Goal: Communication & Community: Answer question/provide support

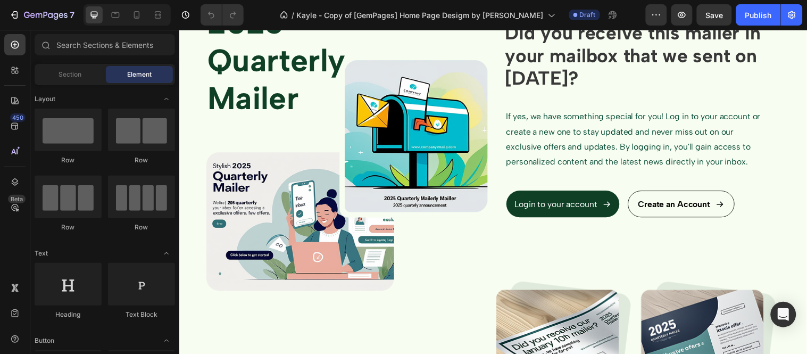
scroll to position [1241, 0]
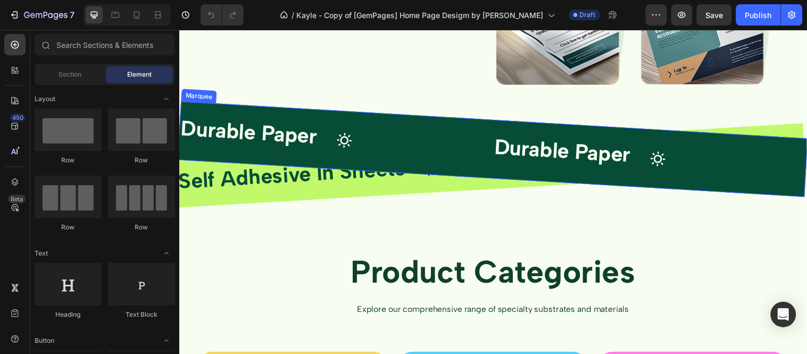
click at [399, 126] on div "Durable Paper Text Block Icon Durable Paper Text Block Icon Alcohol Resistant T…" at bounding box center [658, 160] width 959 height 99
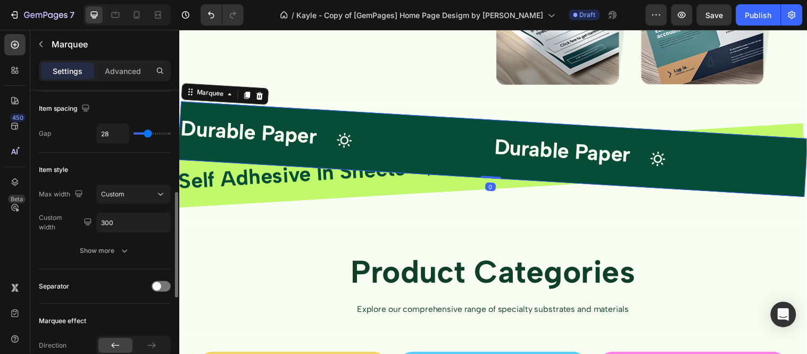
scroll to position [118, 0]
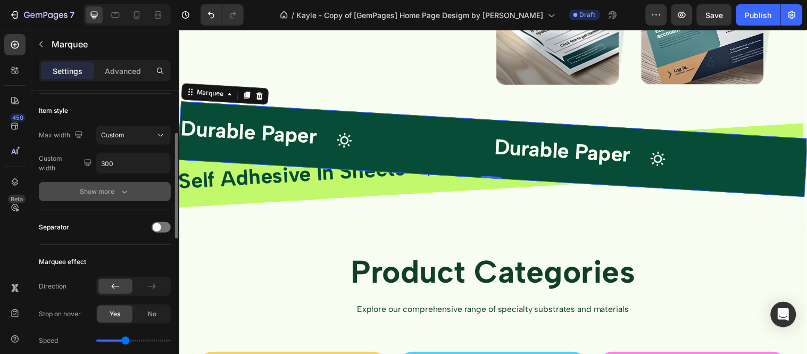
scroll to position [0, 0]
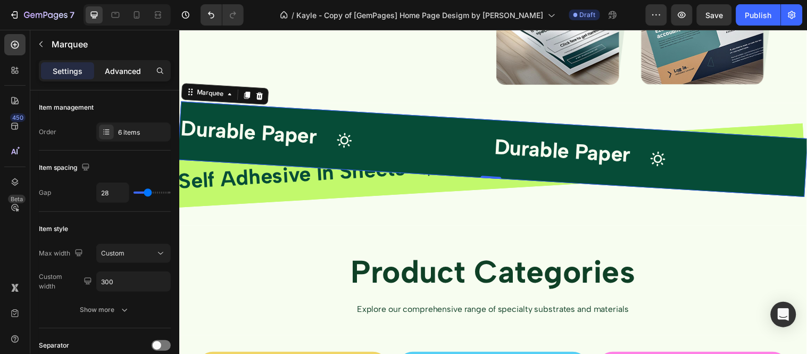
click at [128, 65] on p "Advanced" at bounding box center [123, 70] width 36 height 11
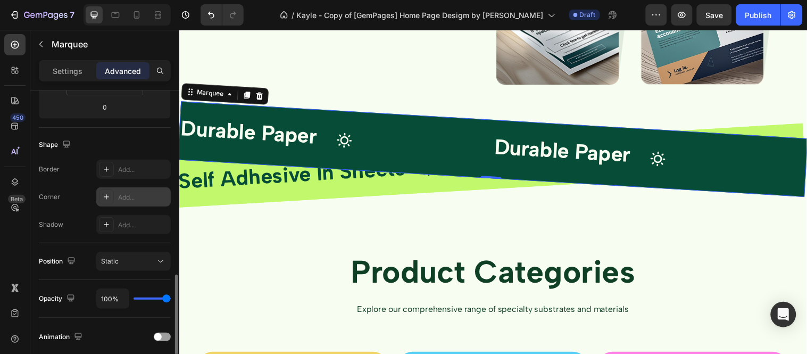
scroll to position [295, 0]
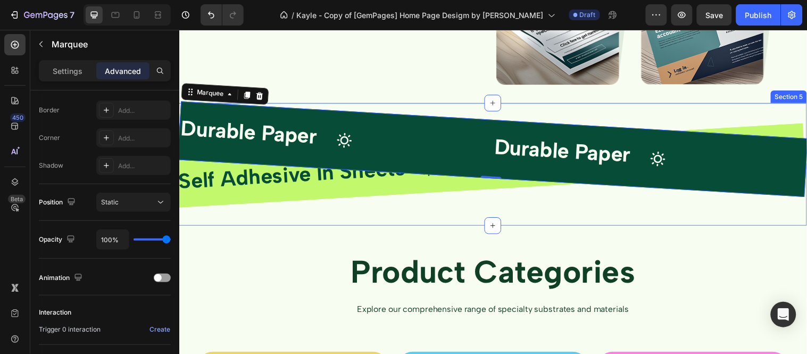
click at [422, 206] on div "Durable Paper Text Block Icon Durable Paper Text Block Icon Alcohol Resistant T…" at bounding box center [498, 174] width 638 height 107
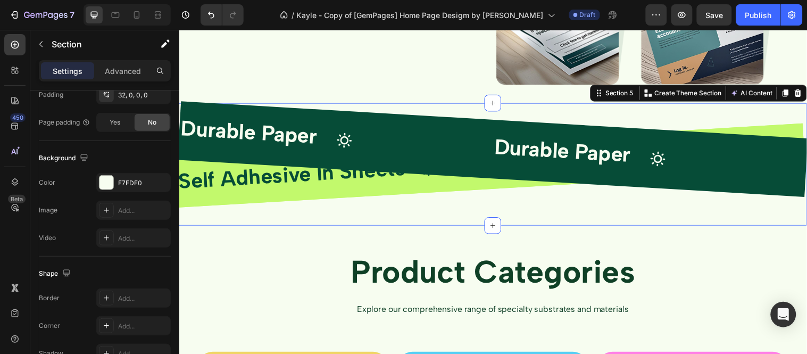
scroll to position [0, 0]
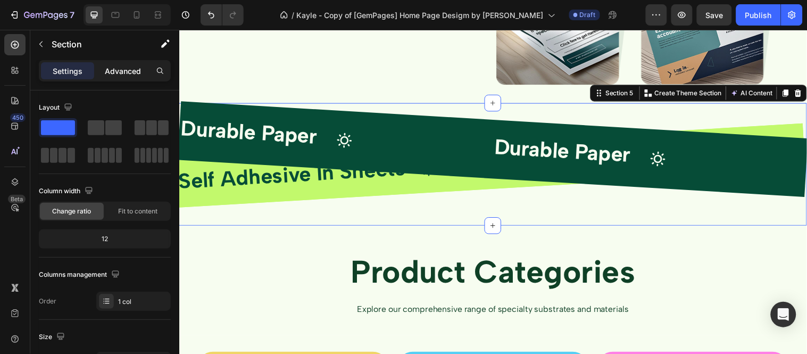
click at [110, 64] on div "Advanced" at bounding box center [122, 70] width 53 height 17
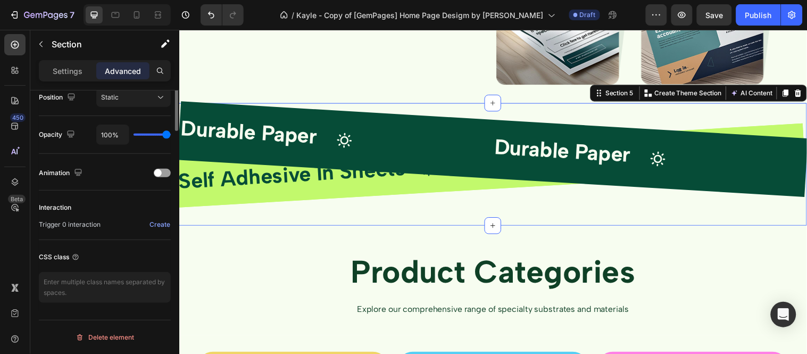
scroll to position [222, 0]
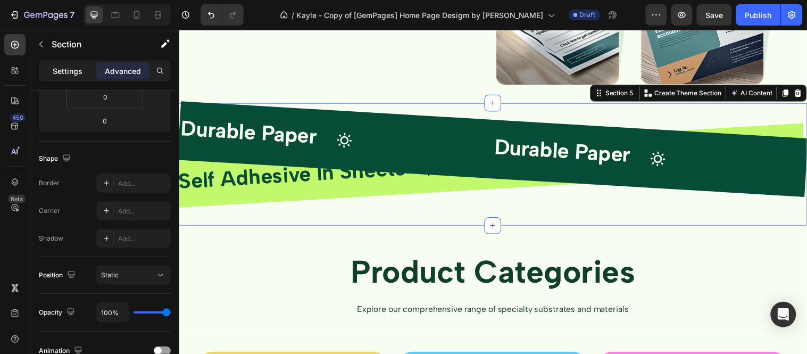
click at [73, 78] on div "Settings" at bounding box center [67, 70] width 53 height 17
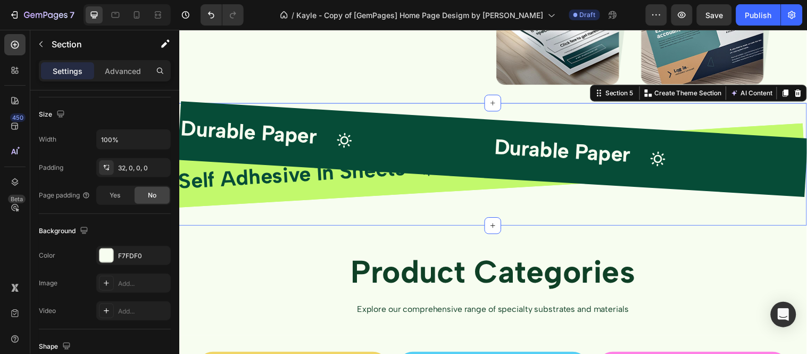
click at [505, 209] on div "Durable Paper Text Block Icon Durable Paper Text Block Icon Alcohol Resistant T…" at bounding box center [498, 174] width 638 height 107
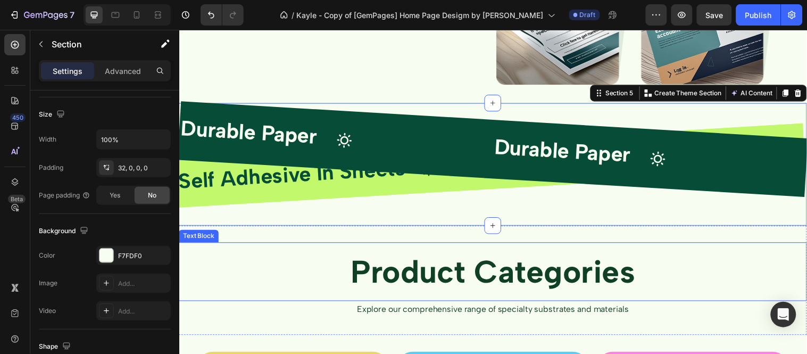
click at [300, 255] on p "Product Categories" at bounding box center [498, 274] width 636 height 57
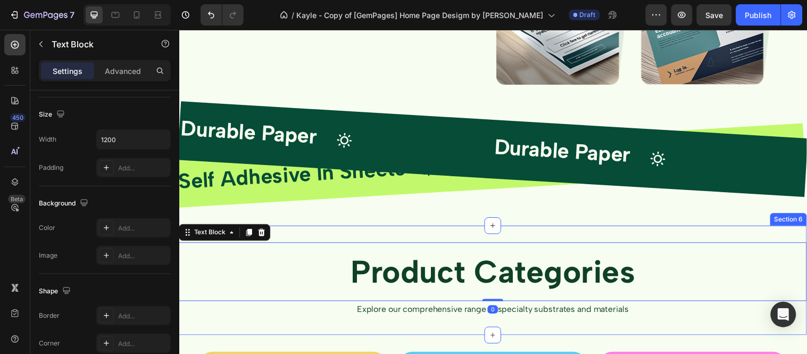
scroll to position [0, 0]
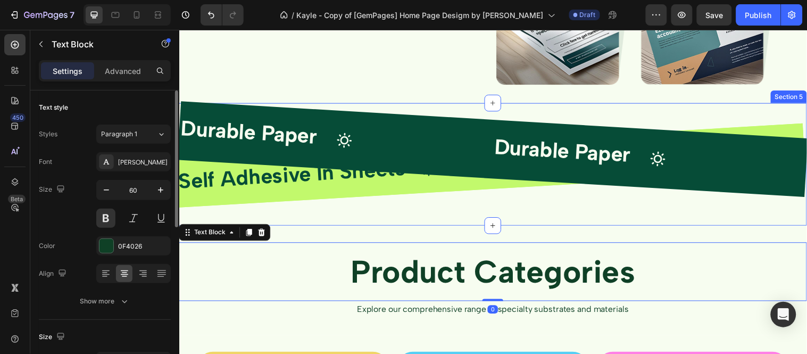
click at [377, 210] on div "Durable Paper Text Block Icon Durable Paper Text Block Icon Alcohol Resistant T…" at bounding box center [498, 174] width 638 height 107
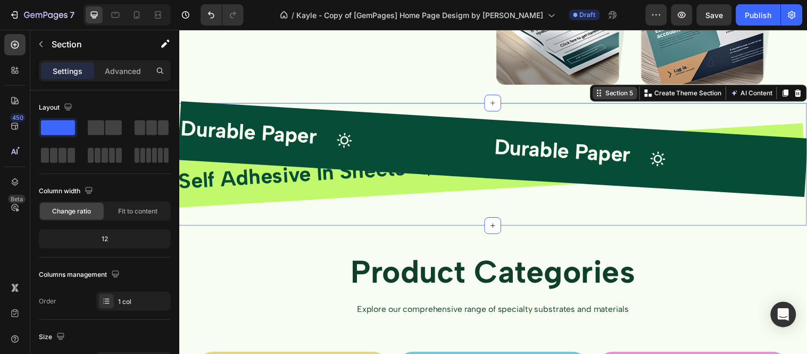
click at [615, 94] on div "Section 5" at bounding box center [626, 94] width 32 height 10
click at [697, 93] on p "Create Theme Section" at bounding box center [696, 94] width 68 height 10
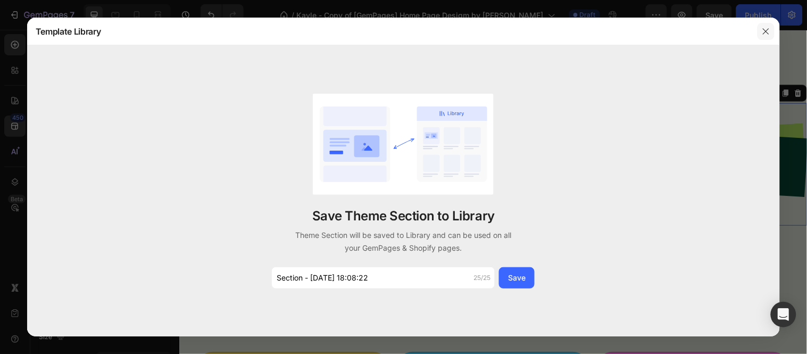
click at [767, 30] on icon "button" at bounding box center [766, 31] width 9 height 9
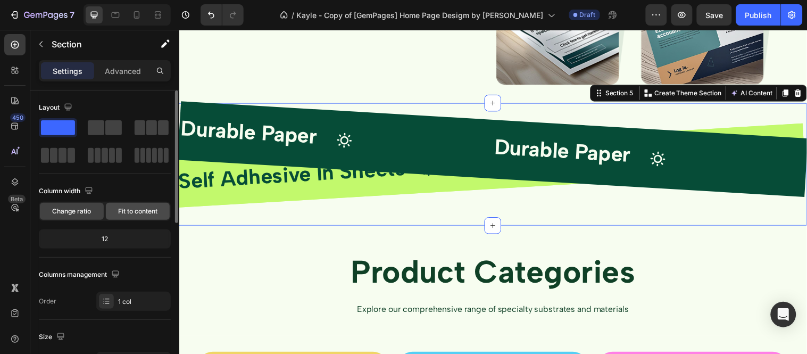
click at [147, 205] on div "Fit to content" at bounding box center [138, 211] width 64 height 17
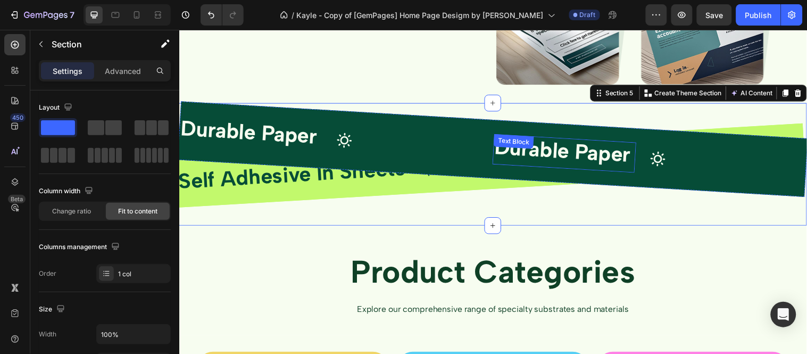
click at [495, 141] on strong "Durable Paper" at bounding box center [564, 152] width 139 height 34
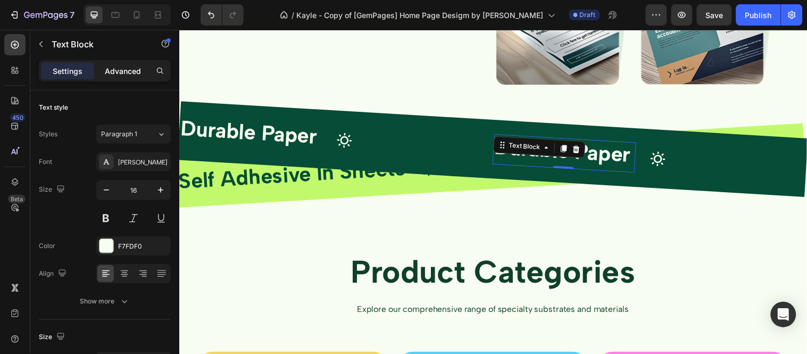
click at [116, 77] on div "Advanced" at bounding box center [122, 70] width 53 height 17
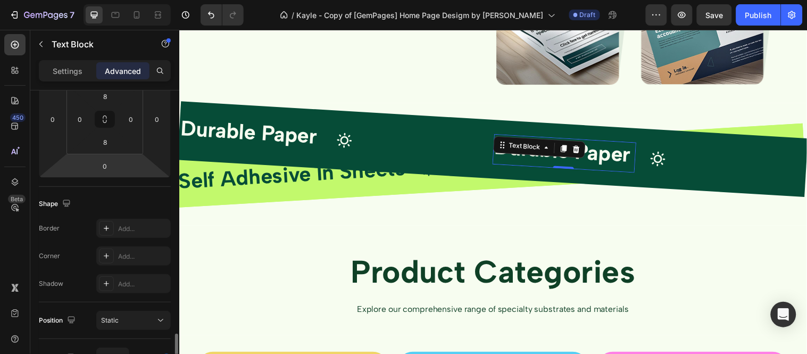
scroll to position [295, 0]
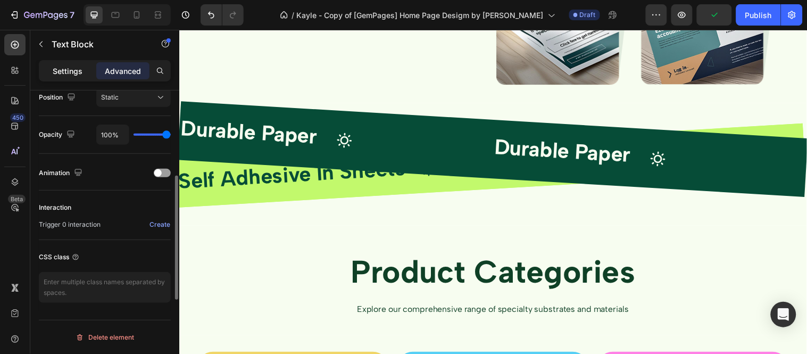
scroll to position [341, 0]
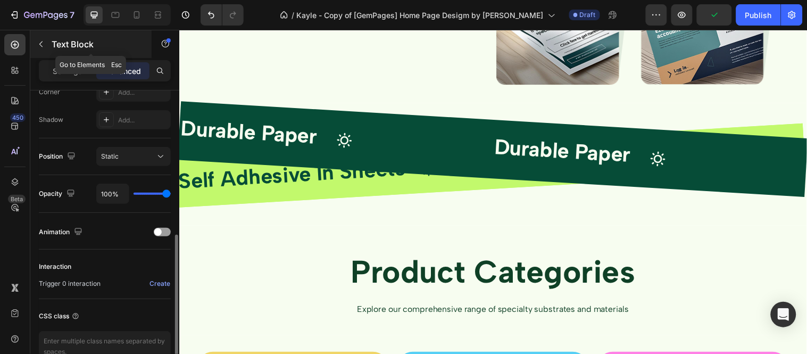
click at [49, 51] on div at bounding box center [40, 44] width 17 height 17
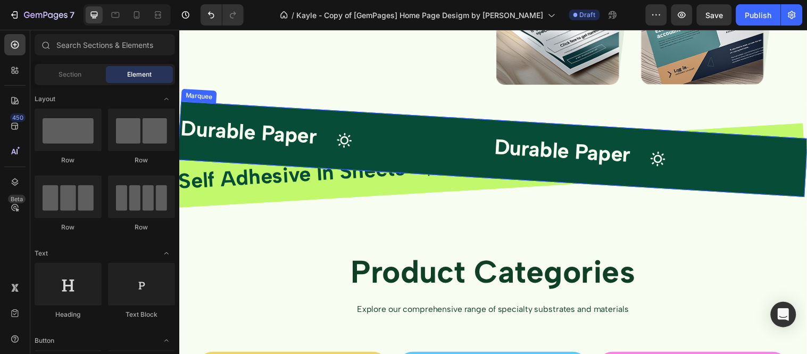
click at [497, 127] on div "Durable Paper Text Block Icon Durable Paper Text Block Icon Alcohol Resistant T…" at bounding box center [654, 160] width 959 height 99
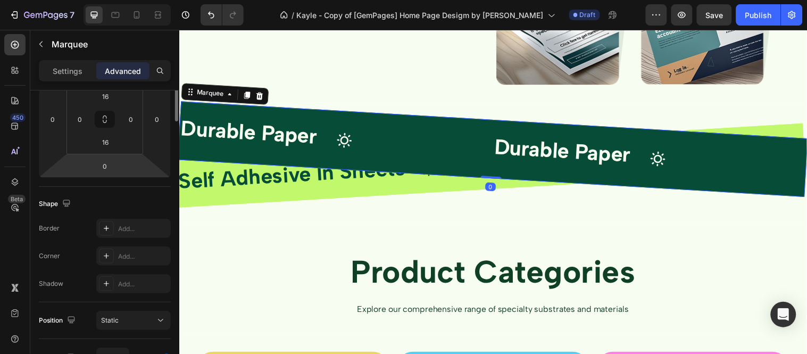
scroll to position [59, 0]
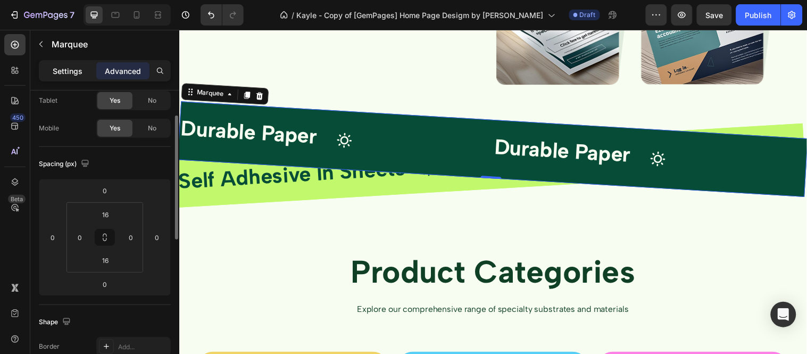
click at [79, 70] on p "Settings" at bounding box center [68, 70] width 30 height 11
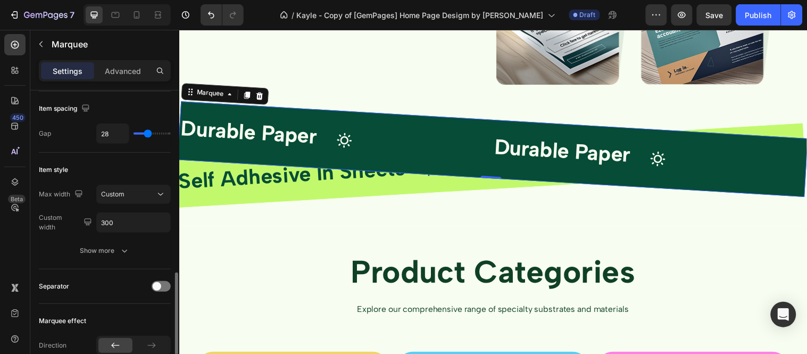
scroll to position [177, 0]
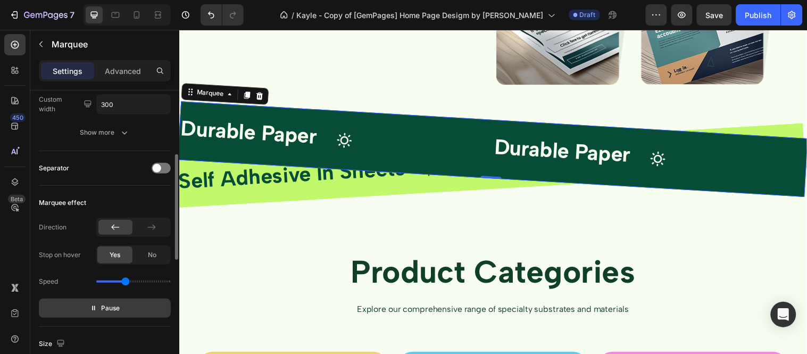
click at [114, 304] on span "Pause" at bounding box center [111, 308] width 19 height 11
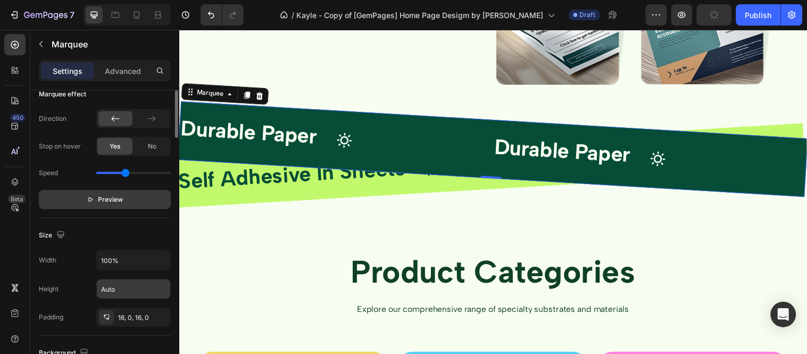
scroll to position [0, 0]
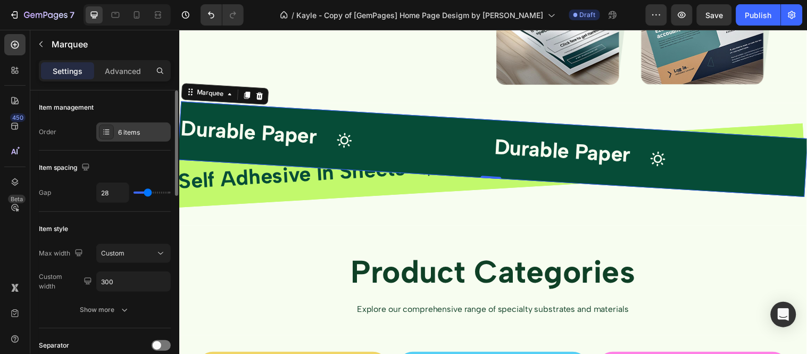
click at [128, 130] on div "6 items" at bounding box center [143, 133] width 50 height 10
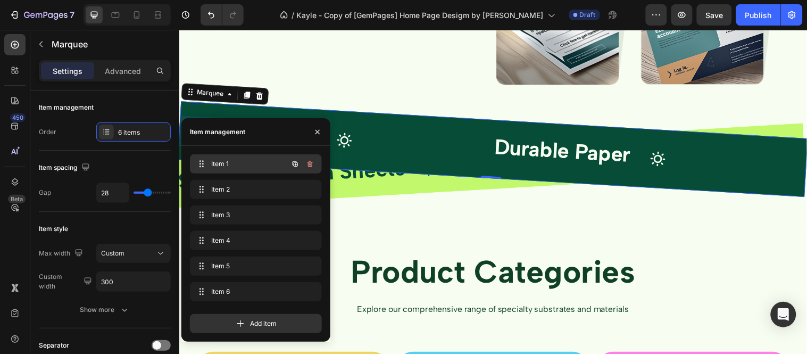
click at [231, 169] on div "Item 1 Item 1" at bounding box center [241, 163] width 94 height 15
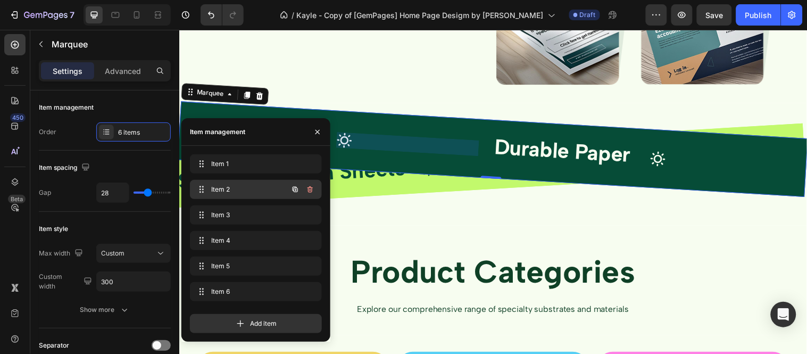
click at [226, 192] on span "Item 2" at bounding box center [241, 190] width 60 height 10
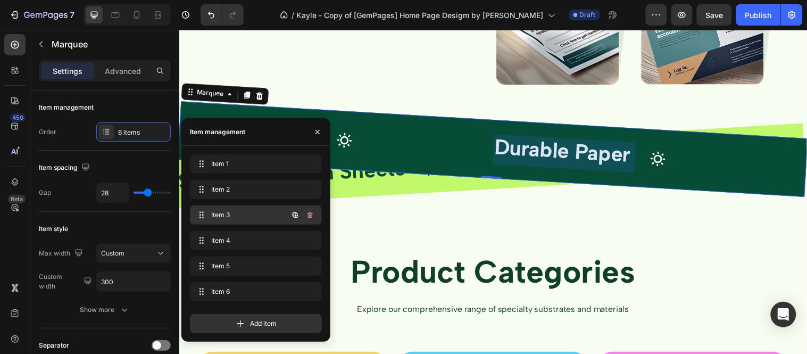
click at [231, 210] on span "Item 3" at bounding box center [241, 215] width 60 height 10
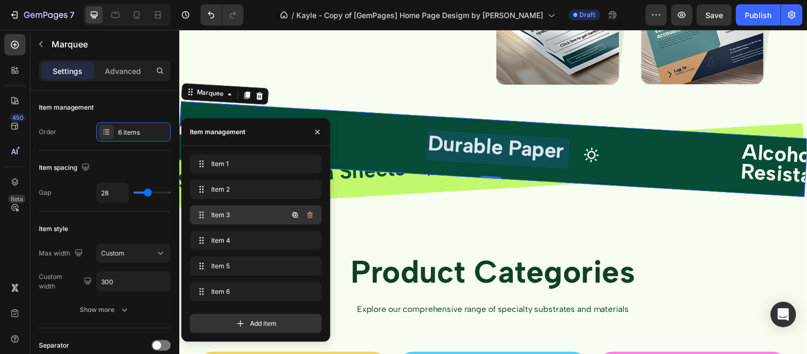
scroll to position [0, 77]
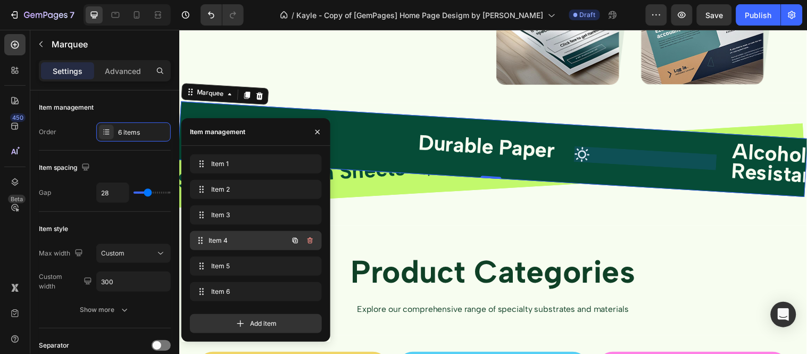
click at [237, 236] on span "Item 4" at bounding box center [248, 241] width 79 height 10
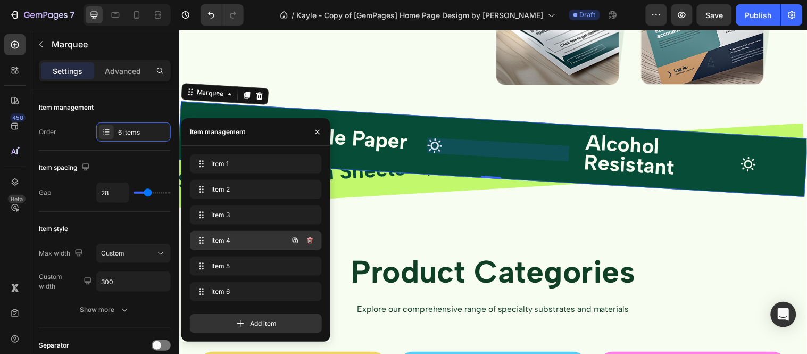
scroll to position [0, 237]
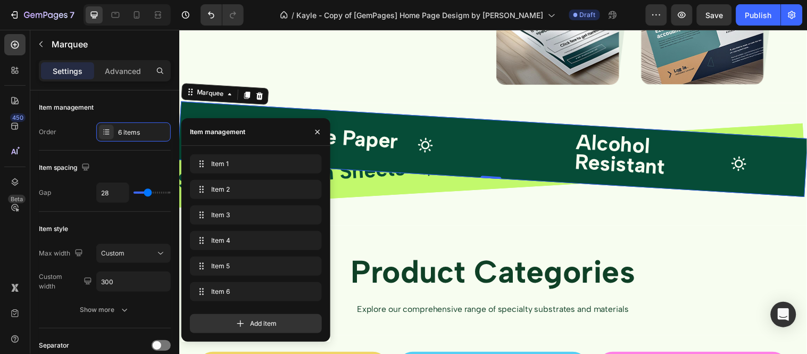
click at [233, 255] on div "Item 1 Item 1 Item 2 Item 2 Item 3 Item 3 Item 4 Item 4 Item 5 Item 5 Item 6 It…" at bounding box center [256, 229] width 132 height 151
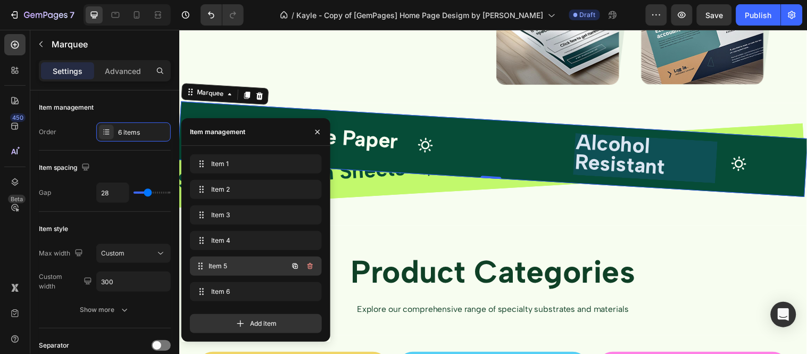
click at [233, 262] on span "Item 5" at bounding box center [248, 266] width 79 height 10
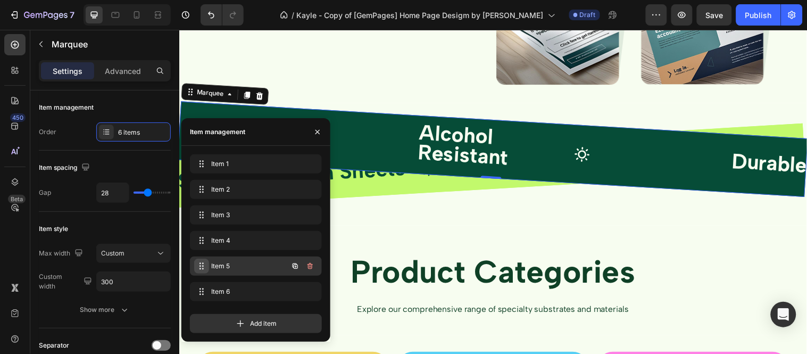
click at [205, 264] on span at bounding box center [201, 266] width 15 height 15
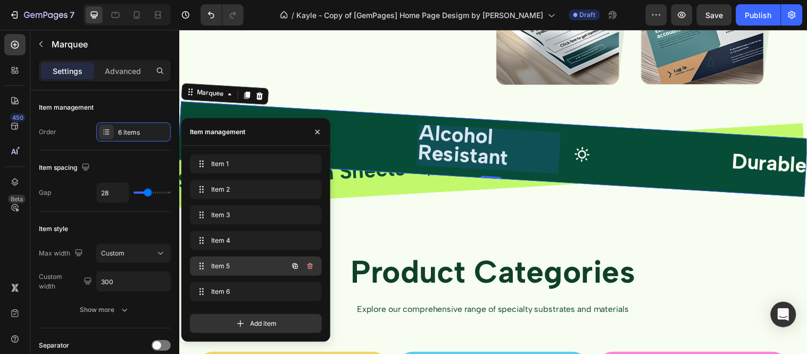
click at [213, 264] on span "Item 5" at bounding box center [241, 266] width 60 height 10
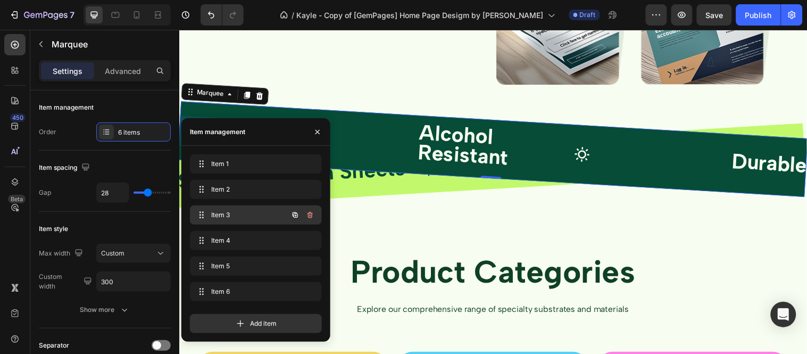
click at [245, 222] on div "Item 3 Item 3" at bounding box center [256, 214] width 132 height 19
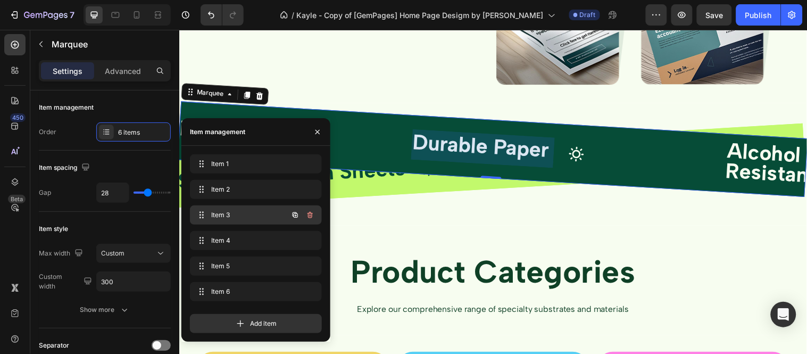
scroll to position [0, 77]
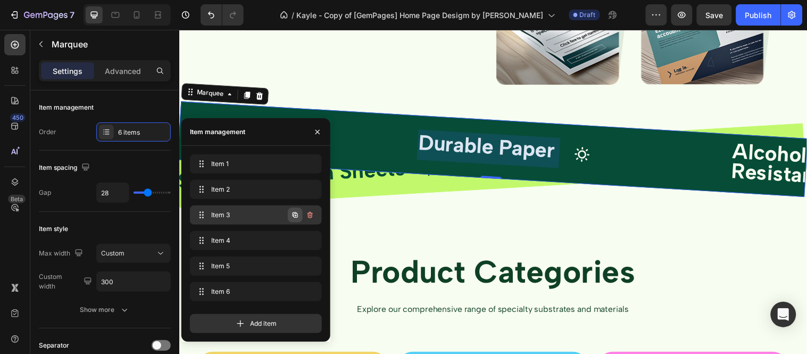
click at [291, 216] on icon "button" at bounding box center [295, 215] width 9 height 9
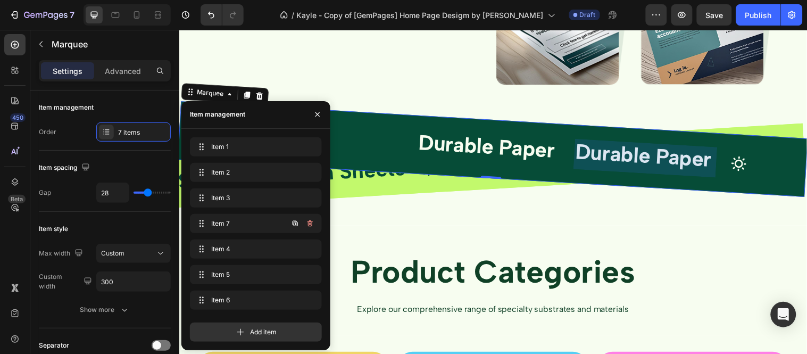
scroll to position [0, 237]
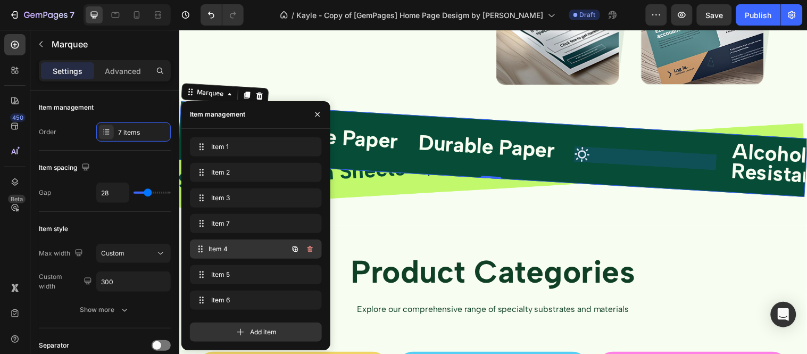
click at [264, 244] on span "Item 4" at bounding box center [248, 249] width 79 height 10
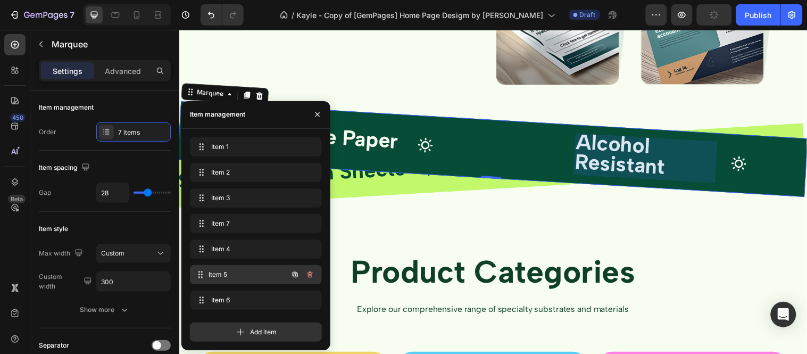
click at [251, 273] on span "Item 5" at bounding box center [248, 275] width 79 height 10
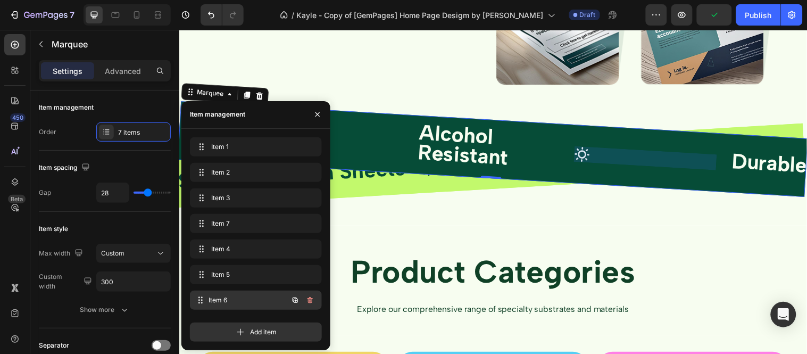
click at [247, 293] on div "Item 6 Item 6" at bounding box center [241, 300] width 94 height 15
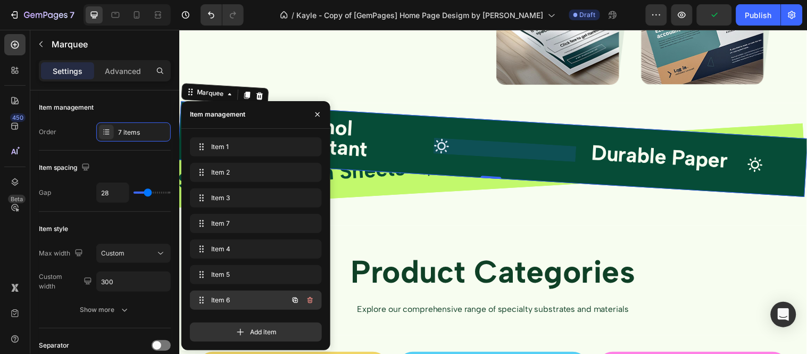
scroll to position [0, 716]
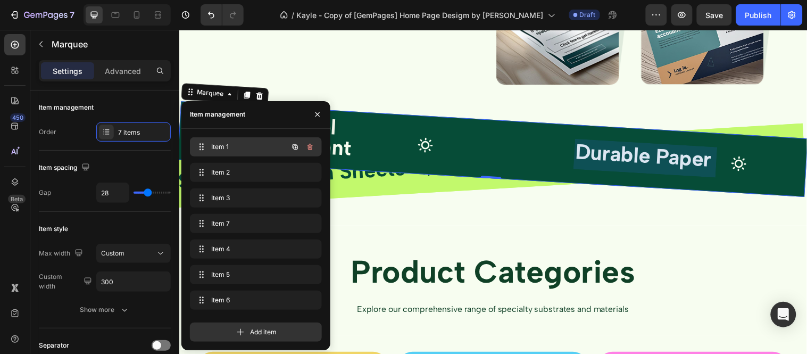
click at [244, 145] on span "Item 1" at bounding box center [241, 147] width 60 height 10
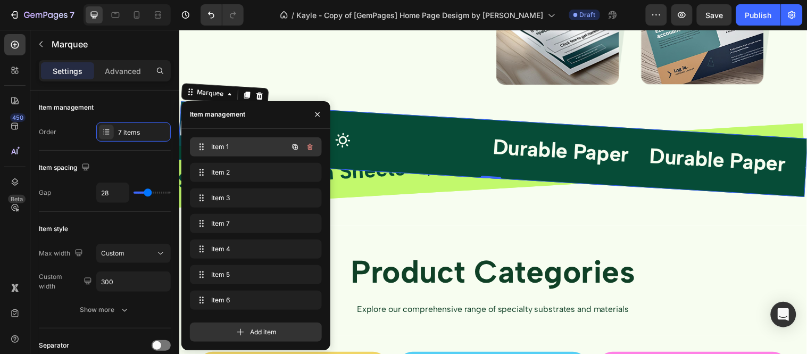
scroll to position [0, 0]
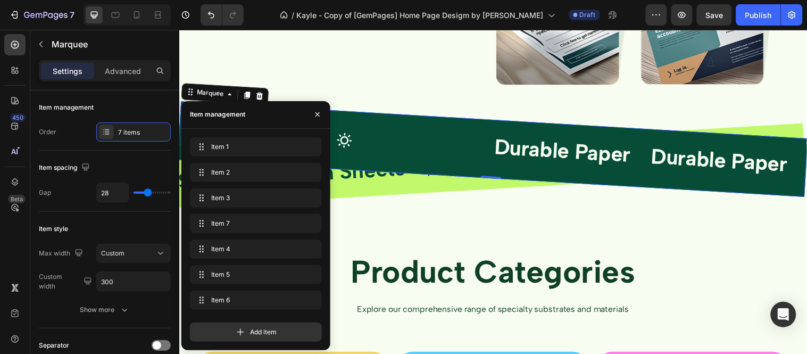
drag, startPoint x: 277, startPoint y: 111, endPoint x: 300, endPoint y: 114, distance: 23.2
click at [300, 114] on div "Item management" at bounding box center [255, 115] width 149 height 28
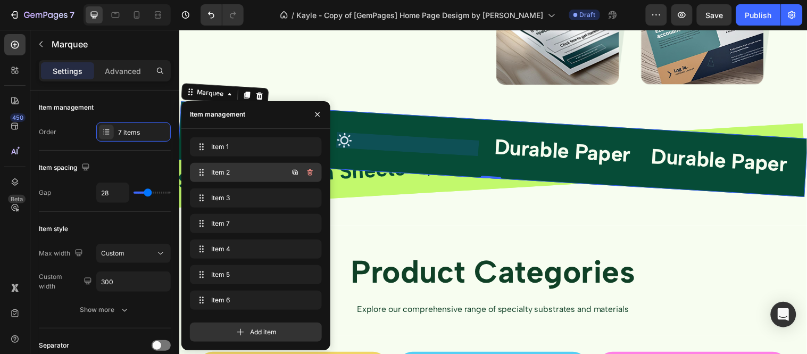
click at [240, 171] on span "Item 2" at bounding box center [241, 173] width 60 height 10
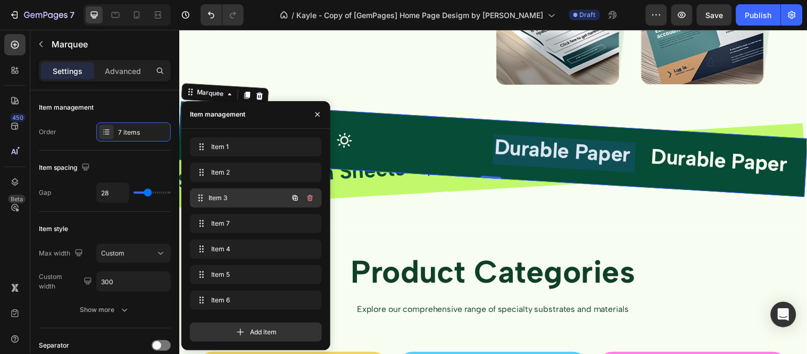
click at [238, 189] on div "Item 3 Item 3" at bounding box center [256, 197] width 132 height 19
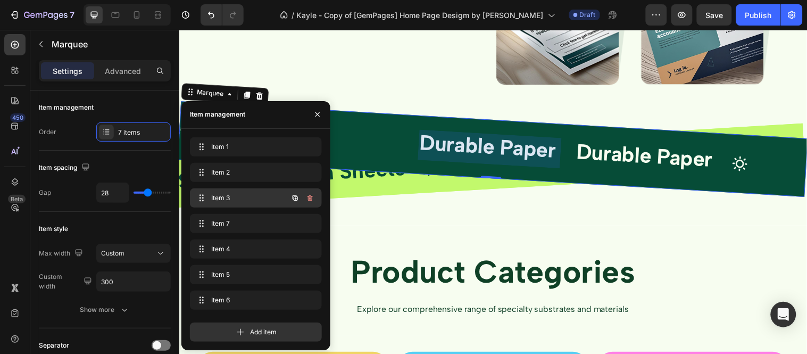
scroll to position [0, 77]
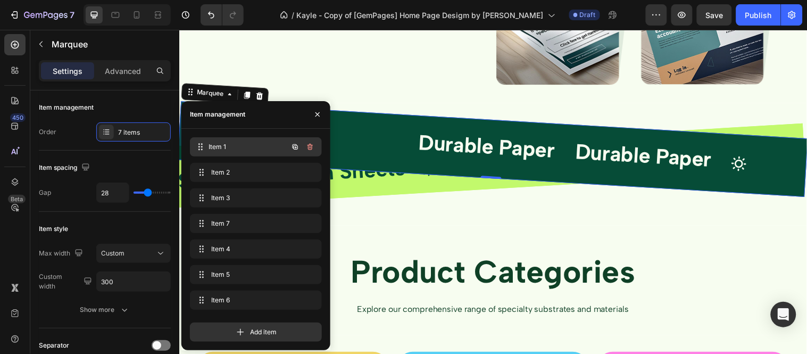
click at [240, 148] on span "Item 1" at bounding box center [248, 147] width 79 height 10
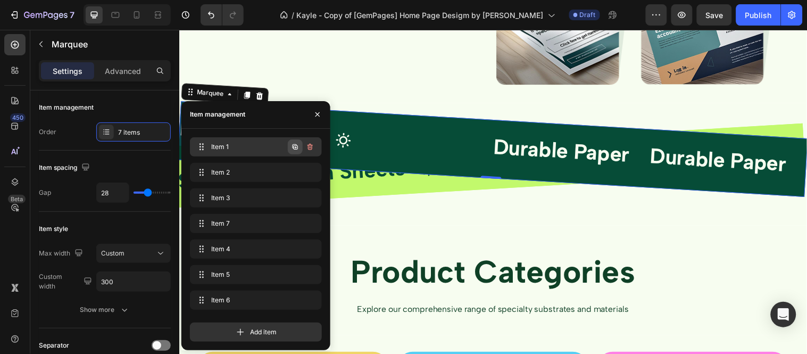
scroll to position [0, 0]
click at [292, 150] on icon "button" at bounding box center [295, 147] width 9 height 9
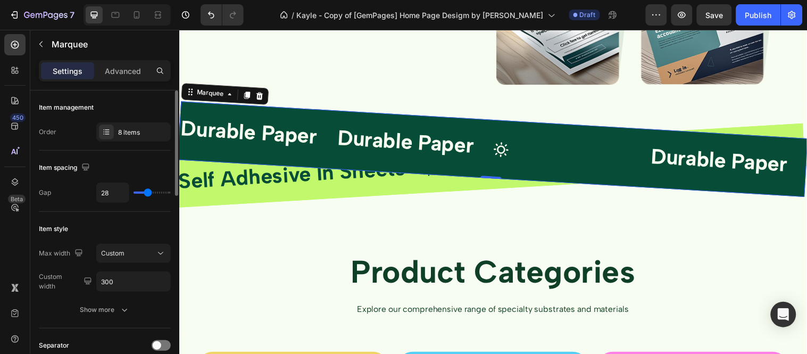
click at [115, 193] on div "28" at bounding box center [133, 192] width 74 height 20
type input "8"
type input "0"
drag, startPoint x: 146, startPoint y: 193, endPoint x: 128, endPoint y: 196, distance: 18.8
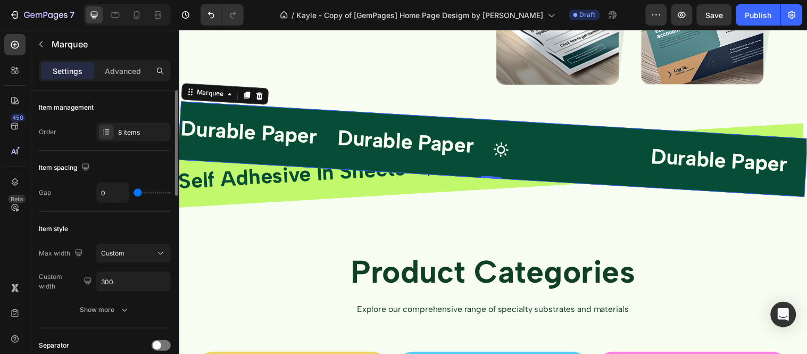
type input "0"
click at [134, 194] on input "range" at bounding box center [152, 193] width 37 height 2
click at [130, 131] on div "8 items" at bounding box center [143, 133] width 50 height 10
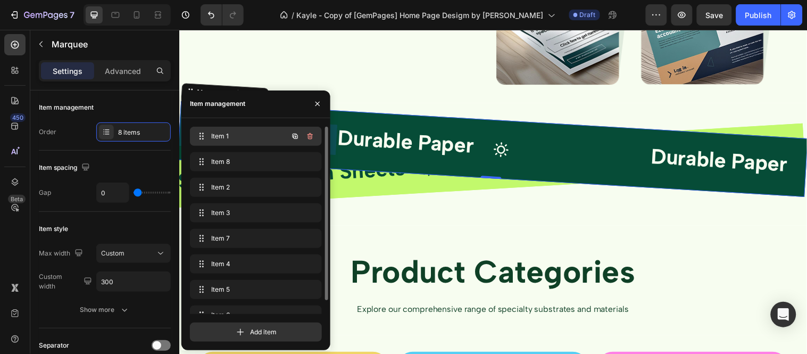
click at [249, 144] on div "Item 1 Item 1" at bounding box center [256, 136] width 132 height 19
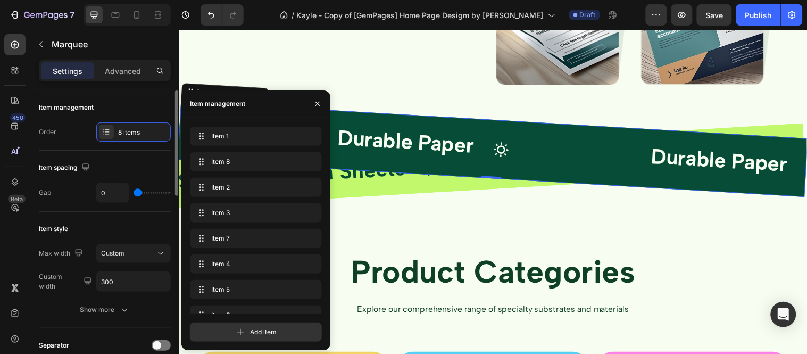
click at [139, 186] on div "0" at bounding box center [133, 192] width 74 height 20
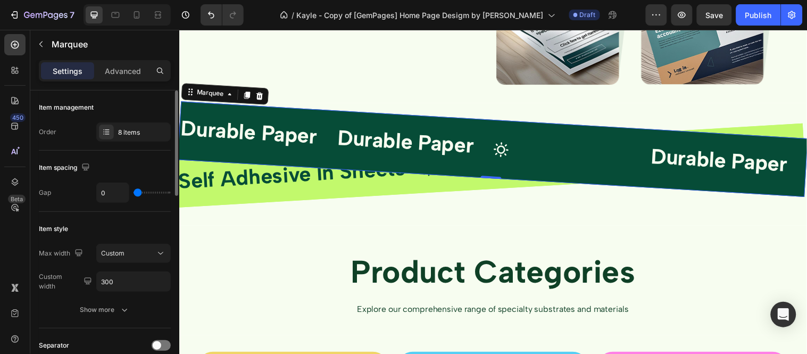
type input "15"
click at [143, 192] on input "range" at bounding box center [152, 193] width 37 height 2
type input "43"
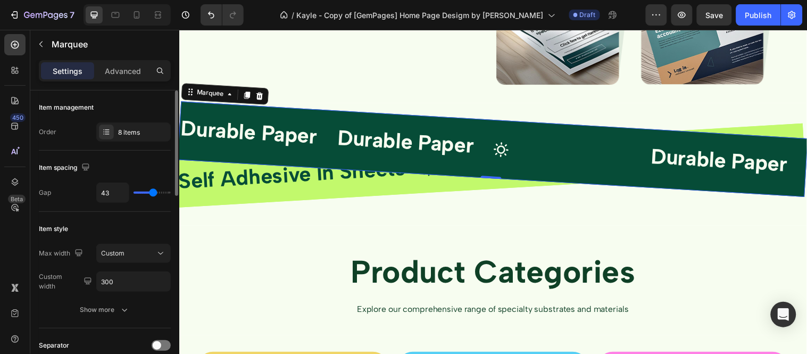
type input "46"
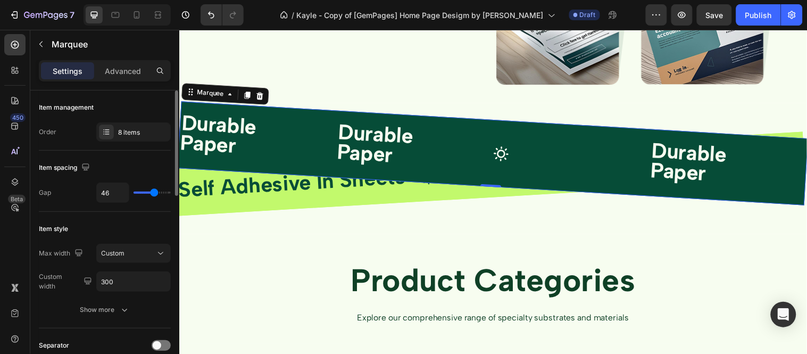
type input "34"
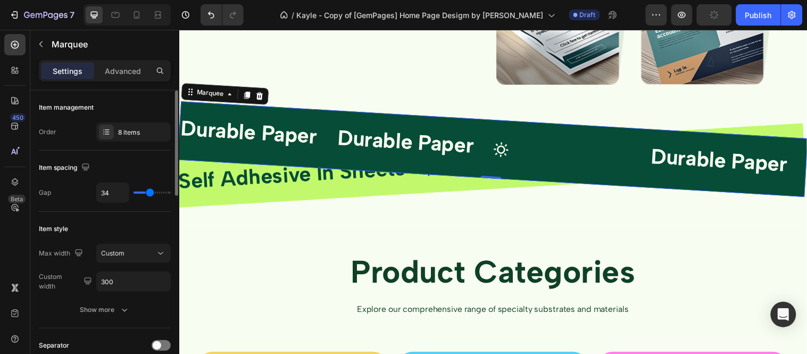
type input "20"
type input "38"
type input "46"
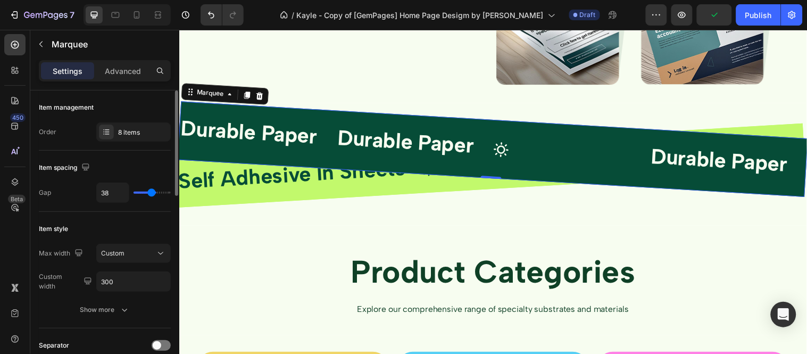
type input "46"
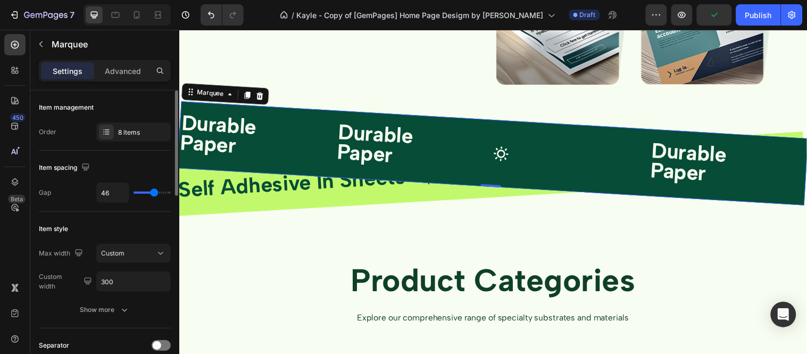
type input "48"
type input "38"
type input "36"
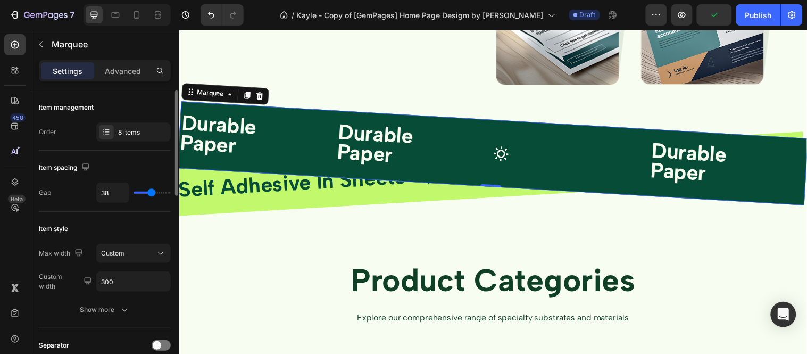
type input "36"
type input "33"
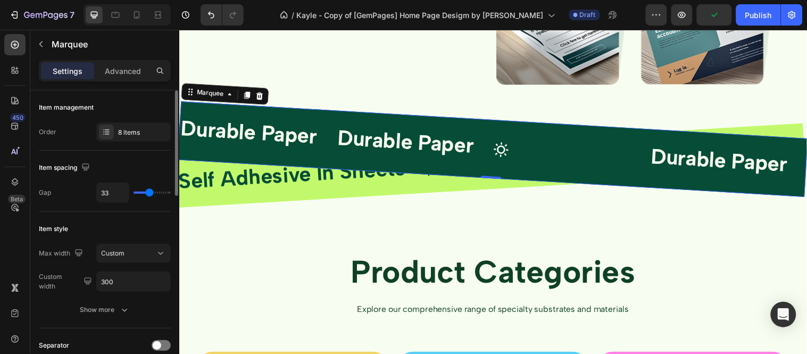
type input "11"
type input "15"
type input "18"
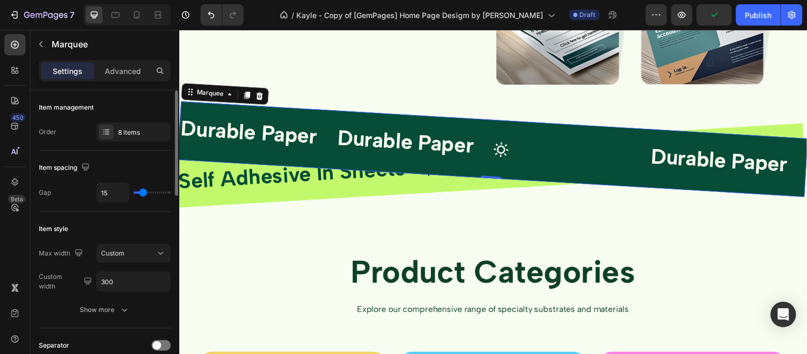
type input "18"
type input "23"
type input "26"
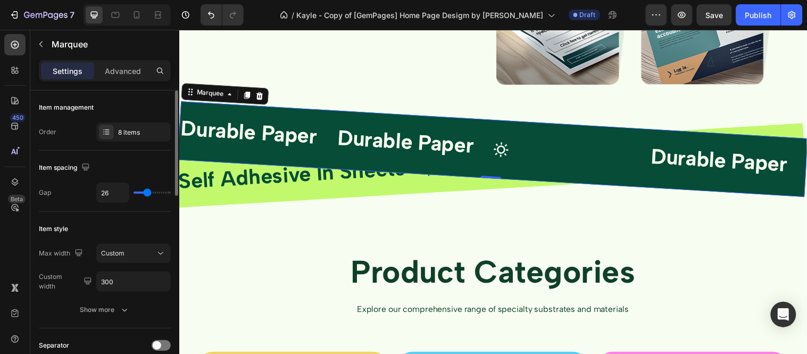
type input "16"
type input "5"
type input "23"
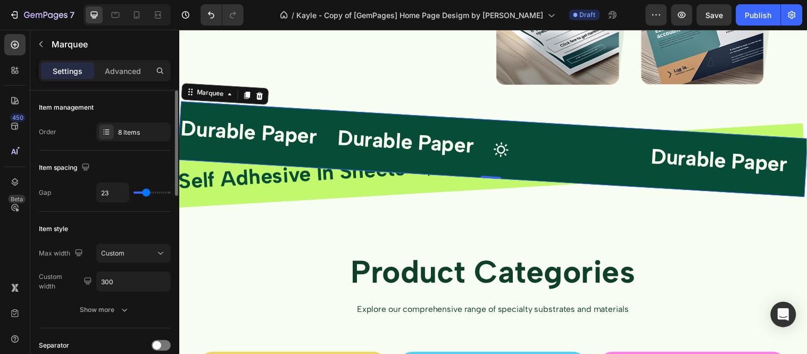
type input "23"
click at [146, 193] on input "range" at bounding box center [152, 193] width 37 height 2
click at [129, 130] on div "8 items" at bounding box center [143, 133] width 50 height 10
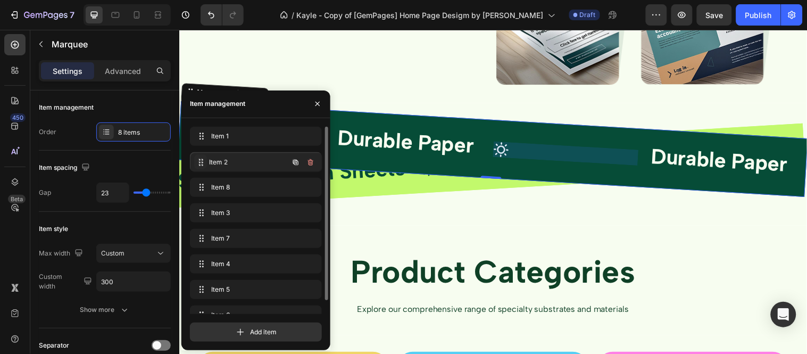
drag, startPoint x: 205, startPoint y: 183, endPoint x: 202, endPoint y: 159, distance: 24.6
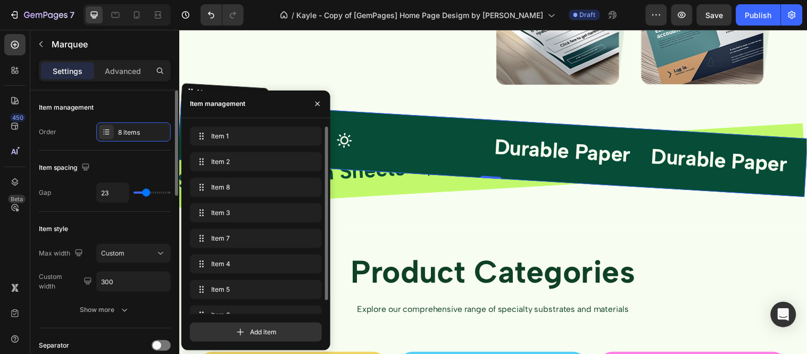
click at [146, 99] on div "Item management" at bounding box center [105, 107] width 132 height 17
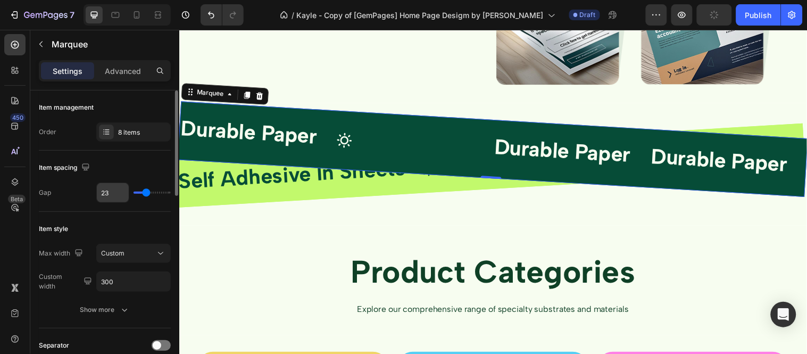
click at [113, 198] on input "23" at bounding box center [113, 192] width 32 height 19
type input "0"
click at [139, 134] on div "8 items" at bounding box center [143, 133] width 50 height 10
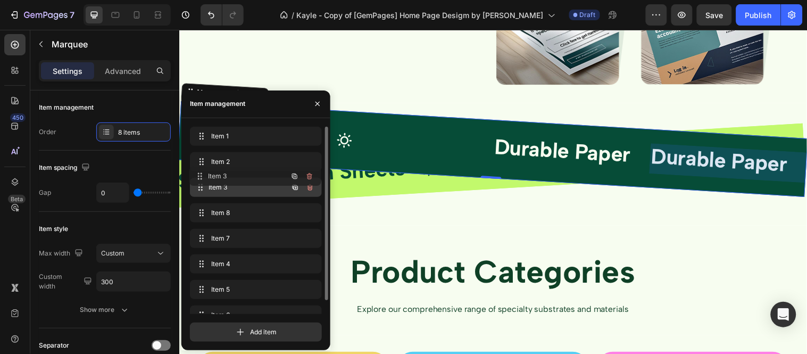
drag, startPoint x: 203, startPoint y: 213, endPoint x: 203, endPoint y: 177, distance: 36.2
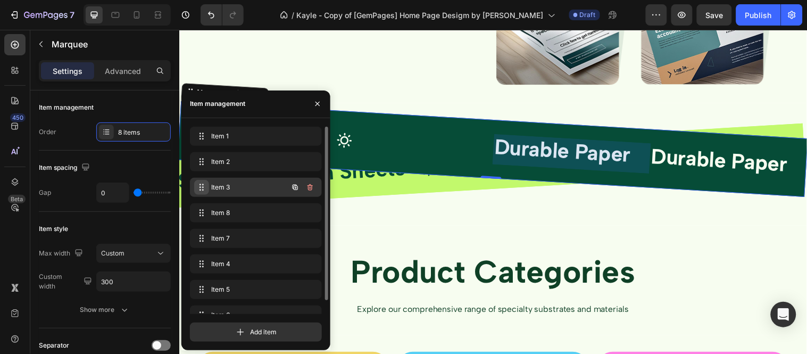
click at [208, 186] on div "Item 3 Item 3" at bounding box center [241, 187] width 94 height 15
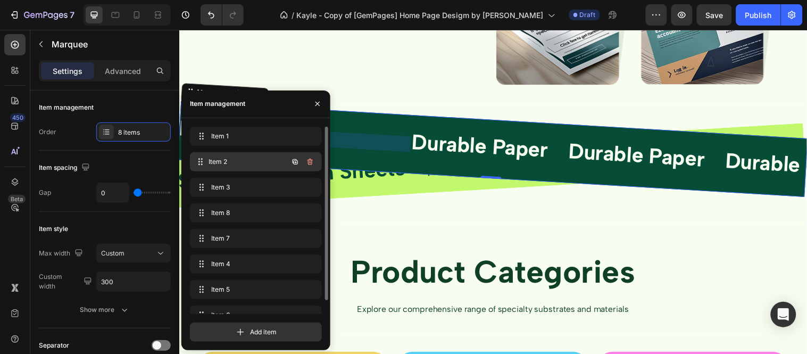
click at [225, 163] on span "Item 2" at bounding box center [248, 162] width 79 height 10
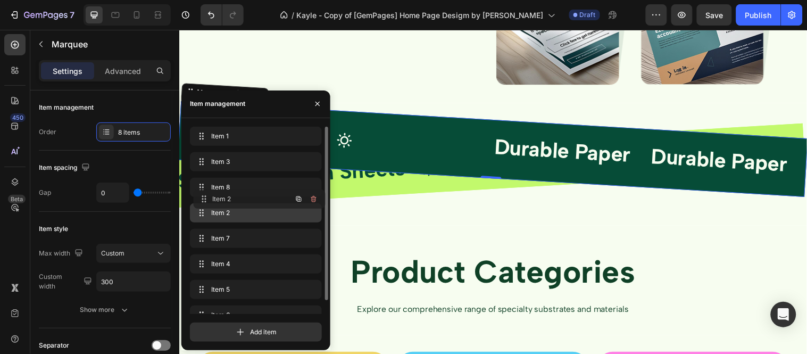
drag, startPoint x: 202, startPoint y: 165, endPoint x: 205, endPoint y: 202, distance: 37.4
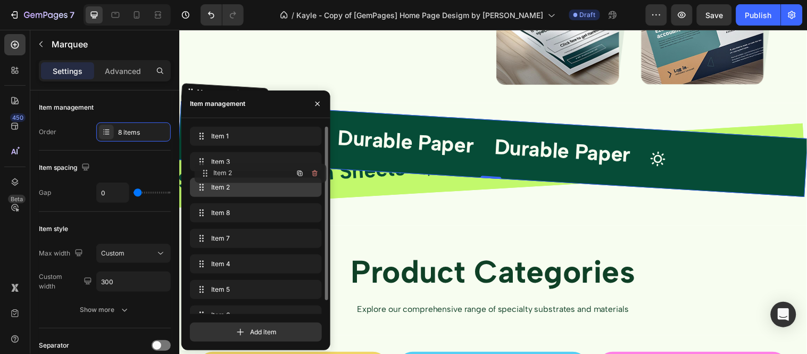
drag, startPoint x: 204, startPoint y: 215, endPoint x: 209, endPoint y: 177, distance: 39.1
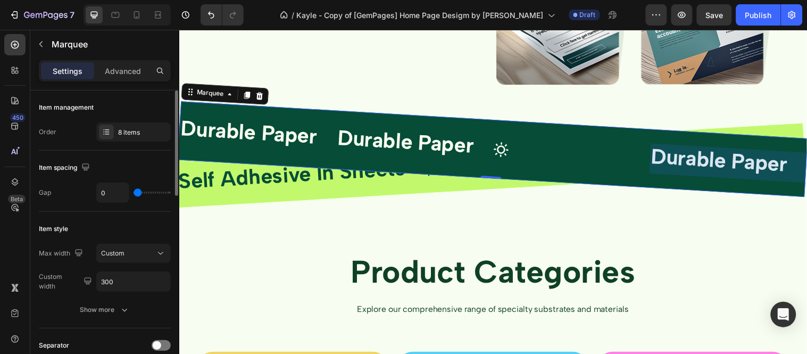
click at [109, 162] on div "Item spacing" at bounding box center [105, 167] width 132 height 17
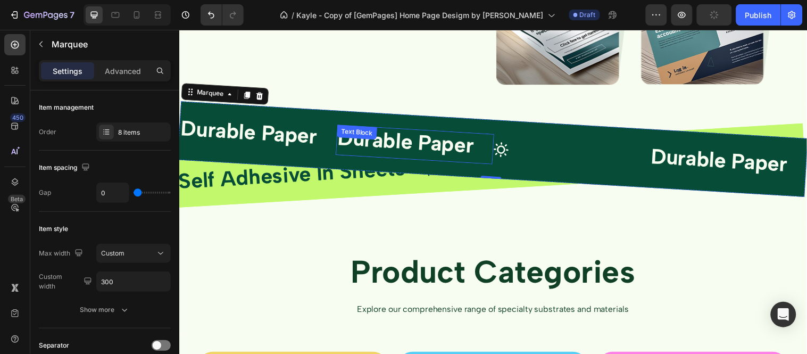
click at [437, 142] on strong "Durable Paper" at bounding box center [392, 142] width 139 height 34
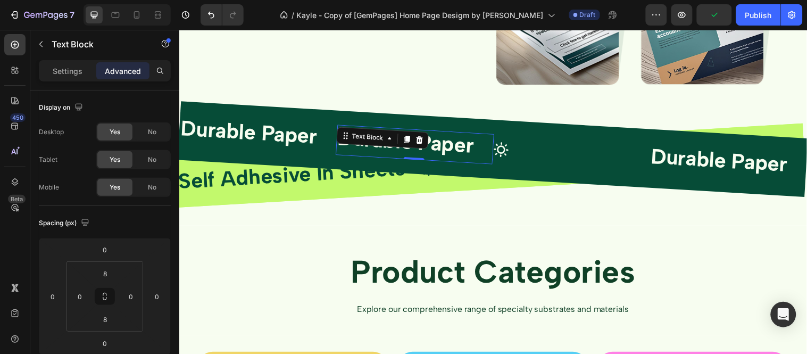
click at [541, 146] on div "Icon" at bounding box center [576, 156] width 160 height 26
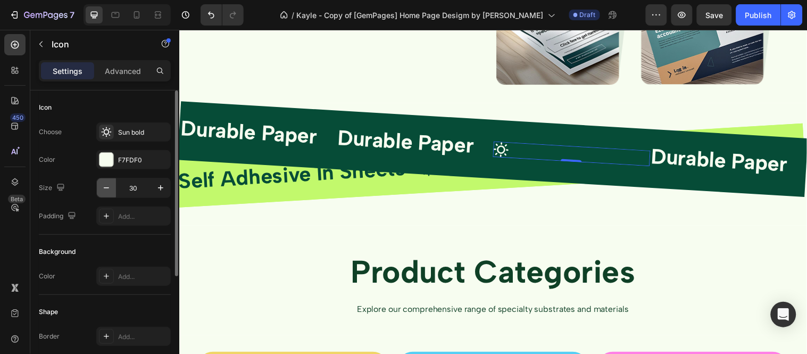
click at [108, 193] on icon "button" at bounding box center [106, 187] width 11 height 11
click at [159, 184] on icon "button" at bounding box center [160, 187] width 11 height 11
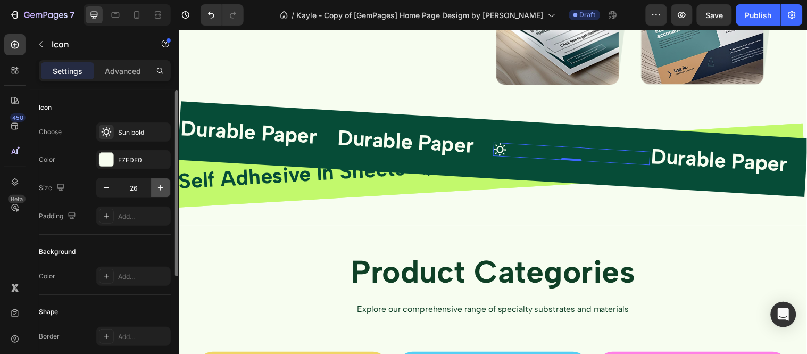
type input "27"
click at [119, 64] on div "Advanced" at bounding box center [122, 70] width 53 height 17
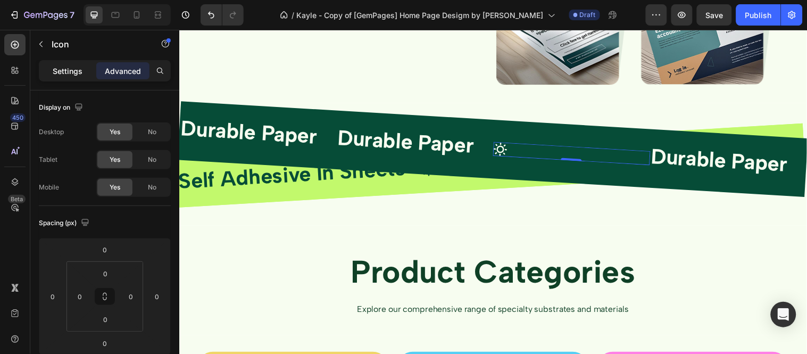
click at [68, 68] on p "Settings" at bounding box center [68, 70] width 30 height 11
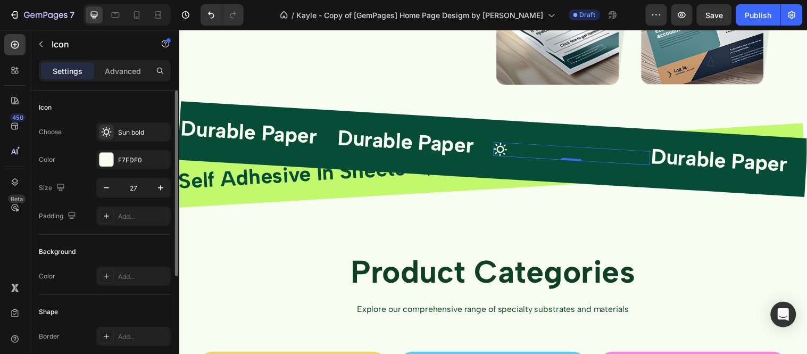
scroll to position [169, 0]
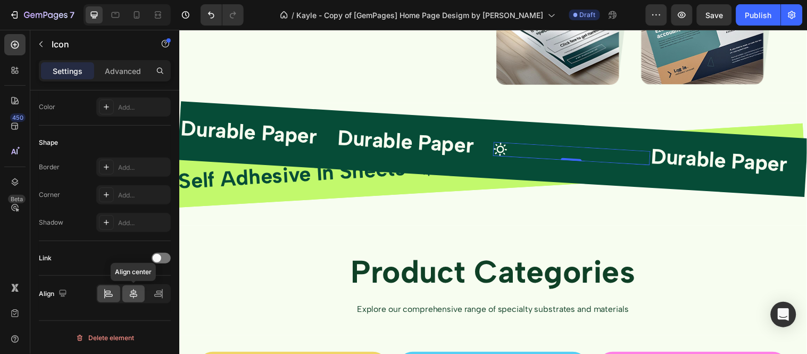
click at [130, 290] on icon at bounding box center [133, 293] width 11 height 11
click at [107, 290] on icon at bounding box center [108, 293] width 11 height 11
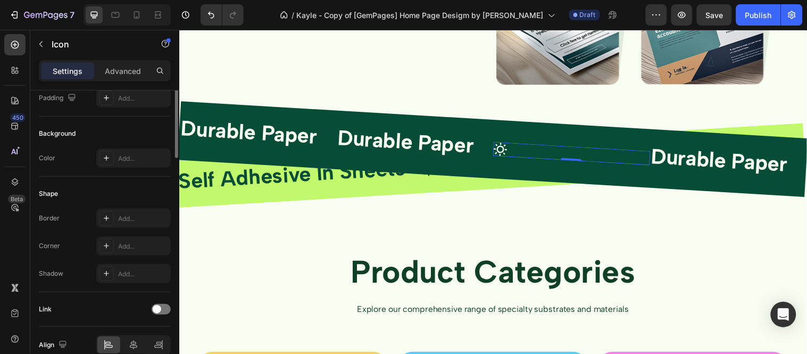
scroll to position [0, 0]
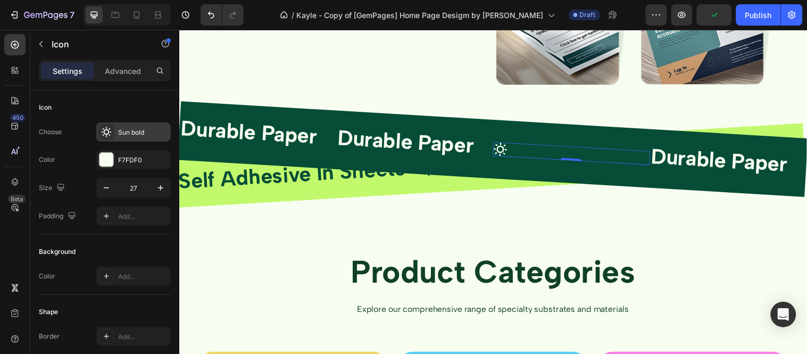
click at [139, 128] on div "Sun bold" at bounding box center [143, 133] width 50 height 10
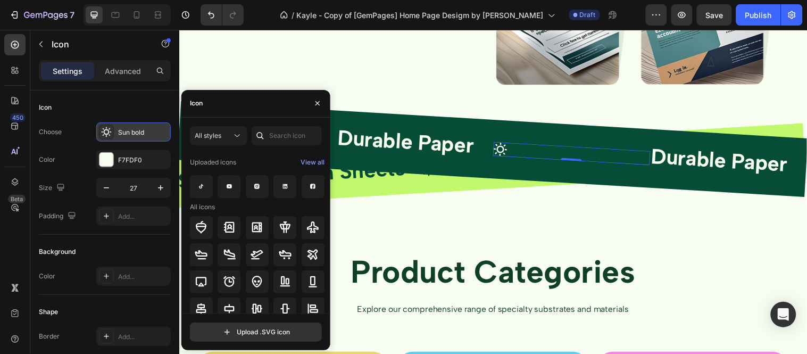
click at [139, 128] on div "Sun bold" at bounding box center [143, 133] width 50 height 10
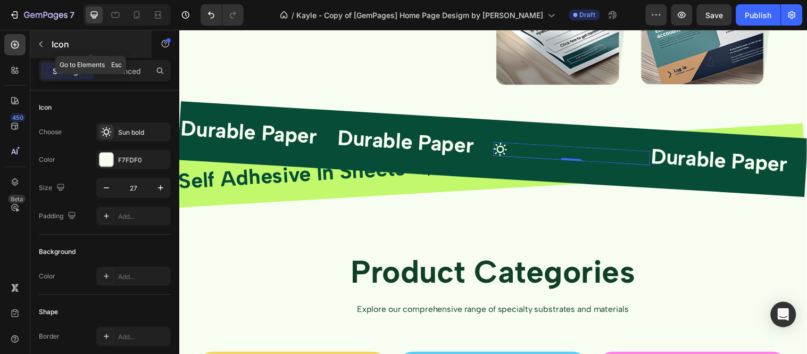
click at [37, 49] on button "button" at bounding box center [40, 44] width 17 height 17
click at [500, 143] on icon at bounding box center [500, 150] width 15 height 15
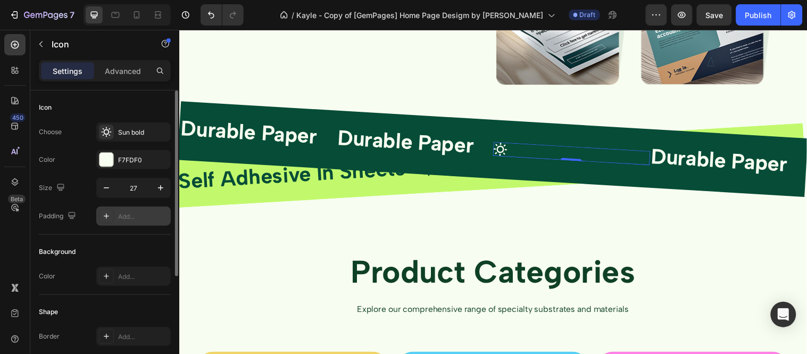
scroll to position [169, 0]
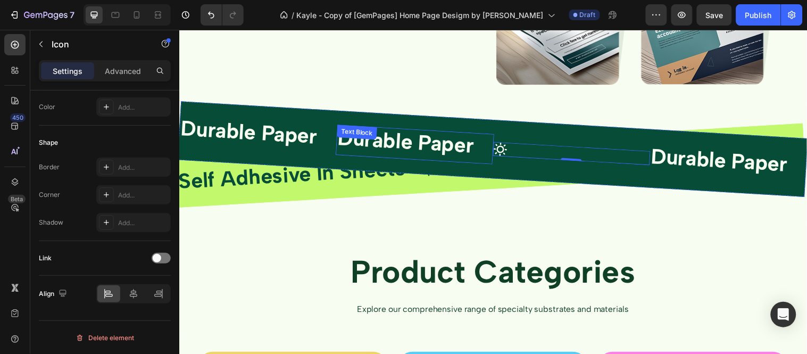
click at [455, 132] on div "Durable Paper Text Block" at bounding box center [417, 146] width 161 height 40
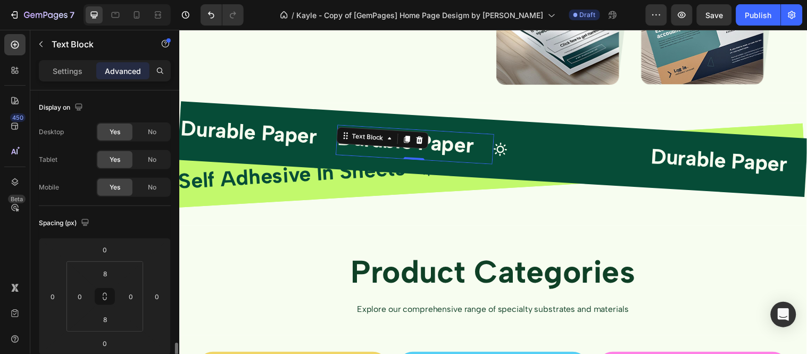
scroll to position [177, 0]
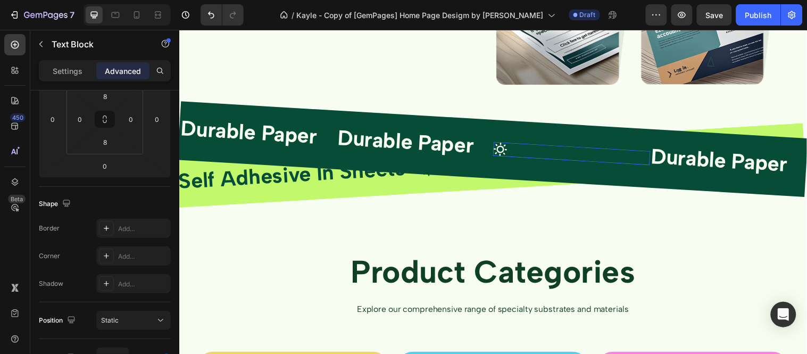
click at [519, 144] on div "Icon 0" at bounding box center [575, 155] width 160 height 24
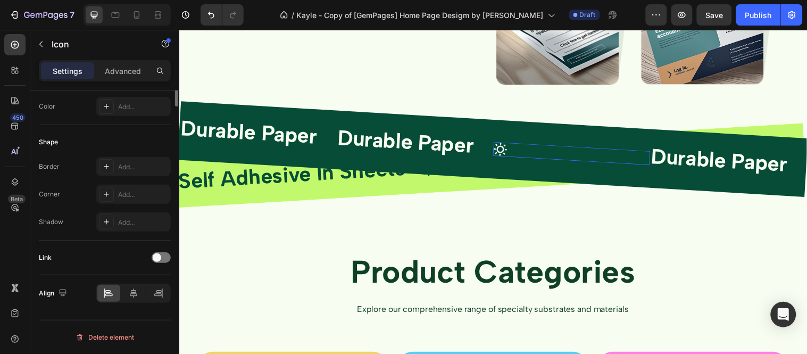
scroll to position [0, 0]
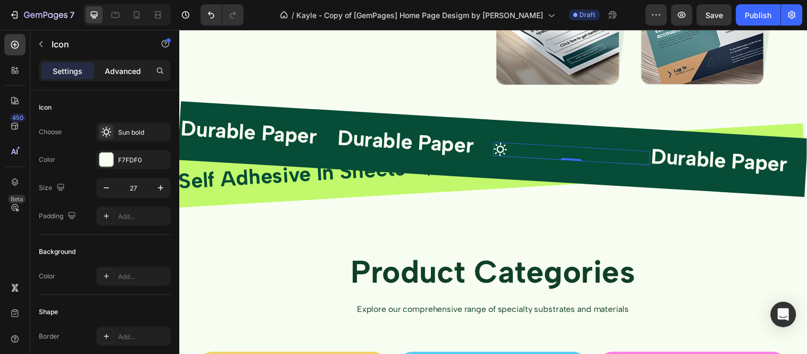
click at [133, 72] on p "Advanced" at bounding box center [123, 70] width 36 height 11
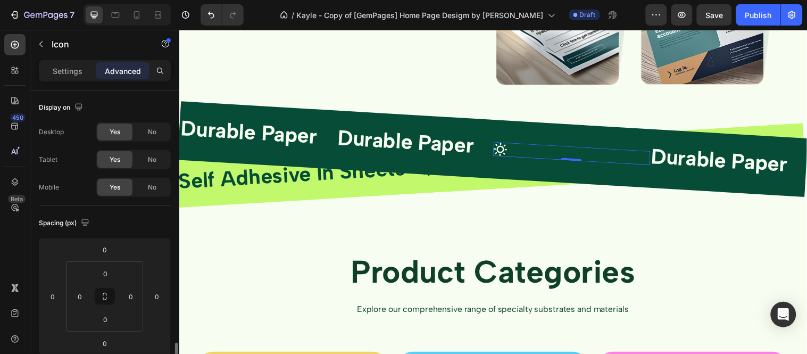
scroll to position [177, 0]
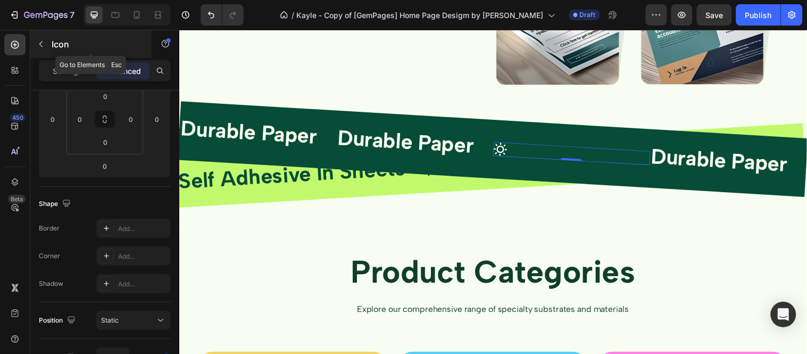
click at [35, 46] on button "button" at bounding box center [40, 44] width 17 height 17
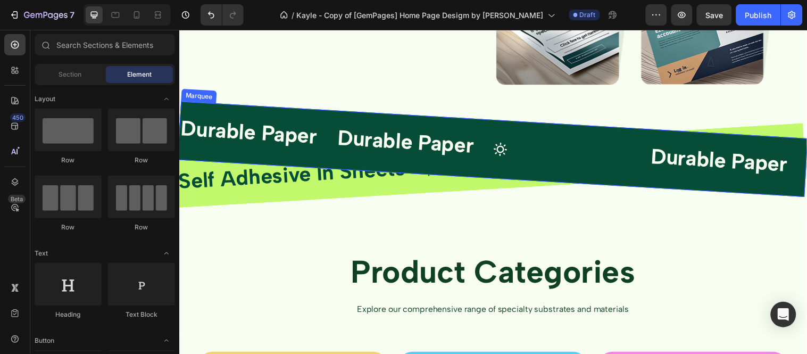
click at [374, 157] on div "Durable Paper Text Block Durable Paper Text Block Icon Durable Paper Text Block…" at bounding box center [811, 170] width 1277 height 118
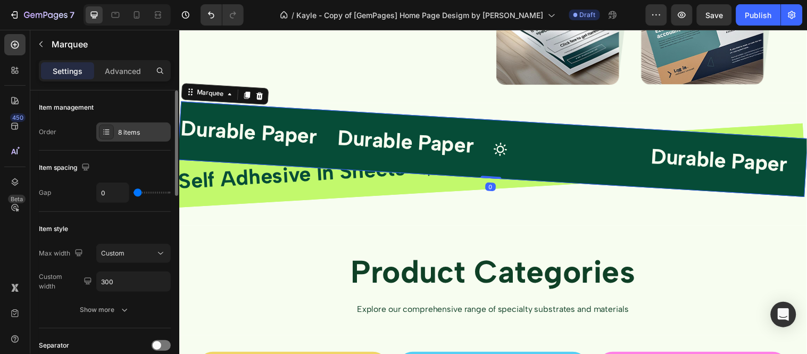
click at [124, 125] on div "8 items" at bounding box center [133, 131] width 74 height 19
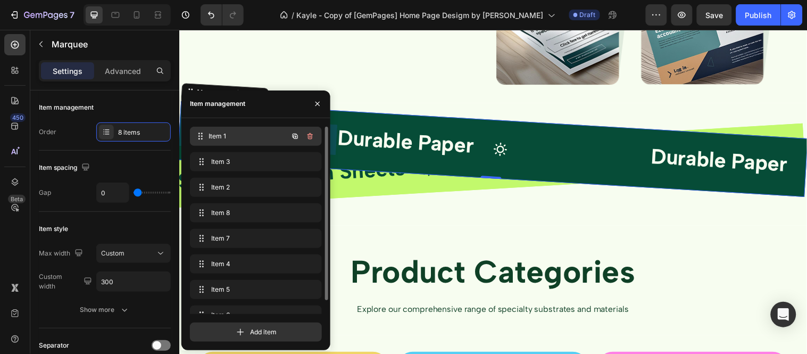
click at [224, 133] on span "Item 1" at bounding box center [248, 136] width 79 height 10
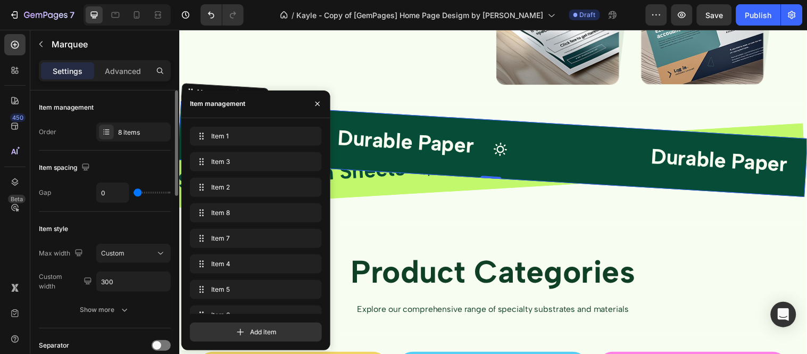
click at [135, 111] on div "Item management" at bounding box center [105, 107] width 132 height 17
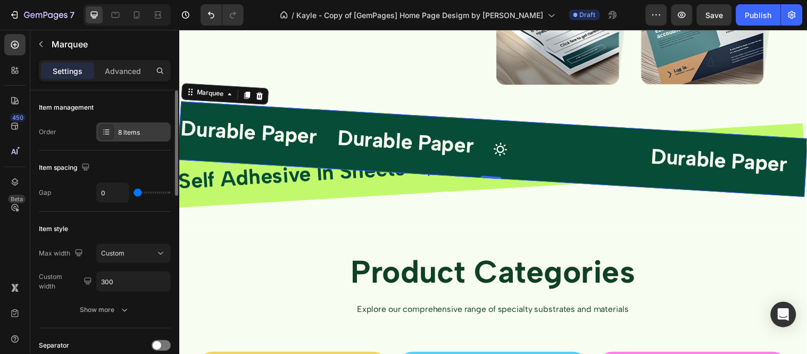
click at [127, 130] on div "8 items" at bounding box center [143, 133] width 50 height 10
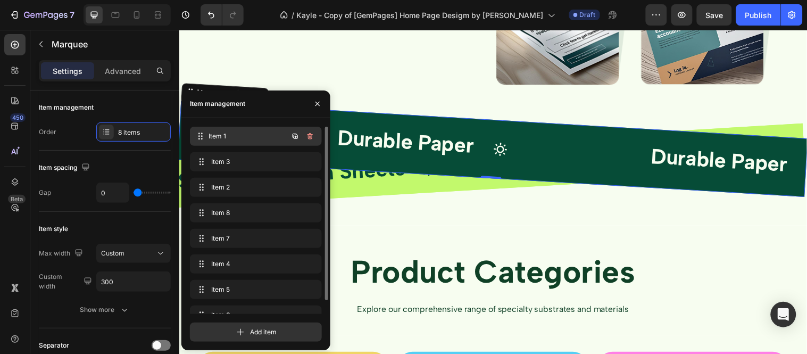
click at [230, 136] on span "Item 1" at bounding box center [248, 136] width 79 height 10
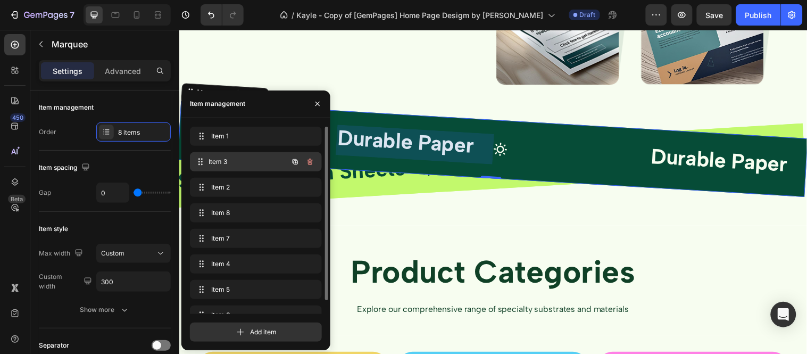
click at [232, 169] on div "Item 3 Item 3" at bounding box center [256, 161] width 132 height 19
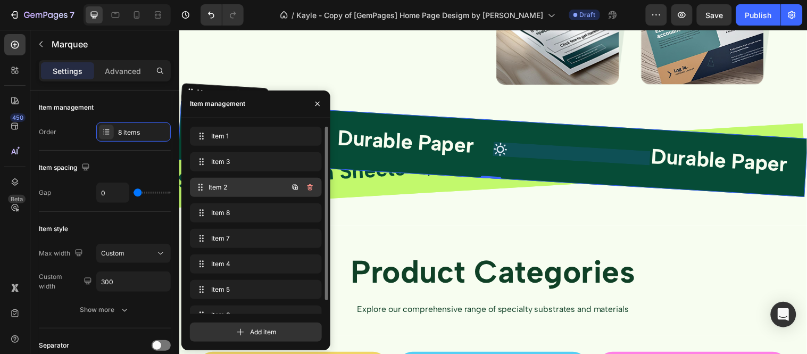
click at [224, 193] on div "Item 2 Item 2" at bounding box center [241, 187] width 94 height 15
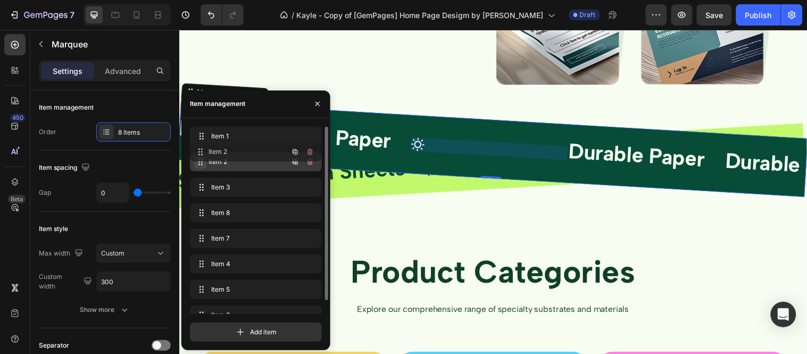
drag, startPoint x: 201, startPoint y: 189, endPoint x: 201, endPoint y: 154, distance: 35.1
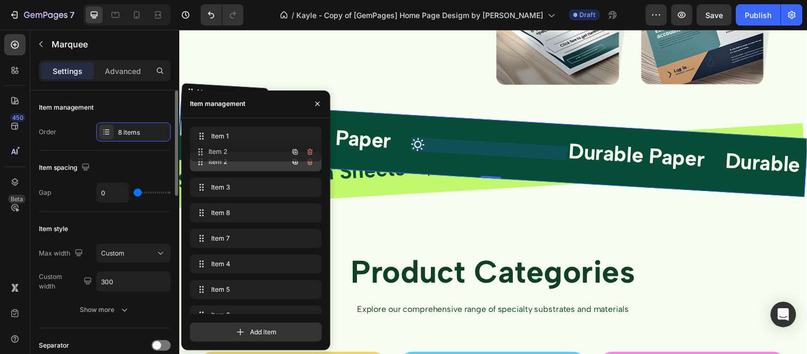
click at [159, 102] on div "Item management" at bounding box center [105, 107] width 132 height 17
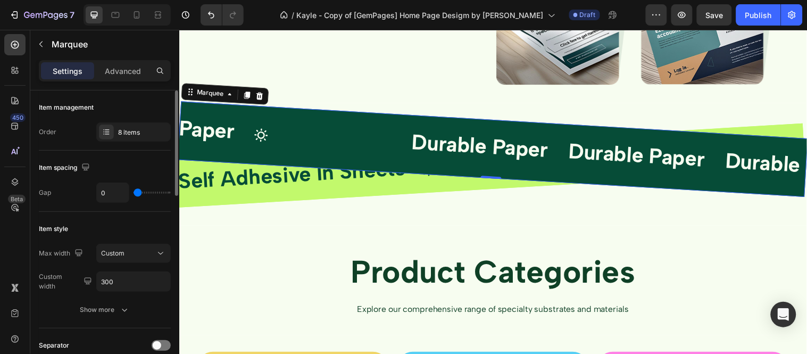
click at [129, 99] on div "Item management" at bounding box center [105, 107] width 132 height 17
click at [337, 140] on div "Icon" at bounding box center [328, 141] width 160 height 24
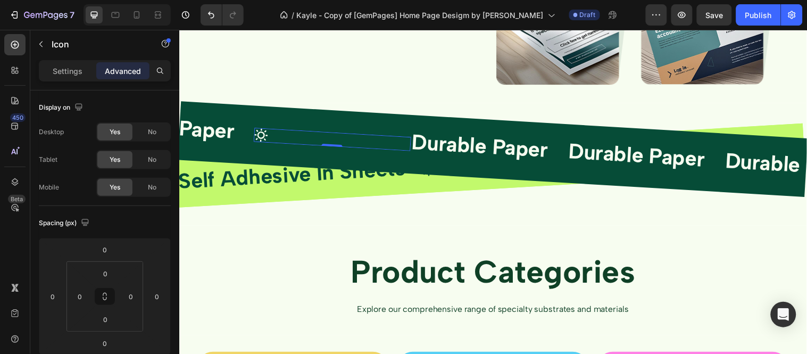
click at [458, 140] on div "Durable Paper Text Block" at bounding box center [489, 150] width 161 height 40
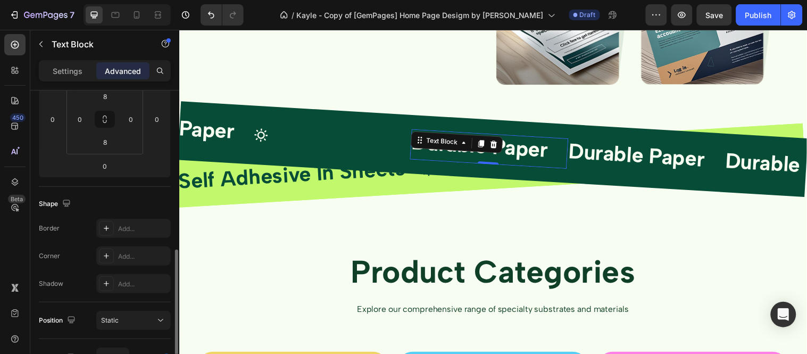
scroll to position [236, 0]
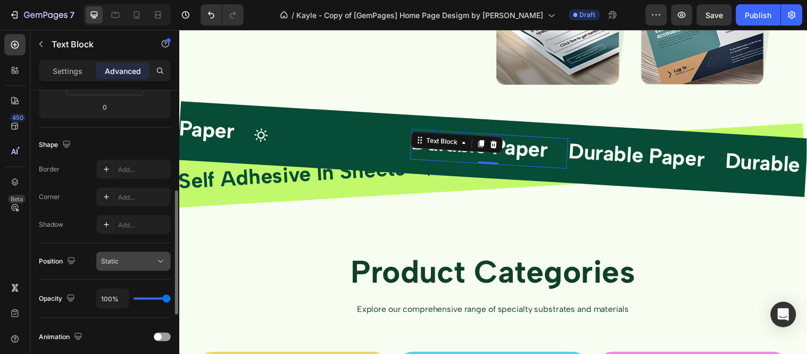
click at [144, 254] on button "Static" at bounding box center [133, 261] width 74 height 19
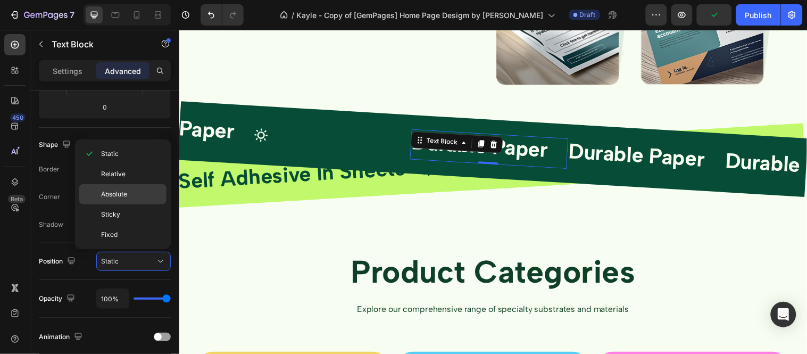
click at [147, 197] on p "Absolute" at bounding box center [131, 194] width 61 height 10
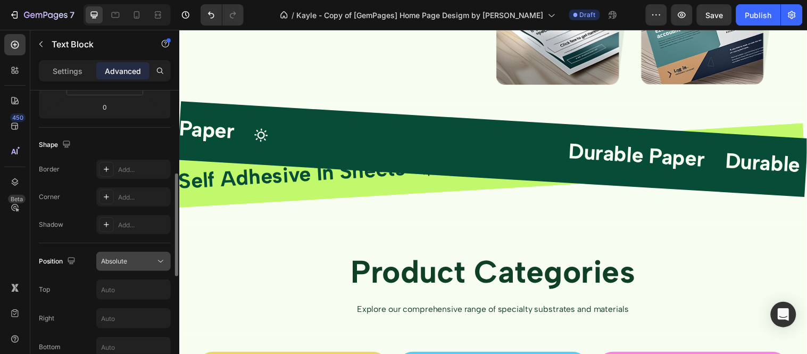
click at [133, 260] on div "Absolute" at bounding box center [128, 261] width 54 height 10
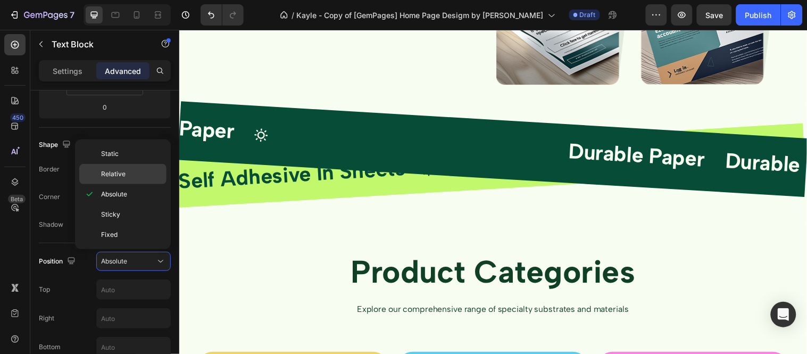
click at [140, 173] on p "Relative" at bounding box center [131, 174] width 61 height 10
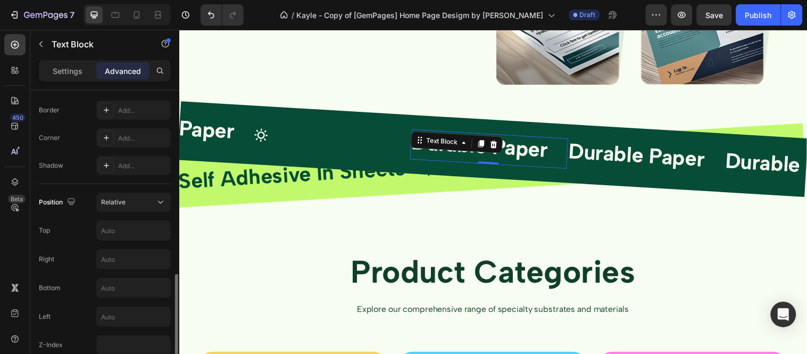
scroll to position [354, 0]
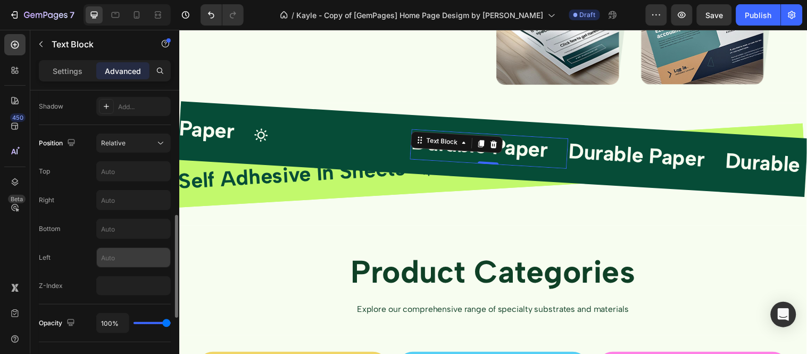
click at [126, 263] on input "text" at bounding box center [133, 257] width 73 height 19
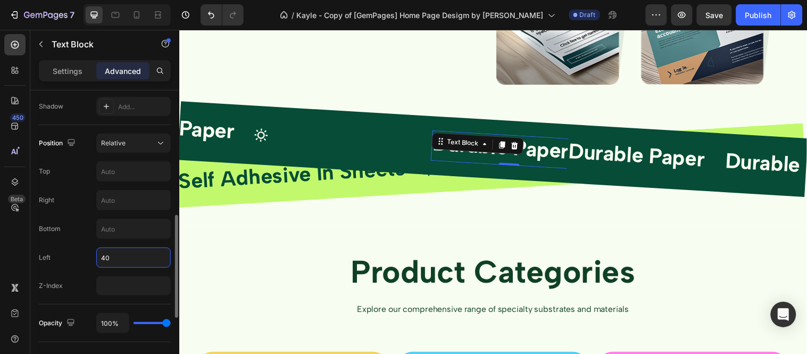
type input "4"
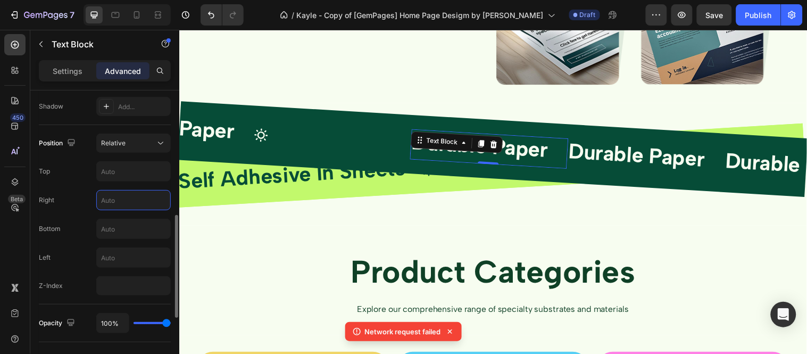
click at [135, 203] on input "text" at bounding box center [133, 199] width 73 height 19
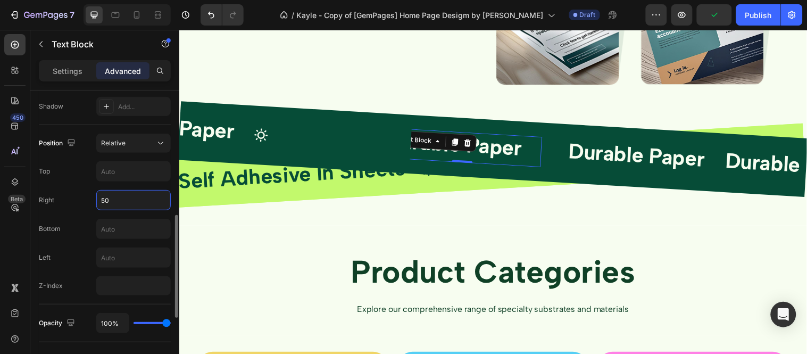
type input "5"
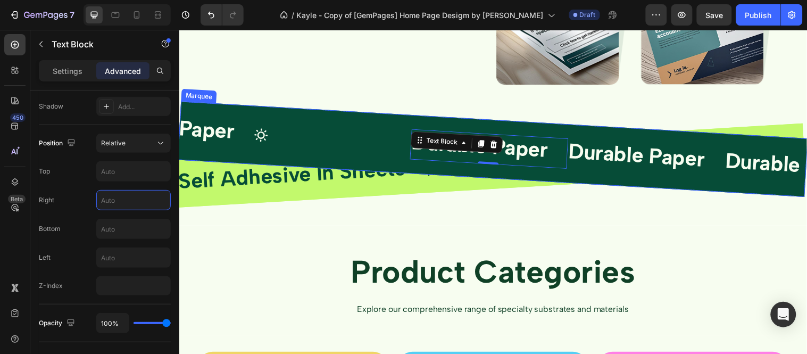
click at [316, 128] on div "Durable Paper Text Block Icon Durable Paper Text Block 0 Durable Paper Text Blo…" at bounding box center [729, 165] width 1277 height 118
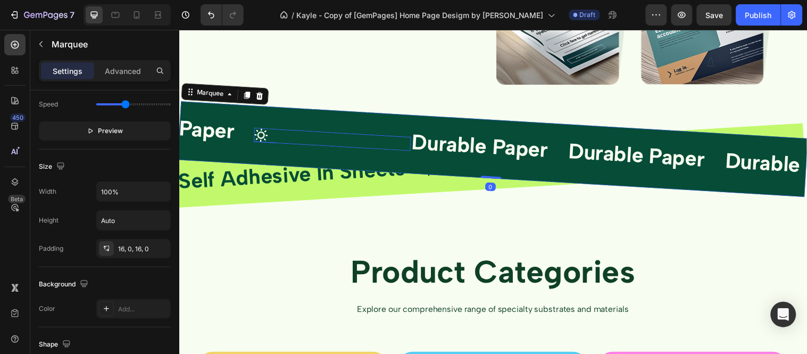
scroll to position [0, 0]
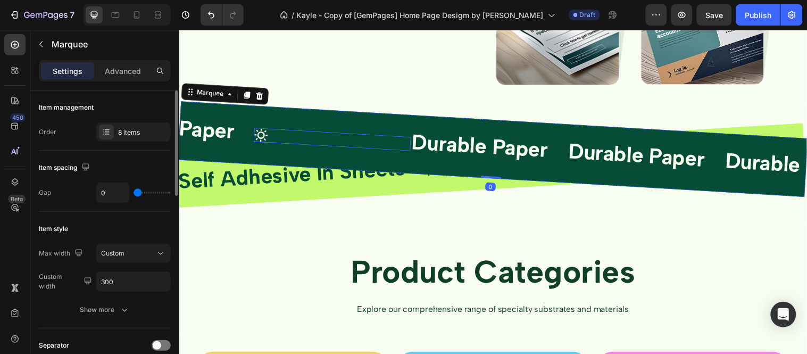
click at [359, 135] on div "Icon" at bounding box center [331, 141] width 160 height 24
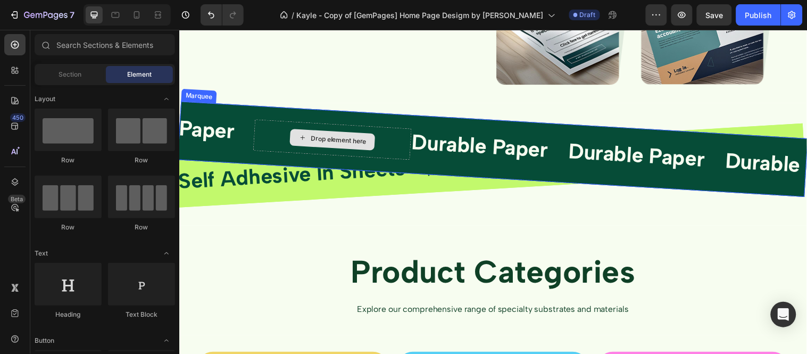
click at [342, 137] on div "Drop element here" at bounding box center [337, 141] width 57 height 12
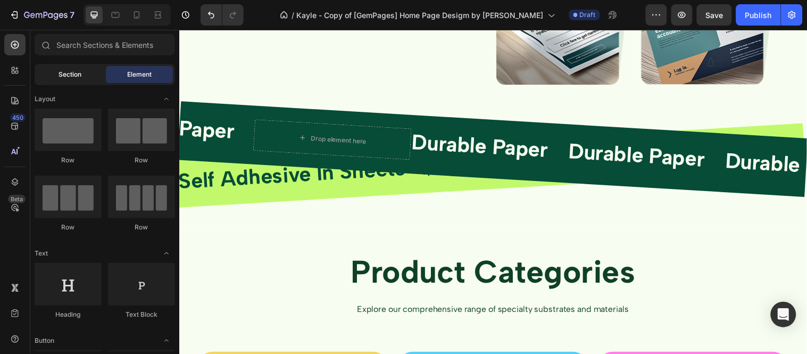
click at [93, 70] on div "Section" at bounding box center [70, 74] width 67 height 17
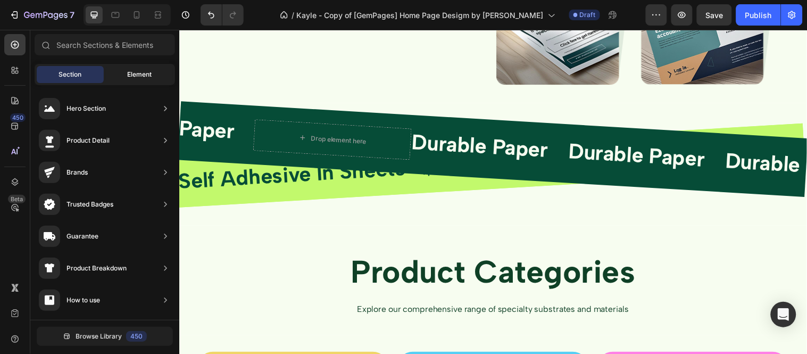
click at [145, 73] on span "Element" at bounding box center [139, 75] width 24 height 10
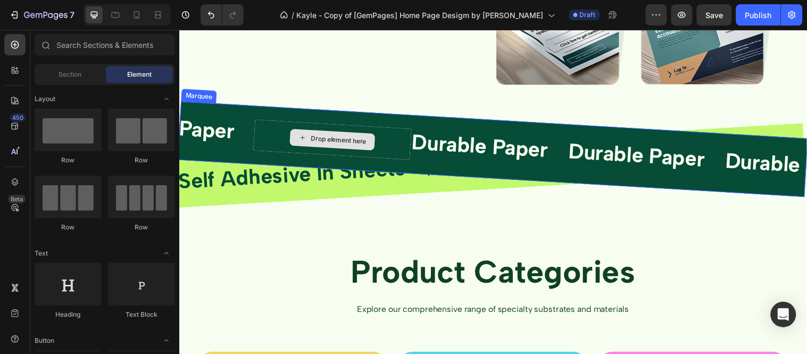
click at [285, 137] on div "Drop element here" at bounding box center [331, 140] width 161 height 41
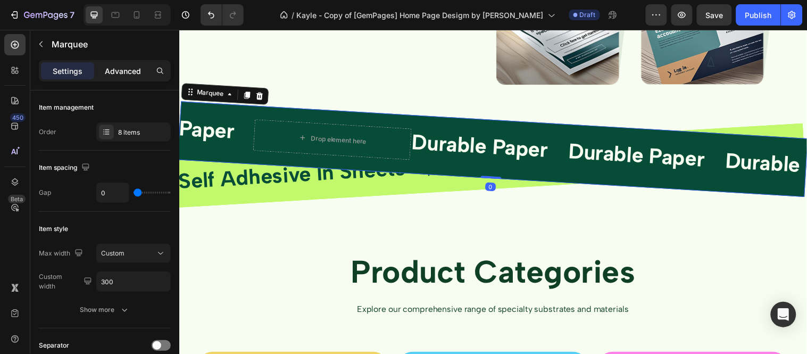
click at [134, 66] on p "Advanced" at bounding box center [123, 70] width 36 height 11
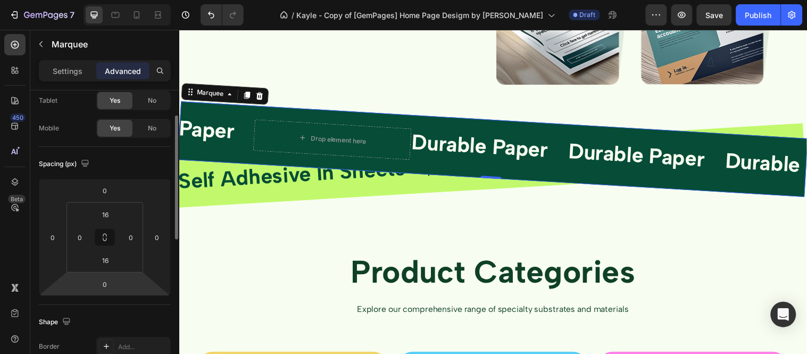
scroll to position [118, 0]
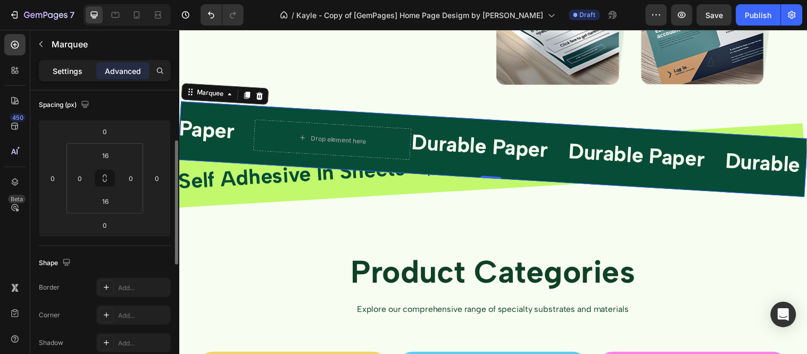
click at [70, 74] on p "Settings" at bounding box center [68, 70] width 30 height 11
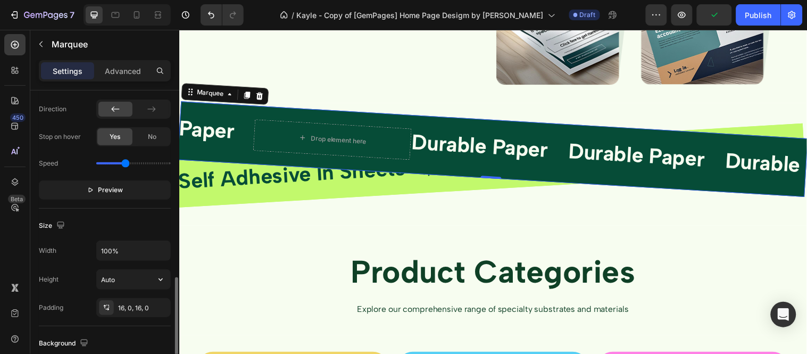
scroll to position [354, 0]
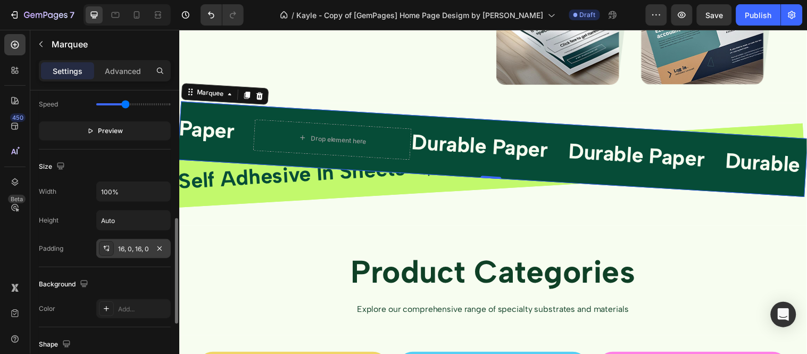
click at [129, 249] on div "16, 0, 16, 0" at bounding box center [133, 249] width 31 height 10
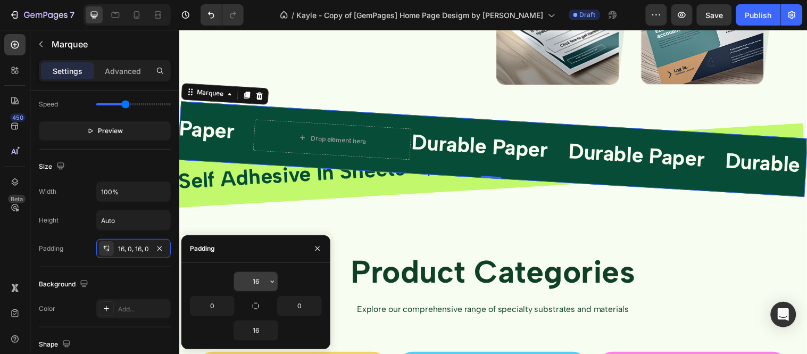
click at [263, 282] on input "16" at bounding box center [256, 281] width 44 height 19
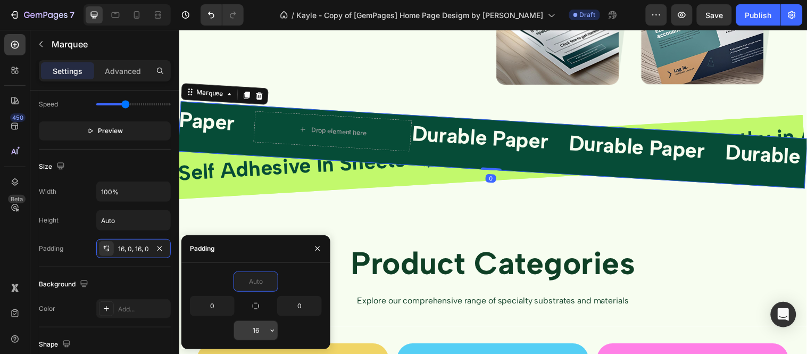
click at [256, 325] on input "16" at bounding box center [256, 330] width 44 height 19
type input "0"
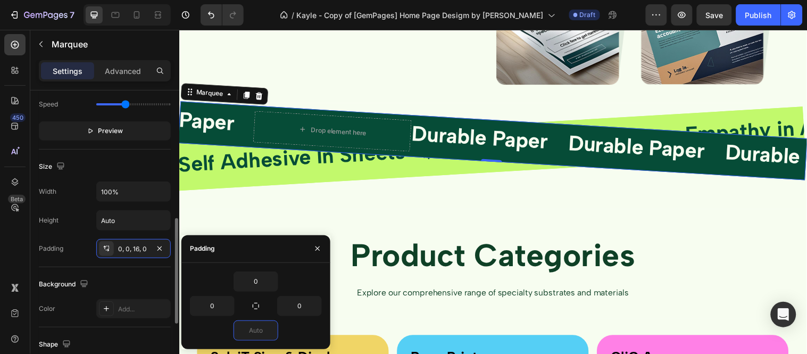
click at [67, 229] on div "Height Auto" at bounding box center [105, 220] width 132 height 20
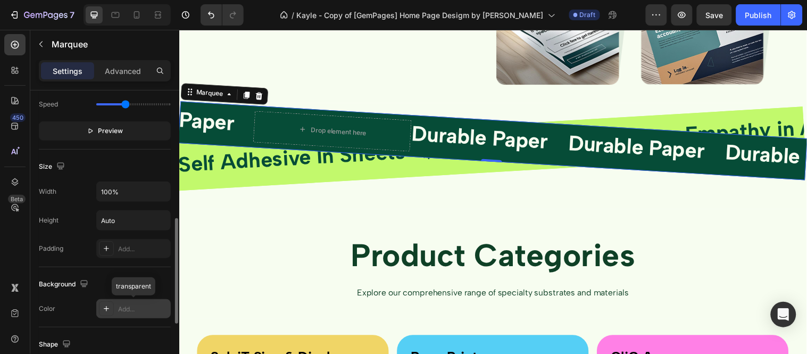
scroll to position [472, 0]
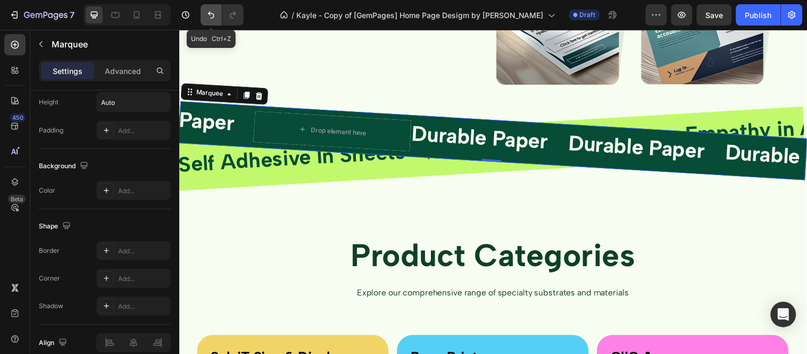
click at [213, 6] on button "Undo/Redo" at bounding box center [211, 14] width 21 height 21
type input "16"
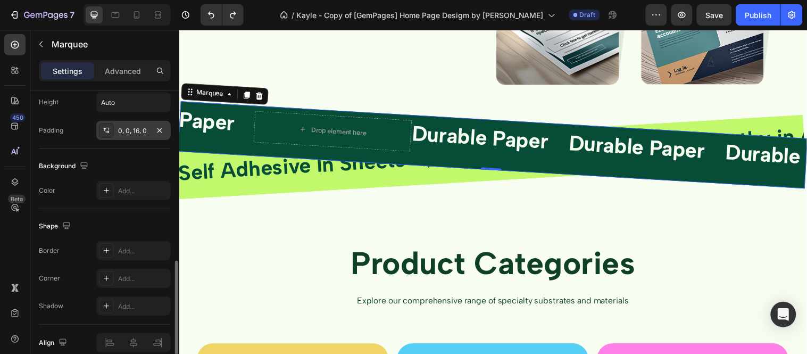
click at [134, 135] on div "0, 0, 16, 0" at bounding box center [133, 131] width 31 height 10
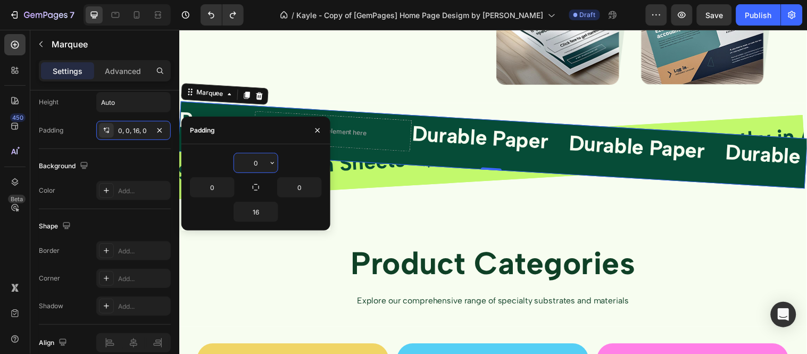
click at [256, 160] on input "0" at bounding box center [256, 162] width 44 height 19
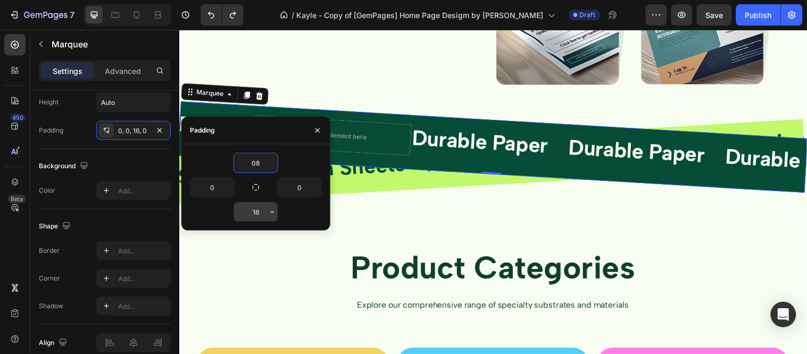
click at [264, 204] on input "16" at bounding box center [256, 211] width 44 height 19
type input "8"
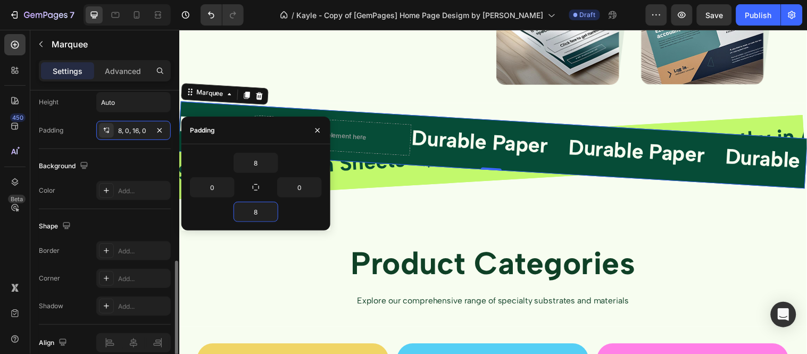
click at [81, 113] on div "Width 100% Height Auto Padding 8, 0, 16, 0" at bounding box center [105, 101] width 132 height 77
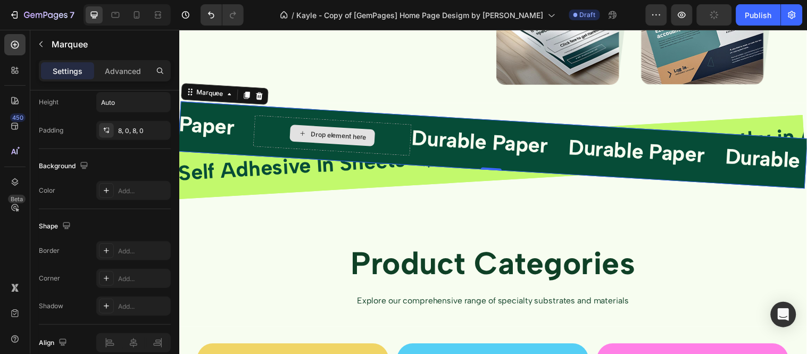
click at [285, 131] on div "Drop element here" at bounding box center [308, 134] width 161 height 41
click at [280, 122] on div "Drop element here" at bounding box center [246, 131] width 161 height 41
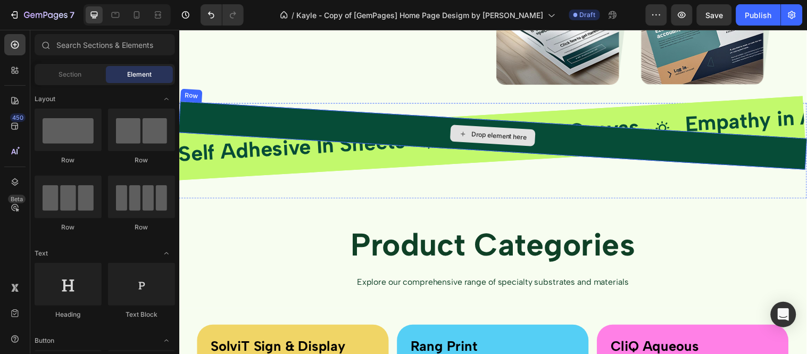
click at [520, 139] on div "Drop element here" at bounding box center [504, 137] width 57 height 12
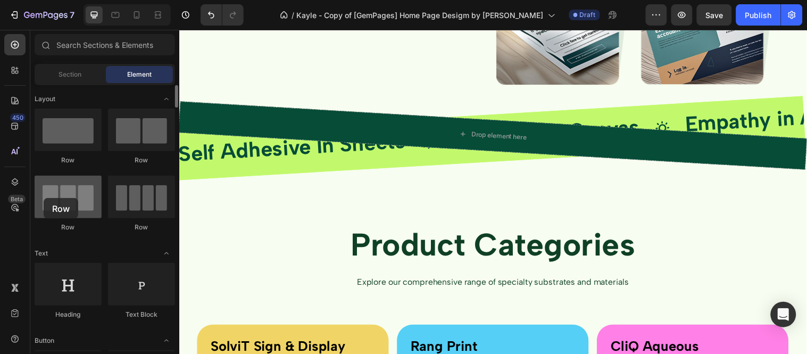
drag, startPoint x: 133, startPoint y: 208, endPoint x: 44, endPoint y: 198, distance: 89.9
click at [44, 263] on div "Row Row Row Row" at bounding box center [105, 296] width 140 height 66
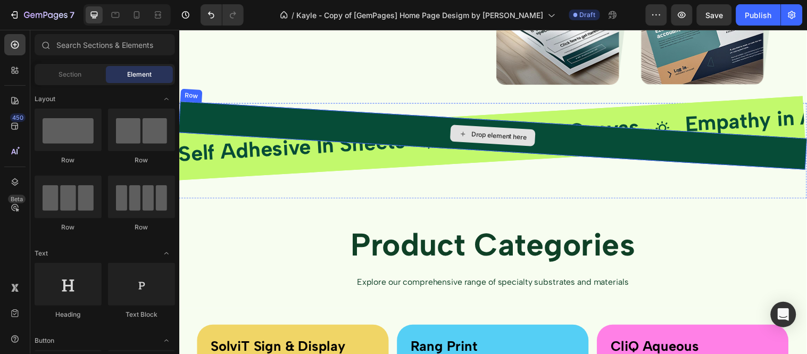
click at [483, 131] on div "Drop element here" at bounding box center [504, 137] width 57 height 12
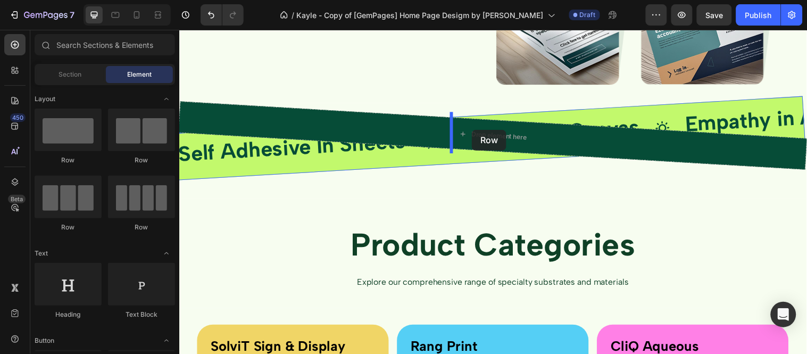
drag, startPoint x: 306, startPoint y: 180, endPoint x: 476, endPoint y: 131, distance: 176.8
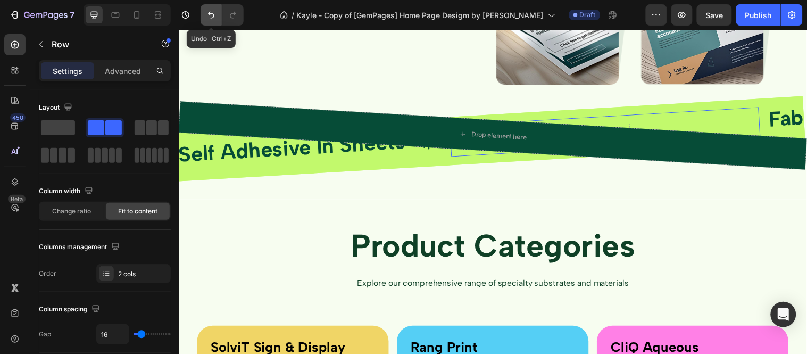
click at [206, 16] on icon "Undo/Redo" at bounding box center [211, 15] width 11 height 11
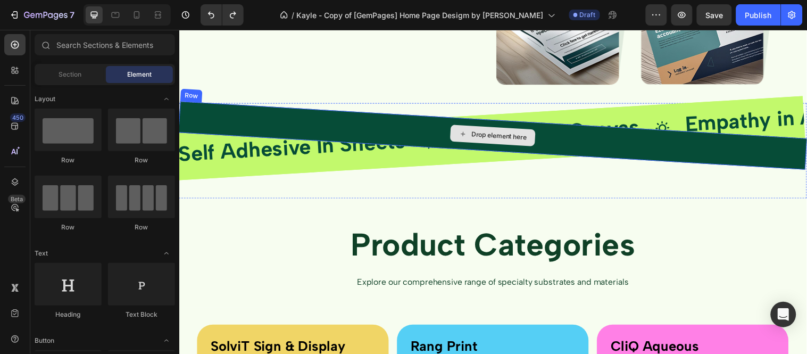
click at [489, 132] on div "Drop element here" at bounding box center [504, 137] width 57 height 12
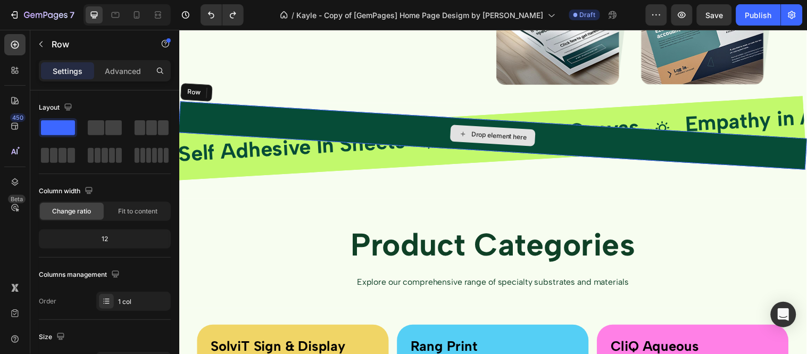
click at [489, 132] on div "Drop element here" at bounding box center [504, 137] width 57 height 12
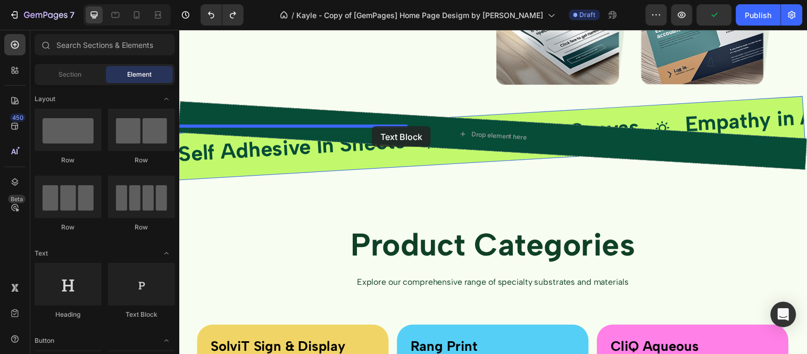
drag, startPoint x: 312, startPoint y: 322, endPoint x: 375, endPoint y: 127, distance: 204.6
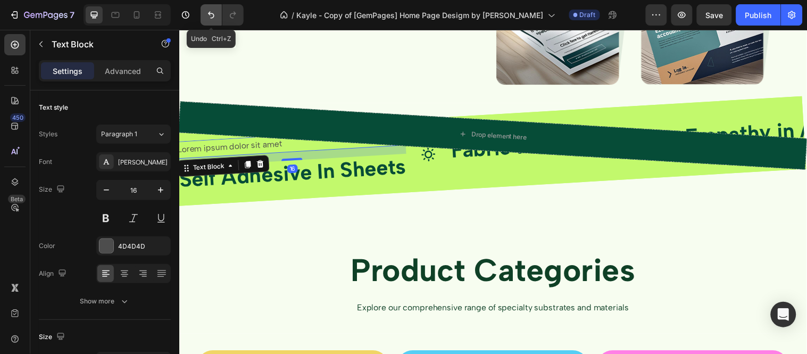
click at [210, 10] on icon "Undo/Redo" at bounding box center [211, 15] width 11 height 11
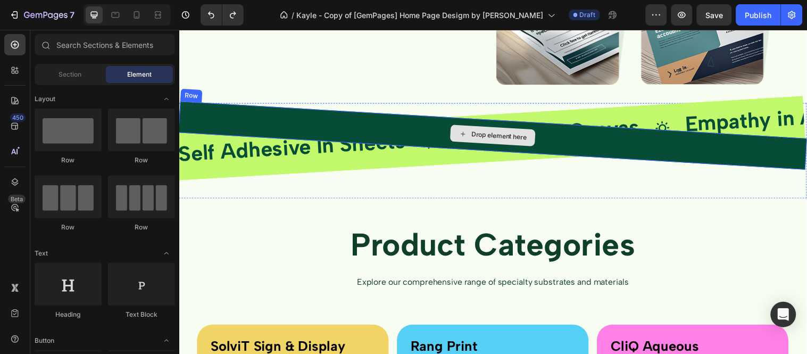
click at [330, 118] on div "Drop element here" at bounding box center [497, 137] width 639 height 70
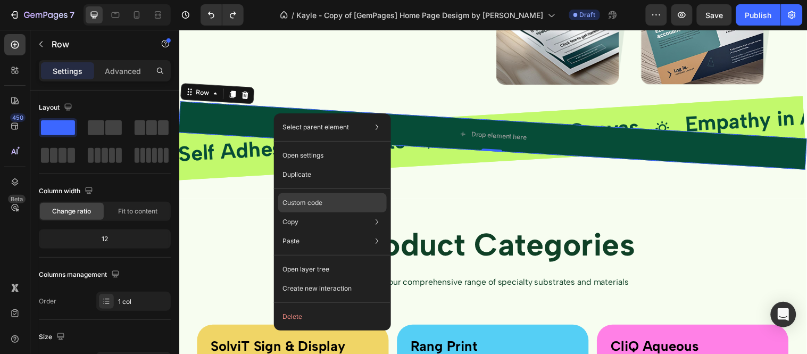
click at [311, 231] on div "Custom code" at bounding box center [332, 240] width 109 height 19
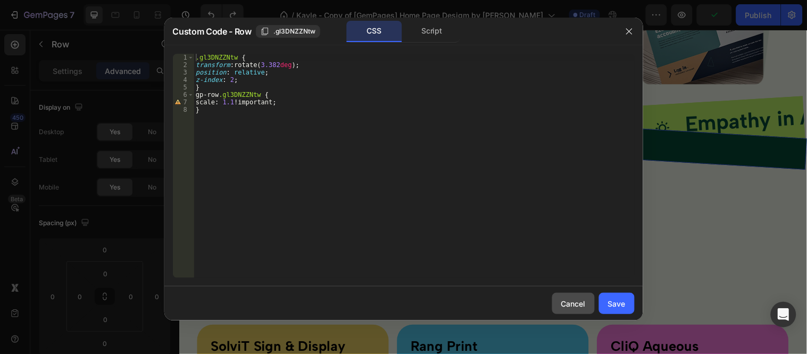
click at [574, 304] on div "Cancel" at bounding box center [573, 303] width 24 height 11
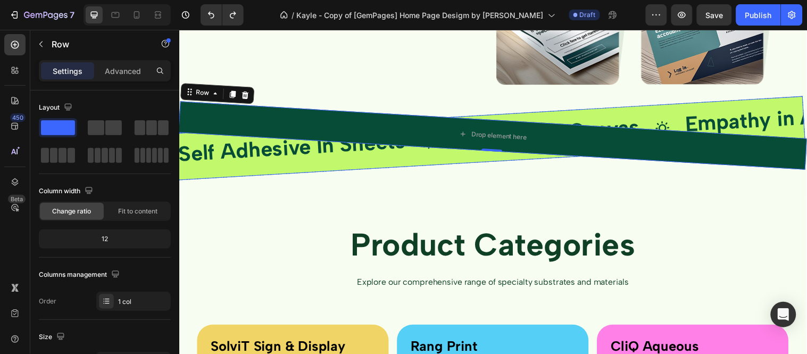
click at [413, 160] on div "Self Adhesive In Sheets Text Block Icon Fabric Print Canvas Text Block Icon Emp…" at bounding box center [496, 139] width 640 height 85
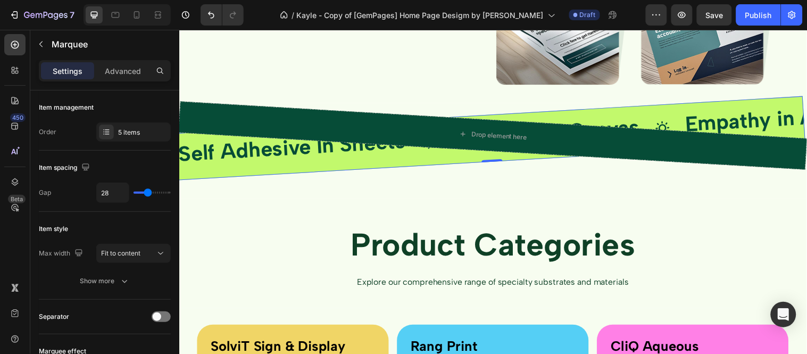
click at [392, 161] on div "Self Adhesive In Sheets Text Block Icon Fabric Print Canvas Text Block Icon Emp…" at bounding box center [496, 139] width 640 height 85
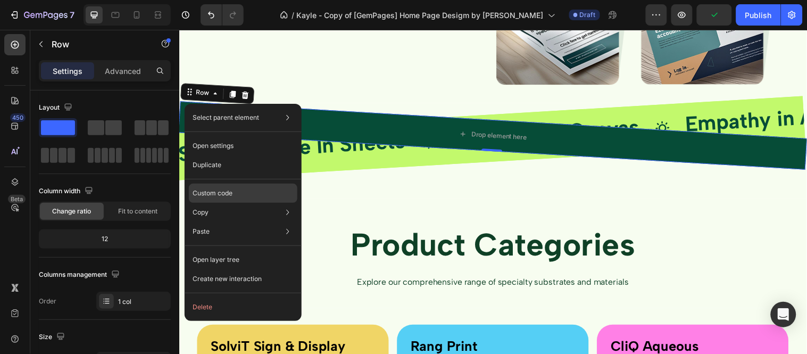
click at [231, 195] on p "Custom code" at bounding box center [213, 193] width 40 height 10
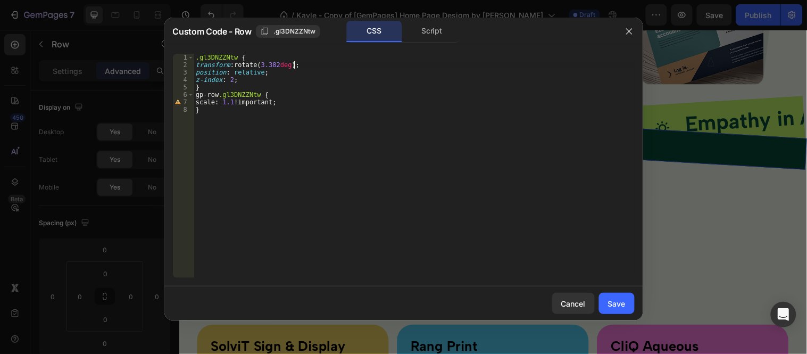
click at [298, 63] on div ".gl3DNZZNtw { transform : rotate( 3.382 deg ) ; position : relative ; z-index :…" at bounding box center [414, 173] width 441 height 239
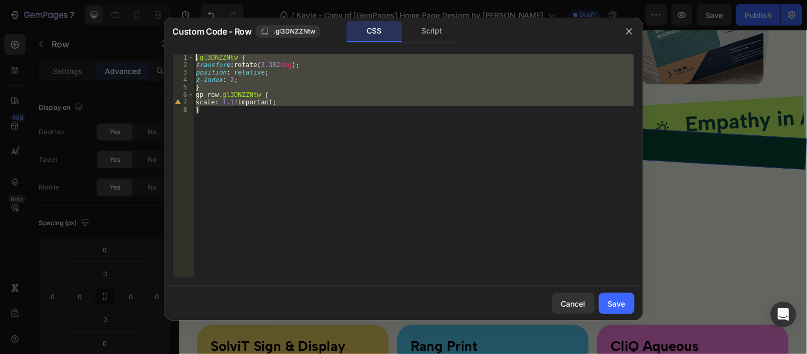
drag, startPoint x: 219, startPoint y: 124, endPoint x: 178, endPoint y: 59, distance: 77.7
click at [178, 59] on div "transform: rotate(3.382deg); 1 2 3 4 5 6 7 8 .gl3DNZZNtw { transform : rotate( …" at bounding box center [404, 166] width 462 height 224
click at [212, 124] on div ".gl3DNZZNtw { transform : rotate( 3.382 deg ) ; position : relative ; z-index :…" at bounding box center [414, 166] width 441 height 224
drag, startPoint x: 224, startPoint y: 117, endPoint x: 182, endPoint y: 57, distance: 73.4
click at [182, 57] on div "} 1 2 3 4 5 6 7 8 .gl3DNZZNtw { transform : rotate( 3.382 deg ) ; position : re…" at bounding box center [404, 166] width 462 height 224
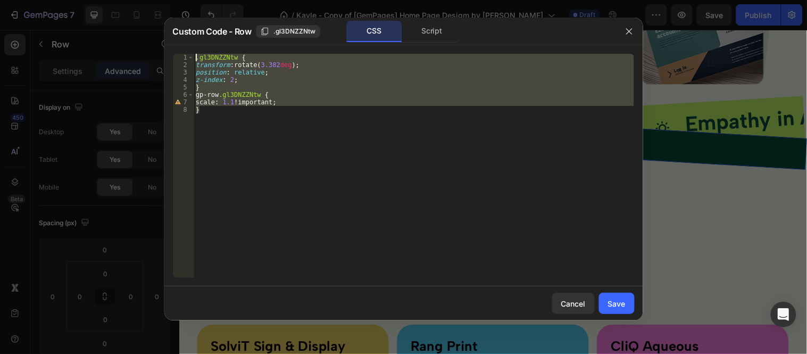
type textarea "/*.gl3DNZZNtw {*/ /*transform: rotate(3.382deg);*/"
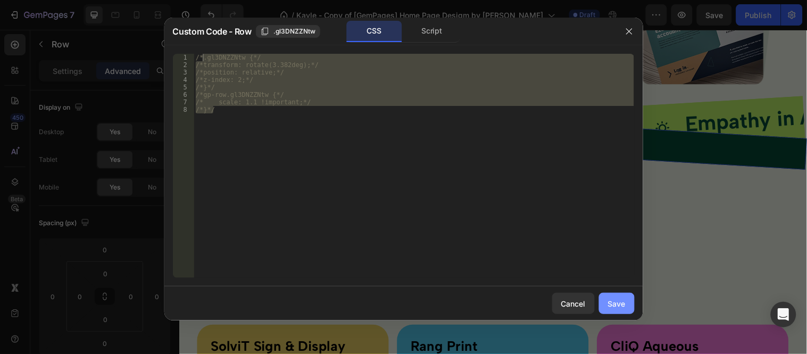
click at [619, 297] on button "Save" at bounding box center [617, 303] width 36 height 21
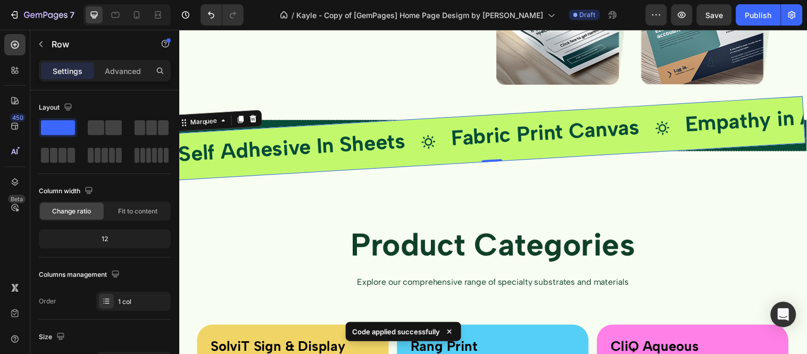
click at [402, 158] on div "Self Adhesive In Sheets Text Block Icon Fabric Print Canvas Text Block Icon Emp…" at bounding box center [496, 139] width 640 height 85
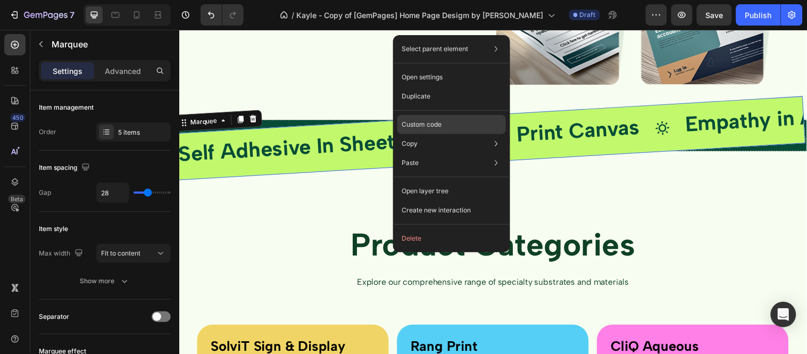
click at [417, 125] on p "Custom code" at bounding box center [422, 125] width 40 height 10
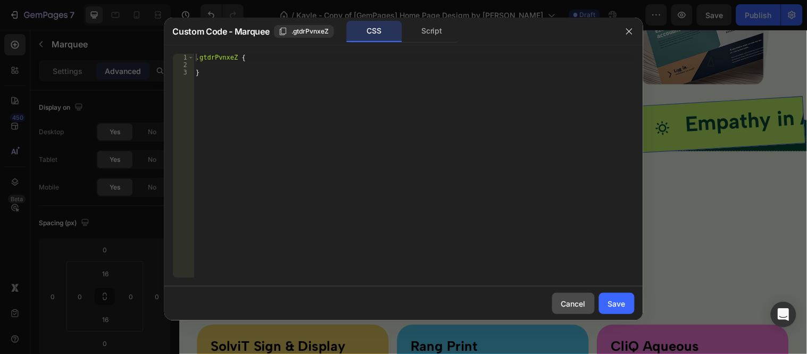
drag, startPoint x: 562, startPoint y: 300, endPoint x: 433, endPoint y: 256, distance: 136.3
click at [562, 300] on div "Cancel" at bounding box center [573, 303] width 24 height 11
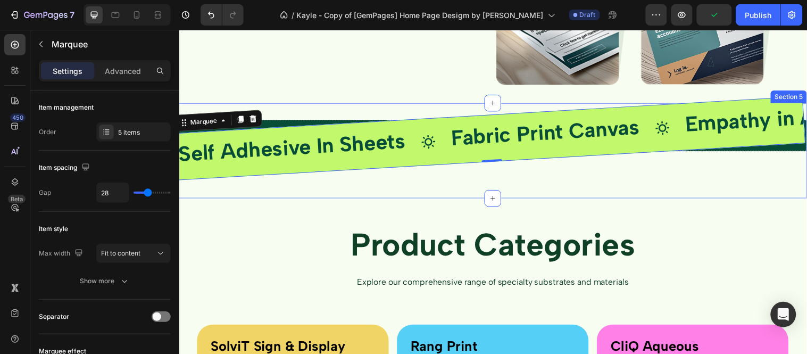
click at [368, 196] on div "Drop element here Row Self Adhesive In Sheets Text Block Icon Fabric Print Canv…" at bounding box center [498, 161] width 638 height 80
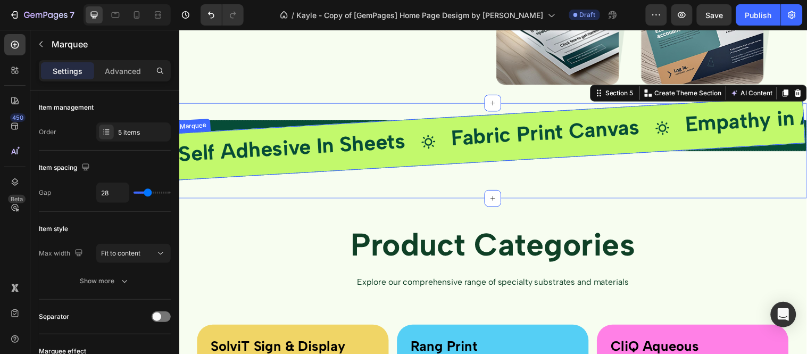
click at [366, 126] on div "Self Adhesive In Sheets Text Block Icon Fabric Print Canvas Text Block Icon Emp…" at bounding box center [496, 139] width 640 height 85
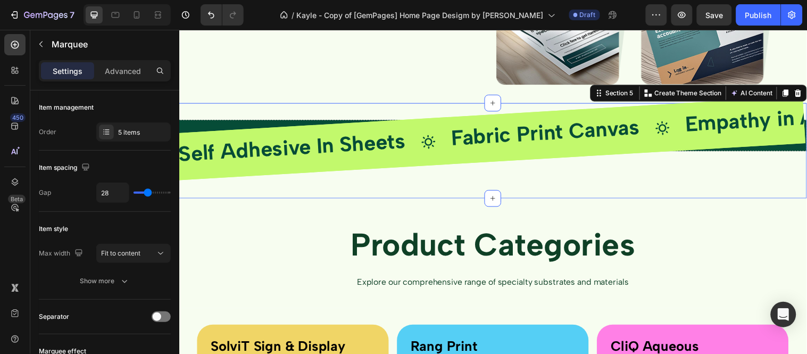
click at [772, 151] on div "Drop element here Row Self Adhesive In Sheets Text Block Icon Fabric Print Canv…" at bounding box center [498, 161] width 638 height 80
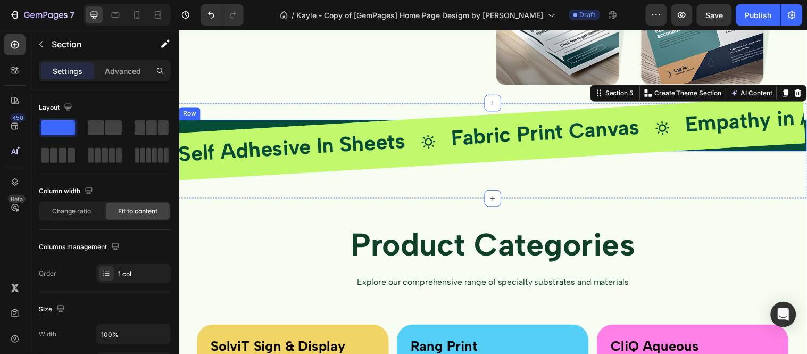
click at [228, 123] on div "Drop element here" at bounding box center [498, 137] width 638 height 32
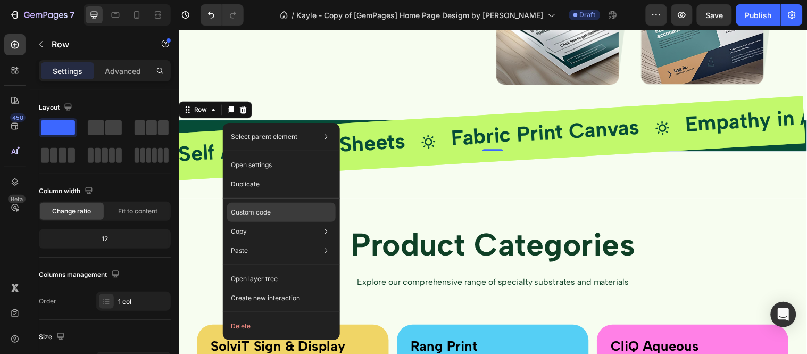
click at [275, 241] on div "Custom code" at bounding box center [281, 250] width 109 height 19
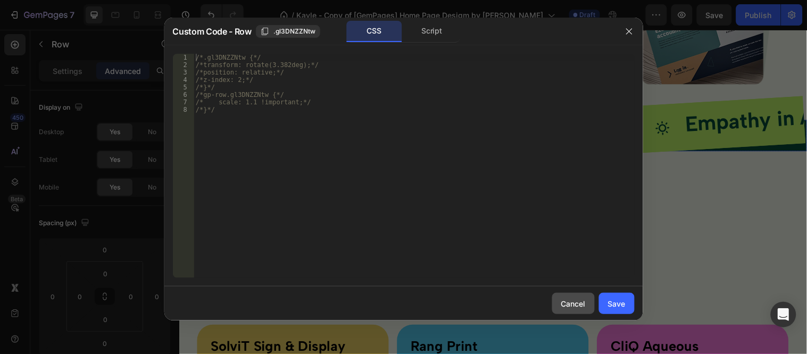
click at [588, 313] on button "Cancel" at bounding box center [573, 303] width 43 height 21
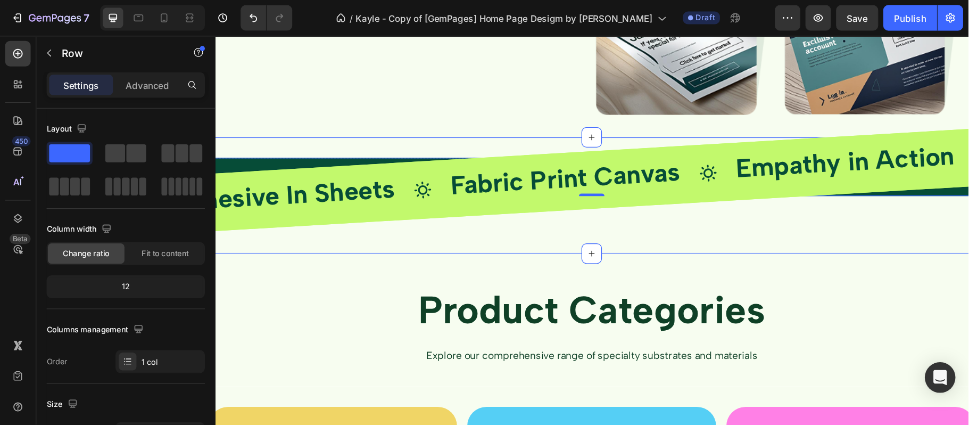
scroll to position [1241, 0]
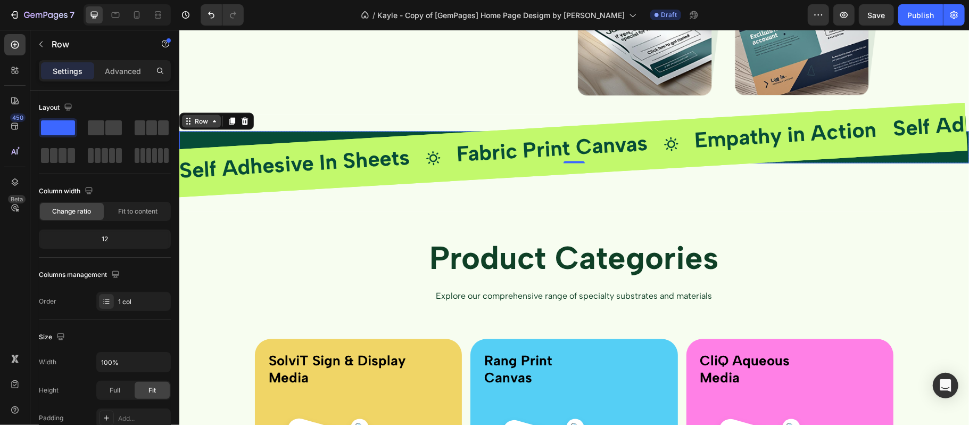
click at [196, 121] on div "Row" at bounding box center [201, 121] width 18 height 10
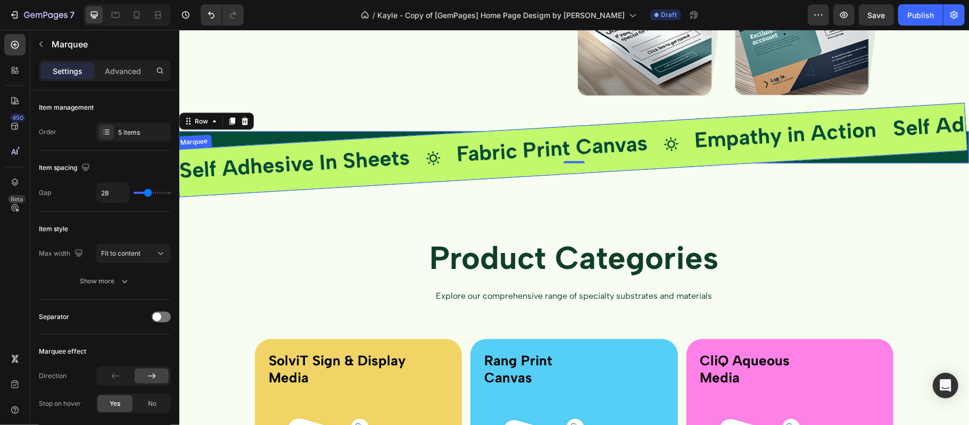
click at [426, 177] on div "Self Adhesive In Sheets Text Block Icon Fabric Print Canvas Text Block Icon Emp…" at bounding box center [571, 149] width 791 height 94
click at [240, 132] on icon at bounding box center [242, 134] width 6 height 7
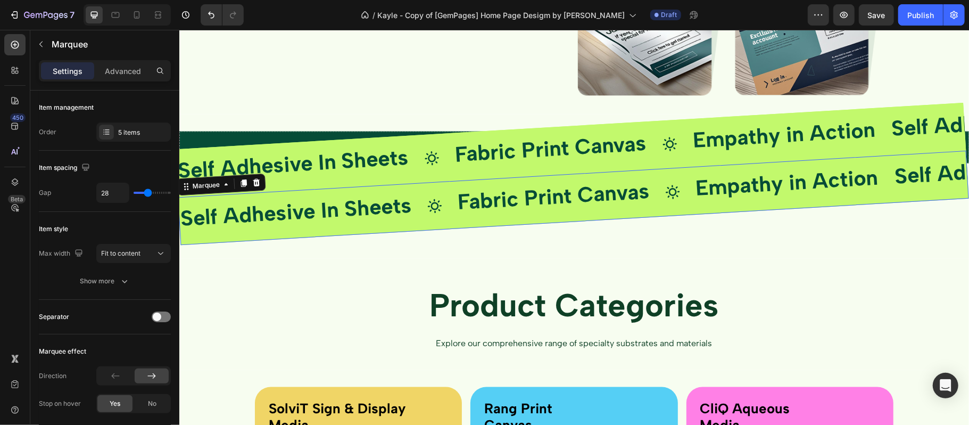
scroll to position [425, 0]
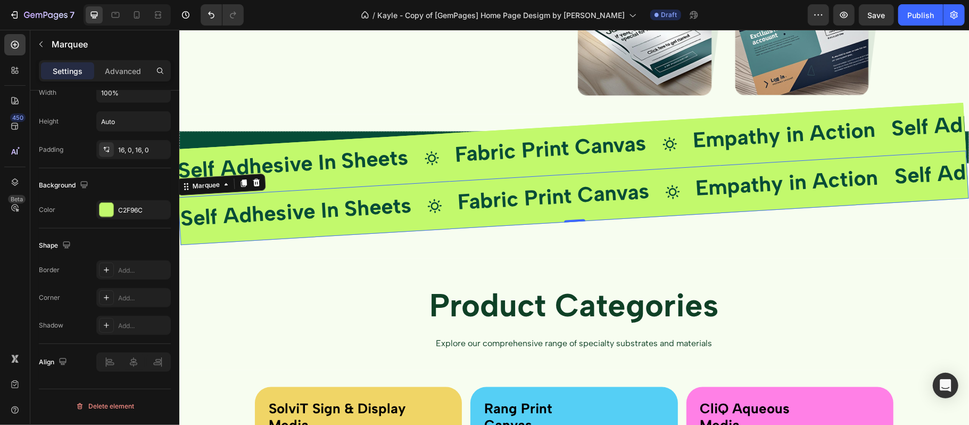
click at [415, 185] on div "Self Adhesive In Sheets Text Block Icon Fabric Print Canvas Text Block Icon Emp…" at bounding box center [572, 197] width 791 height 94
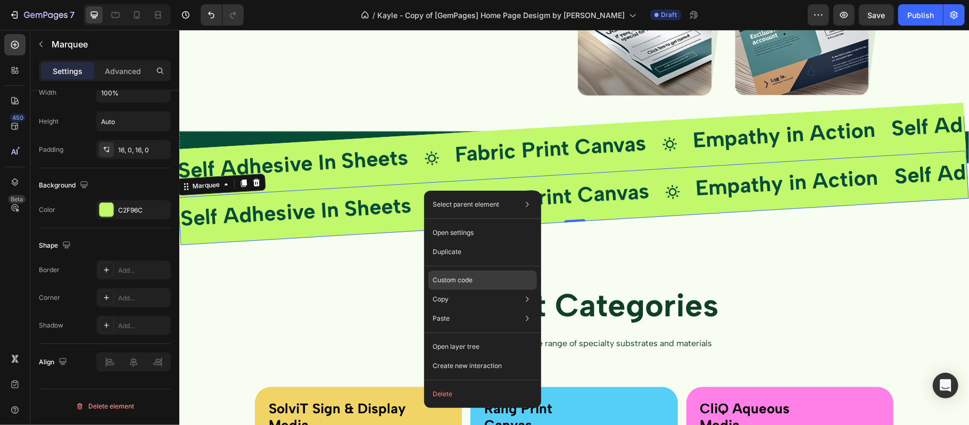
click at [469, 279] on p "Custom code" at bounding box center [453, 280] width 40 height 10
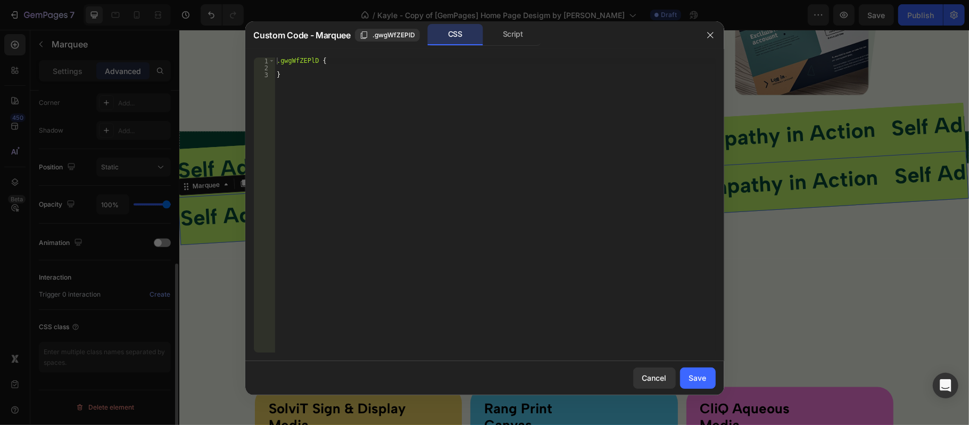
scroll to position [330, 0]
type textarea "}"
click at [297, 71] on div ".gwgWfZEPlD { }" at bounding box center [495, 211] width 441 height 309
click at [671, 353] on button "Cancel" at bounding box center [654, 377] width 43 height 21
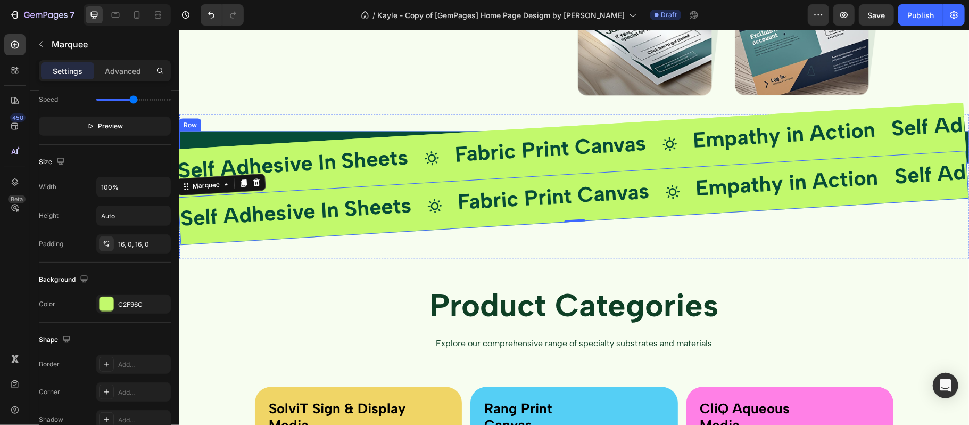
click at [230, 136] on div "Drop element here" at bounding box center [574, 147] width 790 height 32
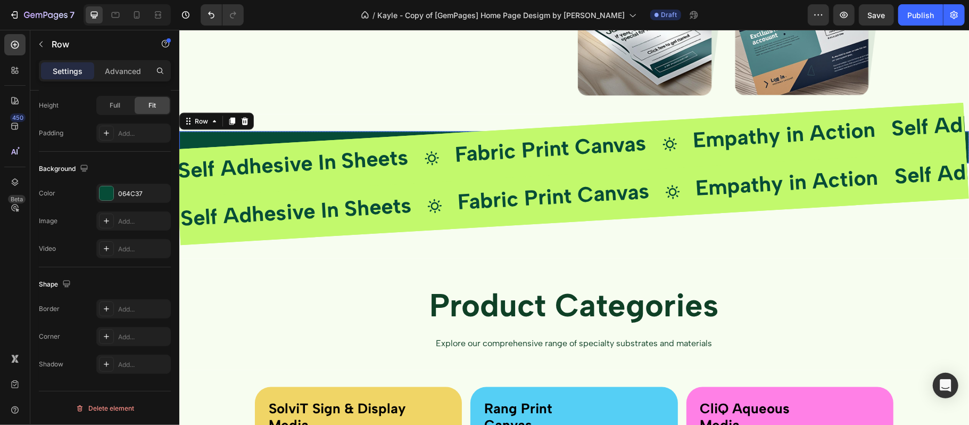
scroll to position [0, 0]
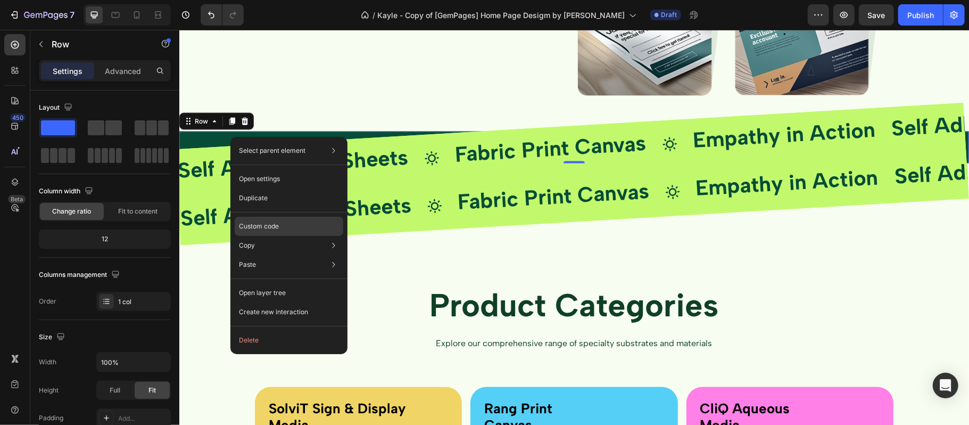
click at [290, 255] on div "Custom code" at bounding box center [289, 264] width 109 height 19
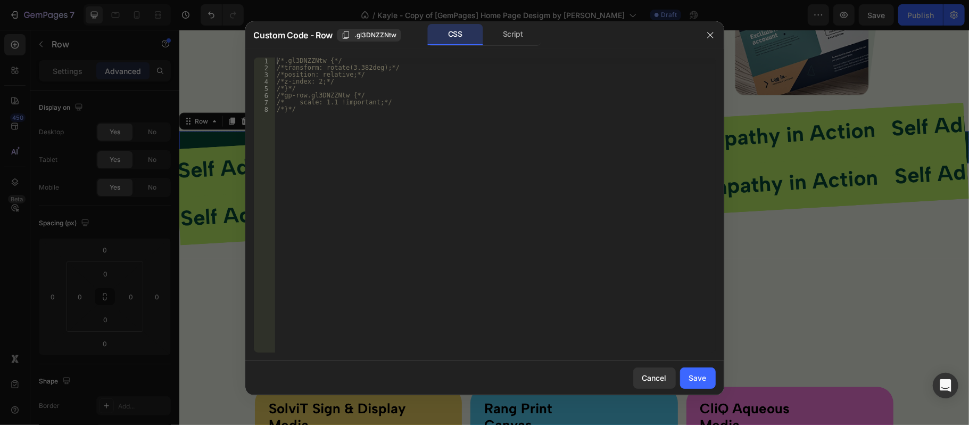
click at [345, 126] on div "/*.gl3DNZZNtw {*/ /*transform: rotate(3.382deg);*/ /*position: relative;*/ /*z-…" at bounding box center [495, 211] width 441 height 309
type textarea "/* scale: 1.1 !important;*/ /*}*/"
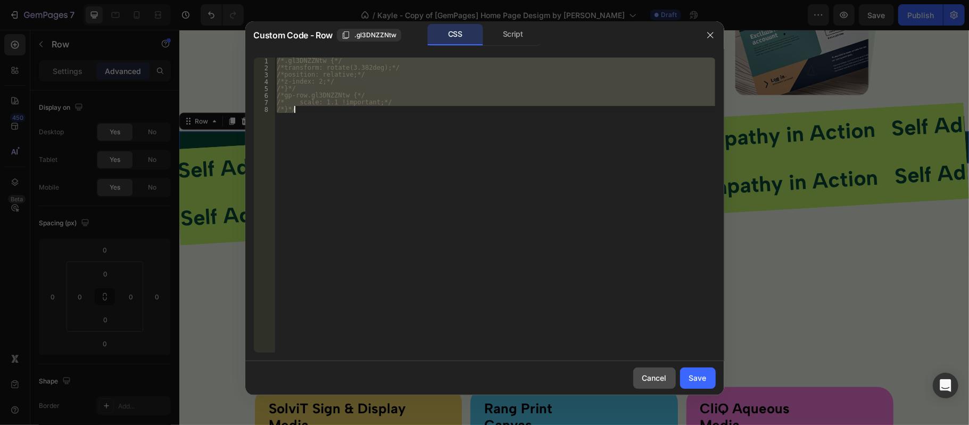
click at [670, 353] on button "Cancel" at bounding box center [654, 377] width 43 height 21
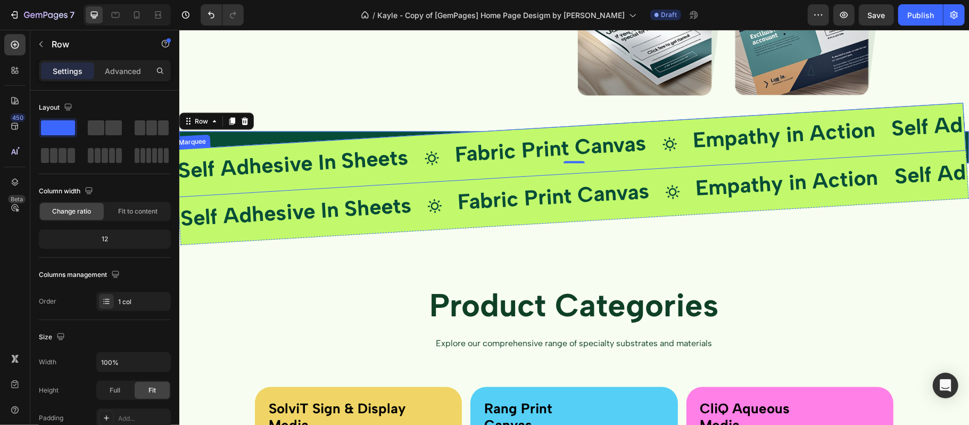
click at [427, 137] on div "Self Adhesive In Sheets Text Block Icon Fabric Print Canvas Text Block Icon Emp…" at bounding box center [570, 149] width 791 height 94
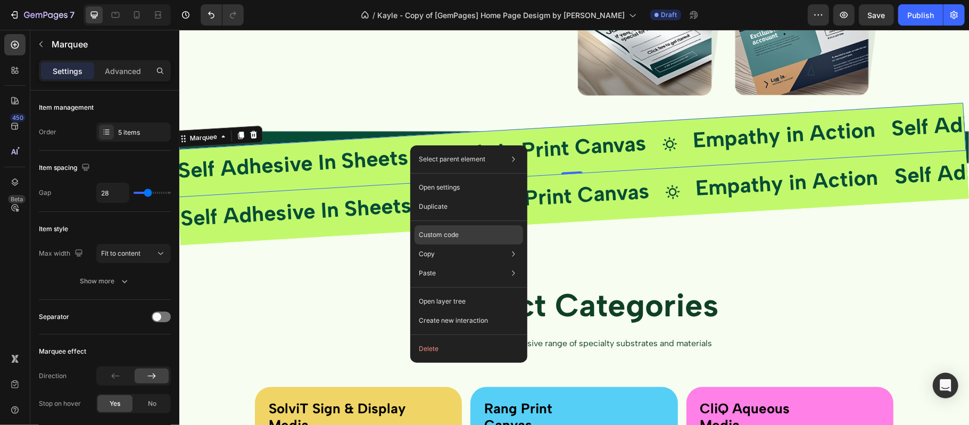
click at [441, 263] on div "Custom code" at bounding box center [468, 272] width 109 height 19
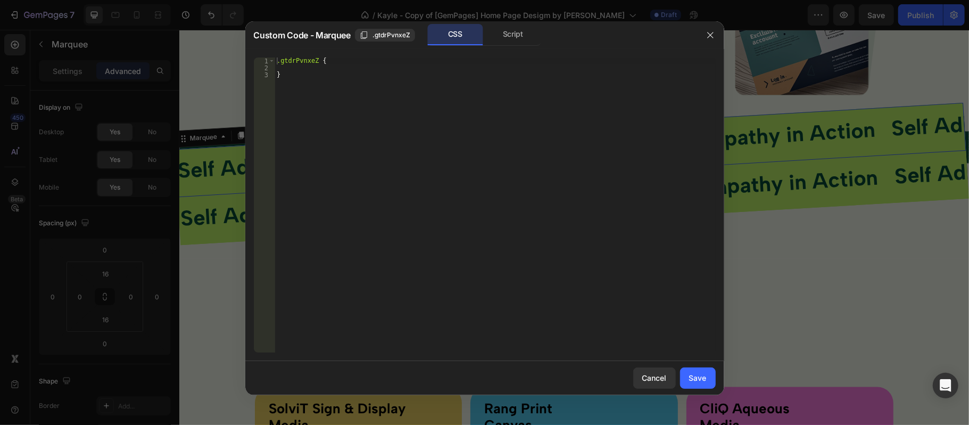
type textarea "}"
click at [303, 80] on div ".gtdrPvnxeZ { }" at bounding box center [495, 211] width 441 height 309
paste textarea "/*}*/"
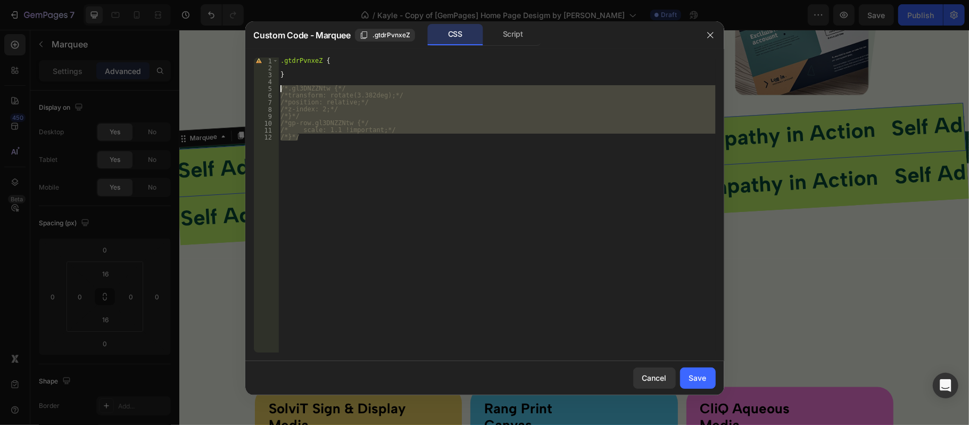
drag, startPoint x: 303, startPoint y: 147, endPoint x: 263, endPoint y: 87, distance: 72.0
click at [263, 87] on div "/*}*/ 1 2 3 4 5 6 7 8 9 10 11 12 .gtdrPvnxeZ { } /*.gl3DNZZNtw {*/ /*transform:…" at bounding box center [485, 204] width 462 height 295
click at [335, 111] on div ".gtdrPvnxeZ { } .gl3DNZZNtw { transform : rotate( 3.382 deg ) ; position : rela…" at bounding box center [496, 204] width 437 height 295
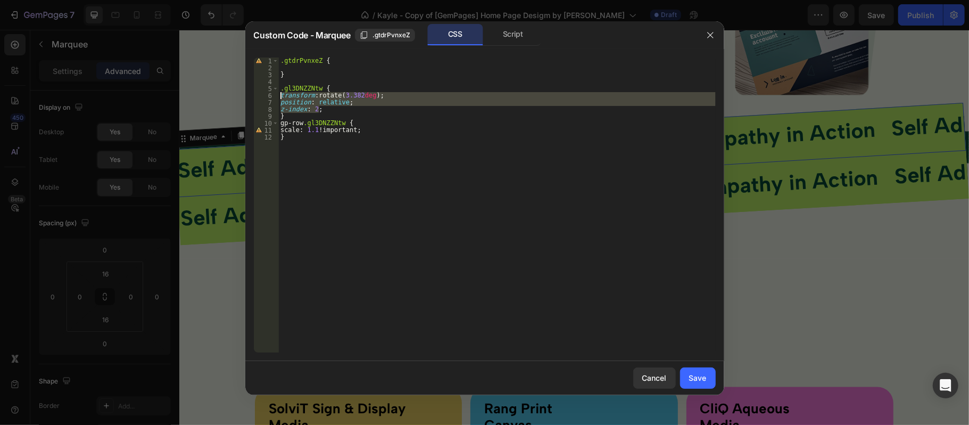
drag, startPoint x: 335, startPoint y: 111, endPoint x: 262, endPoint y: 96, distance: 74.4
click at [262, 96] on div "z-index: 2; 1 2 3 4 5 6 7 8 9 10 11 12 .gtdrPvnxeZ { } .gl3DNZZNtw { transform …" at bounding box center [485, 204] width 462 height 295
type textarea "transform: rotate(3.382deg); position: relative;"
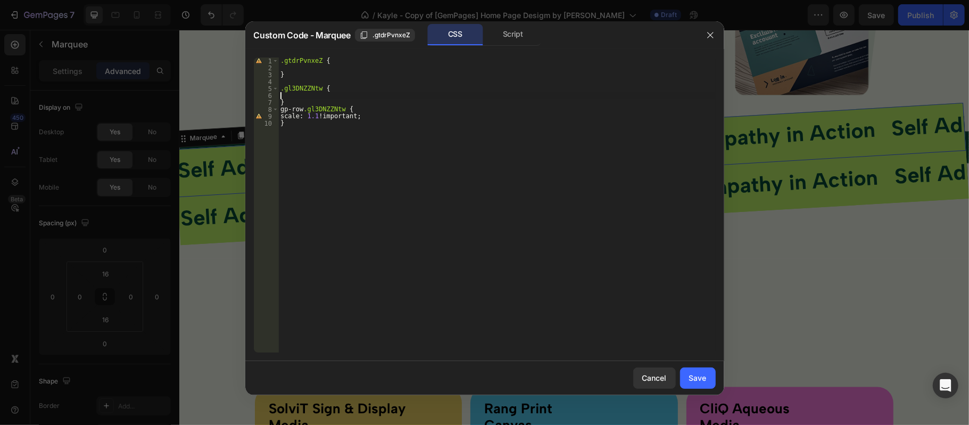
click at [352, 58] on div ".gtdrPvnxeZ { } .gl3DNZZNtw { } gp-row .gl3DNZZNtw { scale : 1.1 !important ; }" at bounding box center [496, 211] width 437 height 309
type textarea ".gtdrPvnxeZ {"
paste textarea "z-index: 2;"
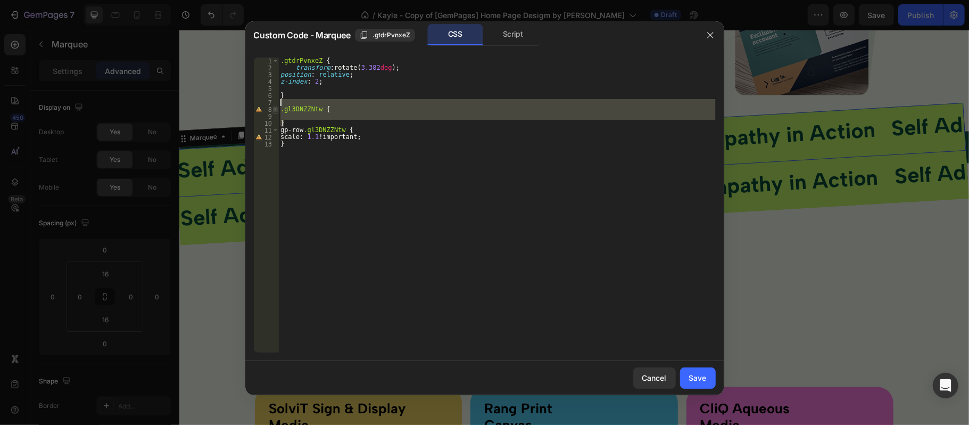
drag, startPoint x: 299, startPoint y: 120, endPoint x: 278, endPoint y: 105, distance: 25.7
click at [278, 105] on div "z-index: 2; 1 2 3 4 5 6 7 8 9 10 11 12 13 .gtdrPvnxeZ { transform : rotate( 3.3…" at bounding box center [485, 204] width 462 height 295
type textarea ".gl3DNZZNtw {"
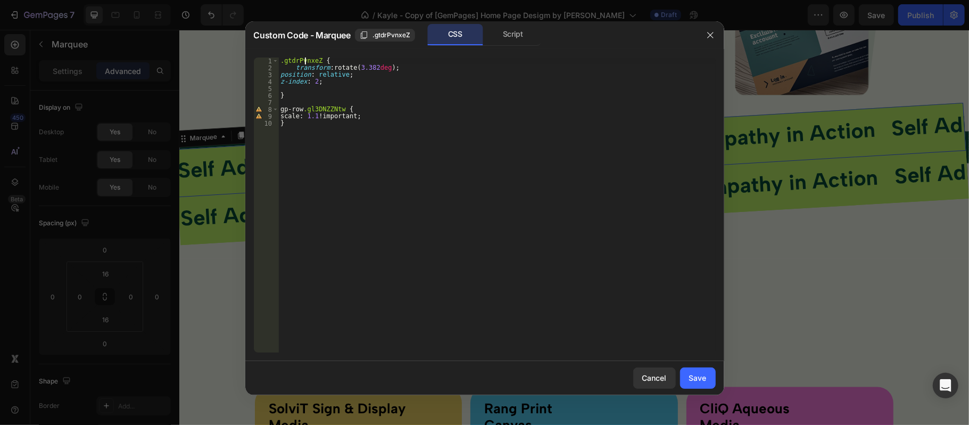
click at [304, 64] on div ".gtdrPvnxeZ { transform : rotate( 3.382 deg ) ; position : relative ; z-index :…" at bounding box center [496, 211] width 437 height 309
click at [324, 111] on div ".gtdrPvnxeZ { transform : rotate( 3.382 deg ) ; position : relative ; z-index :…" at bounding box center [496, 211] width 437 height 309
paste textarea "tdrPvnxeZ"
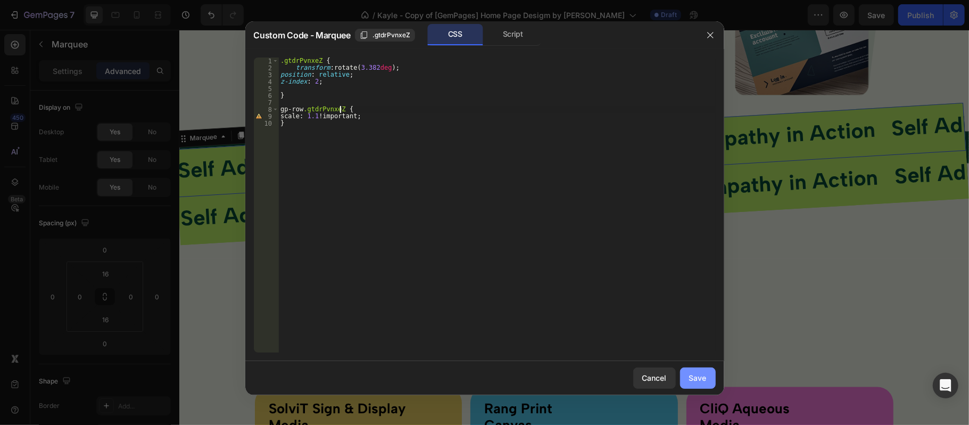
type textarea "gp-row.gtdrPvnxeZ {"
click at [692, 353] on div "Save" at bounding box center [698, 377] width 18 height 11
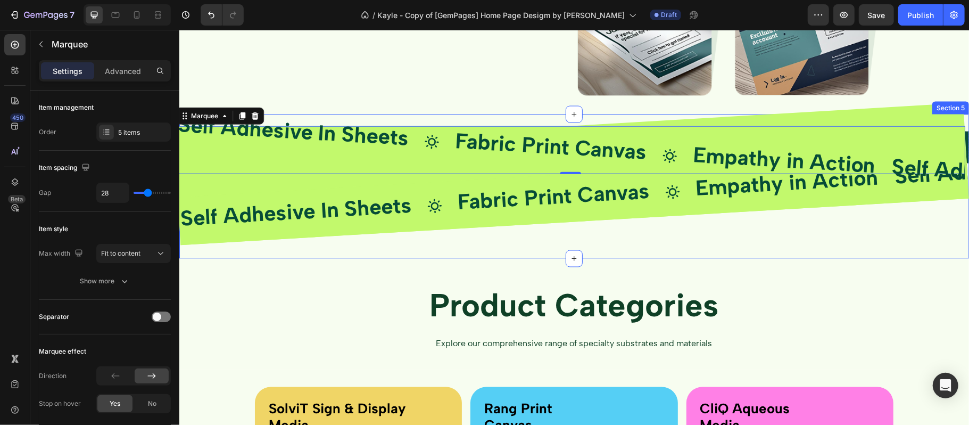
click at [807, 272] on div "Product Categories Text Block Explore our comprehensive range of specialty subs…" at bounding box center [574, 313] width 790 height 111
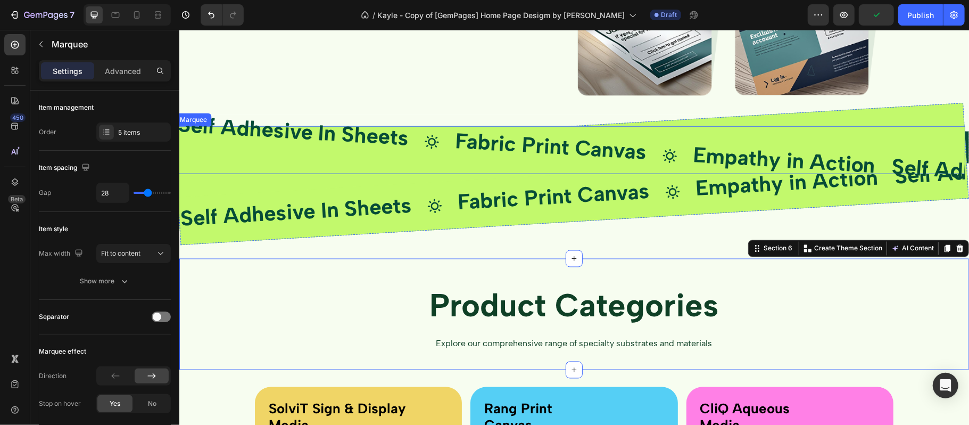
click at [769, 140] on div "Self Adhesive In Sheets Text Block Icon Fabric Print Canvas Text Block Icon Emp…" at bounding box center [570, 150] width 790 height 48
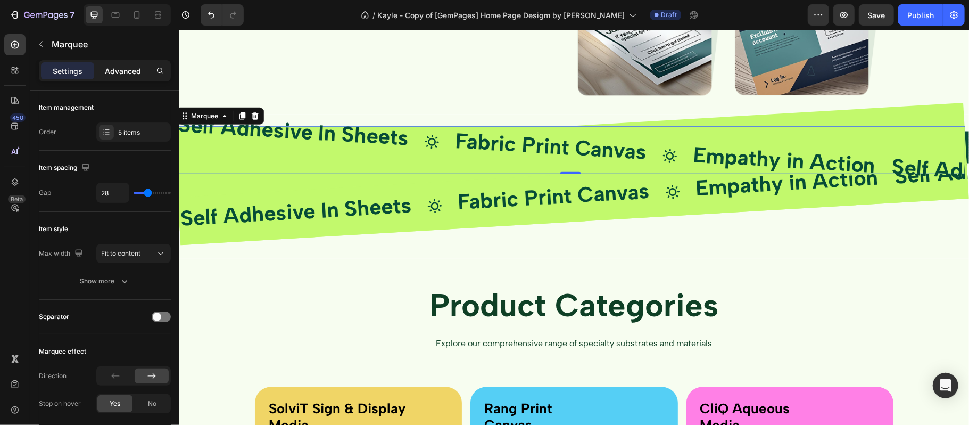
click at [135, 64] on div "Advanced" at bounding box center [122, 70] width 53 height 17
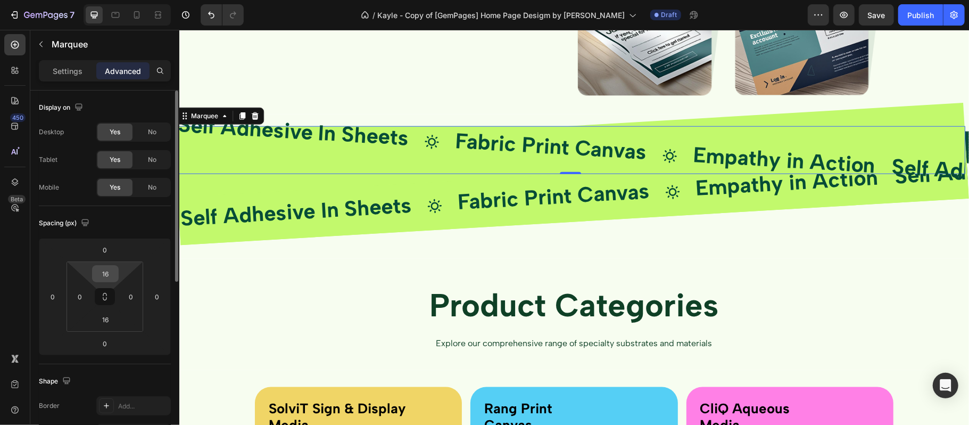
click at [113, 273] on input "16" at bounding box center [105, 273] width 21 height 16
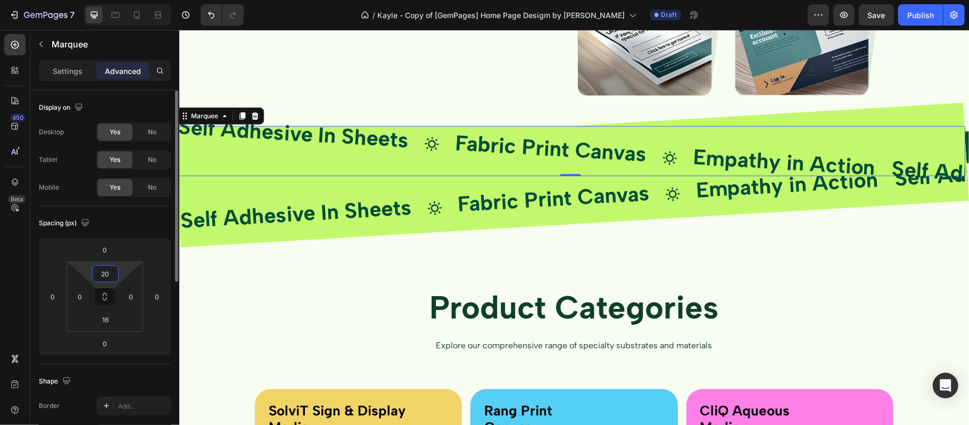
type input "2"
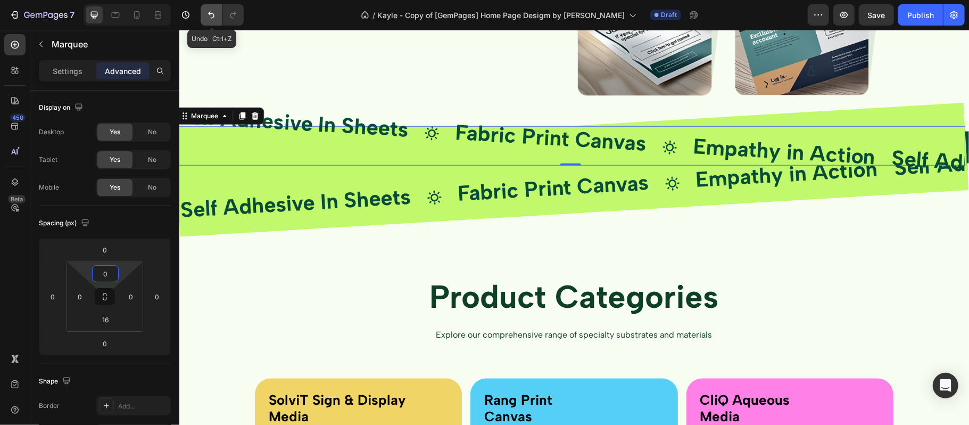
click at [215, 15] on icon "Undo/Redo" at bounding box center [211, 15] width 11 height 11
type input "16"
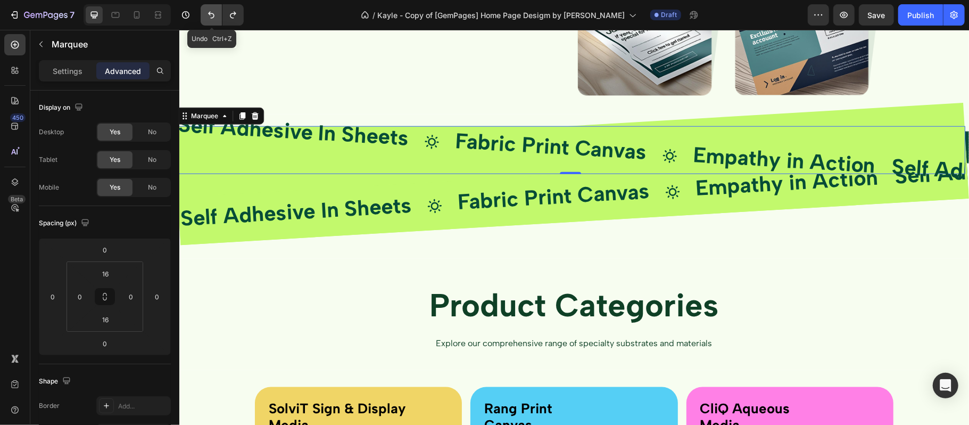
click at [215, 15] on icon "Undo/Redo" at bounding box center [211, 15] width 11 height 11
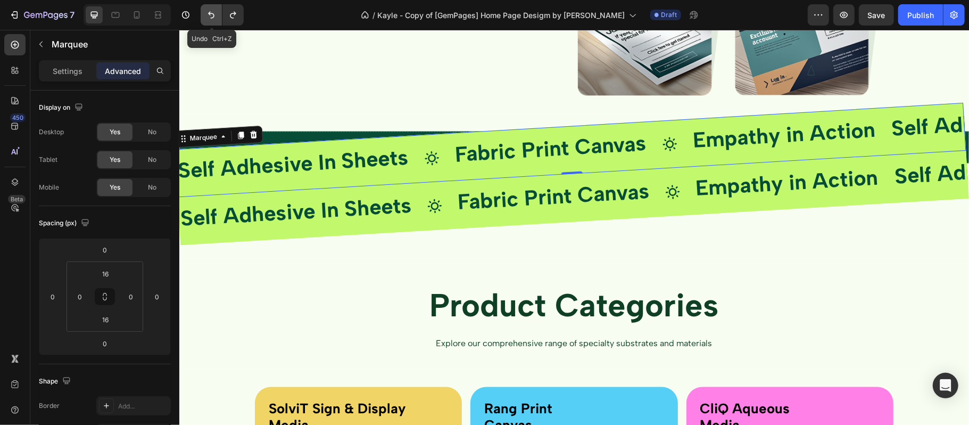
click at [215, 15] on icon "Undo/Redo" at bounding box center [211, 15] width 11 height 11
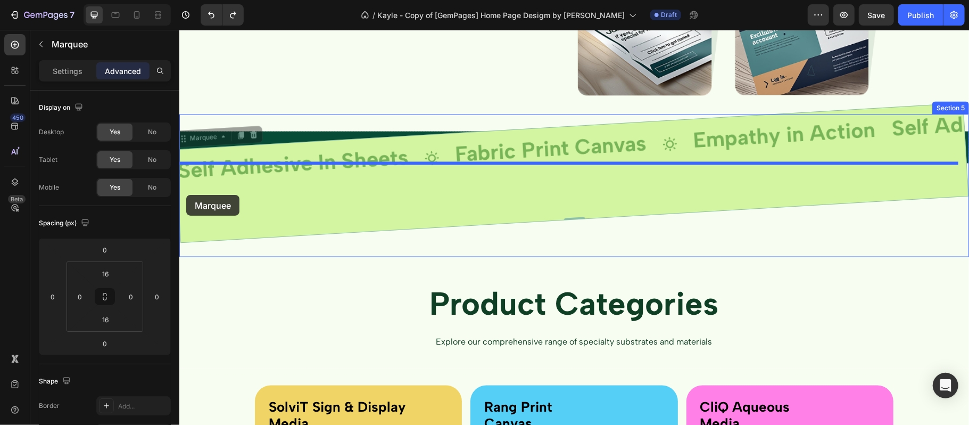
drag, startPoint x: 187, startPoint y: 141, endPoint x: 186, endPoint y: 194, distance: 53.2
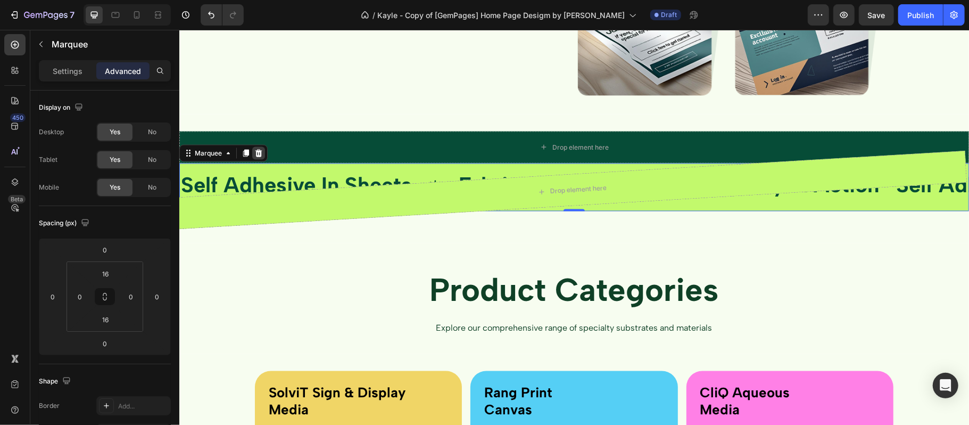
click at [254, 152] on icon at bounding box center [258, 152] width 9 height 9
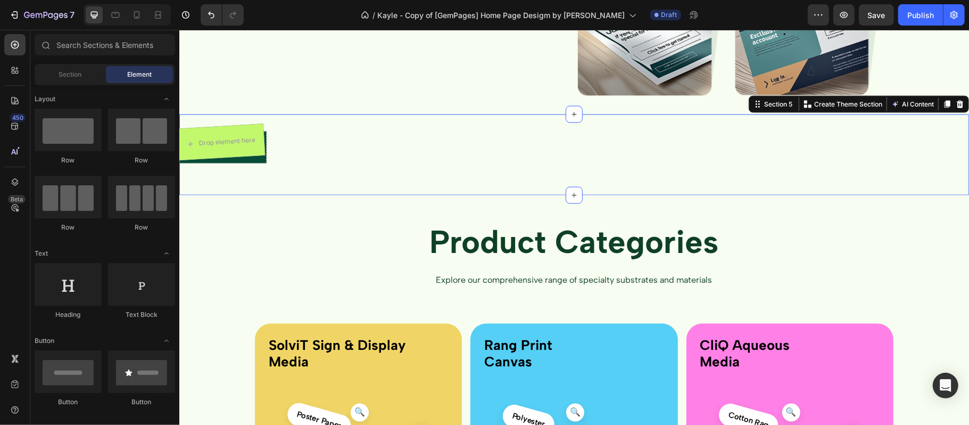
click at [355, 169] on div "Drop element here Row Drop element here Row Section 5 Create Theme Section AI C…" at bounding box center [574, 154] width 790 height 81
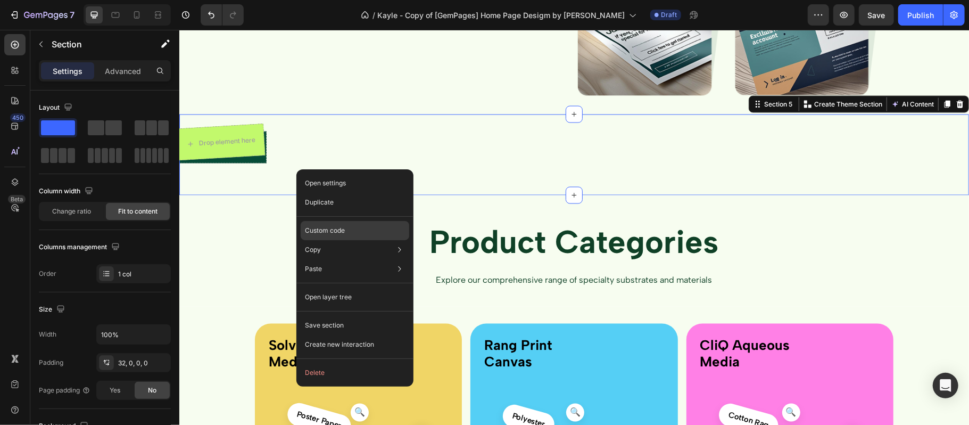
click at [338, 259] on div "Custom code" at bounding box center [355, 268] width 109 height 19
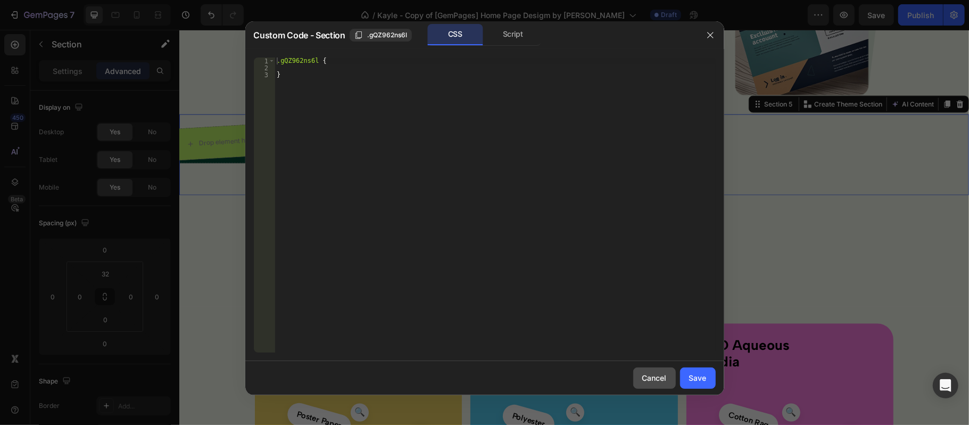
click at [647, 353] on div "Cancel" at bounding box center [654, 377] width 24 height 11
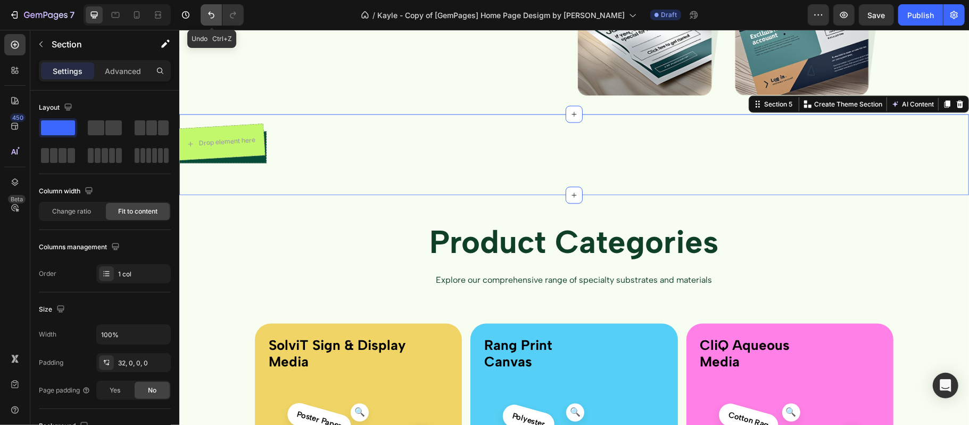
click at [211, 20] on button "Undo/Redo" at bounding box center [211, 14] width 21 height 21
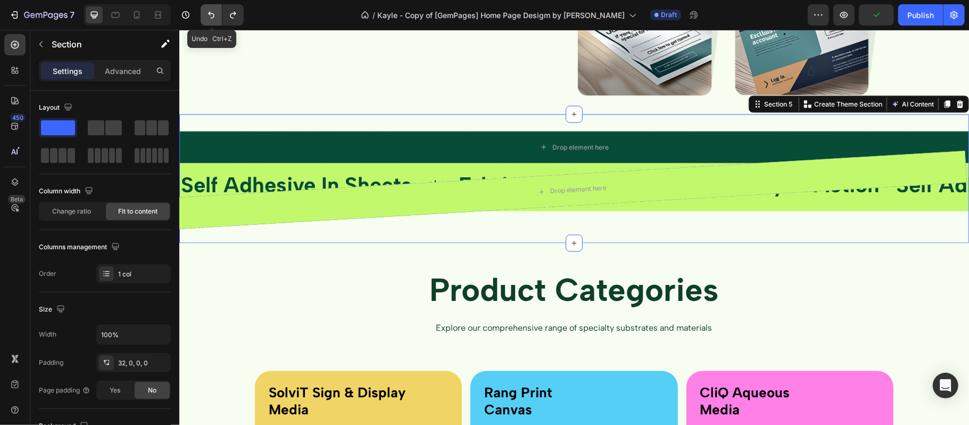
click at [211, 20] on button "Undo/Redo" at bounding box center [211, 14] width 21 height 21
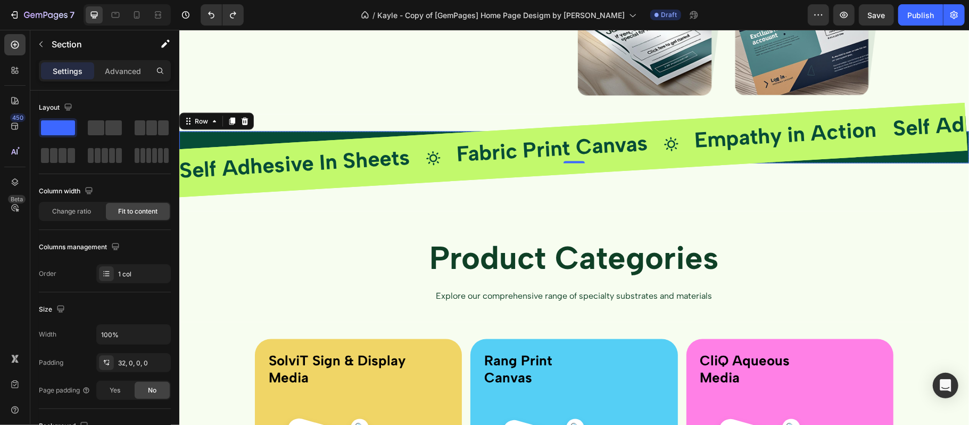
click at [212, 131] on div "Drop element here" at bounding box center [574, 147] width 790 height 32
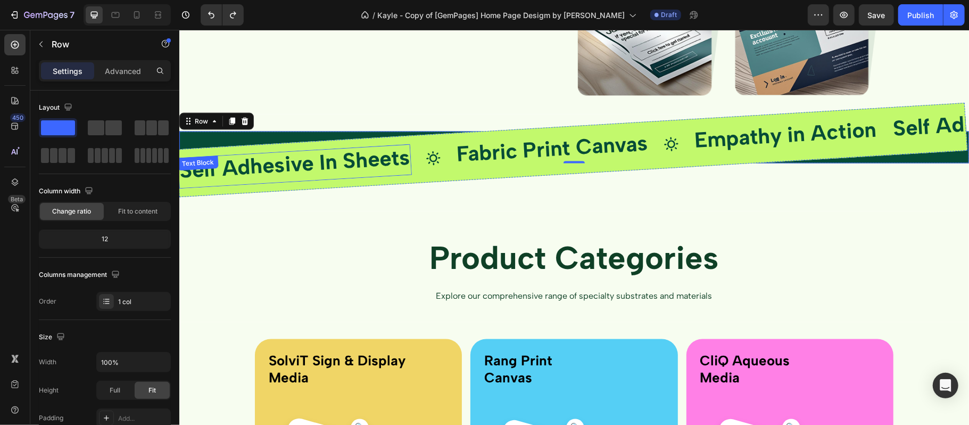
click at [295, 159] on span "Self Adhesive In Sheets" at bounding box center [294, 163] width 232 height 39
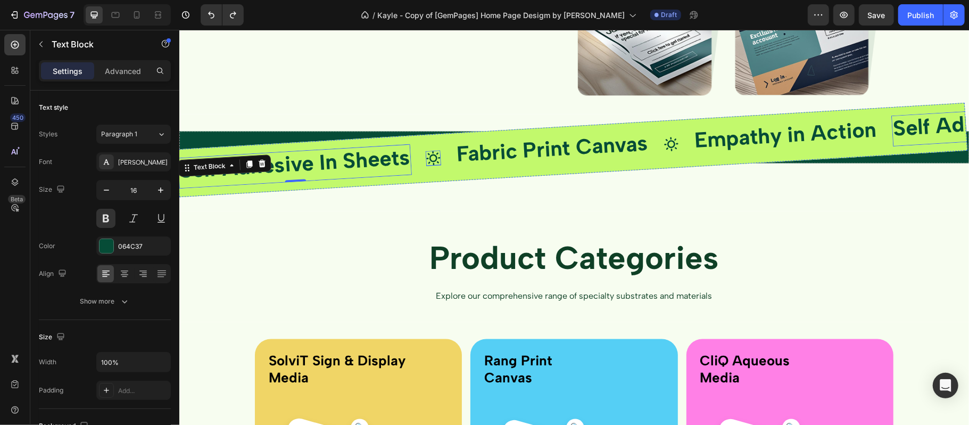
click at [428, 156] on icon at bounding box center [433, 157] width 16 height 16
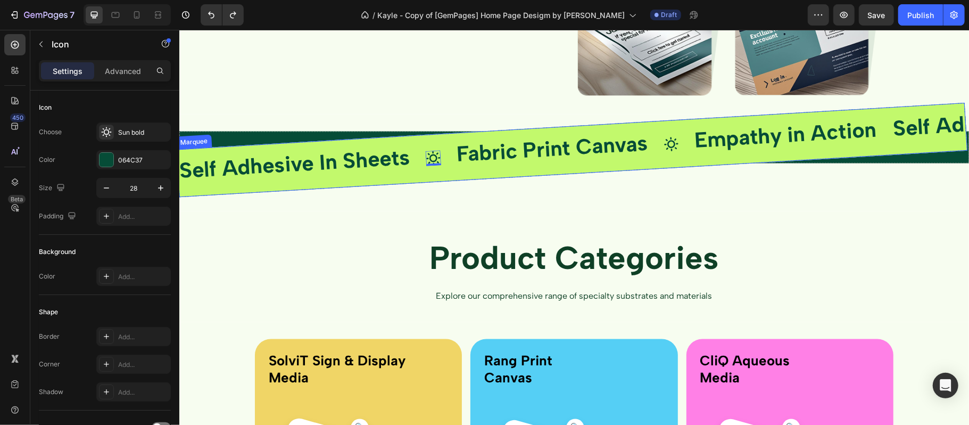
click at [376, 142] on div "Self Adhesive In Sheets Text Block Icon 0 Fabric Print Canvas Text Block Icon E…" at bounding box center [571, 149] width 791 height 94
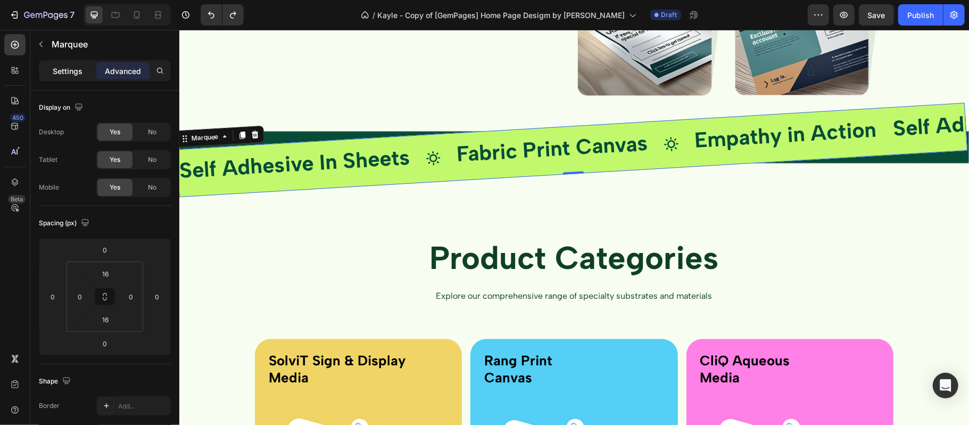
click at [79, 67] on p "Settings" at bounding box center [68, 70] width 30 height 11
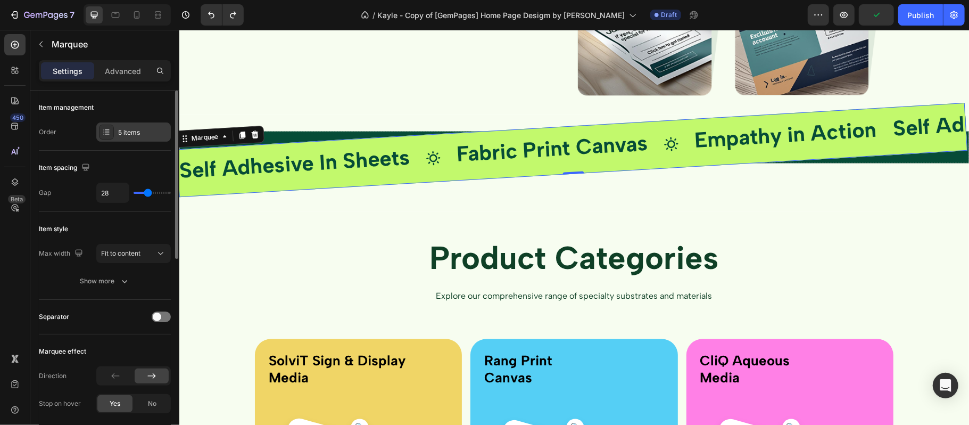
click at [141, 135] on div "5 items" at bounding box center [143, 133] width 50 height 10
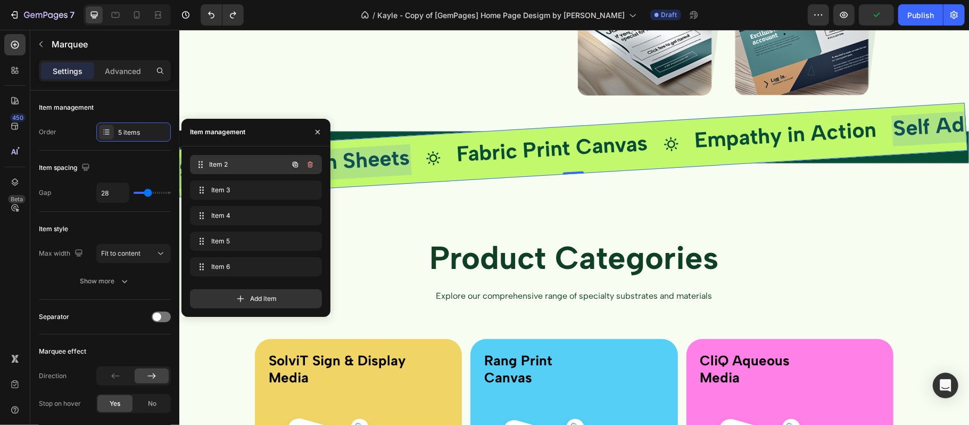
click at [233, 167] on span "Item 2" at bounding box center [248, 165] width 79 height 10
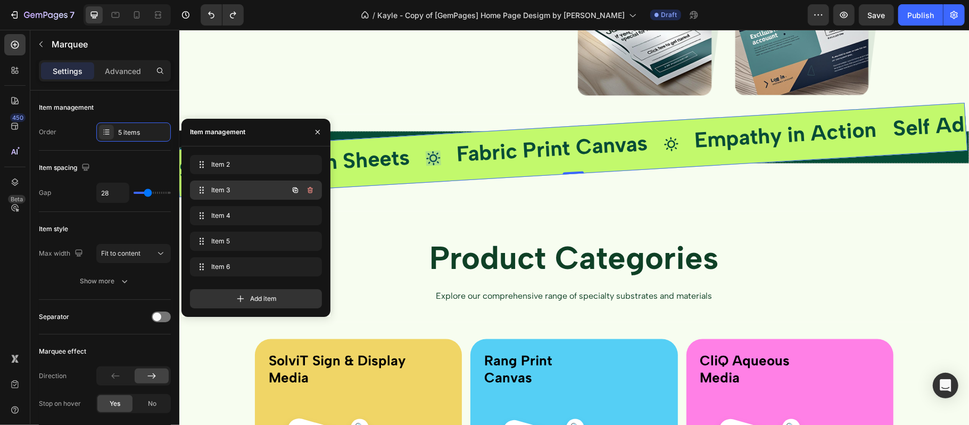
click at [235, 183] on div "Item 3 Item 3" at bounding box center [256, 189] width 132 height 19
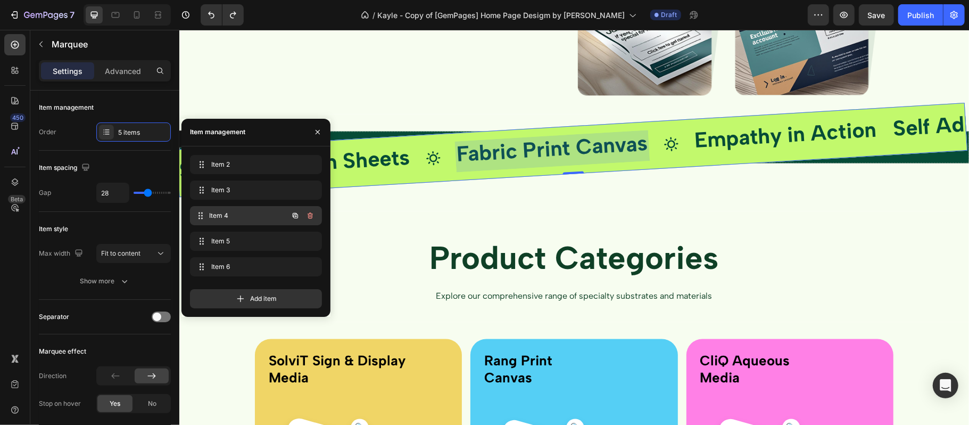
click at [242, 218] on span "Item 4" at bounding box center [248, 216] width 79 height 10
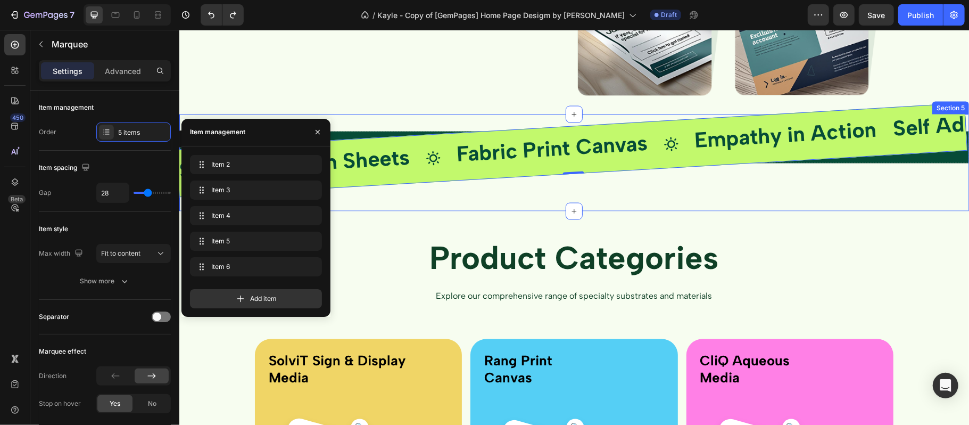
click at [486, 200] on div "Drop element here Row Self Adhesive In Sheets Text Block Icon Fabric Print Canv…" at bounding box center [574, 171] width 790 height 80
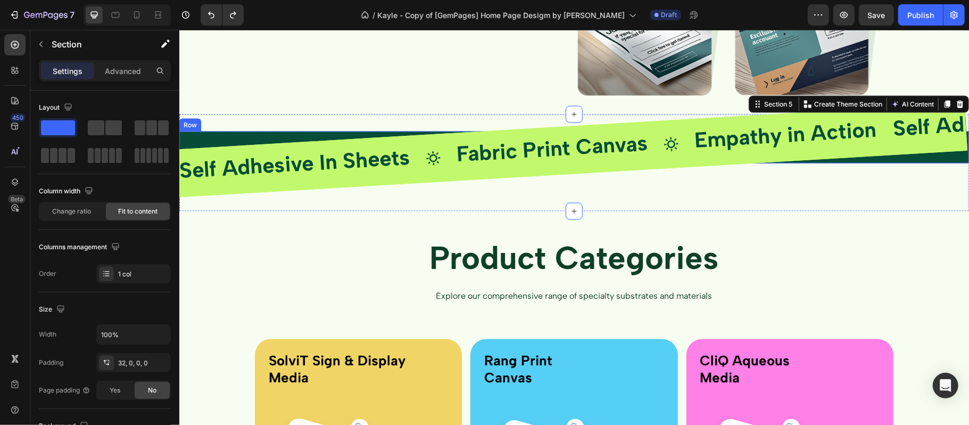
click at [267, 138] on div "Drop element here" at bounding box center [574, 147] width 790 height 32
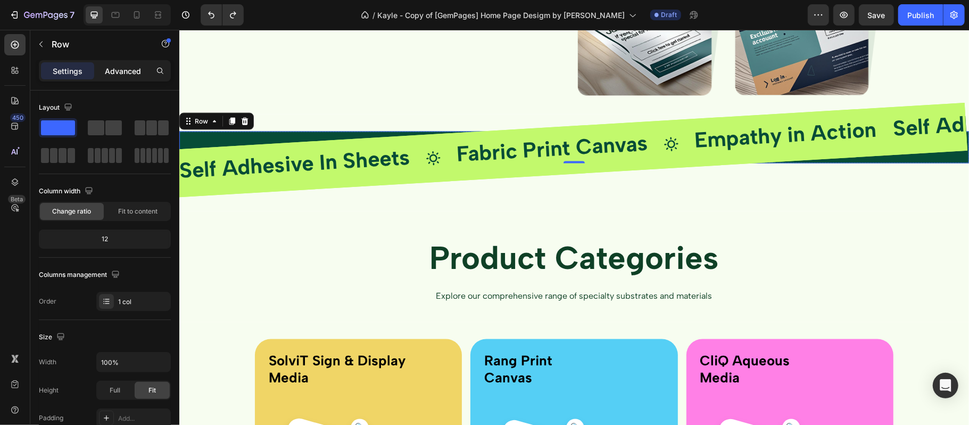
click at [118, 73] on p "Advanced" at bounding box center [123, 70] width 36 height 11
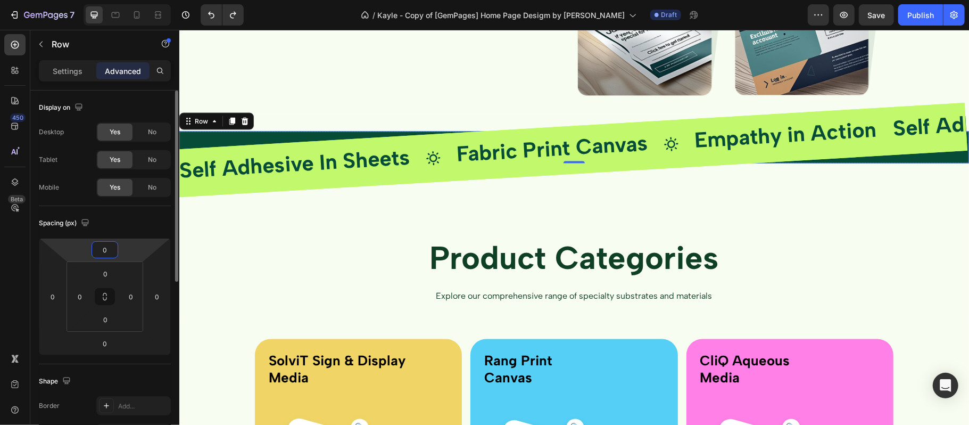
click at [115, 249] on input "0" at bounding box center [104, 250] width 21 height 16
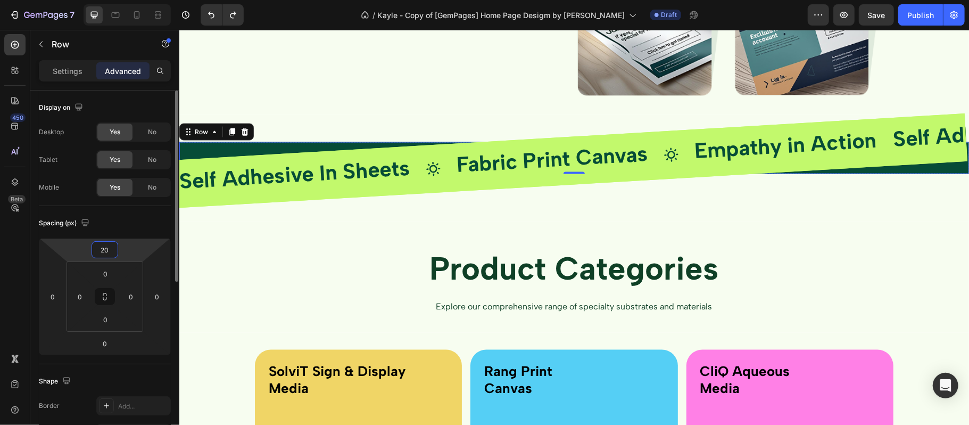
type input "2"
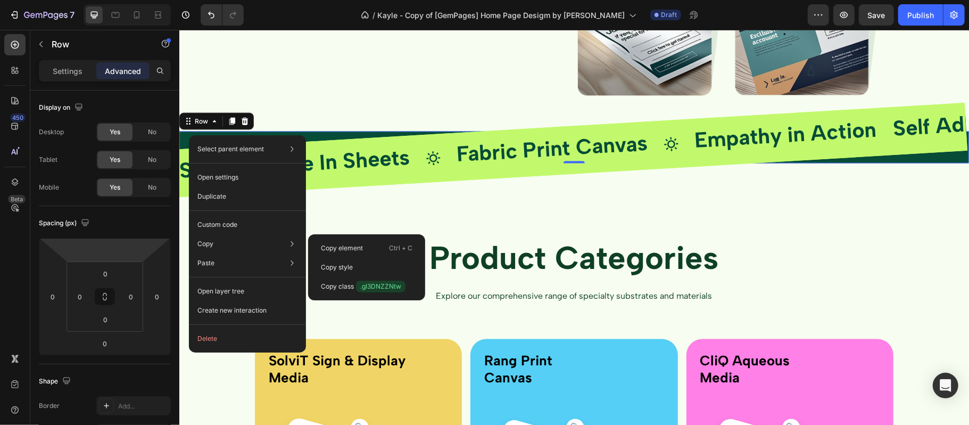
type input "0"
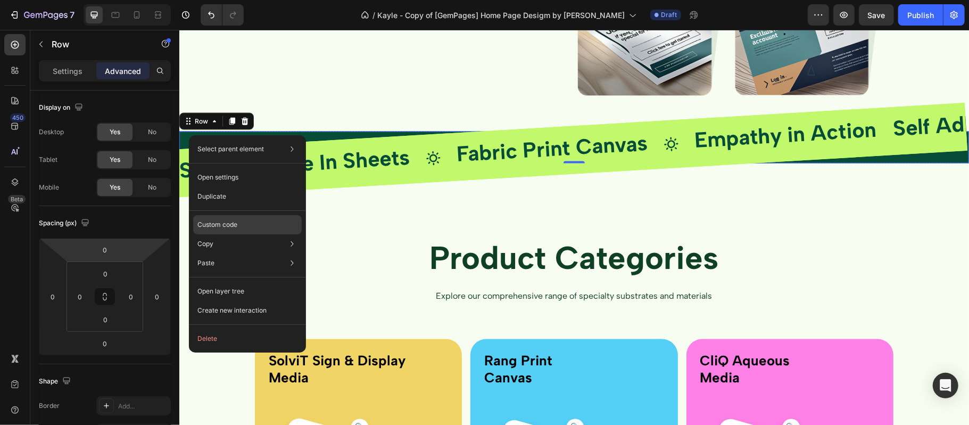
click at [230, 253] on div "Custom code" at bounding box center [247, 262] width 109 height 19
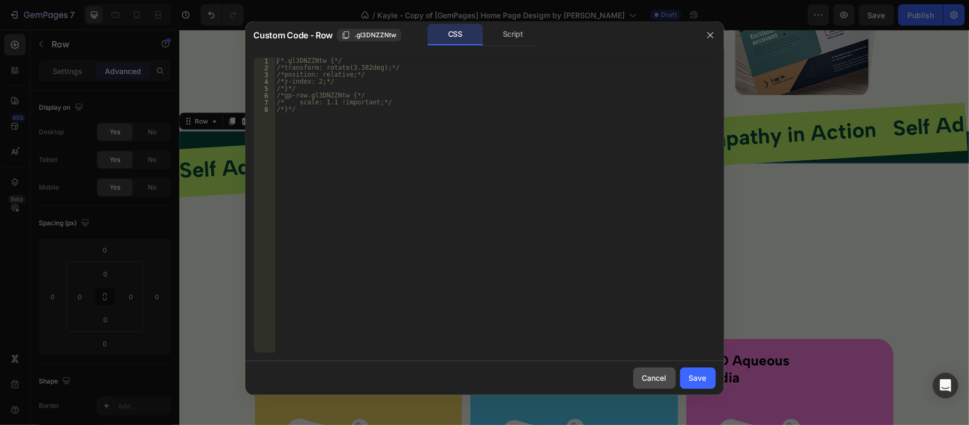
click at [651, 353] on div "Cancel" at bounding box center [654, 377] width 24 height 11
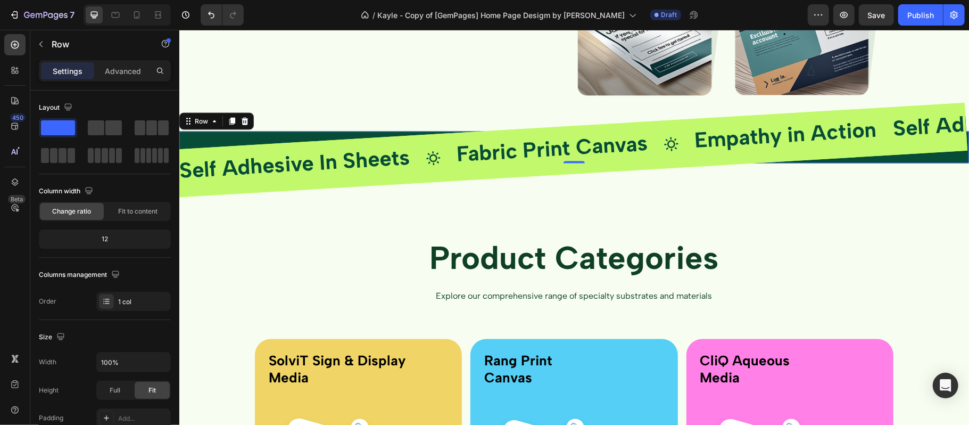
click at [196, 134] on div "Drop element here" at bounding box center [574, 147] width 790 height 32
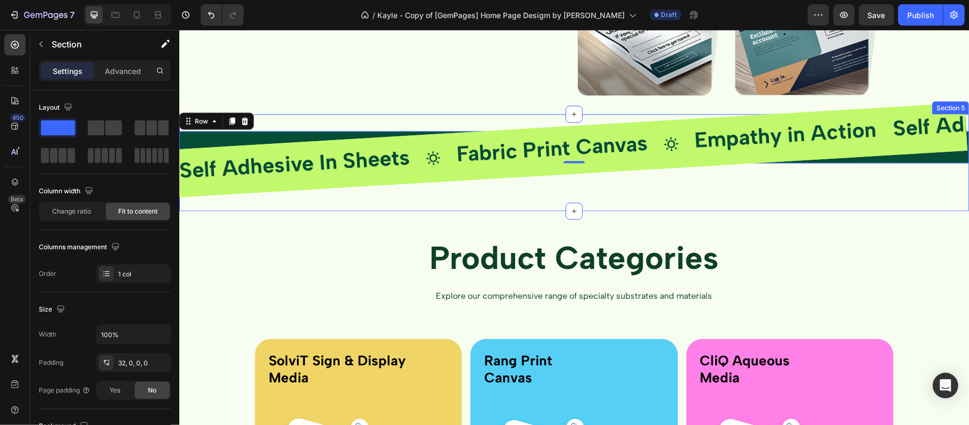
click at [807, 171] on div "Drop element here Row 0 Self Adhesive In Sheets Text Block Icon Fabric Print Ca…" at bounding box center [574, 171] width 790 height 80
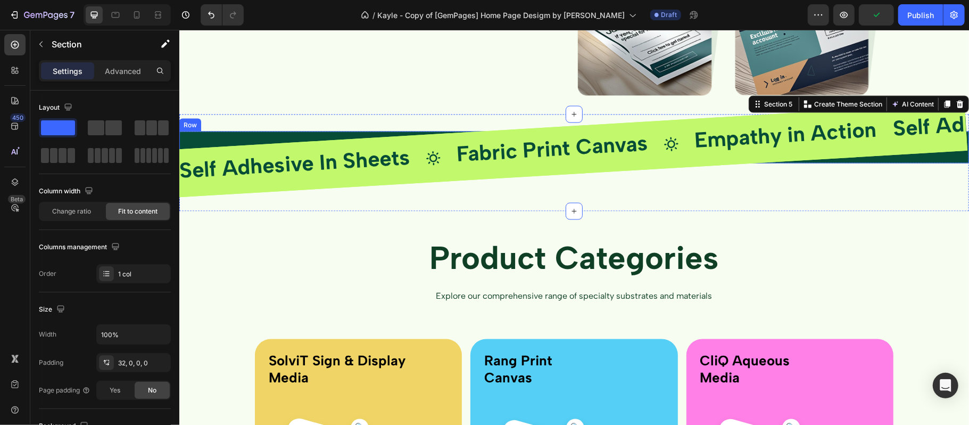
click at [226, 131] on div "Drop element here" at bounding box center [574, 147] width 790 height 32
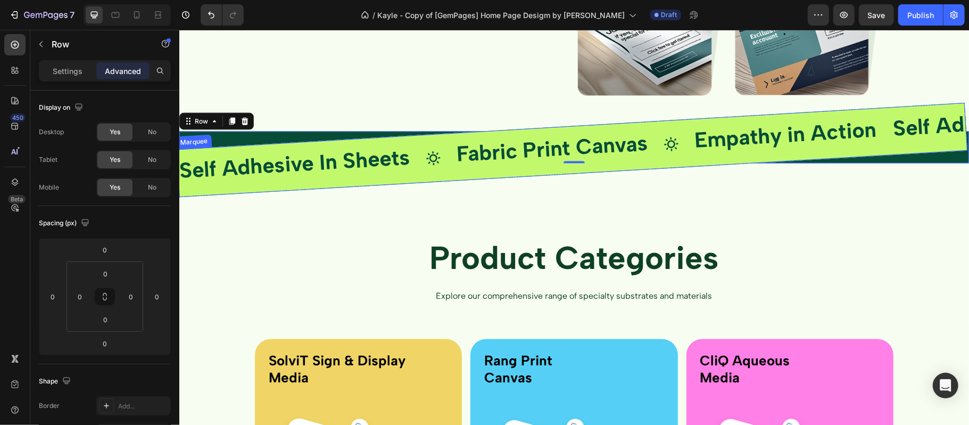
click at [438, 141] on div "Self Adhesive In Sheets Text Block Icon Fabric Print Canvas Text Block Icon Emp…" at bounding box center [535, 151] width 716 height 73
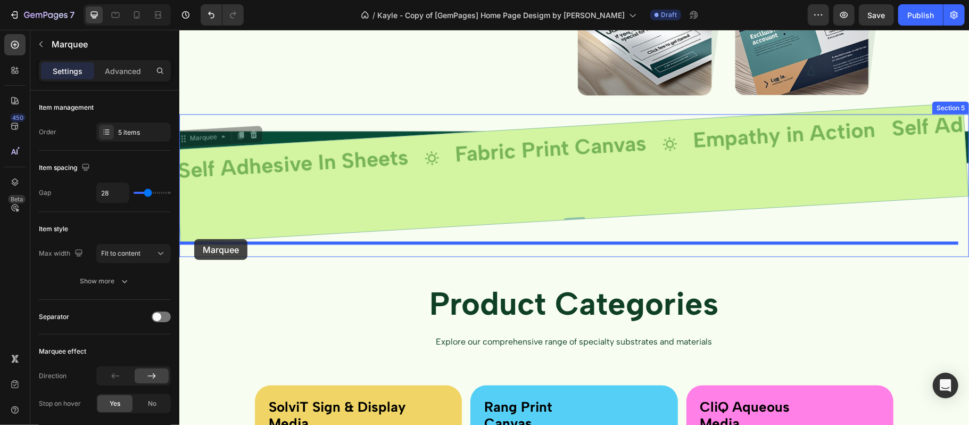
drag, startPoint x: 186, startPoint y: 141, endPoint x: 194, endPoint y: 238, distance: 97.6
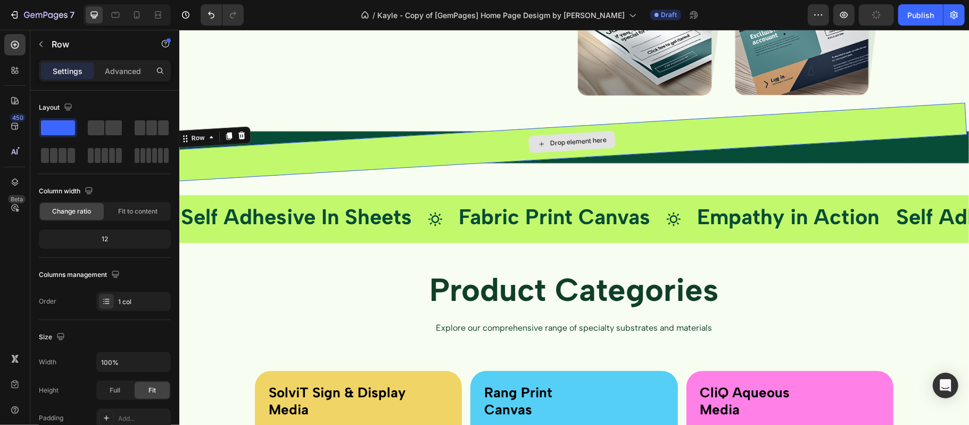
click at [625, 146] on div "Drop element here" at bounding box center [571, 141] width 790 height 78
click at [241, 137] on icon at bounding box center [240, 135] width 7 height 8
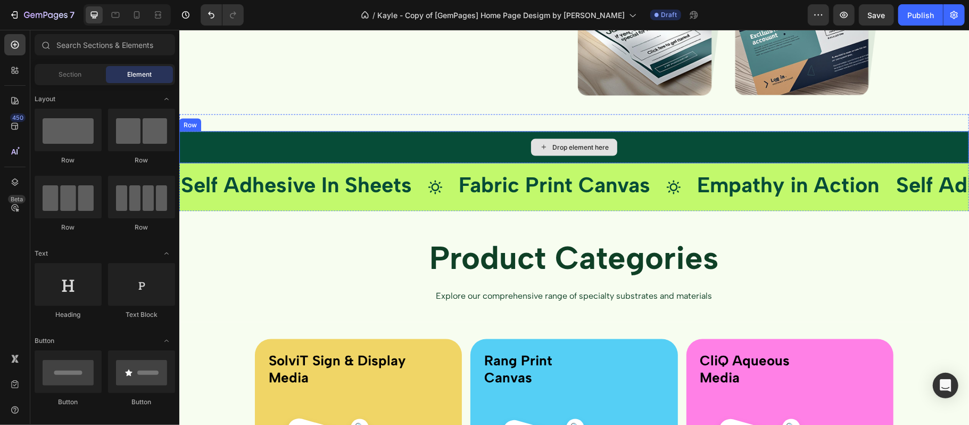
click at [539, 145] on icon at bounding box center [543, 146] width 9 height 9
click at [447, 177] on div "Self Adhesive In Sheets Text Block Icon Fabric Print Canvas Text Block Icon Emp…" at bounding box center [536, 186] width 715 height 31
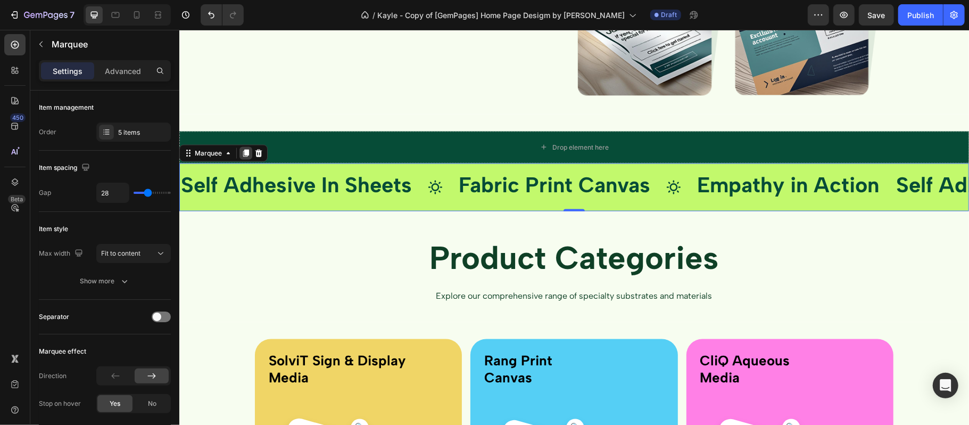
click at [248, 155] on icon at bounding box center [246, 152] width 6 height 7
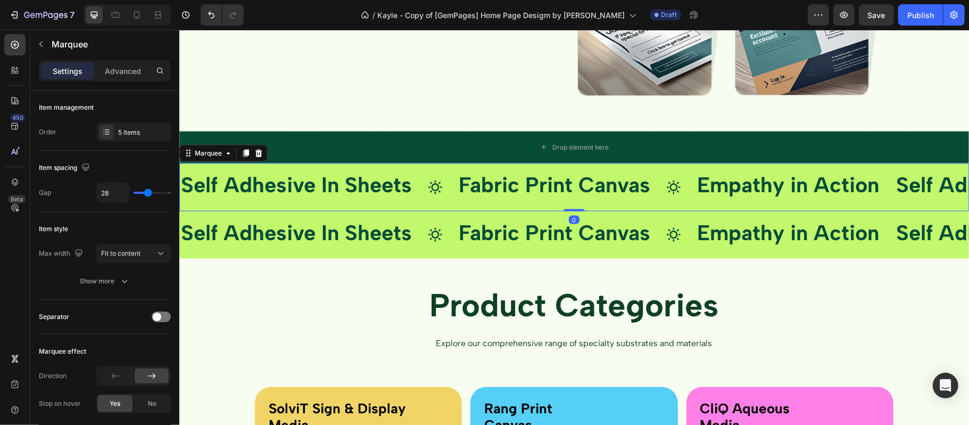
click at [420, 180] on div "Self Adhesive In Sheets Text Block" at bounding box center [303, 186] width 248 height 31
click at [216, 187] on span "Self Adhesive In Sheets" at bounding box center [295, 184] width 231 height 26
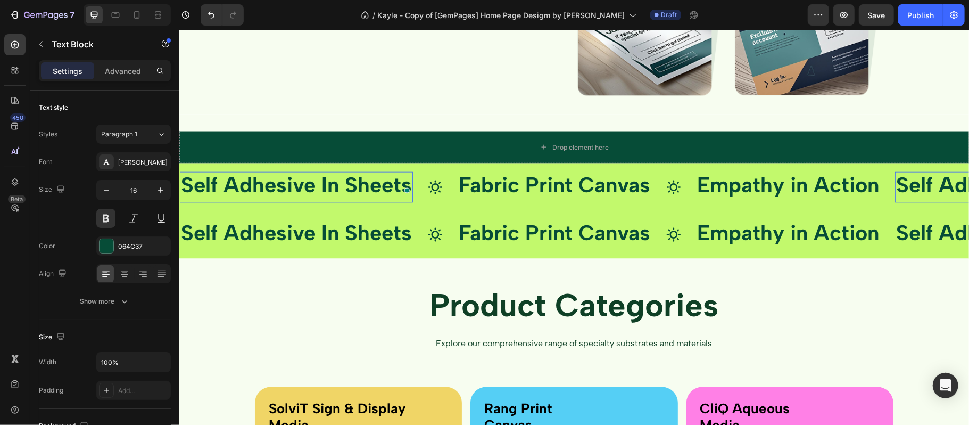
click at [358, 185] on span "Self Adhesive In Sheets" at bounding box center [295, 184] width 231 height 26
click at [538, 194] on span "Fabric Print Canvas" at bounding box center [554, 184] width 192 height 26
click at [369, 178] on span "Self Adhesive In Sheets" at bounding box center [295, 184] width 231 height 26
click at [316, 289] on p "Product Categories" at bounding box center [573, 304] width 636 height 57
click at [308, 194] on span "Self Adhesive In Sheets" at bounding box center [295, 184] width 231 height 26
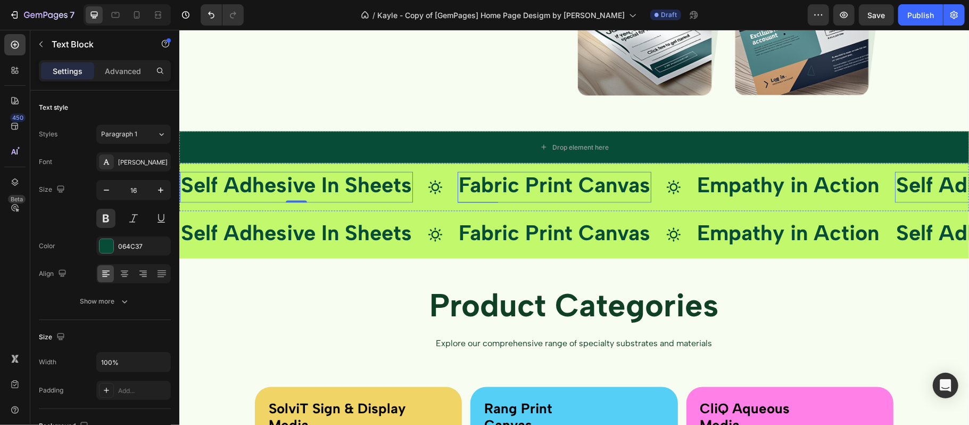
click at [469, 186] on span "Fabric Print Canvas" at bounding box center [554, 184] width 192 height 26
click at [477, 181] on span "Fabric Print Canvas" at bounding box center [554, 184] width 192 height 26
click at [447, 183] on div "Icon" at bounding box center [442, 186] width 30 height 15
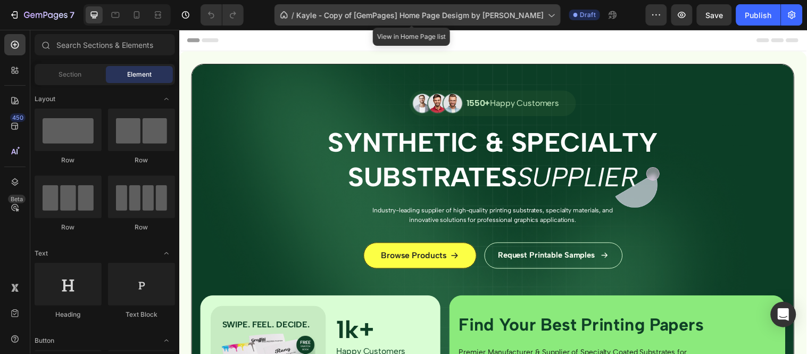
click at [540, 13] on div "/ Kayle - Copy of [GemPages] Home Page Desigm by Aminul Haque" at bounding box center [418, 14] width 286 height 21
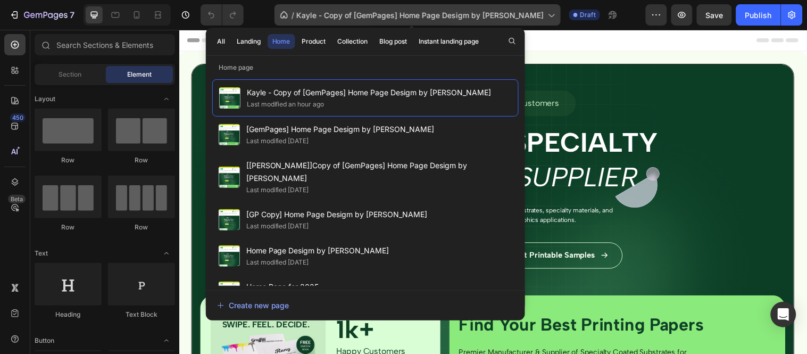
click at [540, 13] on div "/ Kayle - Copy of [GemPages] Home Page Desigm by Aminul Haque" at bounding box center [418, 14] width 286 height 21
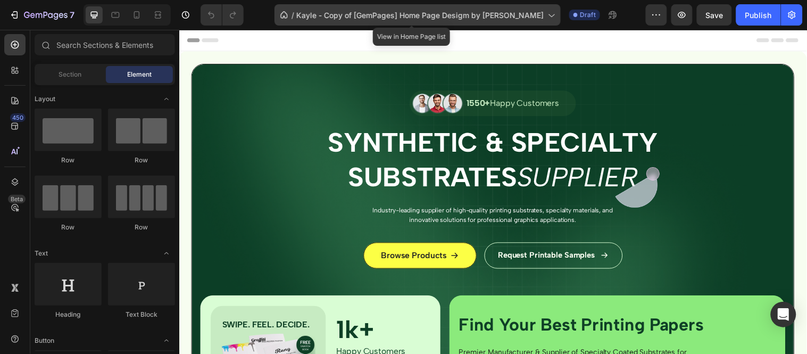
click at [540, 13] on div "/ Kayle - Copy of [GemPages] Home Page Desigm by Aminul Haque" at bounding box center [418, 14] width 286 height 21
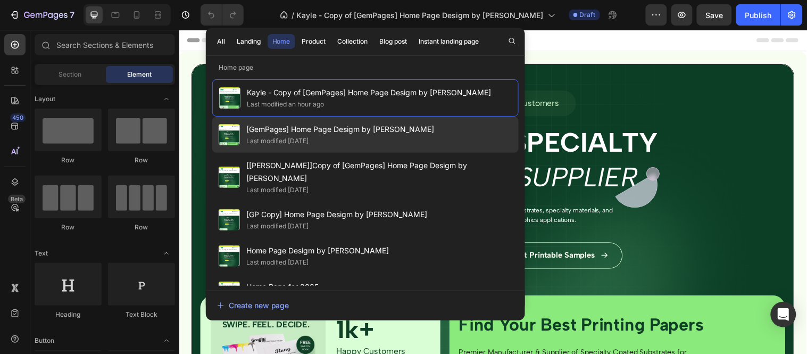
click at [359, 144] on div "Last modified [DATE]" at bounding box center [340, 141] width 188 height 11
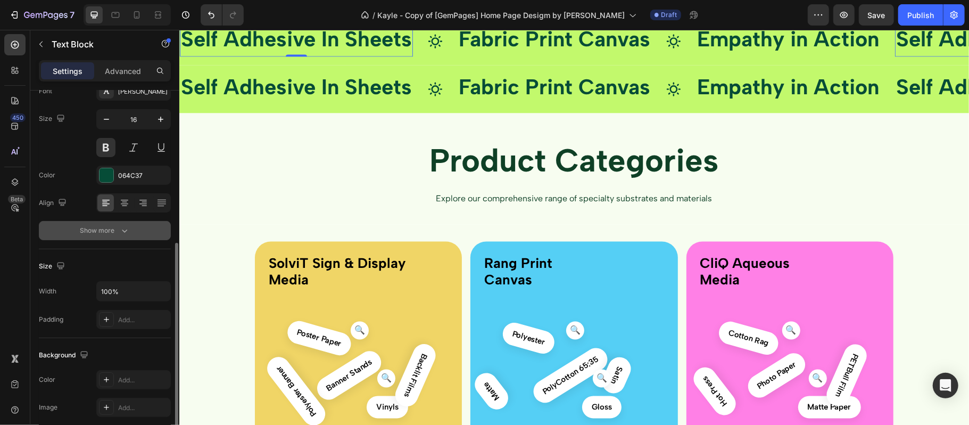
scroll to position [142, 0]
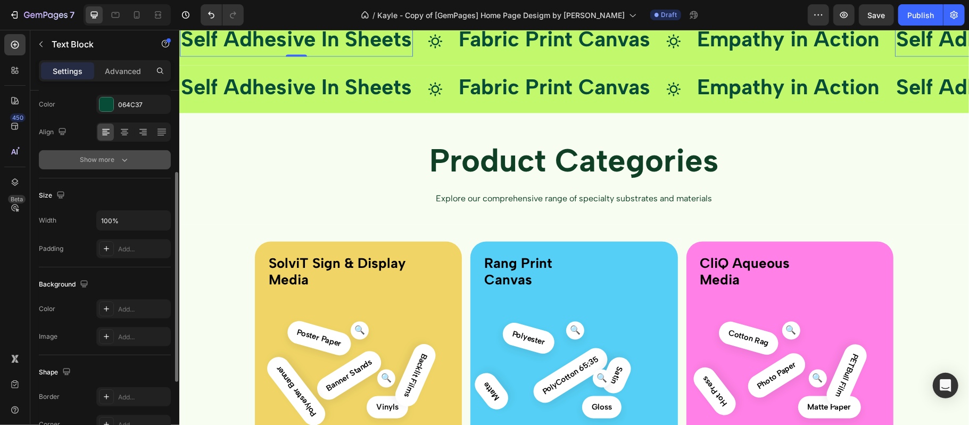
click at [120, 165] on button "Show more" at bounding box center [105, 159] width 132 height 19
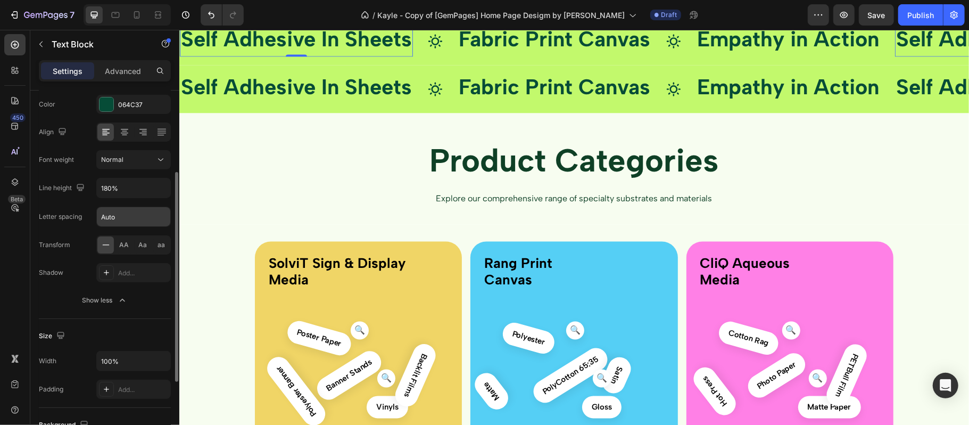
scroll to position [0, 0]
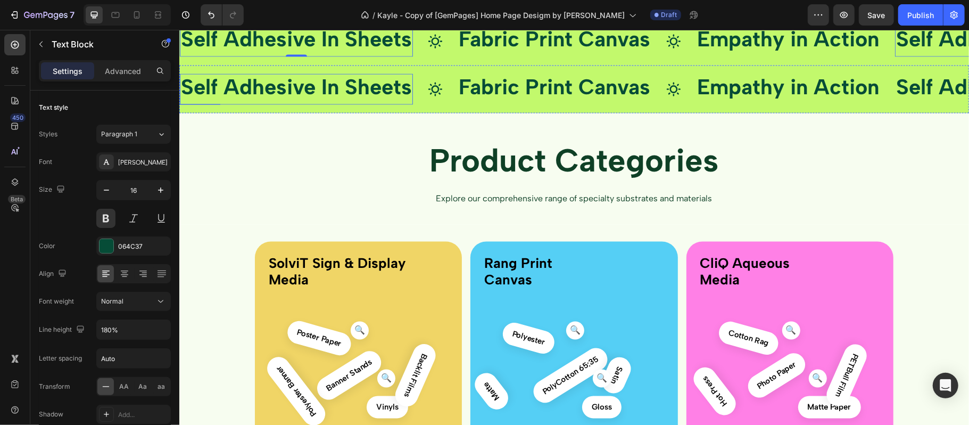
click at [389, 104] on div "Self Adhesive In Sheets Text Block" at bounding box center [295, 88] width 233 height 31
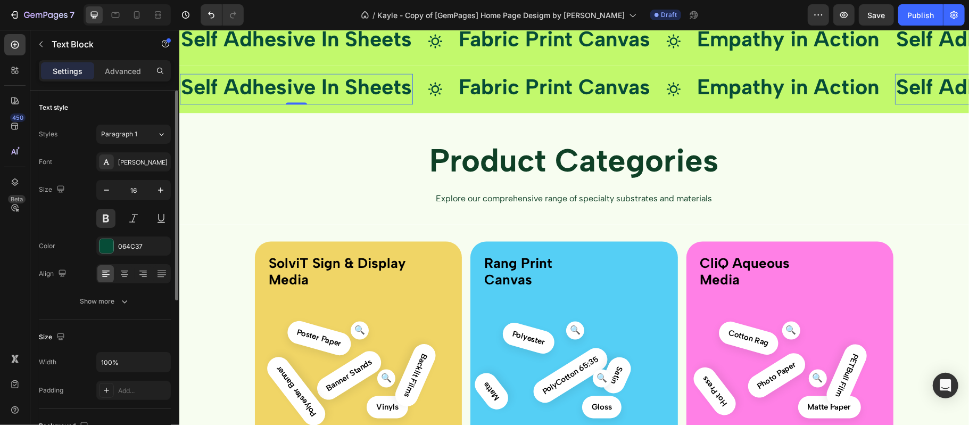
scroll to position [142, 0]
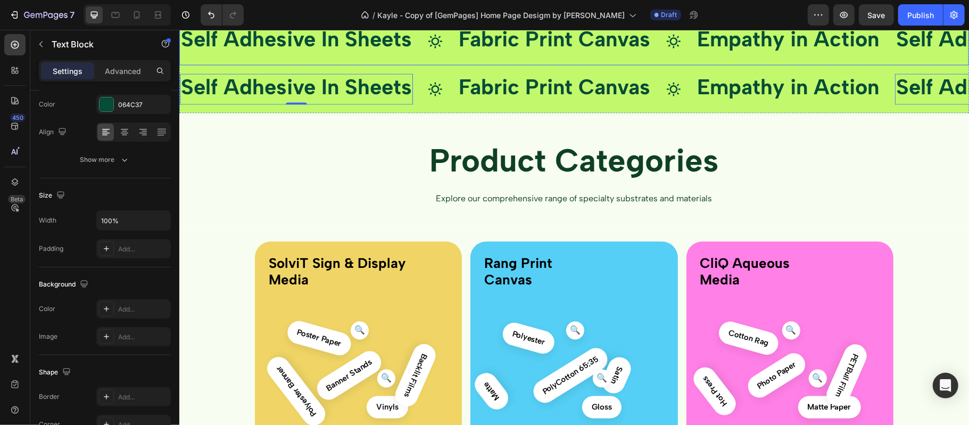
click at [309, 65] on div "Self Adhesive In Sheets Text Block Icon Fabric Print Canvas Text Block Icon Emp…" at bounding box center [574, 41] width 790 height 48
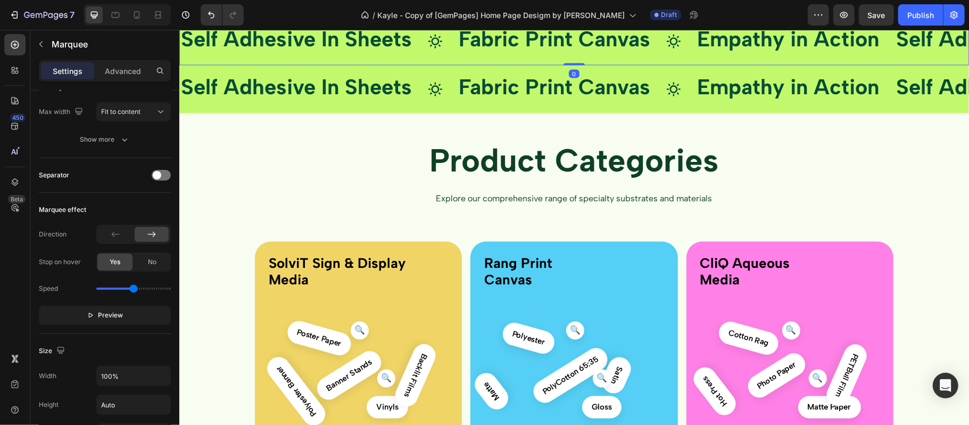
scroll to position [0, 0]
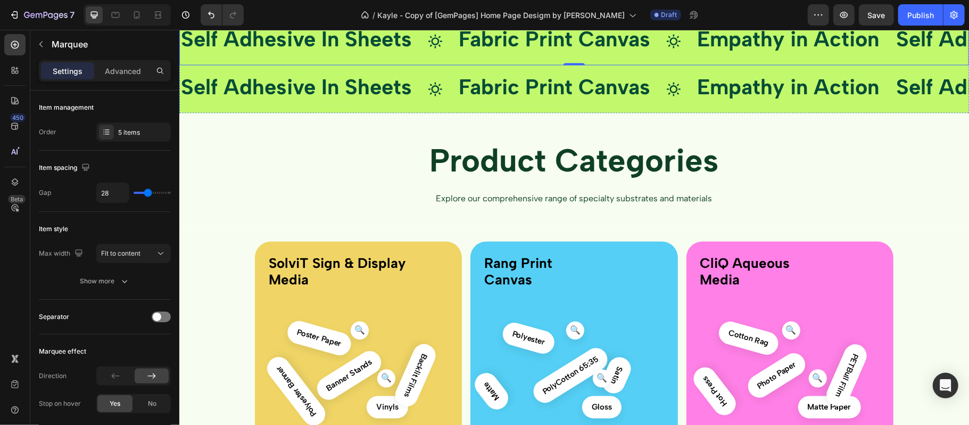
click at [436, 17] on div "Drop element here" at bounding box center [574, 1] width 790 height 32
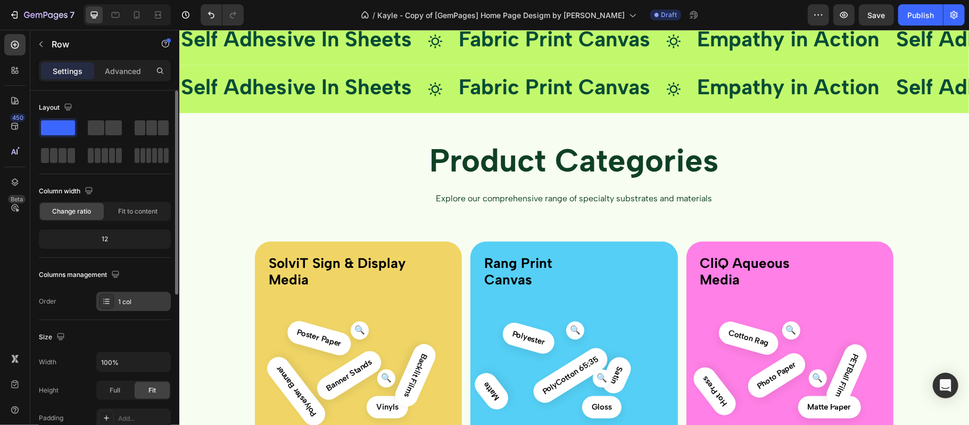
click at [142, 303] on div "1 col" at bounding box center [143, 302] width 50 height 10
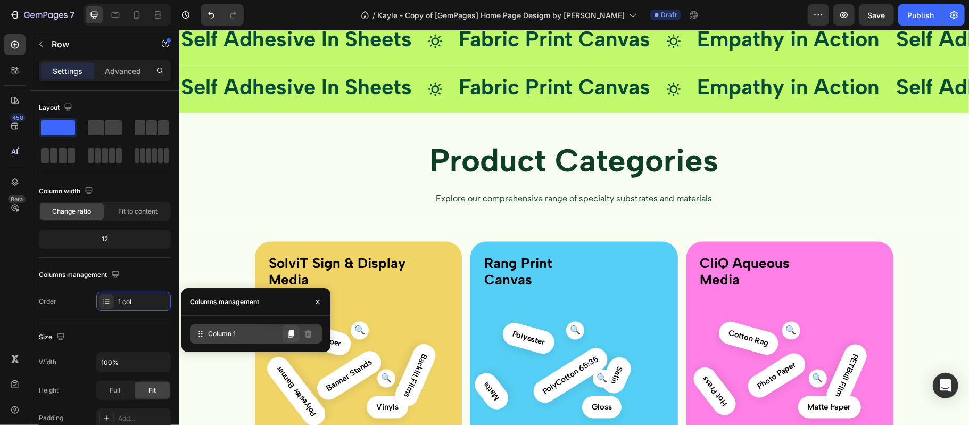
click at [288, 334] on icon at bounding box center [291, 333] width 6 height 7
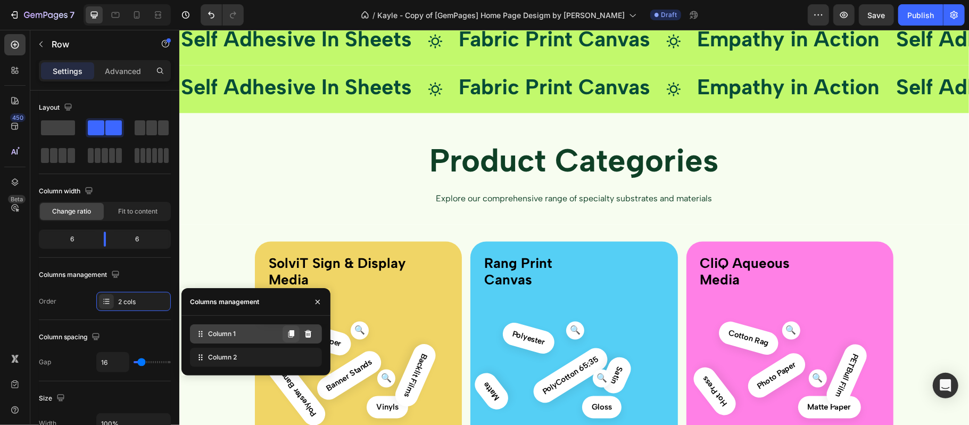
click at [288, 334] on icon at bounding box center [291, 333] width 6 height 7
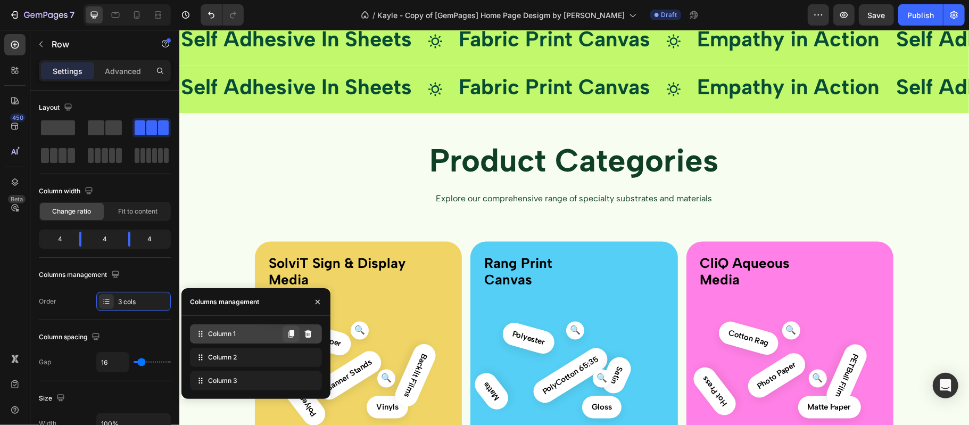
click at [288, 334] on icon at bounding box center [291, 333] width 6 height 7
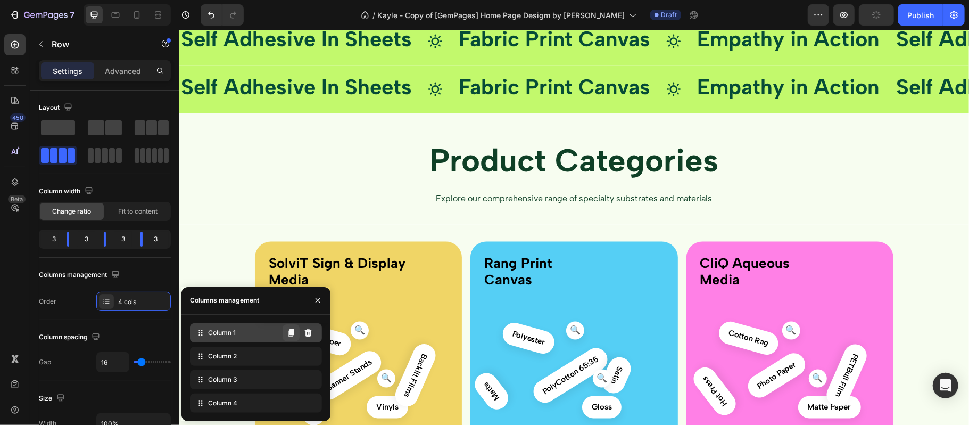
click at [288, 334] on icon at bounding box center [291, 332] width 6 height 7
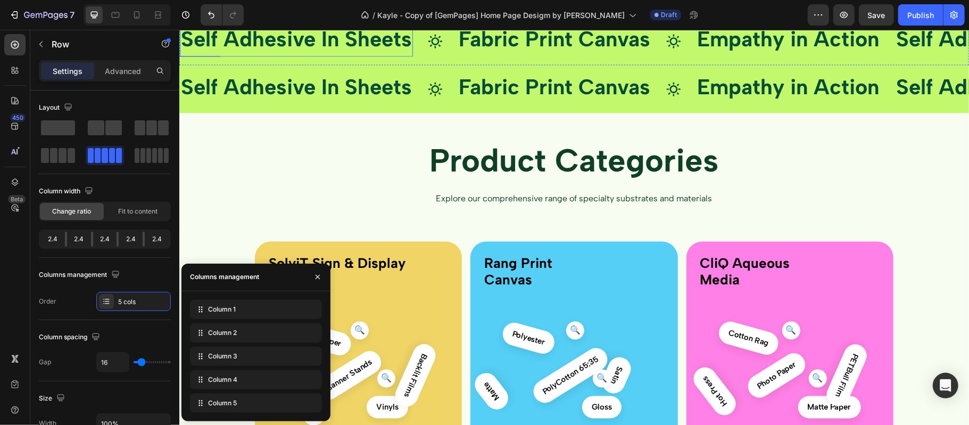
click at [278, 51] on span "Self Adhesive In Sheets" at bounding box center [295, 39] width 231 height 26
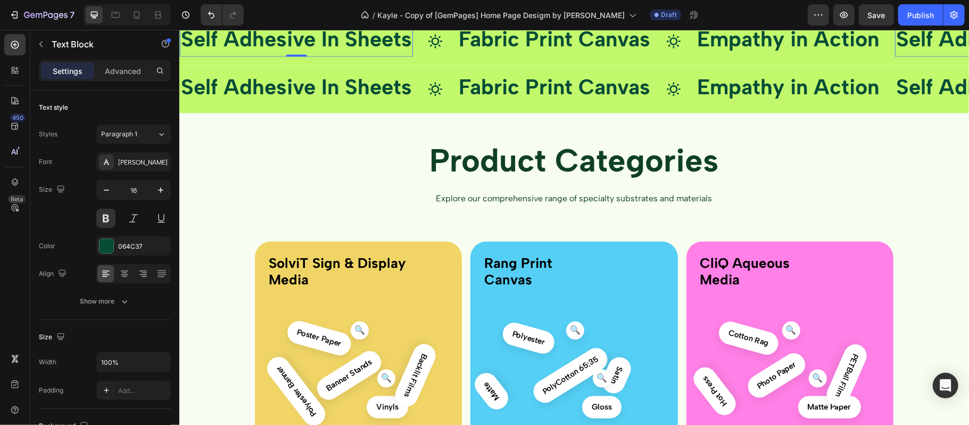
click at [270, 51] on span "Self Adhesive In Sheets" at bounding box center [295, 39] width 231 height 26
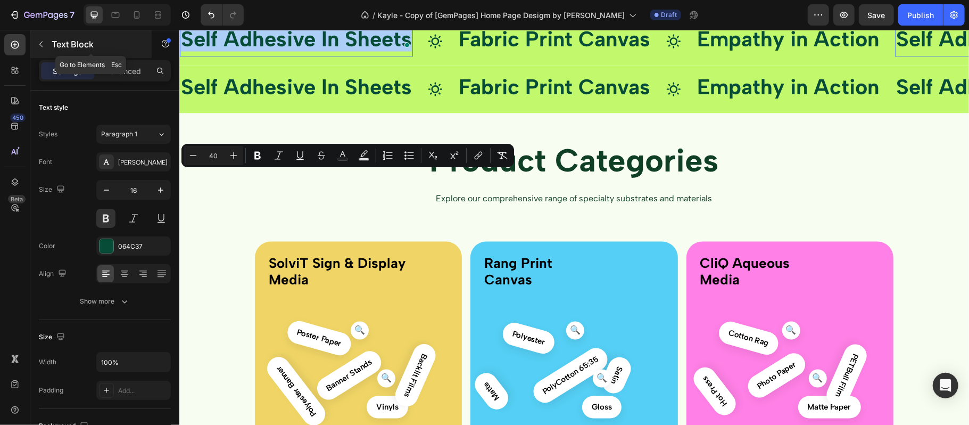
click at [40, 44] on icon "button" at bounding box center [41, 44] width 9 height 9
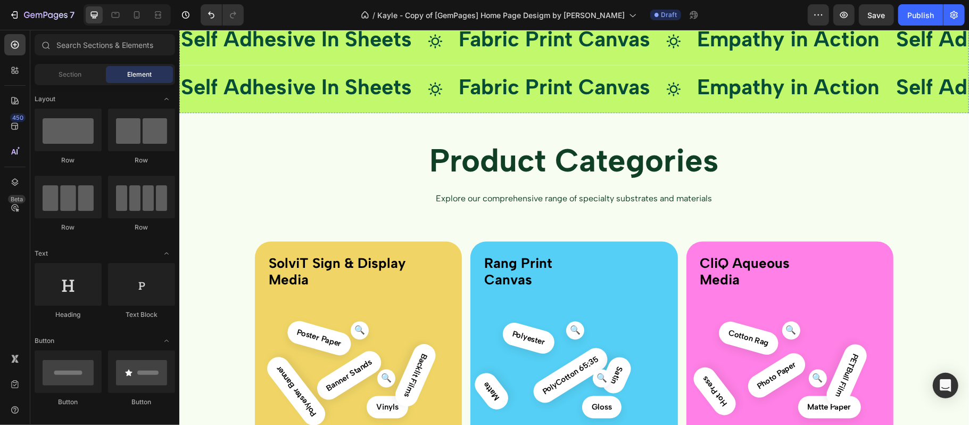
click at [394, 5] on div "Drop element here" at bounding box center [420, 1] width 56 height 9
click at [434, 48] on icon at bounding box center [434, 41] width 15 height 15
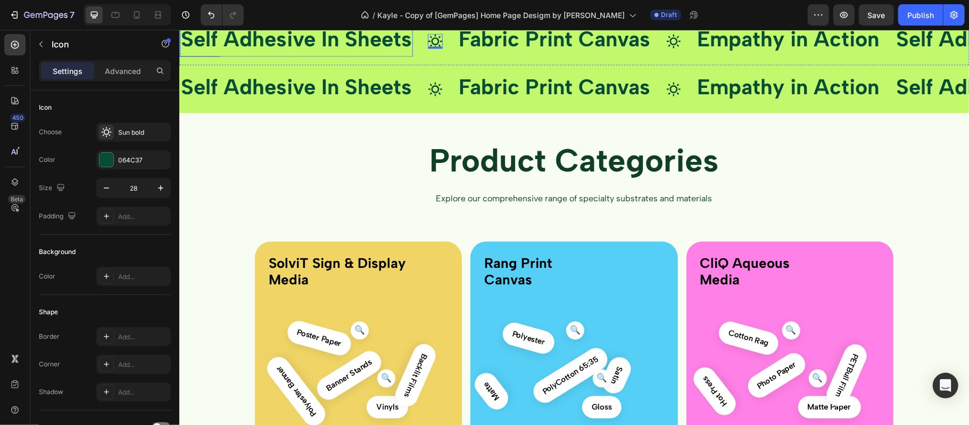
click at [346, 51] on span "Self Adhesive In Sheets" at bounding box center [295, 39] width 231 height 26
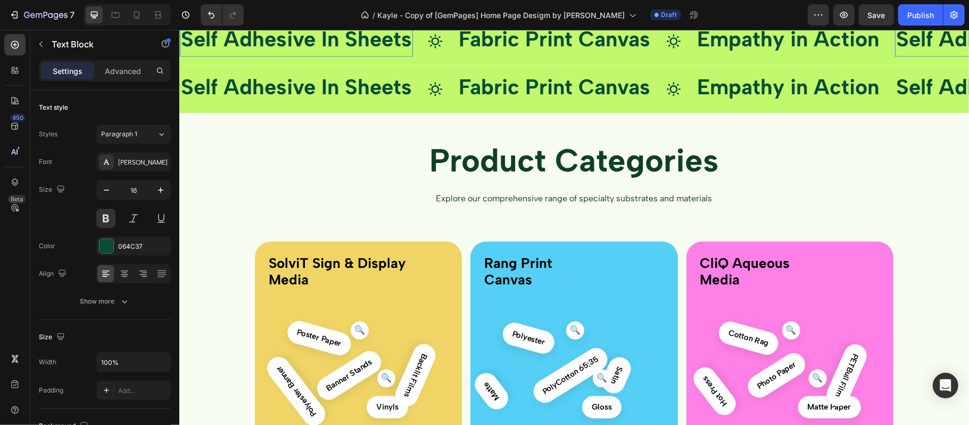
click at [442, 48] on icon at bounding box center [434, 41] width 15 height 15
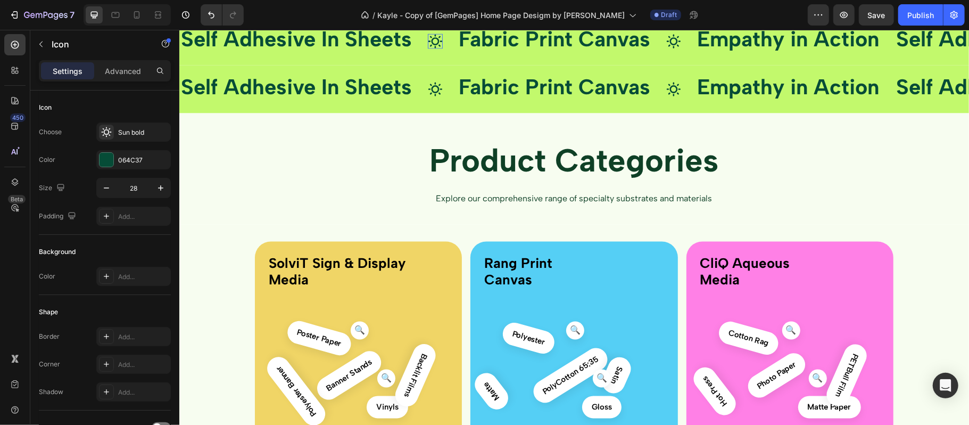
click at [492, 51] on span "Fabric Print Canvas" at bounding box center [554, 39] width 192 height 26
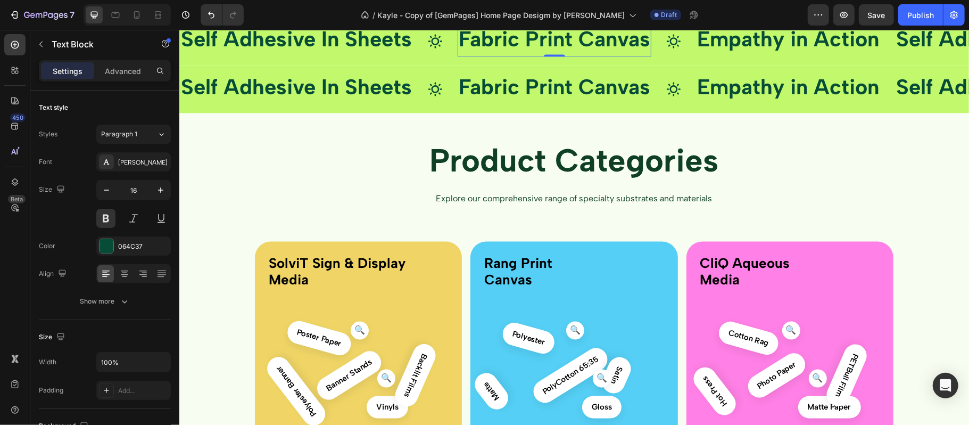
click at [281, 51] on span "Self Adhesive In Sheets" at bounding box center [295, 39] width 231 height 26
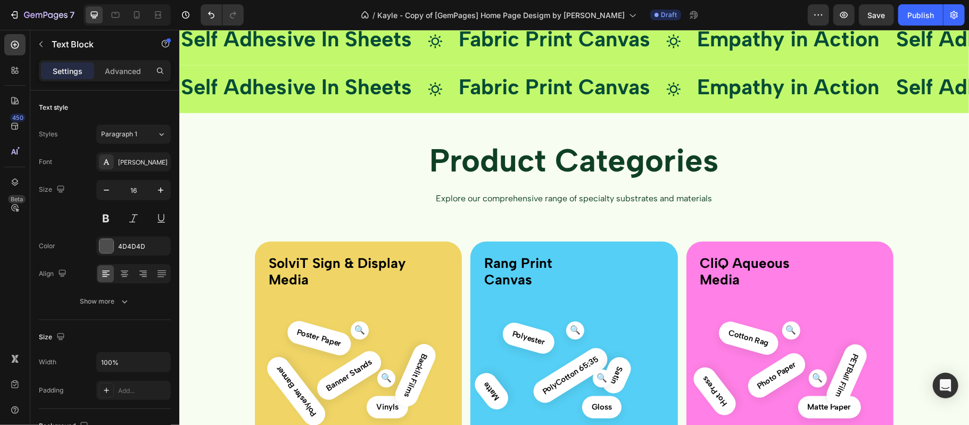
click at [136, 196] on input "16" at bounding box center [133, 189] width 35 height 19
click at [275, 51] on span "Self Adhesive In Sheets" at bounding box center [295, 39] width 231 height 26
click at [271, 99] on span "Self Adhesive In Sheets" at bounding box center [295, 86] width 231 height 26
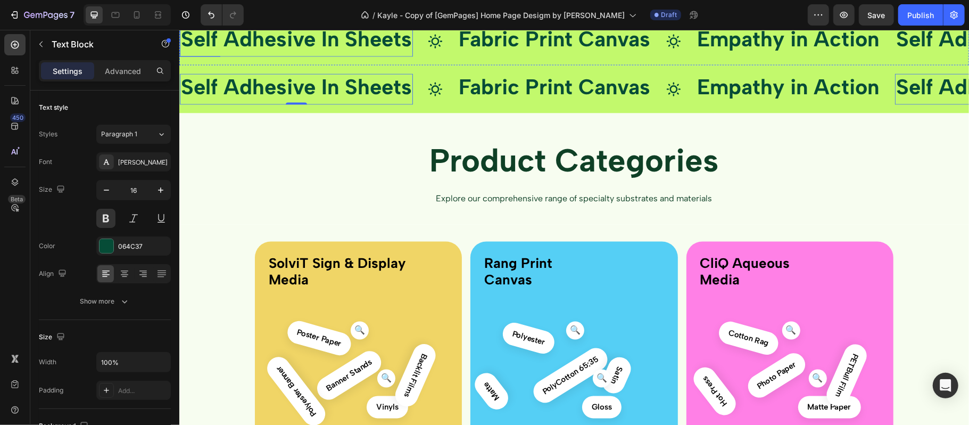
click at [278, 51] on span "Self Adhesive In Sheets" at bounding box center [295, 39] width 231 height 26
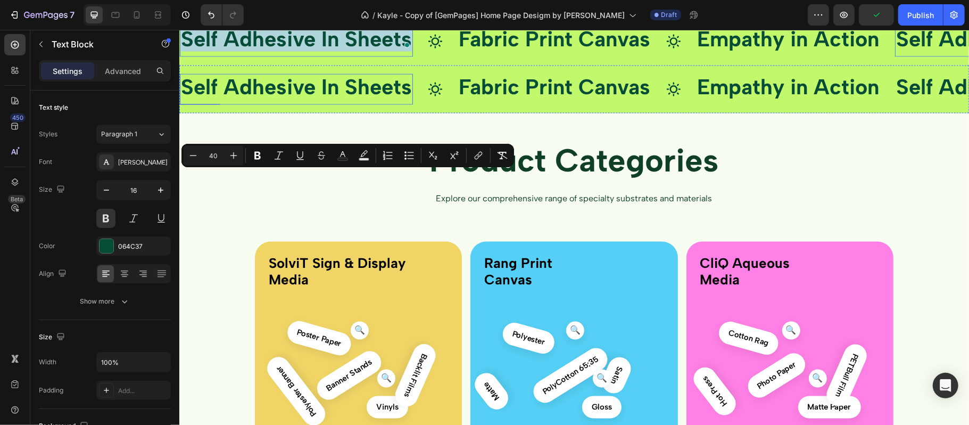
click at [290, 99] on span "Self Adhesive In Sheets" at bounding box center [295, 86] width 231 height 26
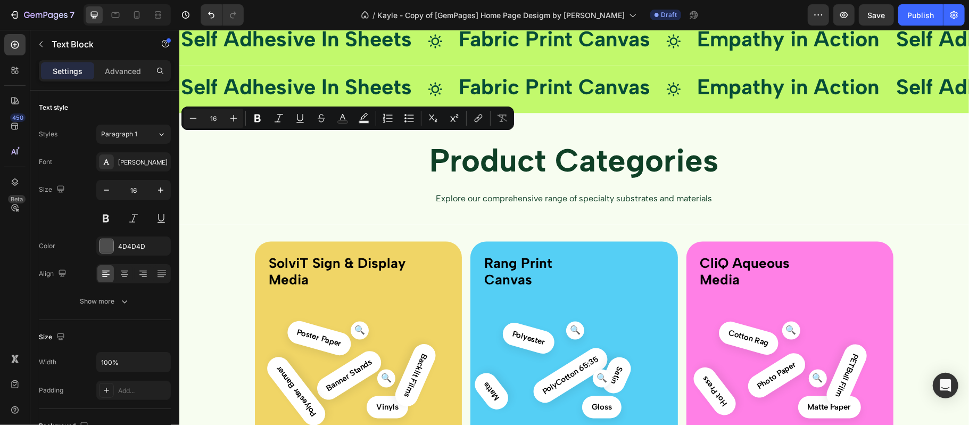
click at [219, 118] on input "16" at bounding box center [213, 118] width 21 height 13
type input "1"
type input "40"
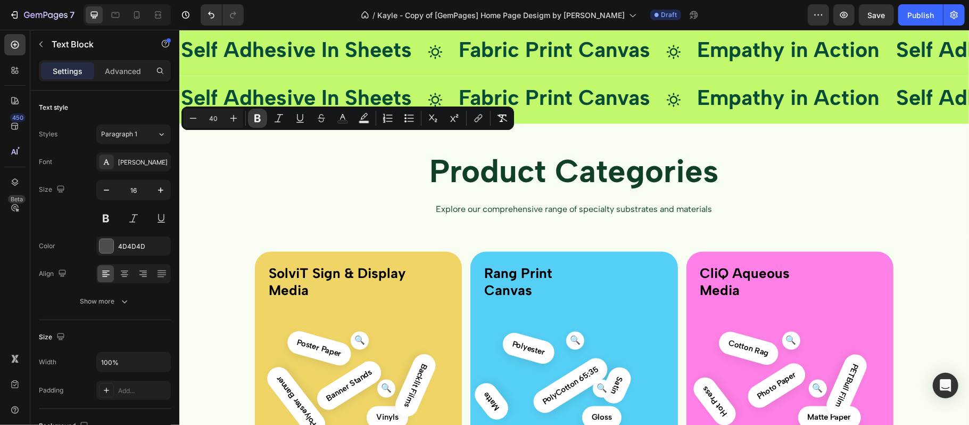
click at [259, 117] on icon "Editor contextual toolbar" at bounding box center [257, 118] width 6 height 8
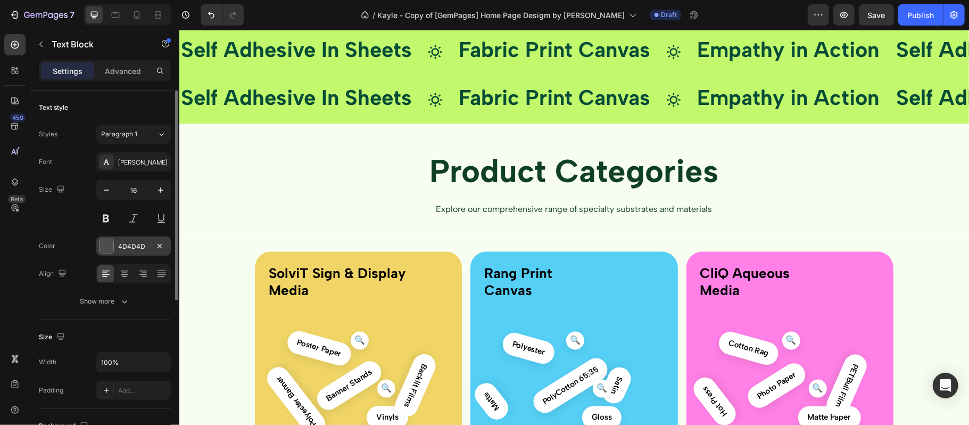
click at [130, 248] on div "4D4D4D" at bounding box center [133, 247] width 31 height 10
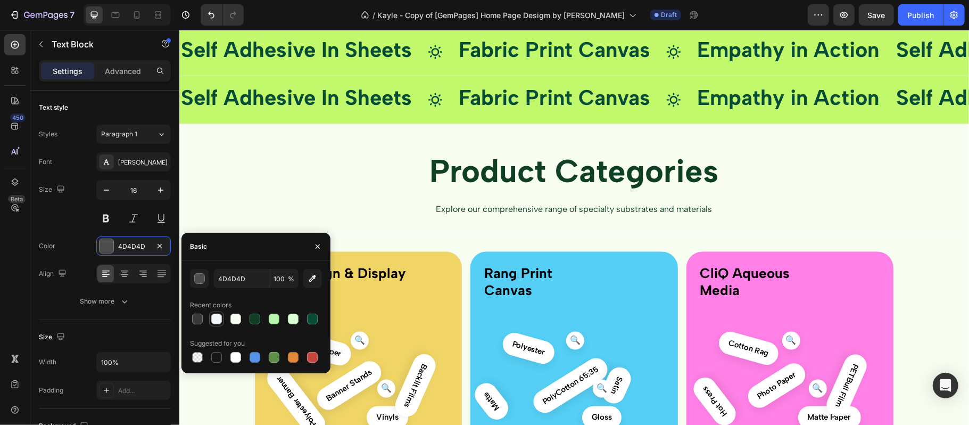
click at [218, 318] on div at bounding box center [216, 318] width 11 height 11
type input "F5F8FA"
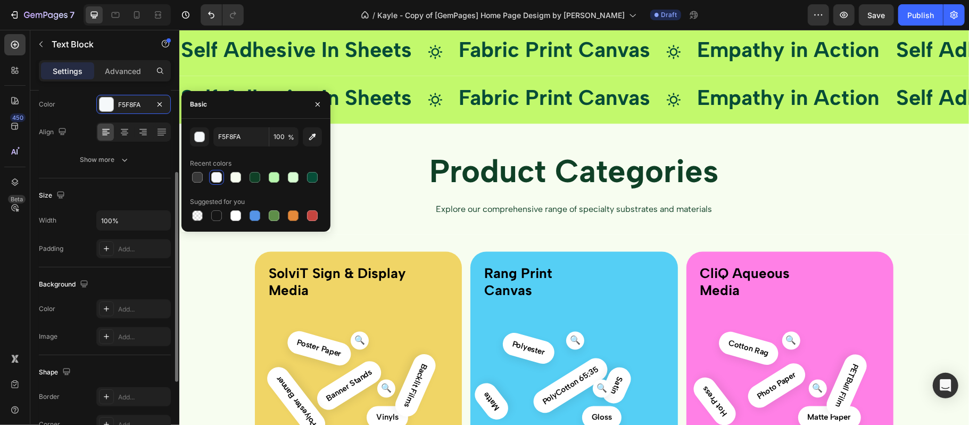
scroll to position [213, 0]
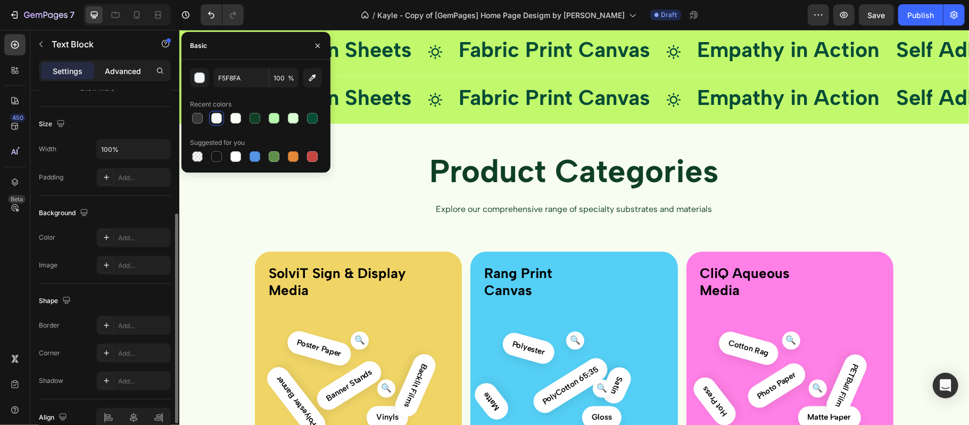
click at [128, 72] on p "Advanced" at bounding box center [123, 70] width 36 height 11
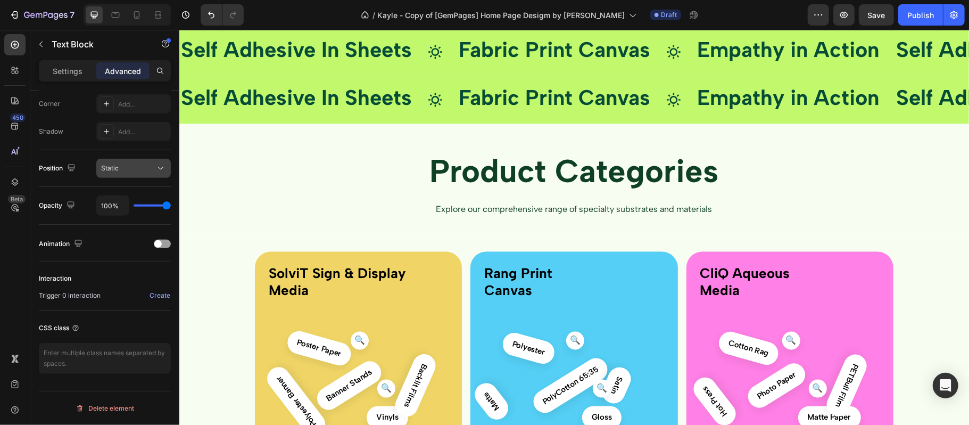
scroll to position [0, 0]
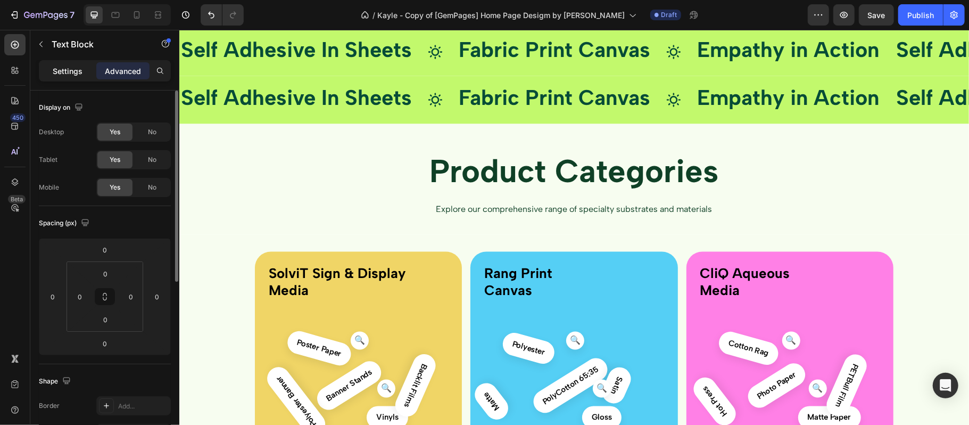
click at [71, 69] on p "Settings" at bounding box center [68, 70] width 30 height 11
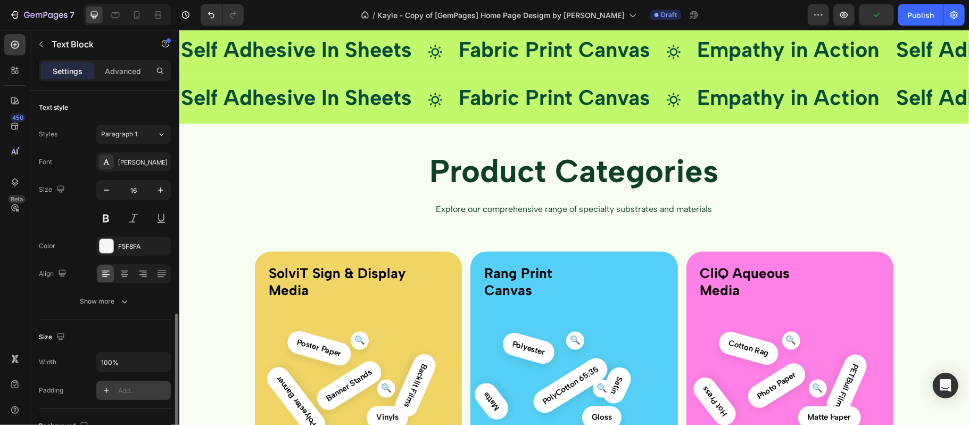
scroll to position [142, 0]
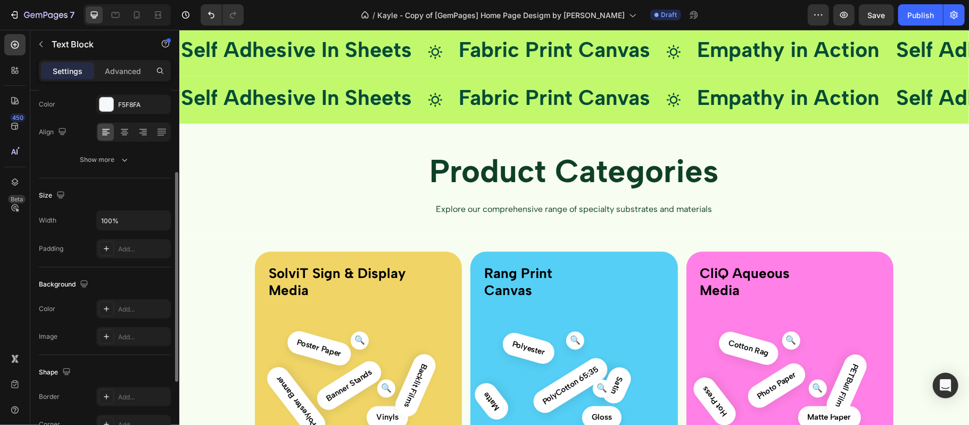
click at [126, 267] on div "Text style Styles Paragraph 1 Font Albert Sans Size 16 Color F5F8FA Align Show …" at bounding box center [105, 311] width 132 height 88
click at [126, 163] on icon "button" at bounding box center [124, 159] width 11 height 11
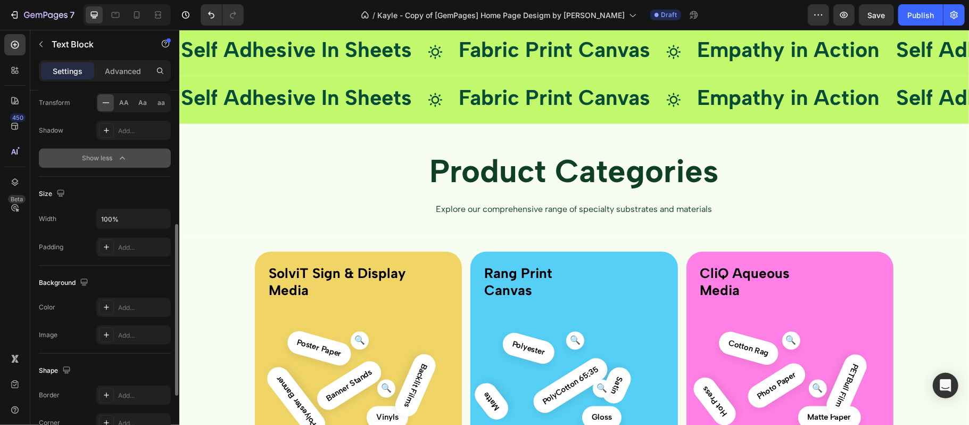
scroll to position [409, 0]
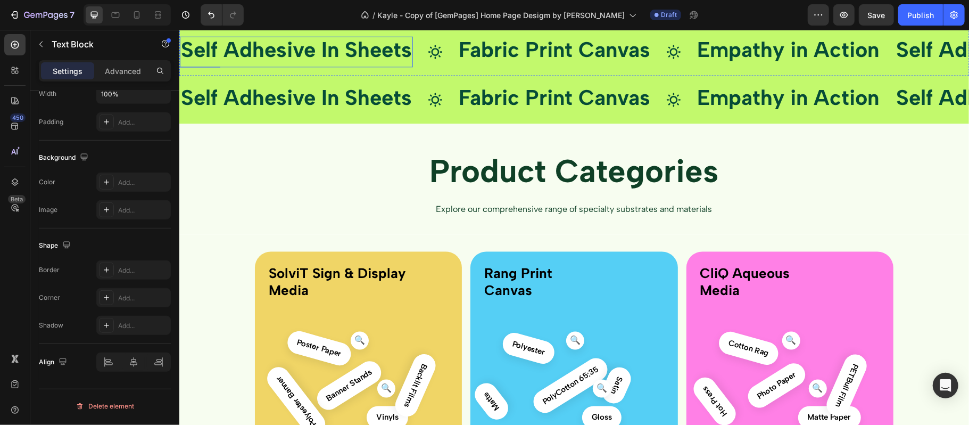
click at [245, 62] on span "Self Adhesive In Sheets" at bounding box center [295, 49] width 231 height 26
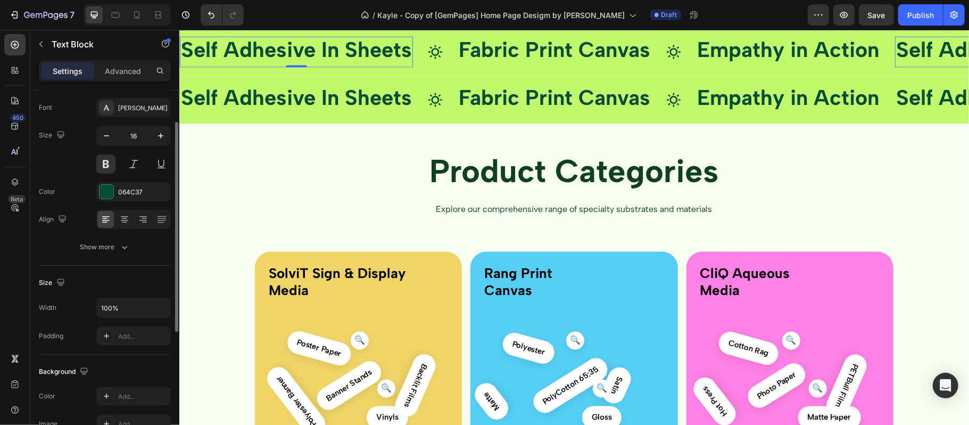
scroll to position [0, 0]
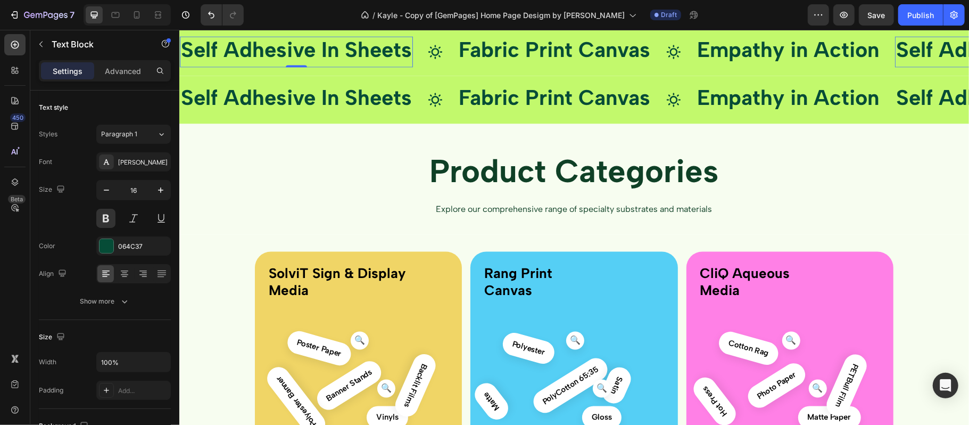
click at [268, 27] on strong "Polyester Grade Paper" at bounding box center [241, 4] width 122 height 46
click at [433, 76] on div "Self Adhesive In Sheets Text Block Icon Fabric Print Canvas Text Block Icon Emp…" at bounding box center [574, 52] width 790 height 48
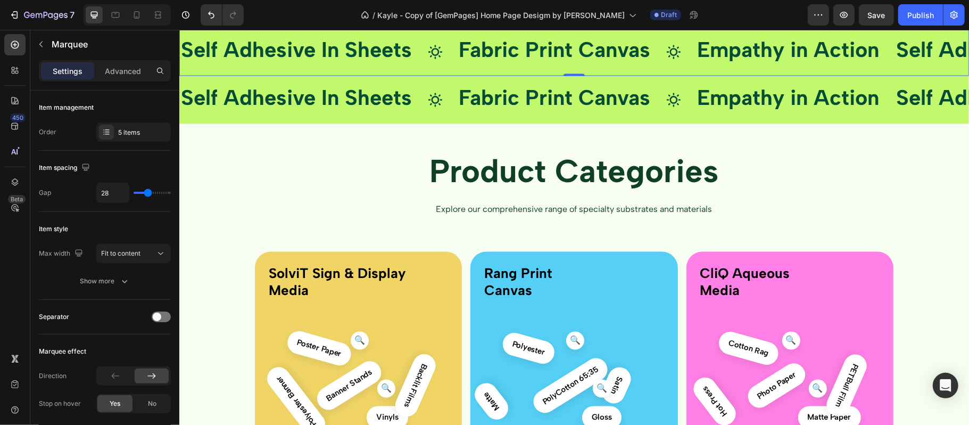
click at [309, 27] on p "Polyester Grade Paper" at bounding box center [254, 6] width 149 height 40
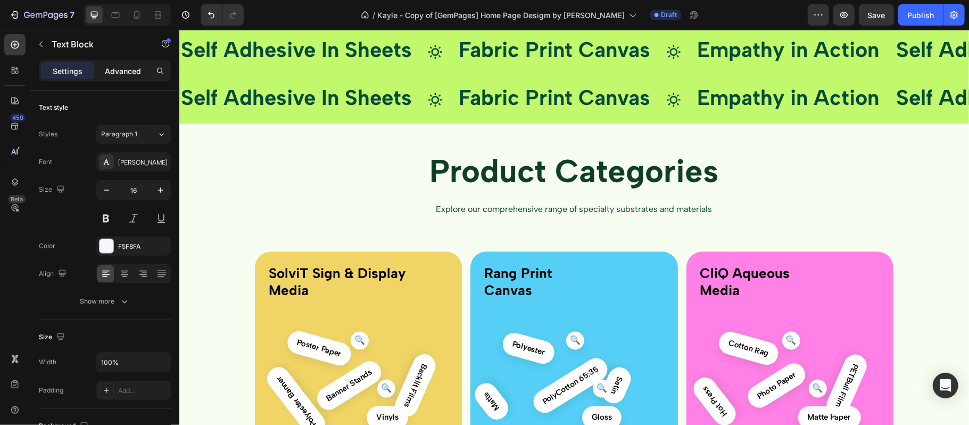
click at [131, 69] on p "Advanced" at bounding box center [123, 70] width 36 height 11
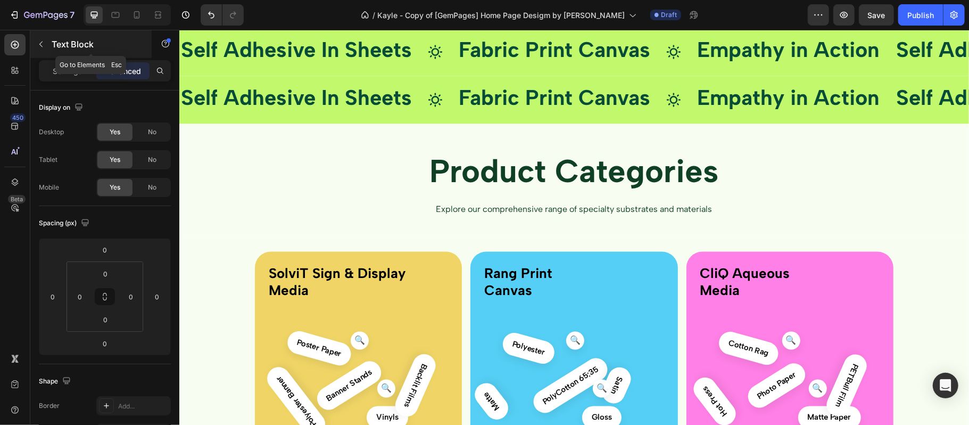
click at [46, 47] on button "button" at bounding box center [40, 44] width 17 height 17
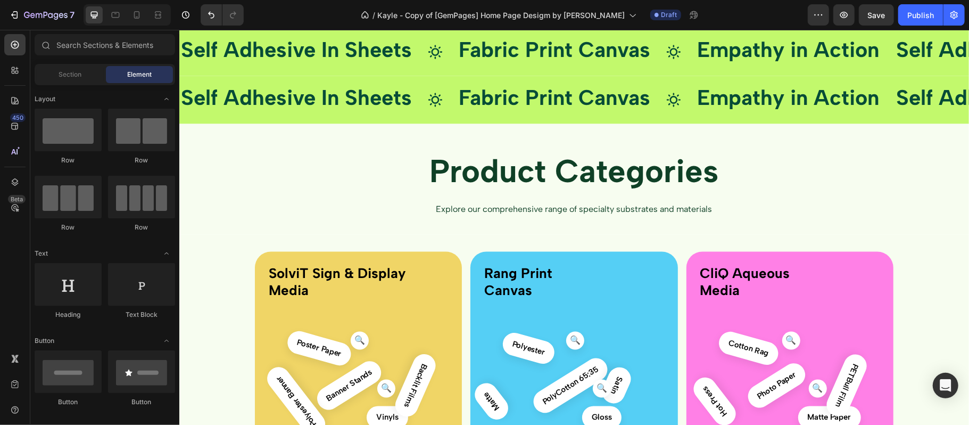
click at [265, 27] on strong "Polyester Grade Paper" at bounding box center [241, 4] width 122 height 46
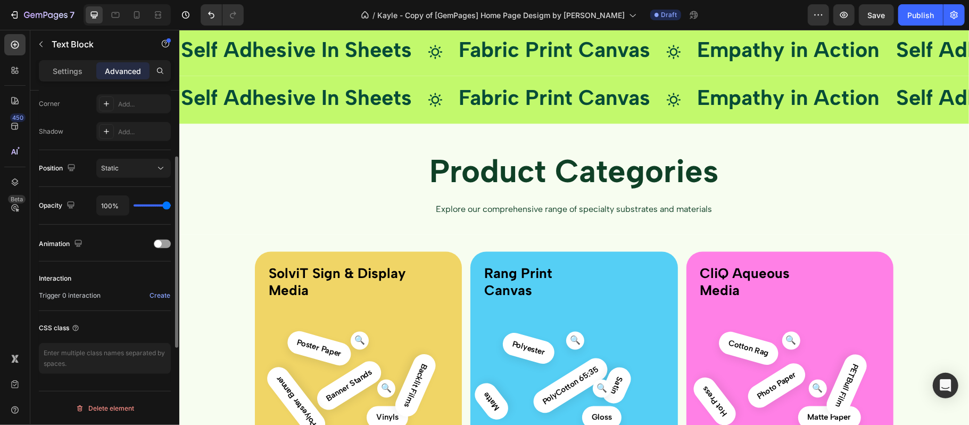
scroll to position [260, 0]
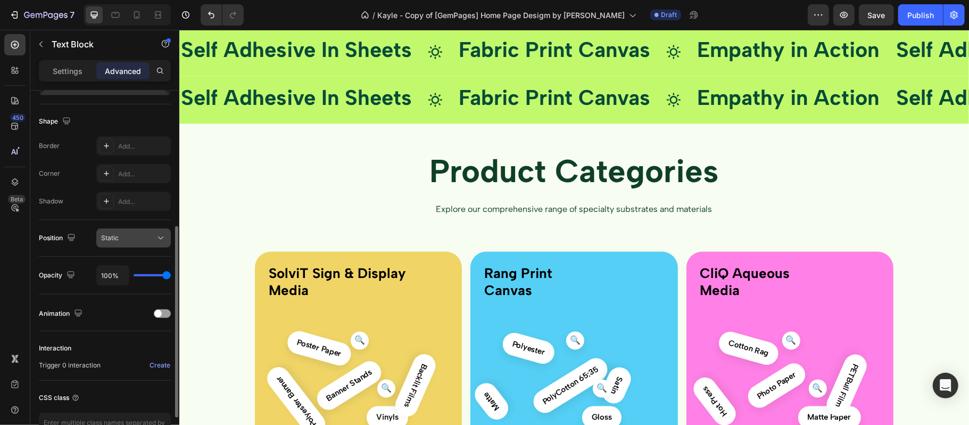
click at [118, 235] on span "Static" at bounding box center [110, 238] width 18 height 8
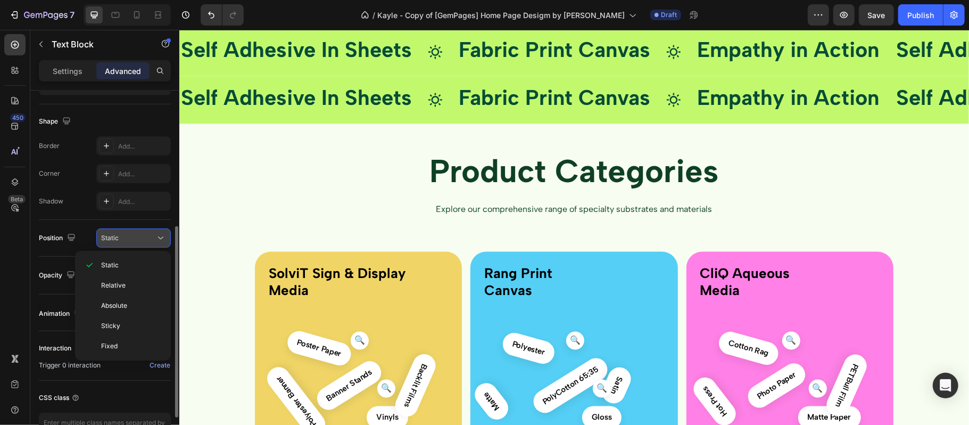
click at [118, 235] on span "Static" at bounding box center [110, 238] width 18 height 8
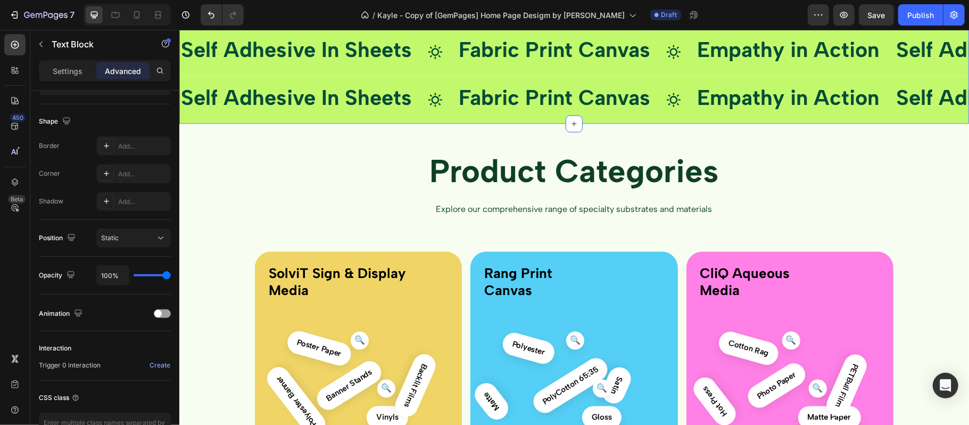
click at [630, 123] on div "Polyester Grade Paper Text Block 0 Drop element here Drop element here Drop ele…" at bounding box center [574, 45] width 790 height 155
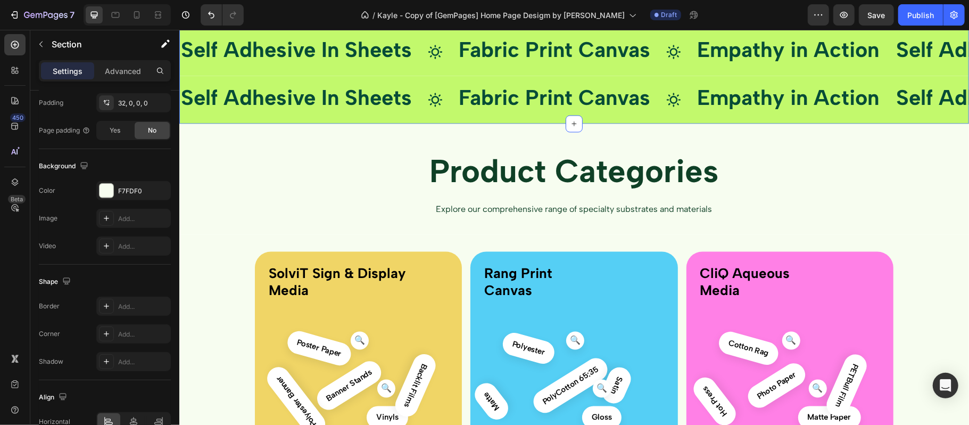
scroll to position [0, 0]
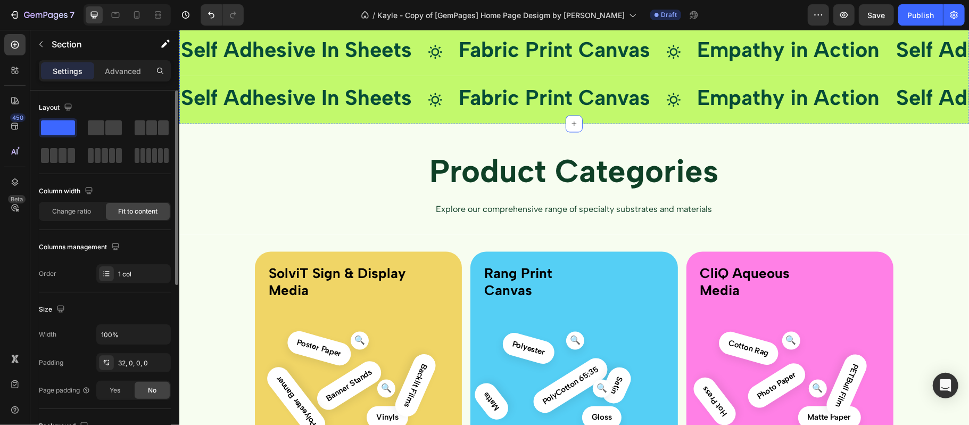
click at [535, 28] on div "Drop element here" at bounding box center [573, 6] width 151 height 43
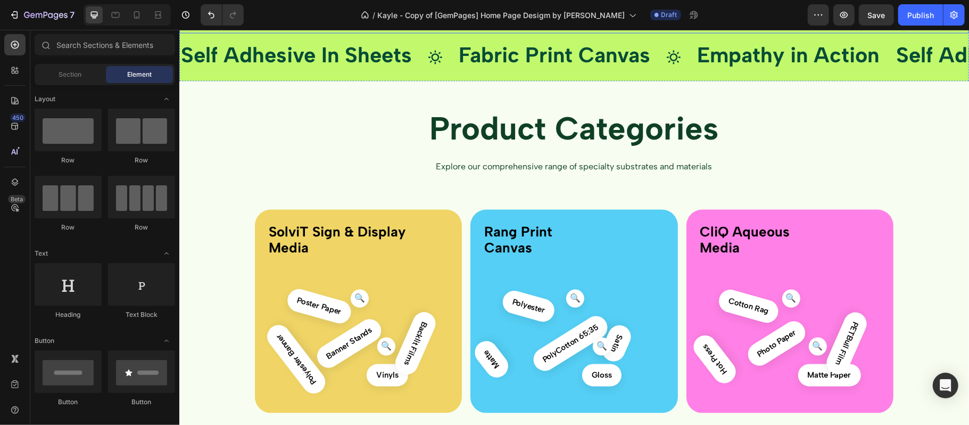
click at [403, 33] on div "Self Adhesive In Sheets Text Block Icon Fabric Print Canvas Text Block Icon Emp…" at bounding box center [574, 9] width 790 height 48
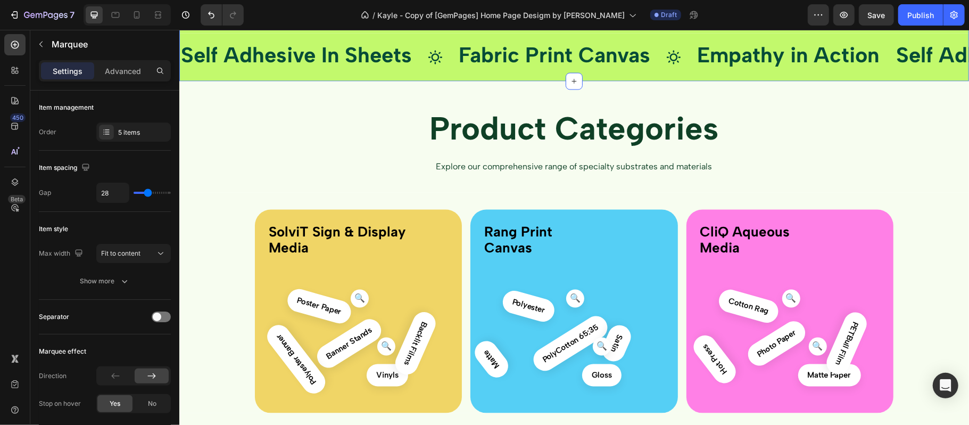
click at [404, 81] on div "Self Adhesive In Sheets Text Block Icon Fabric Print Canvas Text Block Icon Emp…" at bounding box center [574, 24] width 790 height 113
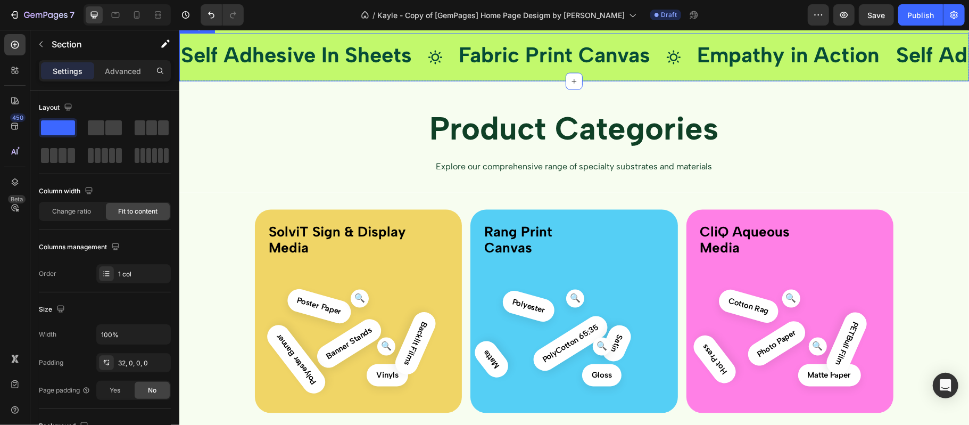
click at [437, 81] on div "Self Adhesive In Sheets Text Block Icon Fabric Print Canvas Text Block Icon Emp…" at bounding box center [574, 57] width 790 height 48
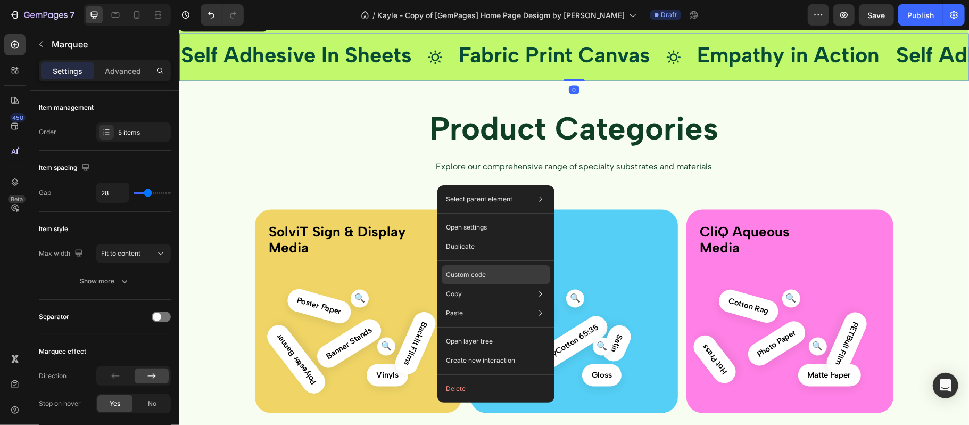
click at [467, 303] on div "Custom code" at bounding box center [496, 312] width 109 height 19
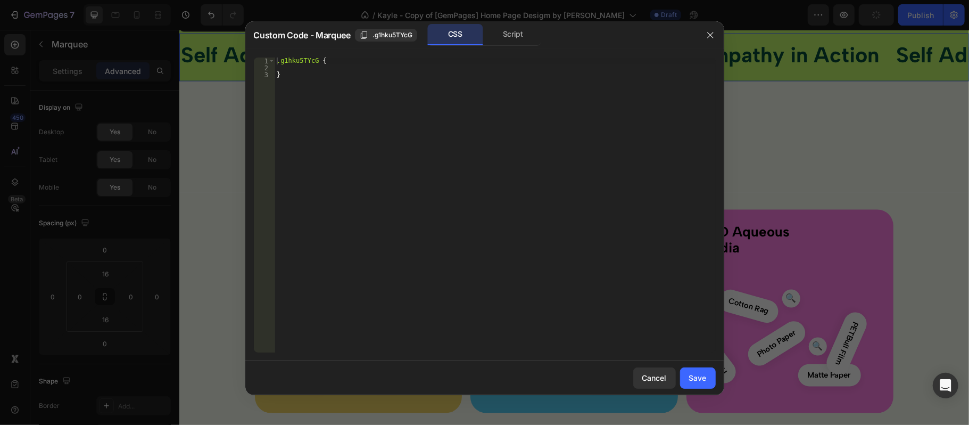
type textarea "}"
click at [335, 112] on div ".g1hku5TYcG { }" at bounding box center [495, 211] width 441 height 309
paste textarea "Polyester Grade Paper"
type textarea "Polyester Grade Paper"
paste textarea "/*}*/"
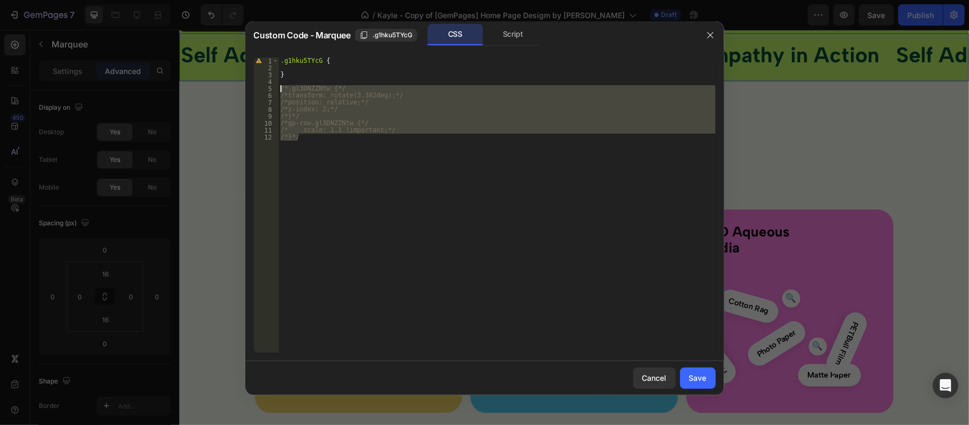
drag, startPoint x: 337, startPoint y: 157, endPoint x: 261, endPoint y: 90, distance: 101.8
click at [261, 90] on div "/*}*/ 1 2 3 4 5 6 7 8 9 10 11 12 .g1hku5TYcG { } /*.gl3DNZZNtw {*/ /*transform:…" at bounding box center [485, 204] width 462 height 295
click at [294, 59] on div ".g1hku5TYcG { } .gl3DNZZNtw { transform : rotate( 3.382 deg ) ; position : rela…" at bounding box center [496, 211] width 437 height 309
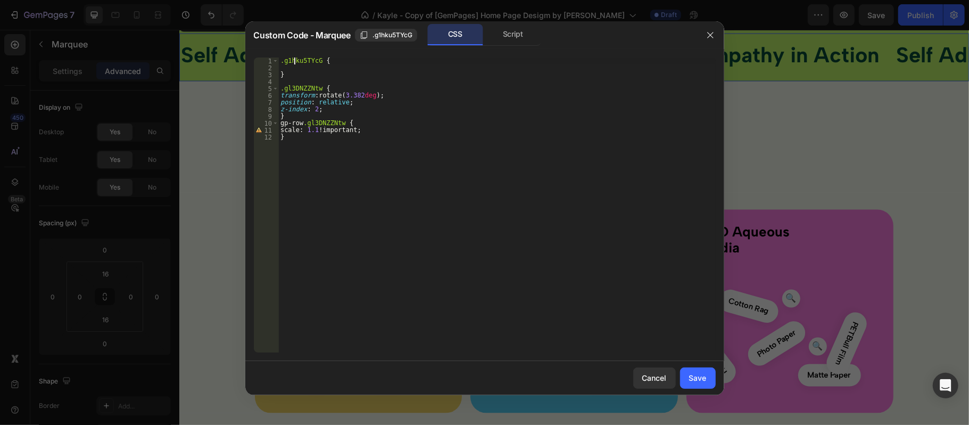
click at [294, 59] on div ".g1hku5TYcG { } .gl3DNZZNtw { transform : rotate( 3.382 deg ) ; position : rela…" at bounding box center [496, 211] width 437 height 309
click at [305, 86] on div ".g1hku5TYcG { } .gl3DNZZNtw { transform : rotate( 3.382 deg ) ; position : rela…" at bounding box center [496, 211] width 437 height 309
paste textarea "1hku5TYcG"
click at [326, 122] on div ".g1hku5TYcG { } .g1hku5TYcG { transform : rotate( 3.382 deg ) ; position : rela…" at bounding box center [496, 211] width 437 height 309
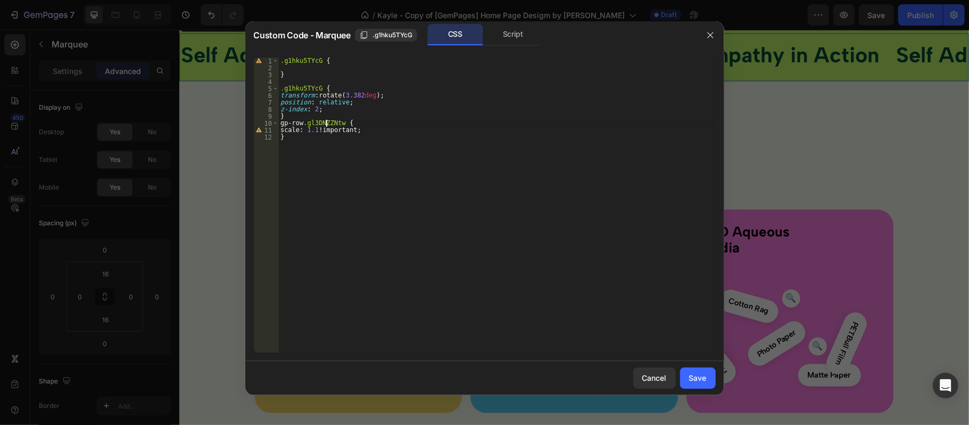
click at [326, 122] on div ".g1hku5TYcG { } .g1hku5TYcG { transform : rotate( 3.382 deg ) ; position : rela…" at bounding box center [496, 211] width 437 height 309
paste textarea "1hku5TYcG"
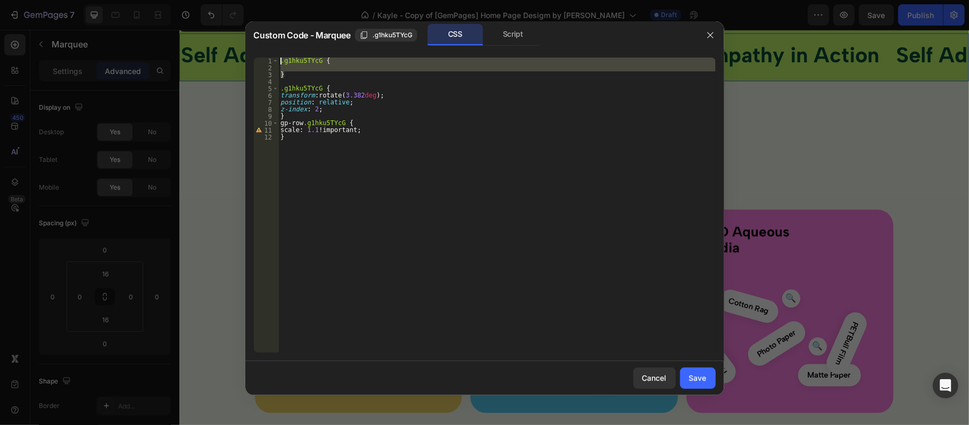
drag, startPoint x: 296, startPoint y: 72, endPoint x: 260, endPoint y: 62, distance: 38.2
click at [260, 62] on div "gp-row.g1hku5TYcG { 1 2 3 4 5 6 7 8 9 10 11 12 .g1hku5TYcG { } .g1hku5TYcG { tr…" at bounding box center [485, 204] width 462 height 295
type textarea ".g1hku5TYcG {"
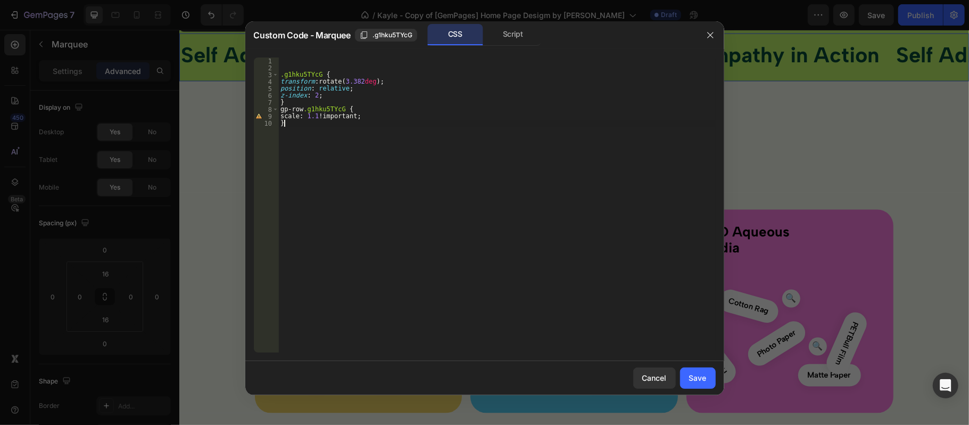
click at [390, 203] on div ".g1hku5TYcG { transform : rotate( 3.382 deg ) ; position : relative ; z-index :…" at bounding box center [496, 211] width 437 height 309
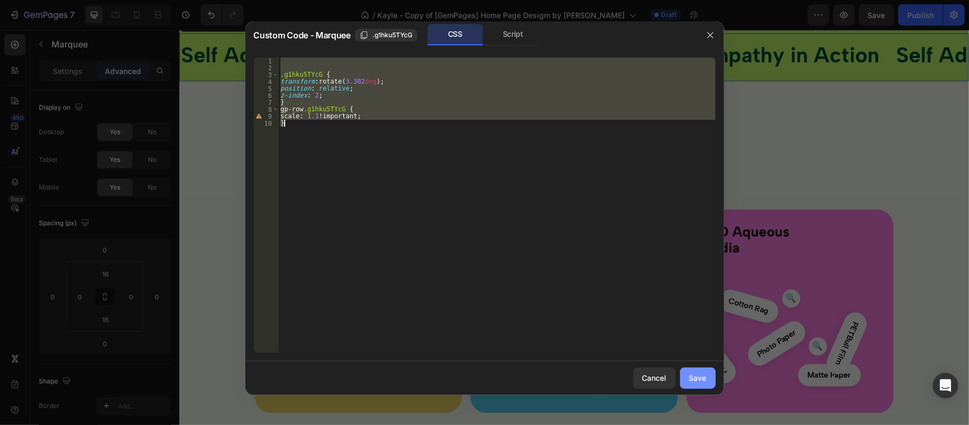
type textarea "scale: 1.1 !important; }"
click at [693, 384] on button "Save" at bounding box center [698, 377] width 36 height 21
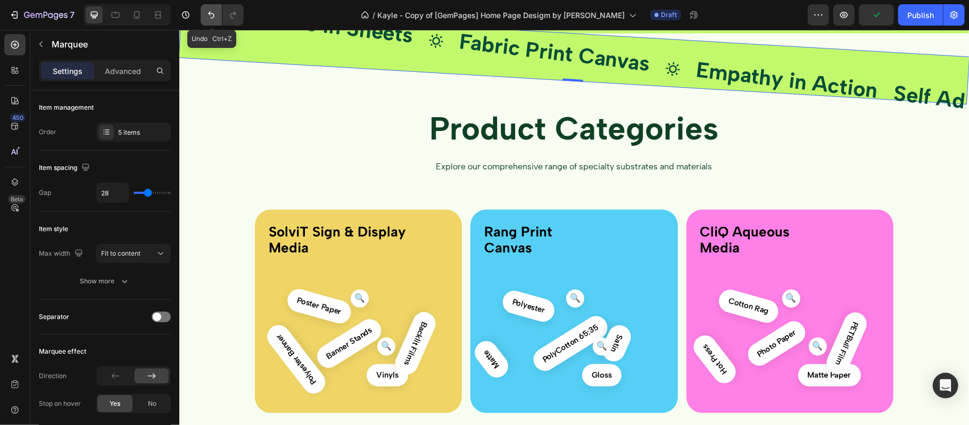
click at [210, 18] on icon "Undo/Redo" at bounding box center [211, 15] width 11 height 11
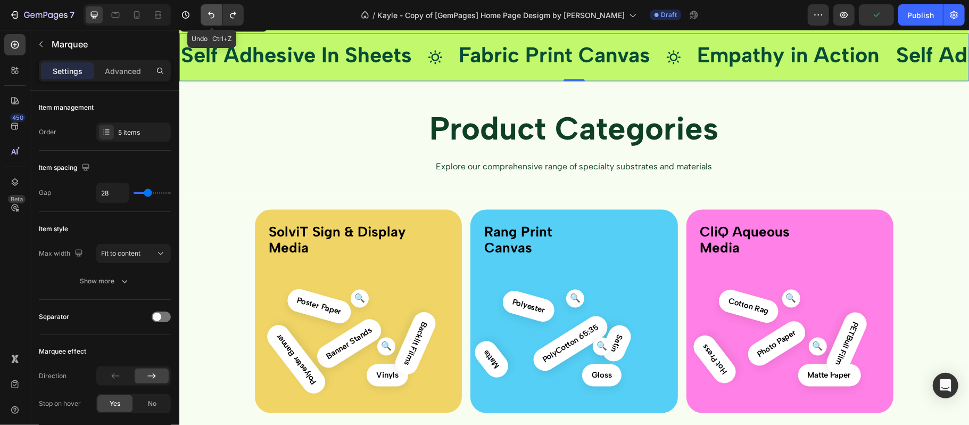
click at [210, 18] on icon "Undo/Redo" at bounding box center [211, 15] width 11 height 11
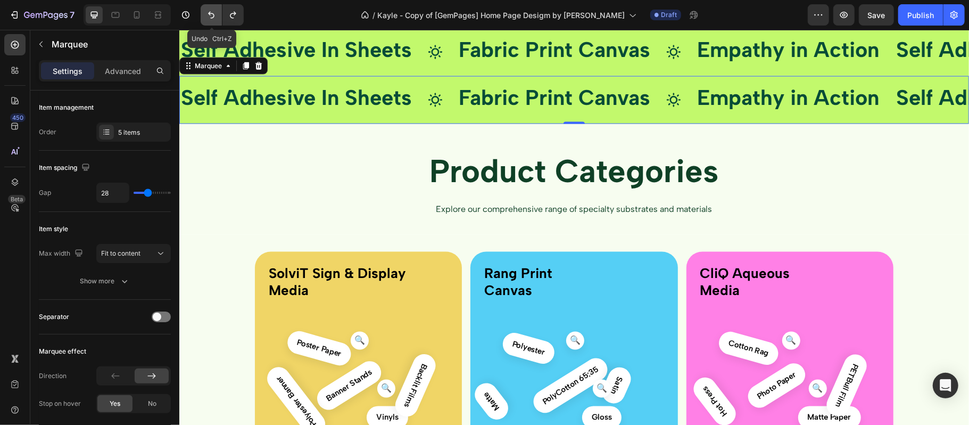
click at [210, 18] on icon "Undo/Redo" at bounding box center [211, 15] width 11 height 11
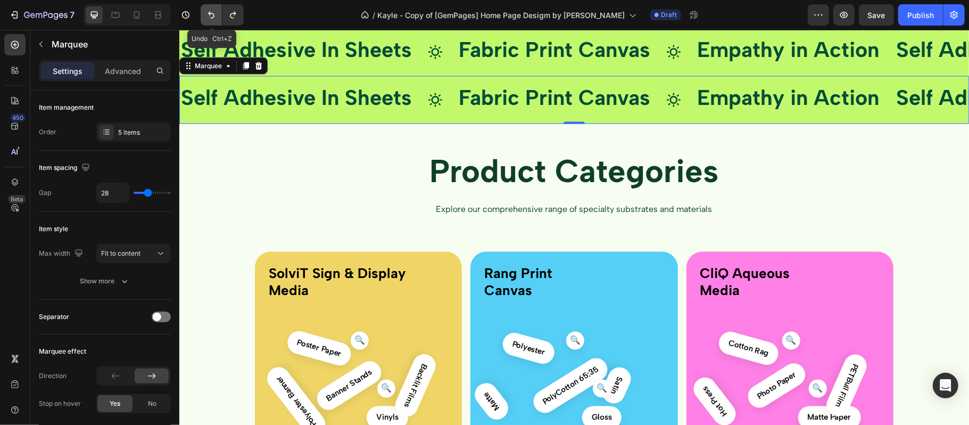
click at [210, 18] on icon "Undo/Redo" at bounding box center [211, 15] width 11 height 11
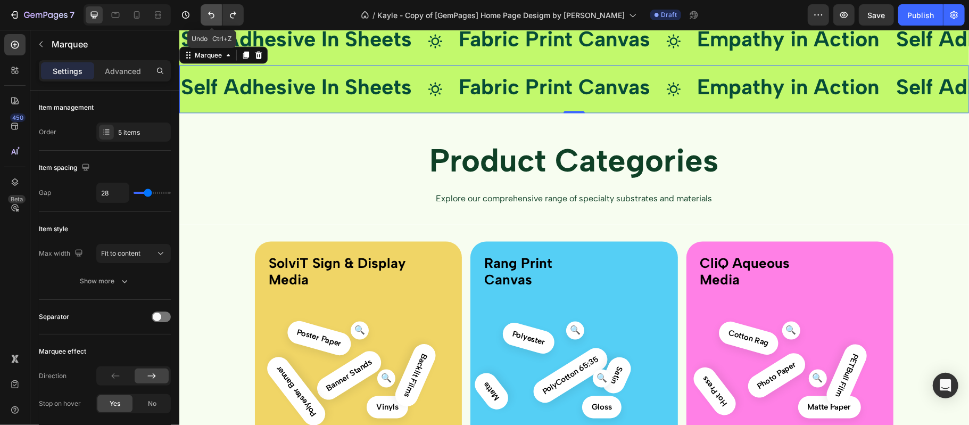
click at [210, 18] on icon "Undo/Redo" at bounding box center [211, 15] width 11 height 11
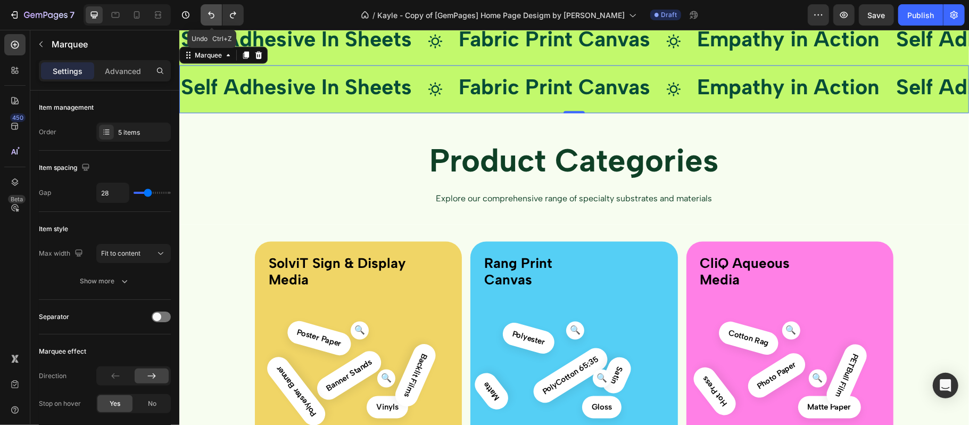
click at [210, 18] on icon "Undo/Redo" at bounding box center [211, 15] width 11 height 11
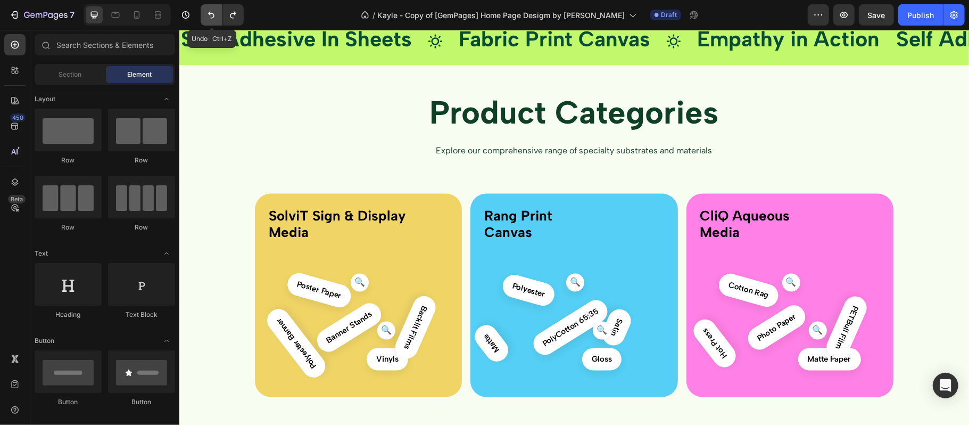
click at [210, 18] on icon "Undo/Redo" at bounding box center [211, 15] width 11 height 11
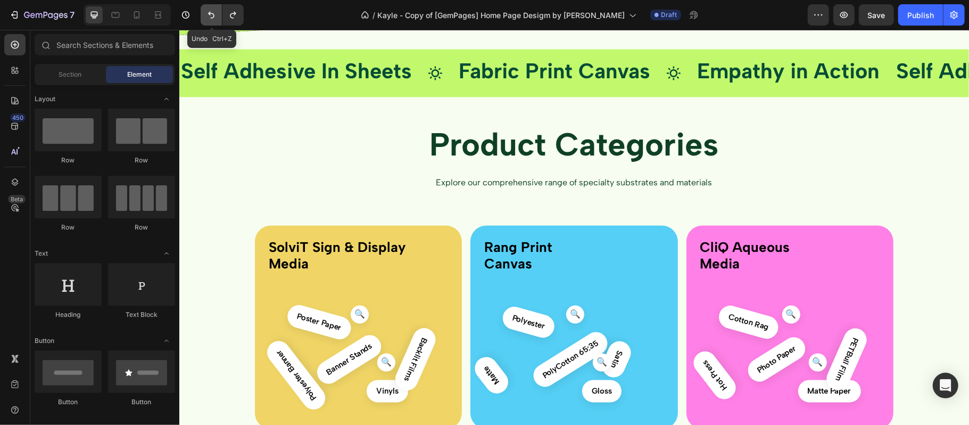
click at [210, 18] on icon "Undo/Redo" at bounding box center [211, 15] width 11 height 11
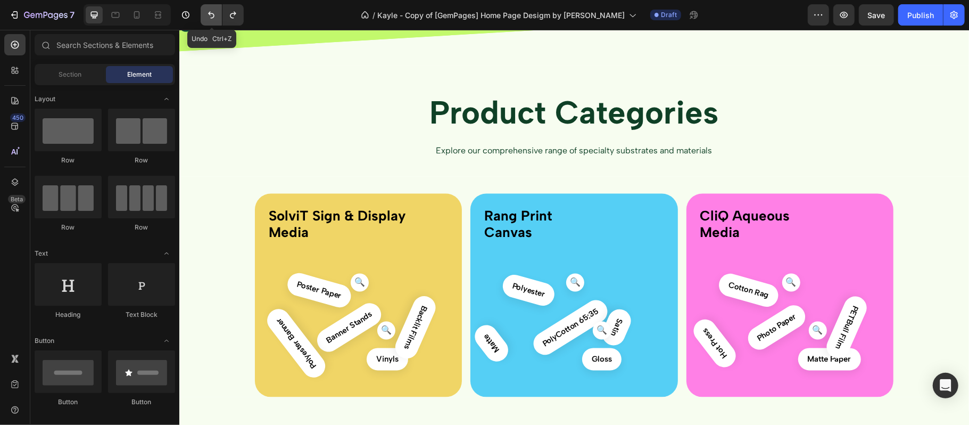
click at [210, 18] on icon "Undo/Redo" at bounding box center [211, 15] width 11 height 11
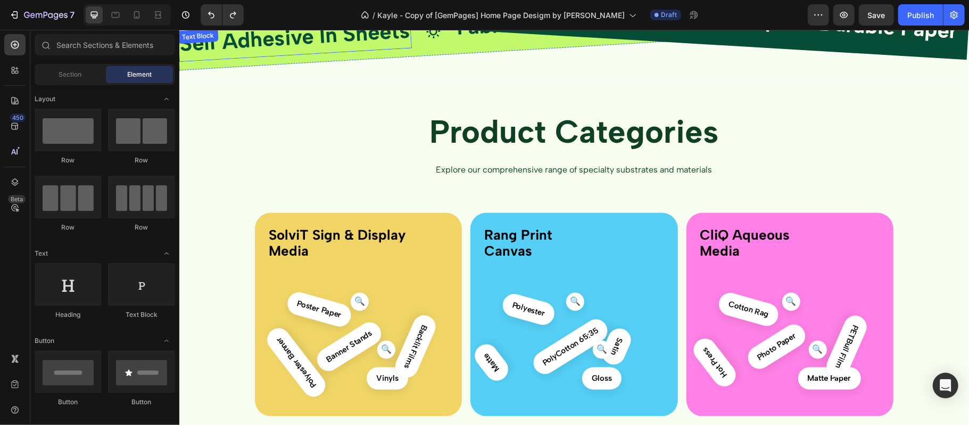
click at [267, 56] on span "Self Adhesive In Sheets" at bounding box center [294, 36] width 232 height 39
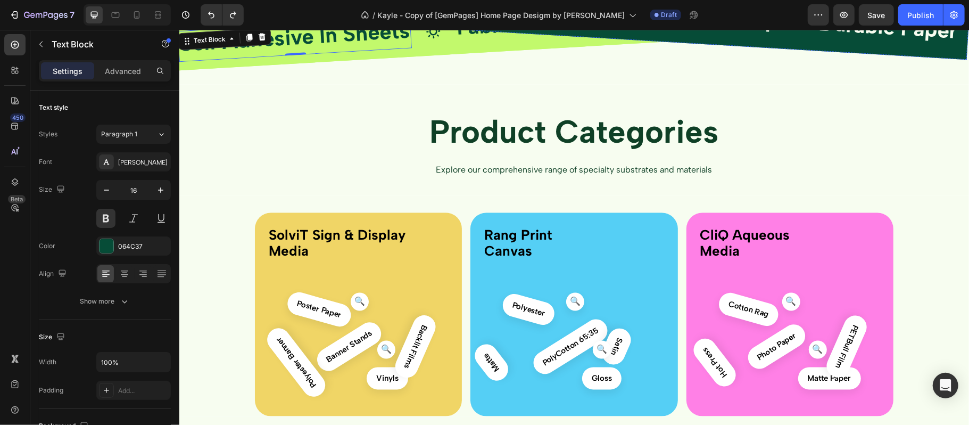
click at [576, 24] on strong "Durable Paper" at bounding box center [568, 8] width 139 height 34
click at [741, 34] on strong "Durable Paper" at bounding box center [728, 18] width 139 height 34
click at [411, 8] on div "Drop element here" at bounding box center [425, 2] width 57 height 12
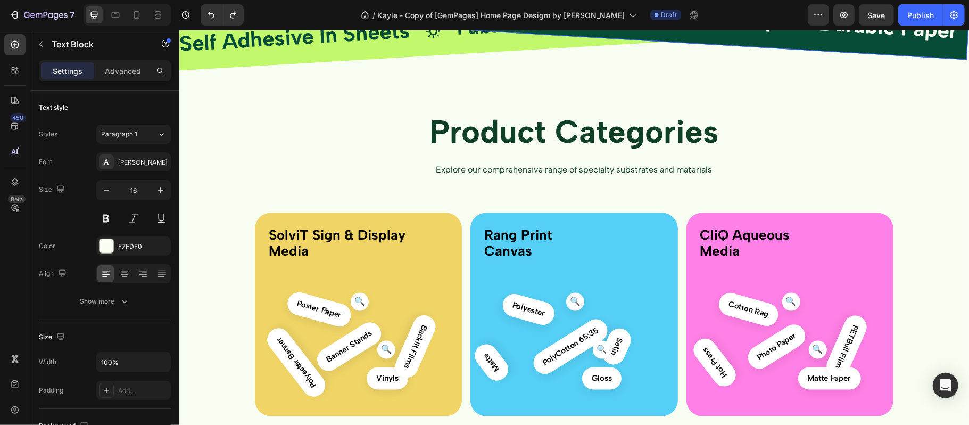
click at [271, 84] on div "Durable Paper Text Block 0 Drop element here Durable Paper Text Block Durable P…" at bounding box center [817, 25] width 1277 height 118
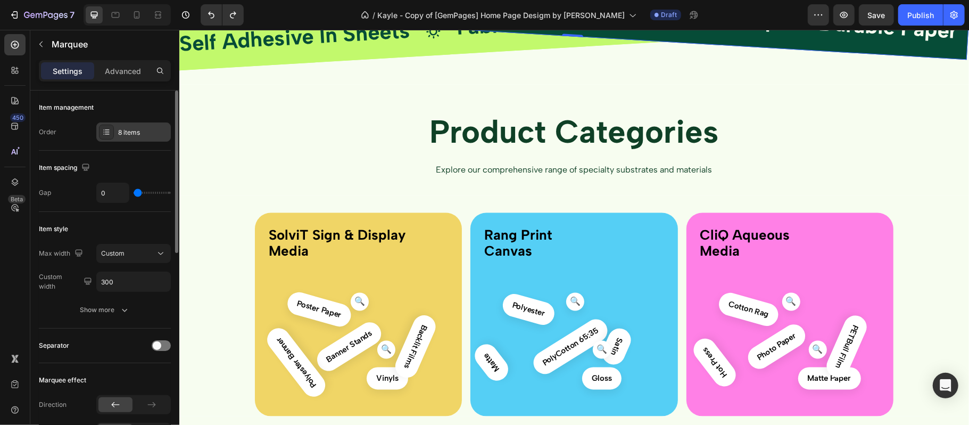
click at [139, 135] on div "8 items" at bounding box center [143, 133] width 50 height 10
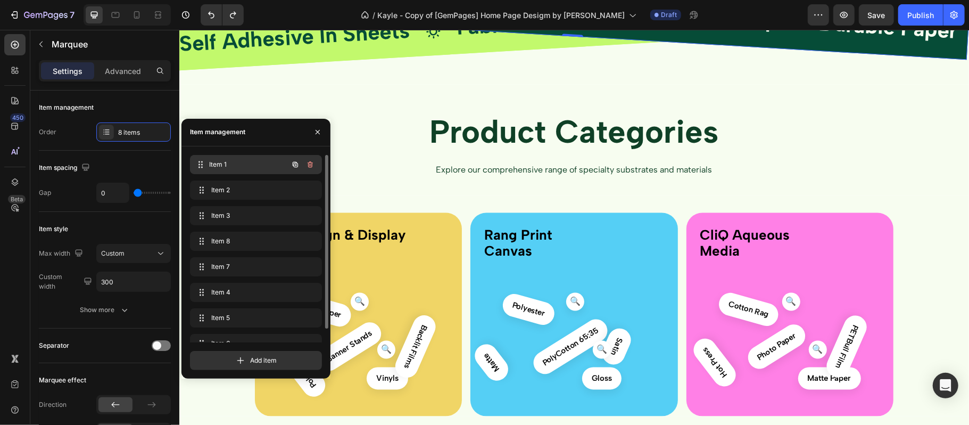
click at [239, 167] on span "Item 1" at bounding box center [248, 165] width 79 height 10
click at [238, 196] on div "Item 2 Item 2" at bounding box center [241, 189] width 94 height 15
click at [237, 209] on div "Item 3 Item 3" at bounding box center [241, 215] width 94 height 15
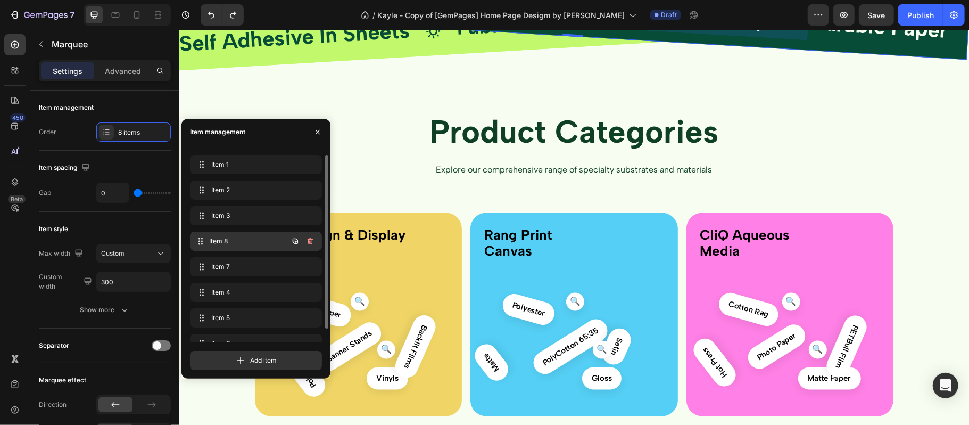
click at [230, 240] on span "Item 8" at bounding box center [248, 241] width 79 height 10
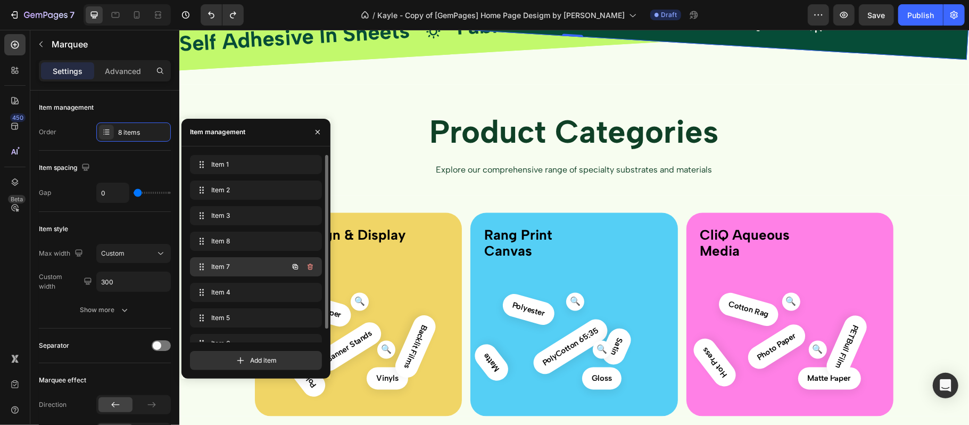
click at [255, 258] on div "Item 7 Item 7" at bounding box center [256, 266] width 132 height 19
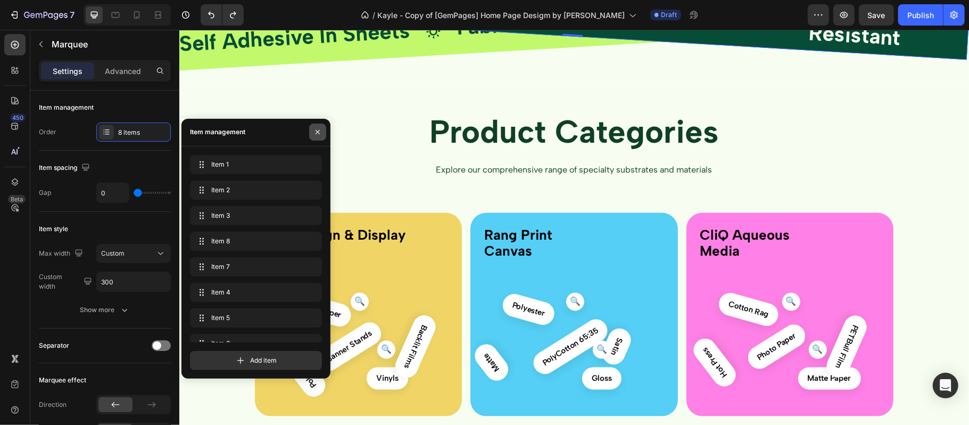
click at [315, 137] on button "button" at bounding box center [317, 131] width 17 height 17
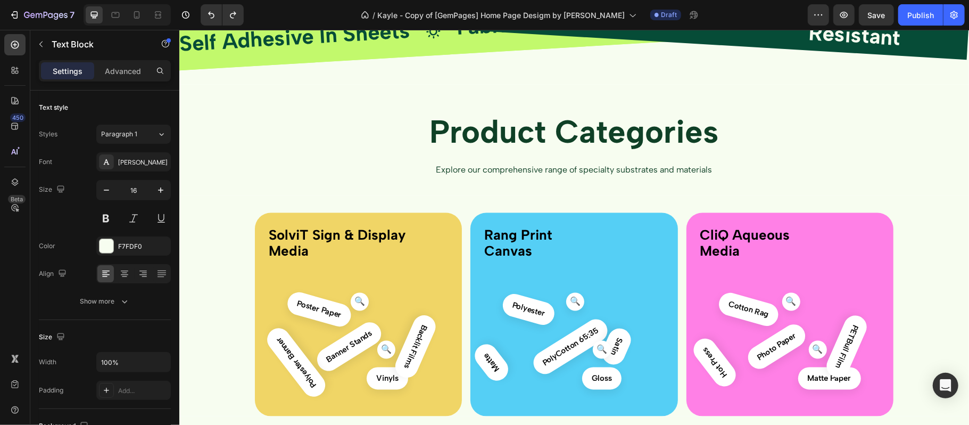
click at [360, 21] on div "Durable Paper Text Block" at bounding box center [409, 1] width 161 height 40
click at [660, 24] on icon at bounding box center [657, 16] width 16 height 16
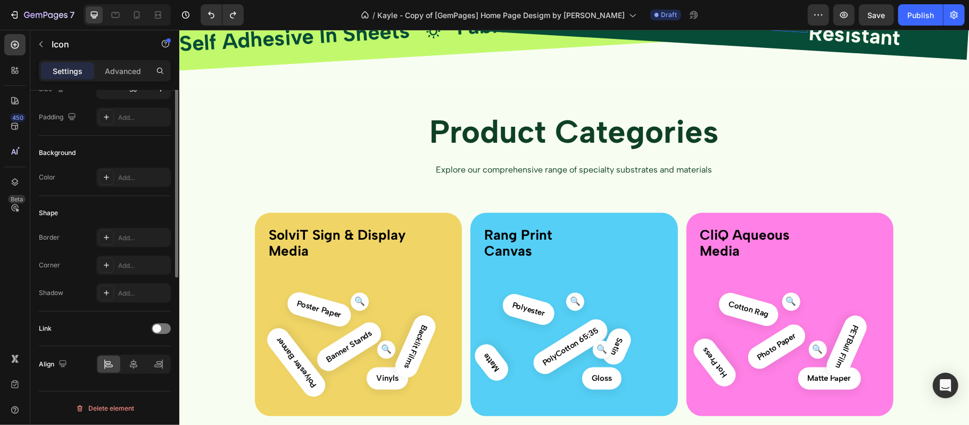
scroll to position [0, 0]
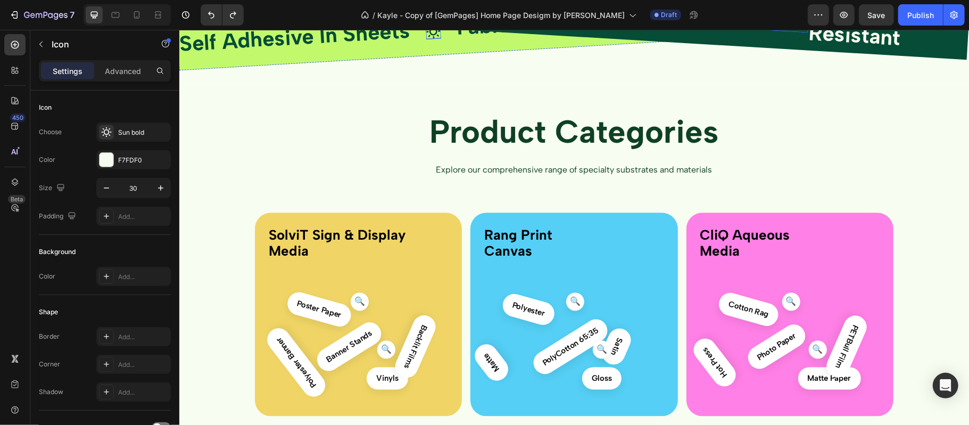
click at [437, 39] on icon at bounding box center [433, 31] width 16 height 16
click at [126, 67] on p "Advanced" at bounding box center [123, 70] width 36 height 11
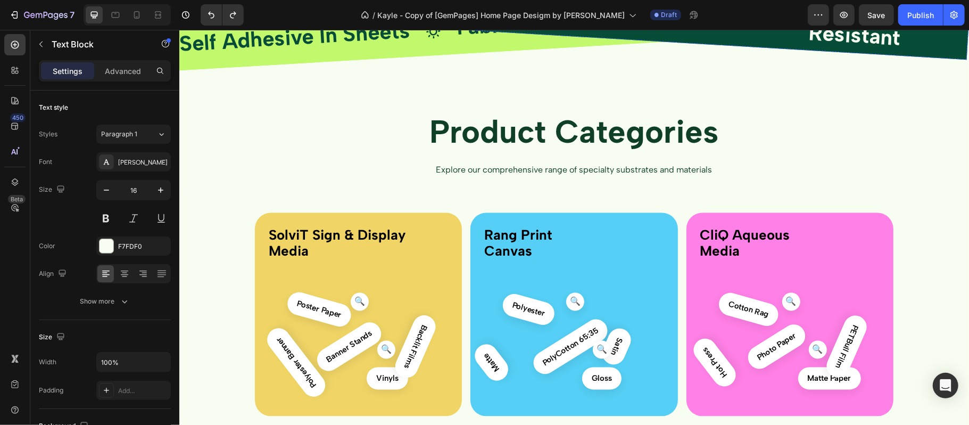
click at [47, 49] on button "button" at bounding box center [40, 44] width 17 height 17
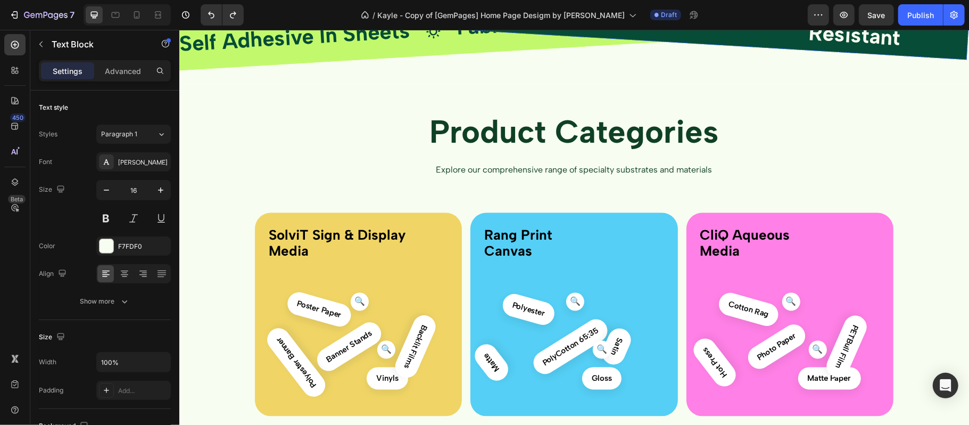
click at [373, 21] on div "Durable Paper Text Block" at bounding box center [409, 1] width 161 height 40
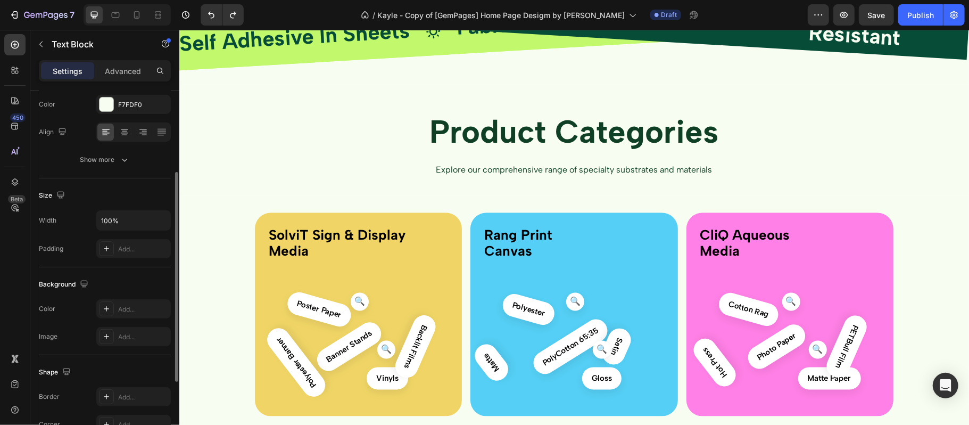
scroll to position [213, 0]
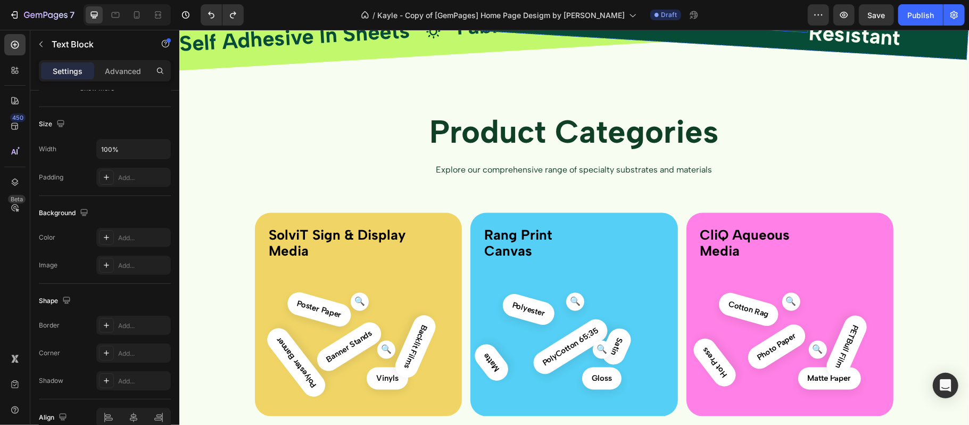
click at [652, 24] on icon at bounding box center [656, 15] width 17 height 17
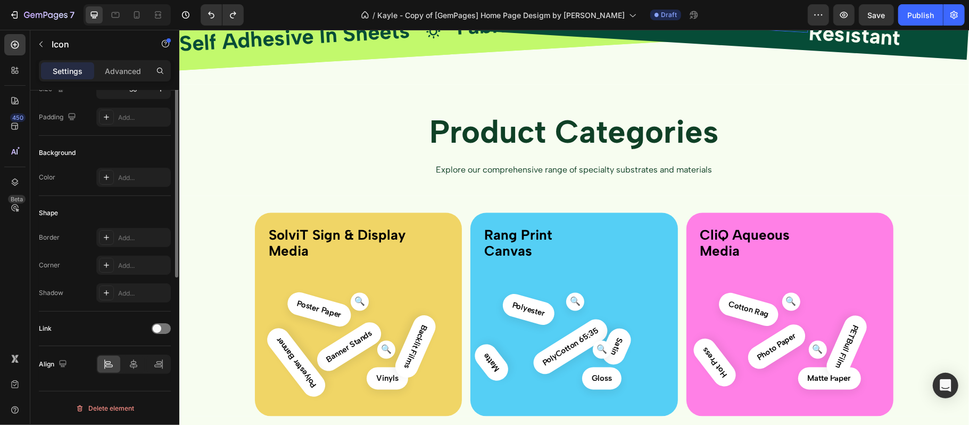
scroll to position [0, 0]
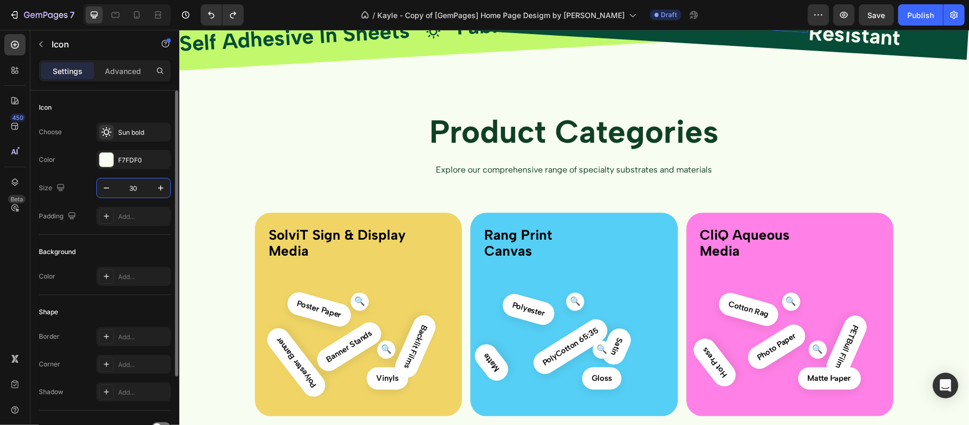
click at [134, 190] on input "30" at bounding box center [133, 187] width 35 height 19
type input "28"
click at [124, 69] on p "Advanced" at bounding box center [123, 70] width 36 height 11
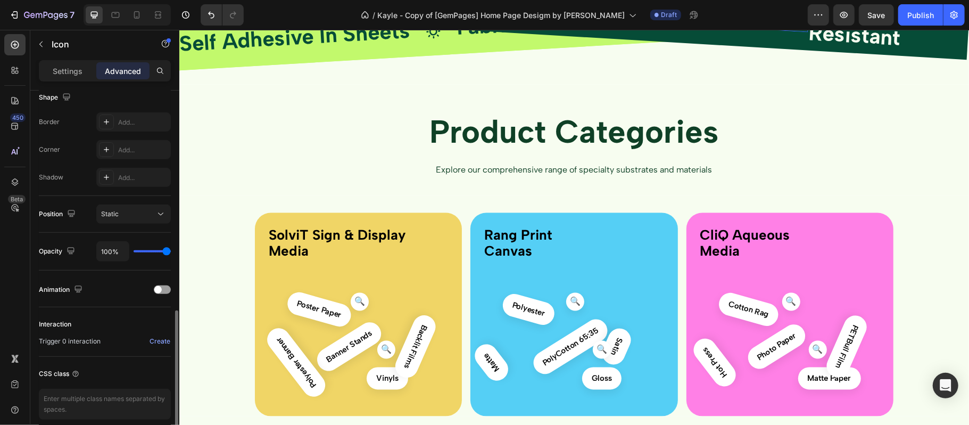
scroll to position [330, 0]
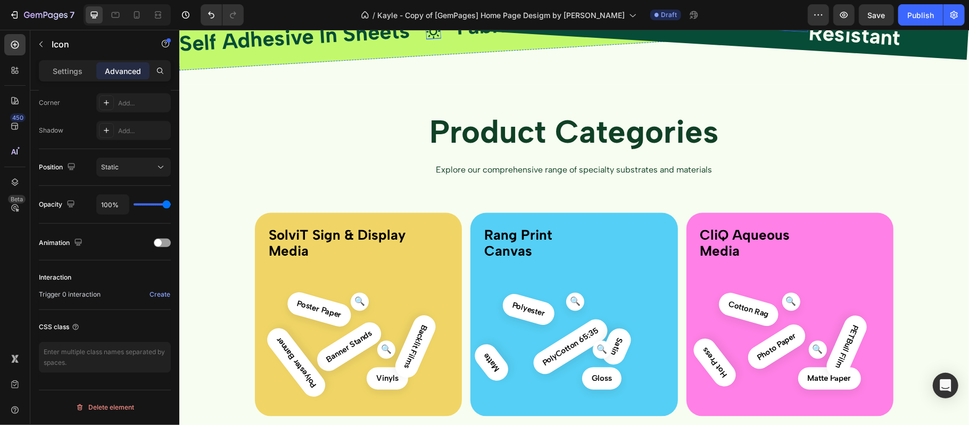
click at [426, 39] on icon at bounding box center [433, 31] width 16 height 16
click at [259, 56] on span "Self Adhesive In Sheets" at bounding box center [294, 36] width 232 height 39
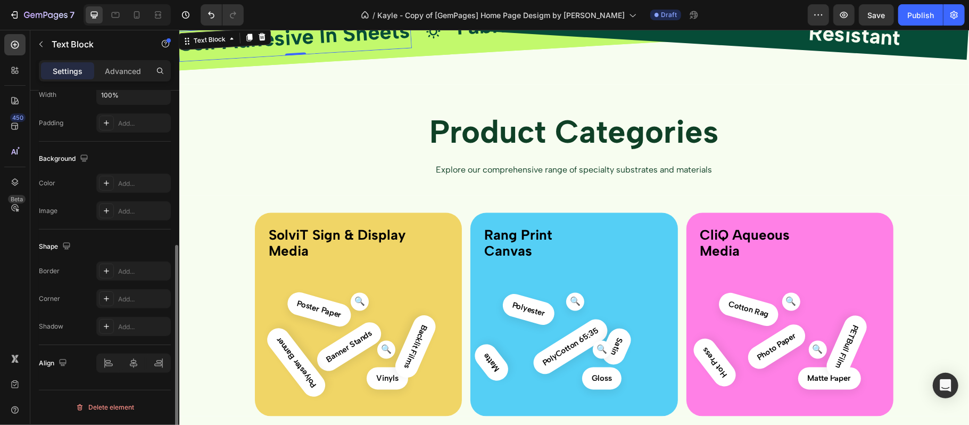
scroll to position [0, 0]
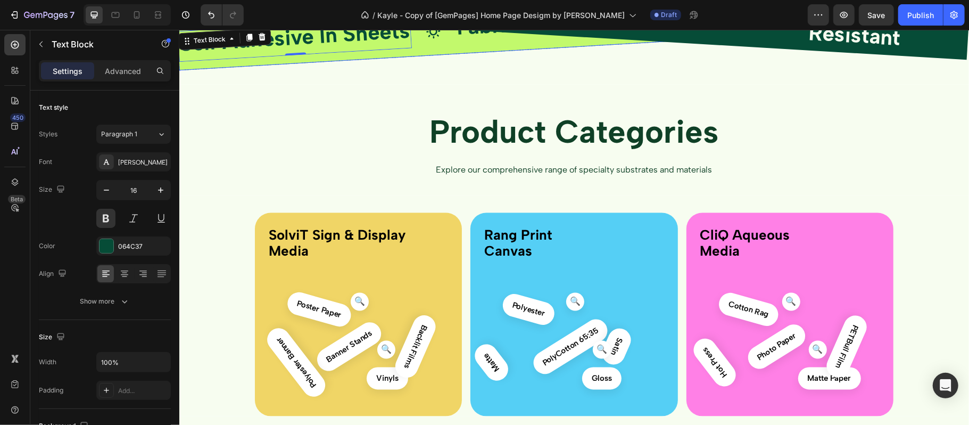
click at [505, 45] on div "Fabric Print Canvas Text Block" at bounding box center [551, 24] width 195 height 42
click at [435, 39] on icon at bounding box center [432, 31] width 15 height 15
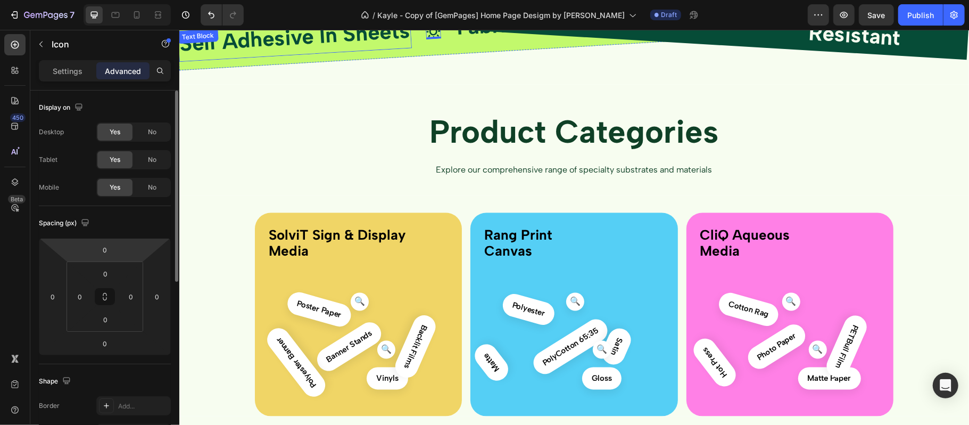
click at [226, 62] on div "Self Adhesive In Sheets Text Block" at bounding box center [294, 39] width 235 height 45
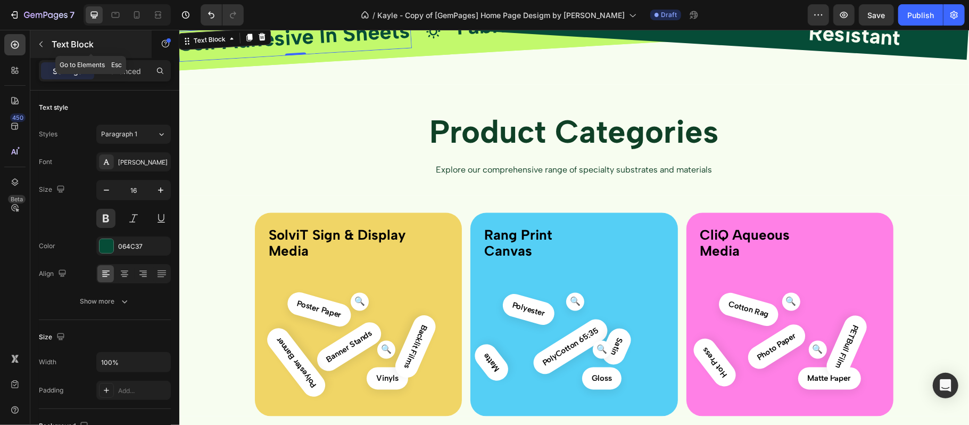
click at [43, 40] on icon "button" at bounding box center [41, 44] width 9 height 9
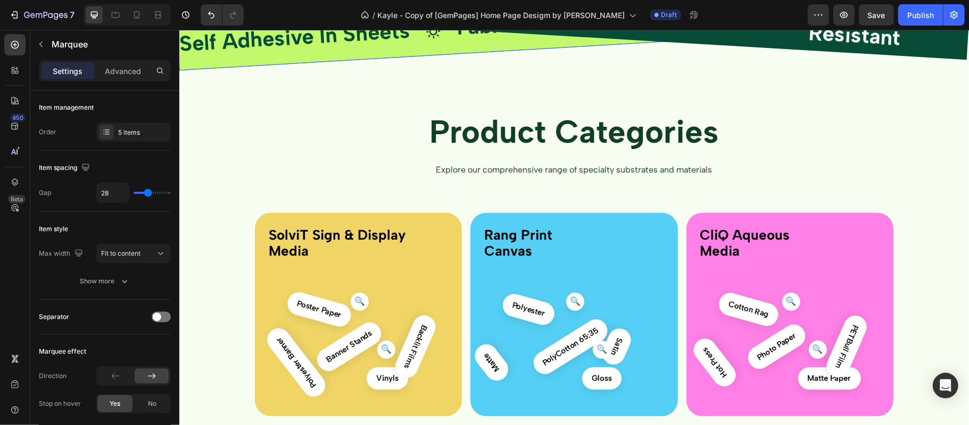
click at [226, 70] on div "Self Adhesive In Sheets Text Block Icon Fabric Print Canvas Text Block Icon Emp…" at bounding box center [571, 23] width 791 height 94
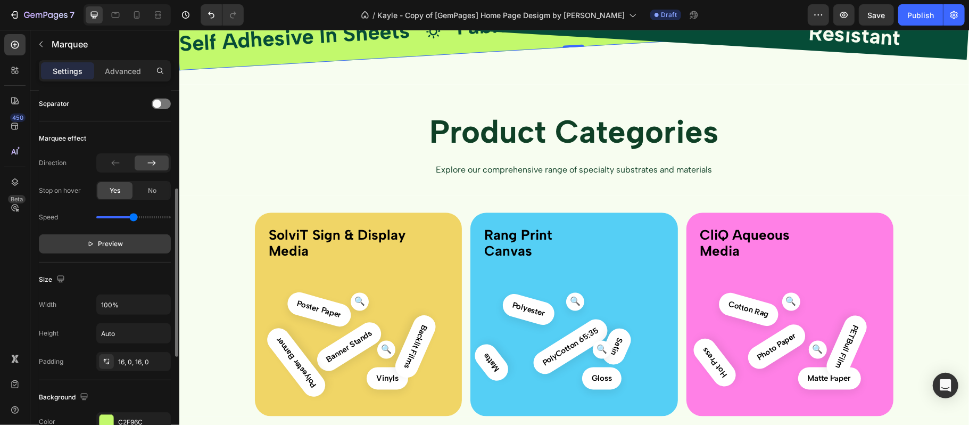
click at [101, 246] on span "Preview" at bounding box center [110, 243] width 25 height 11
click at [102, 246] on span "Pause" at bounding box center [111, 243] width 19 height 11
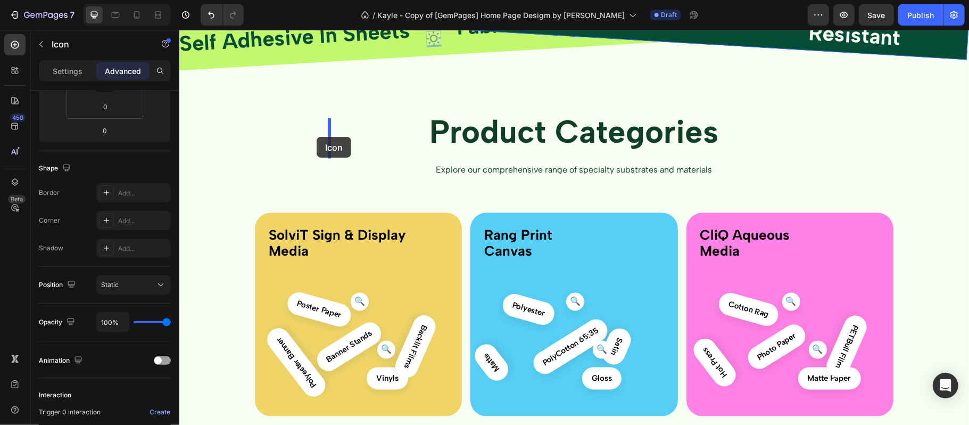
drag, startPoint x: 432, startPoint y: 179, endPoint x: 316, endPoint y: 136, distance: 123.7
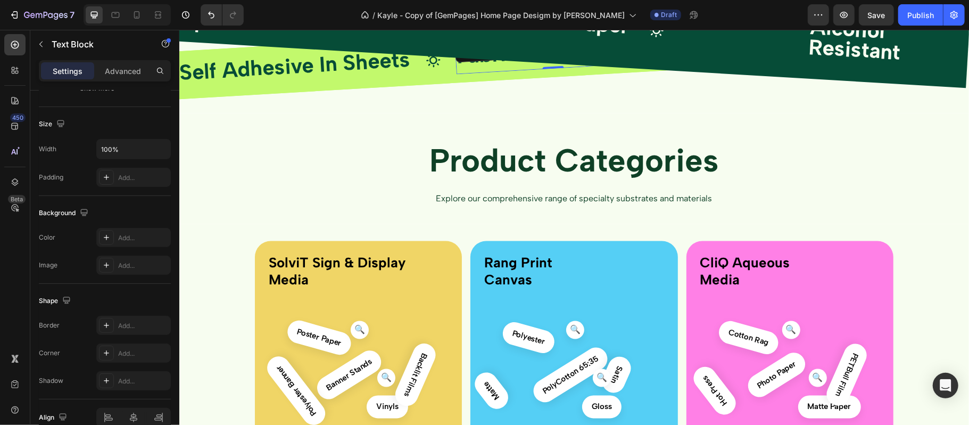
scroll to position [0, 0]
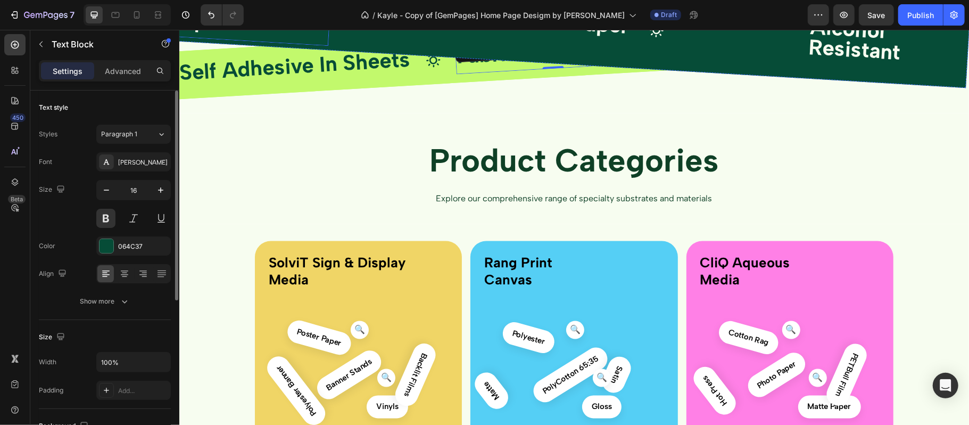
click at [294, 46] on div "Icon" at bounding box center [292, 9] width 80 height 76
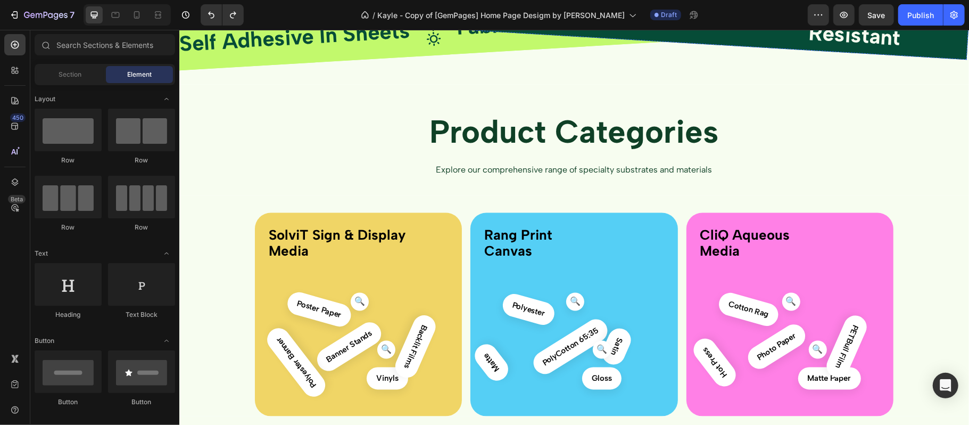
click at [377, 21] on div "Durable Paper Text Block" at bounding box center [409, 1] width 161 height 40
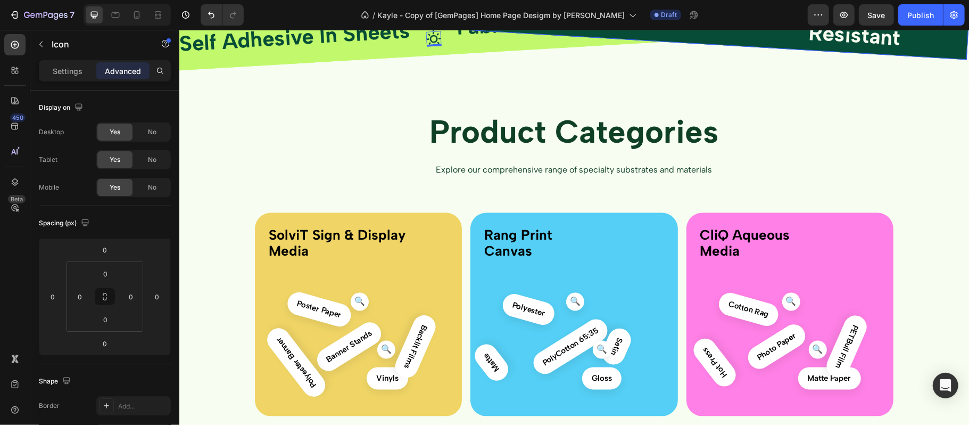
click at [413, 7] on div "Drop element here" at bounding box center [415, 2] width 57 height 12
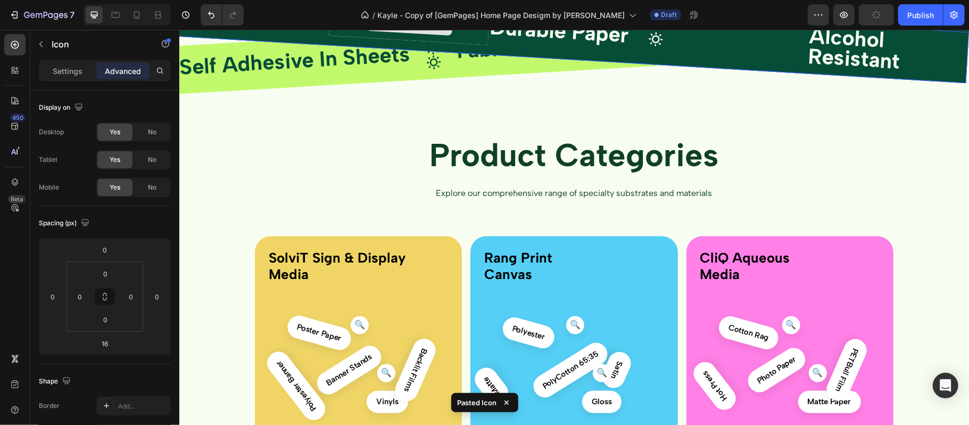
click at [439, 31] on div "Drop element here" at bounding box center [415, 25] width 57 height 12
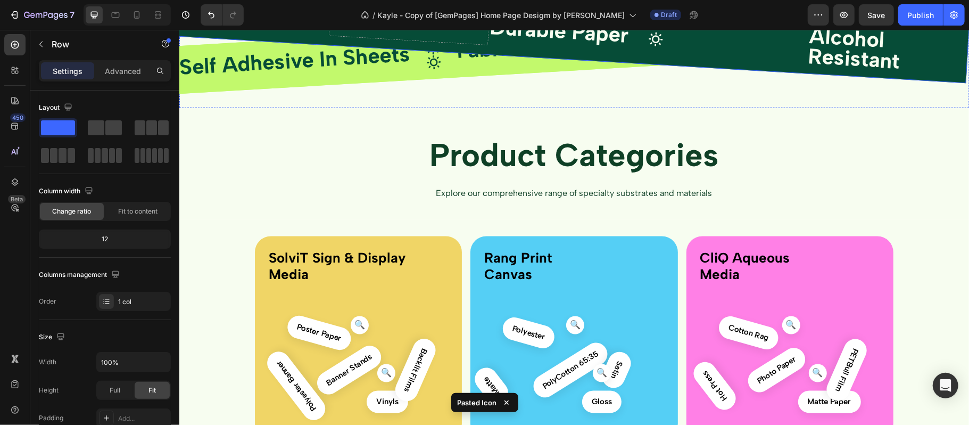
click at [417, 83] on div "Icon Durable Paper Text Block Drop element here Durable Paper Text Block Drop e…" at bounding box center [573, 22] width 793 height 121
click at [217, 21] on button "Undo/Redo" at bounding box center [211, 14] width 21 height 21
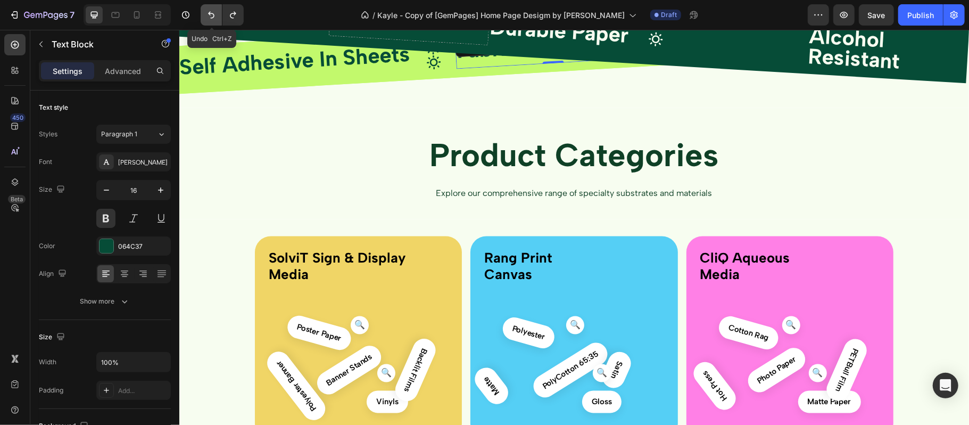
click at [203, 4] on button "Undo/Redo" at bounding box center [211, 14] width 21 height 21
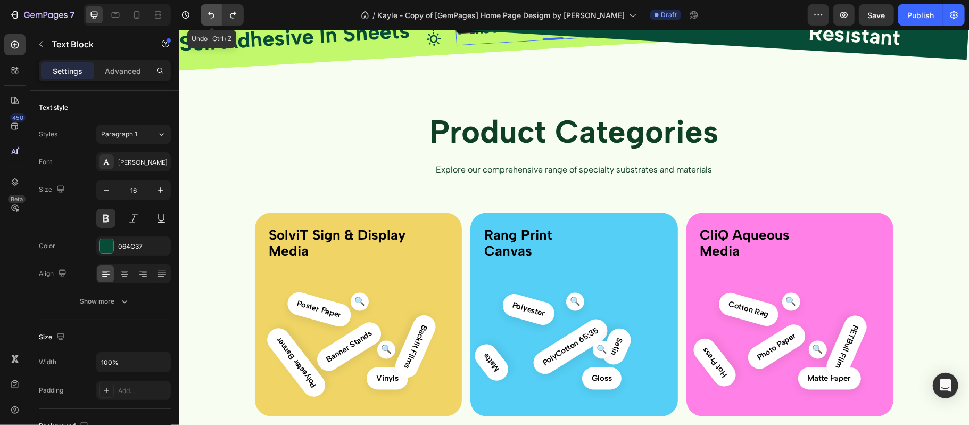
click at [203, 4] on button "Undo/Redo" at bounding box center [211, 14] width 21 height 21
click at [213, 23] on button "Undo/Redo" at bounding box center [211, 14] width 21 height 21
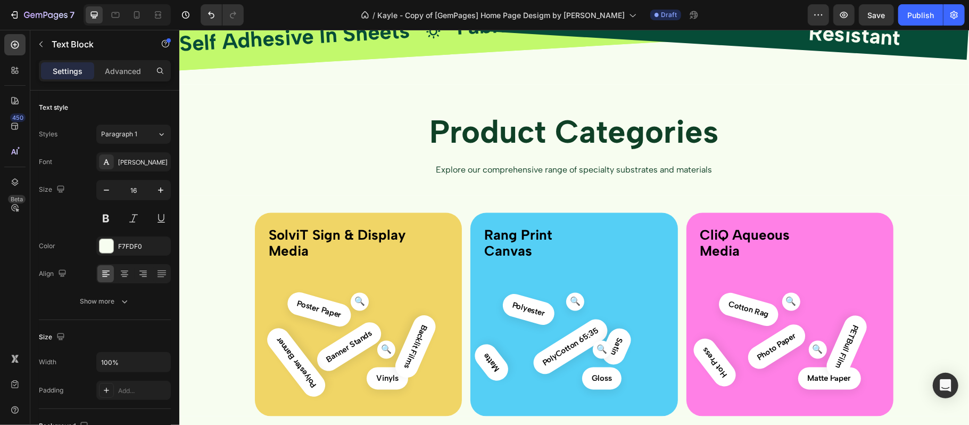
click at [48, 46] on button "button" at bounding box center [40, 44] width 17 height 17
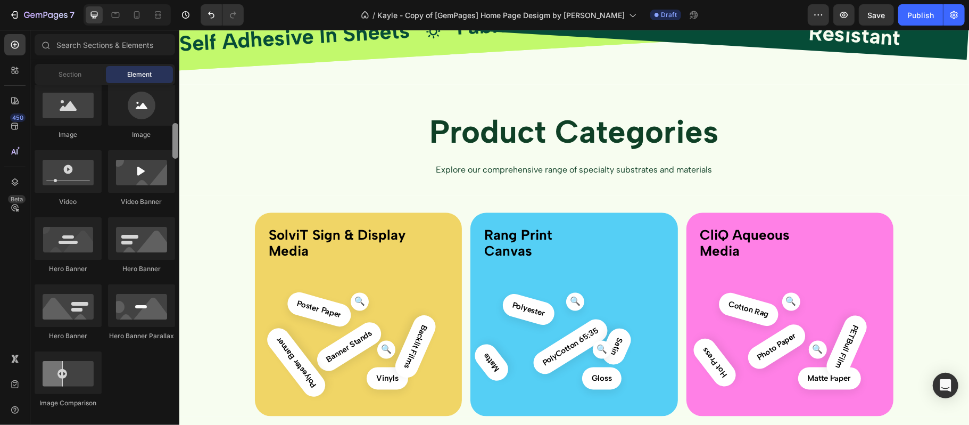
scroll to position [213, 0]
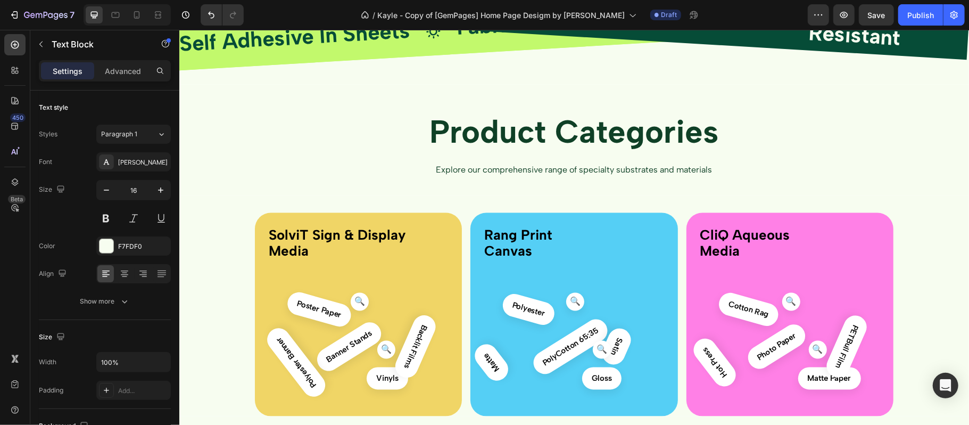
scroll to position [267, 0]
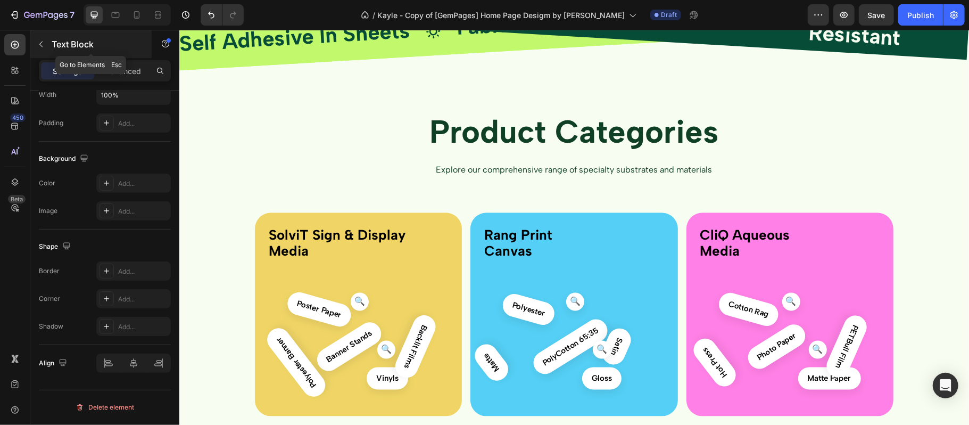
click at [46, 44] on button "button" at bounding box center [40, 44] width 17 height 17
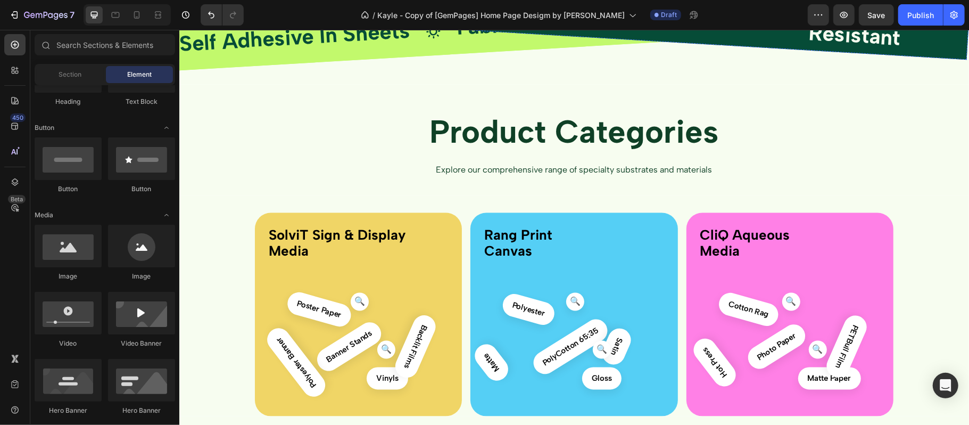
click at [346, 21] on div "Durable Paper Text Block" at bounding box center [409, 1] width 161 height 40
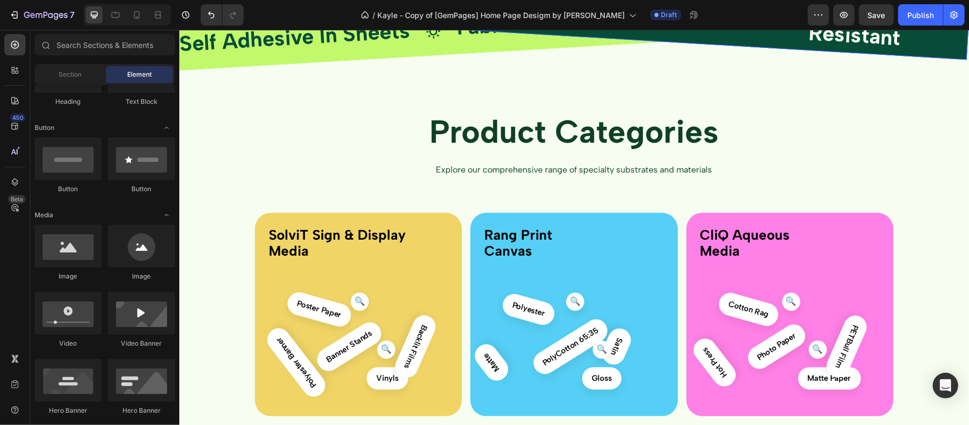
click at [388, 7] on div "Drop element here" at bounding box center [415, 2] width 57 height 12
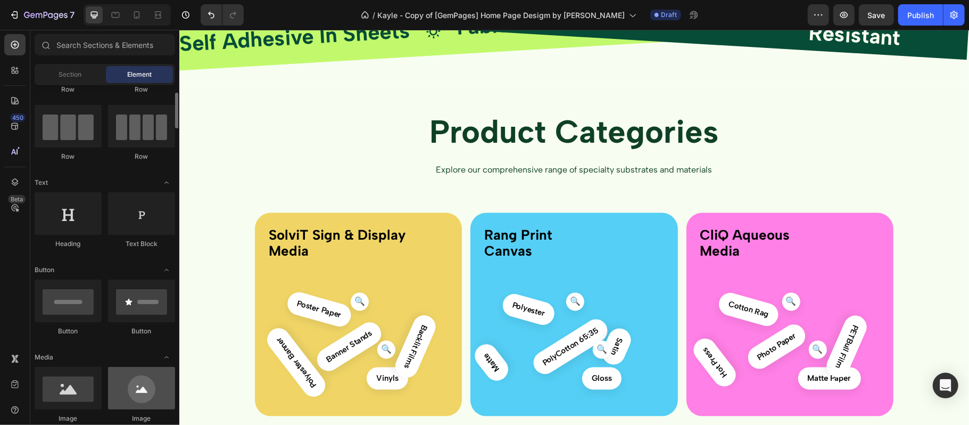
scroll to position [0, 0]
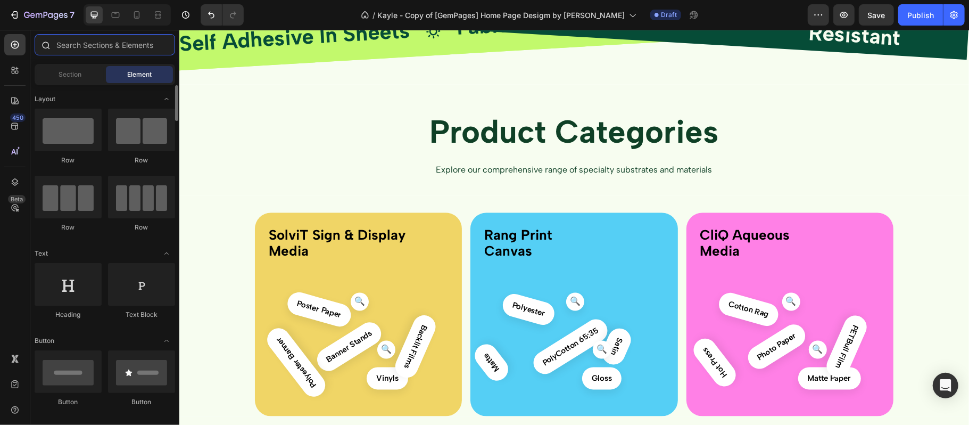
click at [113, 48] on input "text" at bounding box center [105, 44] width 140 height 21
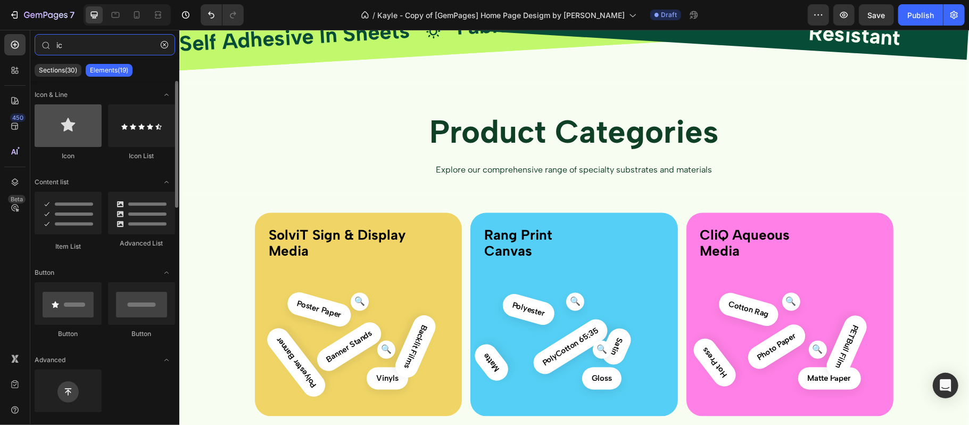
type input "ic"
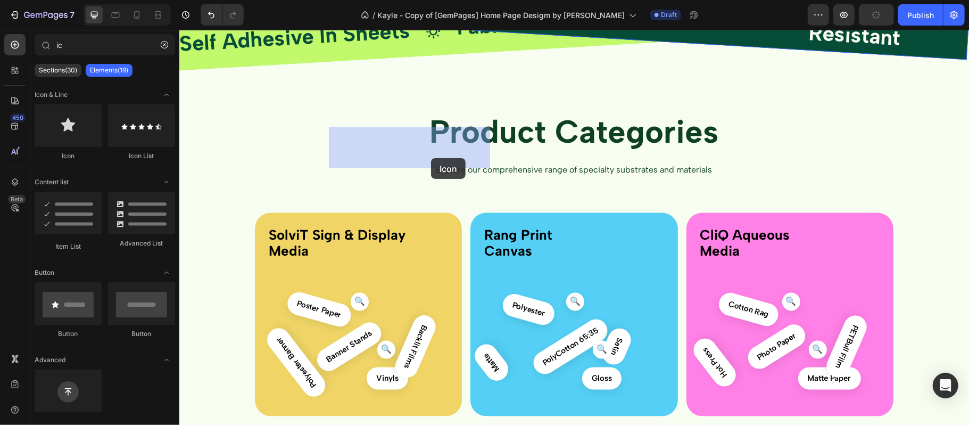
drag, startPoint x: 248, startPoint y: 168, endPoint x: 430, endPoint y: 157, distance: 182.8
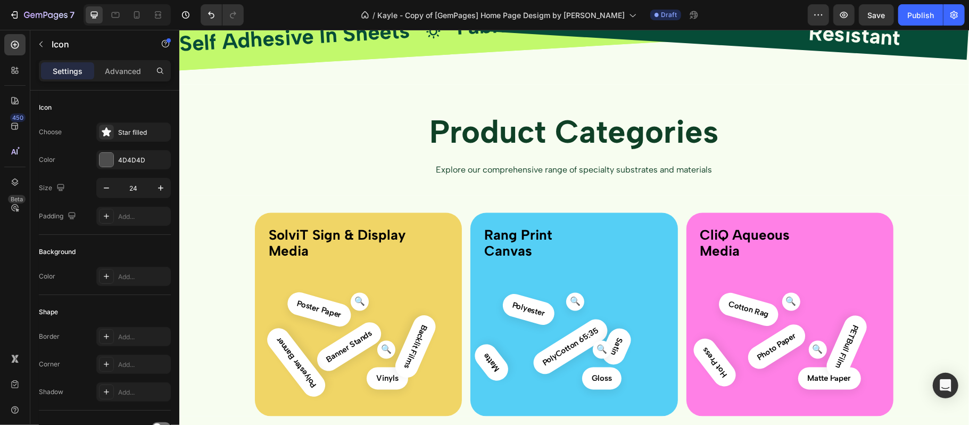
click at [464, 12] on div "Icon 0" at bounding box center [409, 1] width 160 height 22
drag, startPoint x: 409, startPoint y: 152, endPoint x: 417, endPoint y: 156, distance: 9.5
click at [417, 64] on div "Durable Paper Text Block Drop element here Durable Paper Text Block Icon 8 Dura…" at bounding box center [489, 6] width 1277 height 118
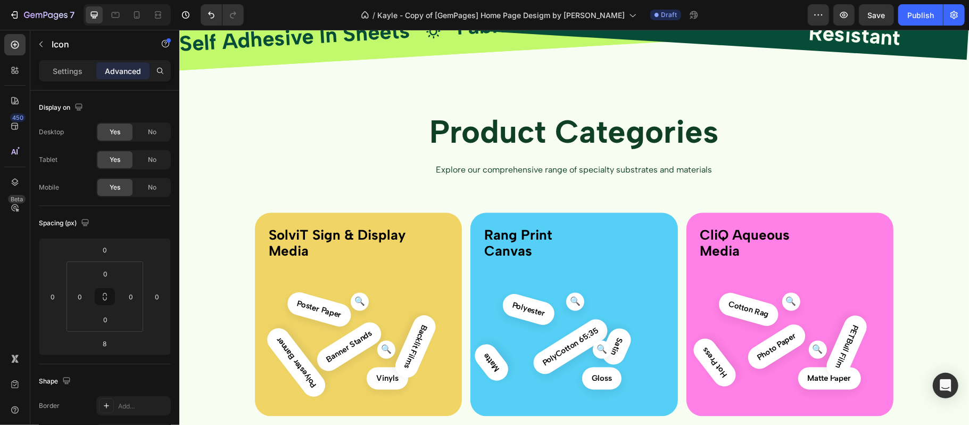
click at [110, 292] on button at bounding box center [105, 296] width 20 height 17
click at [137, 295] on input "0" at bounding box center [131, 296] width 16 height 16
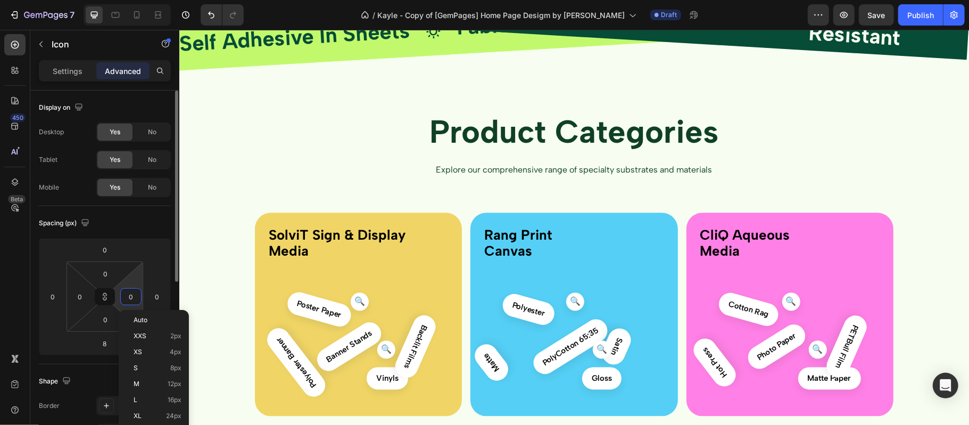
type input "5"
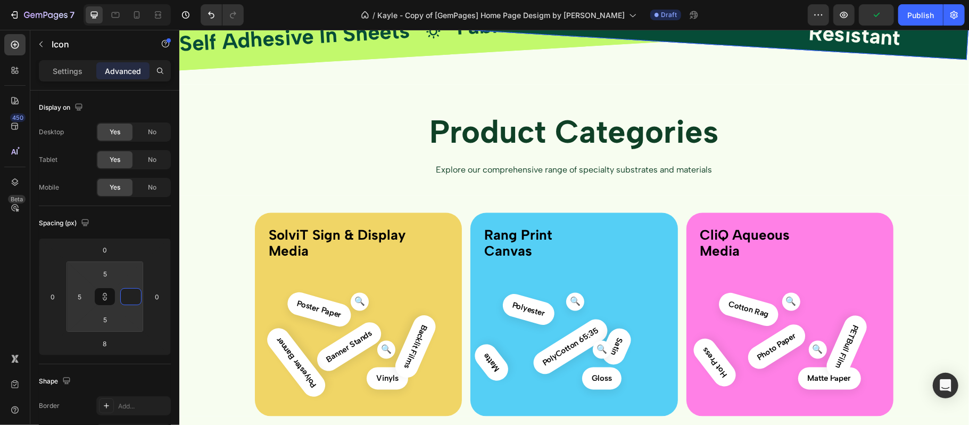
type input "0"
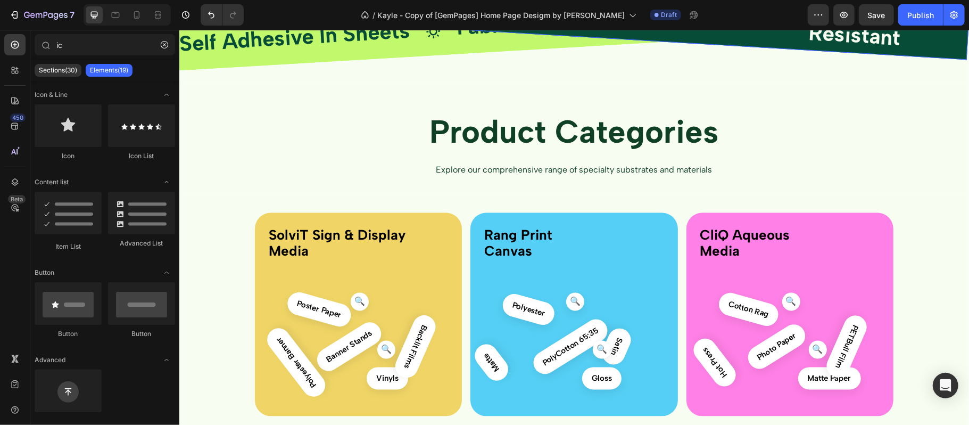
click at [475, 22] on div "Drop element here" at bounding box center [409, 0] width 161 height 41
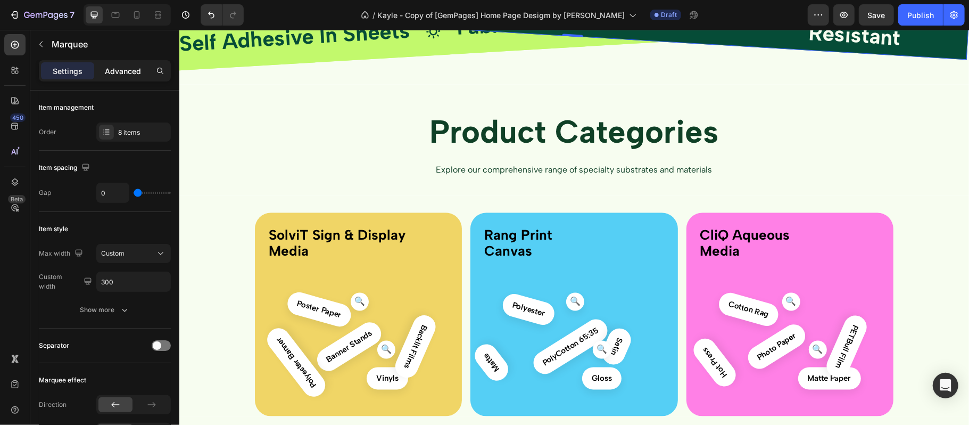
click at [121, 67] on p "Advanced" at bounding box center [123, 70] width 36 height 11
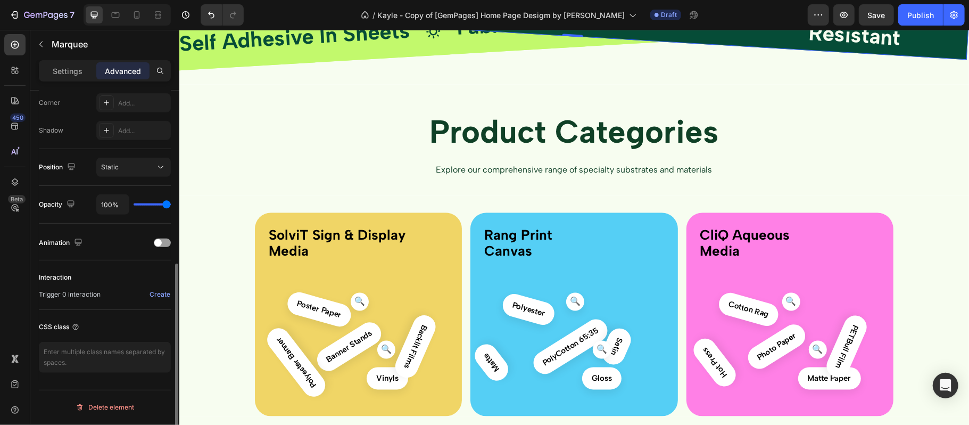
scroll to position [260, 0]
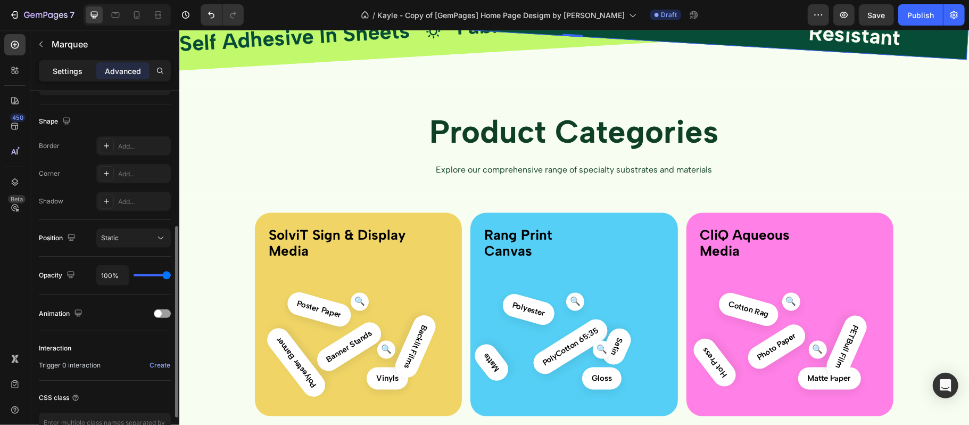
click at [71, 79] on div "Settings" at bounding box center [67, 70] width 53 height 17
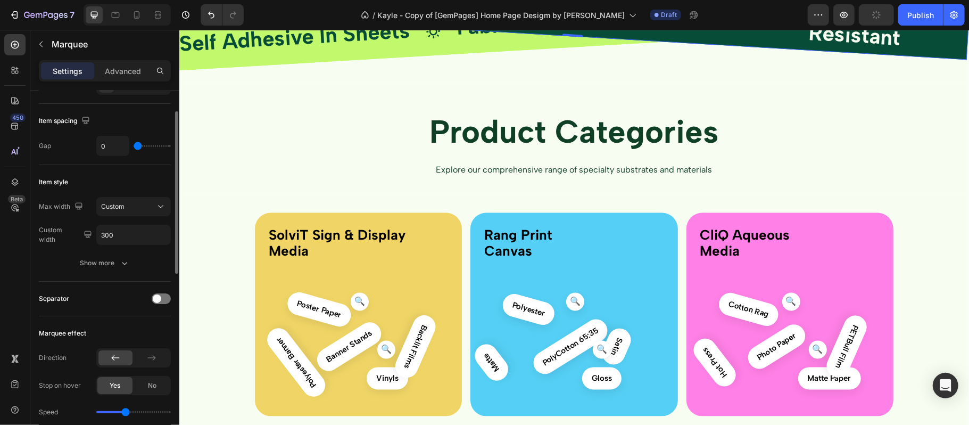
scroll to position [0, 0]
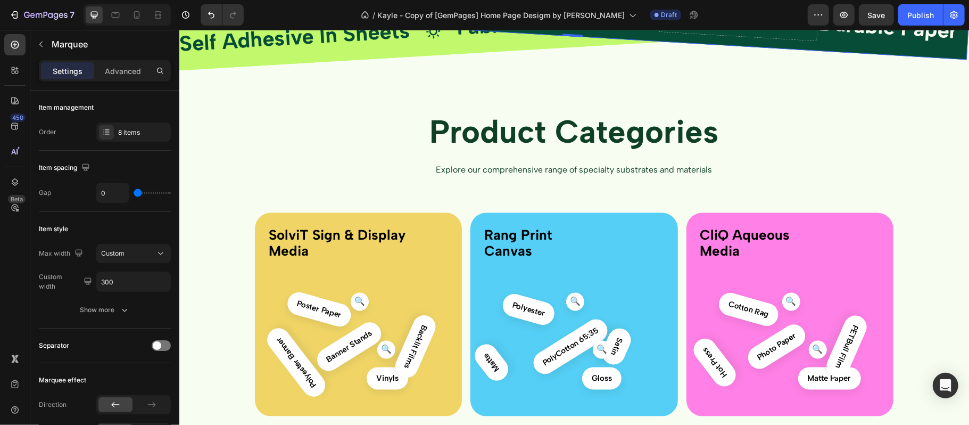
scroll to position [0, 329]
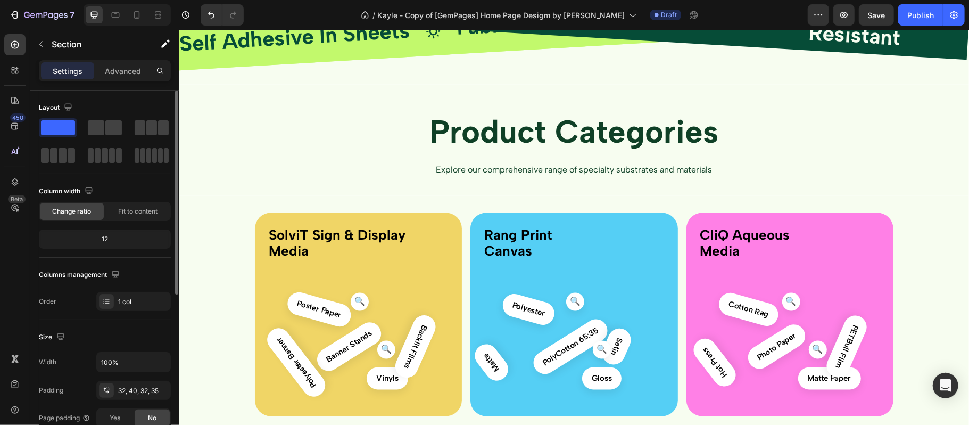
scroll to position [71, 0]
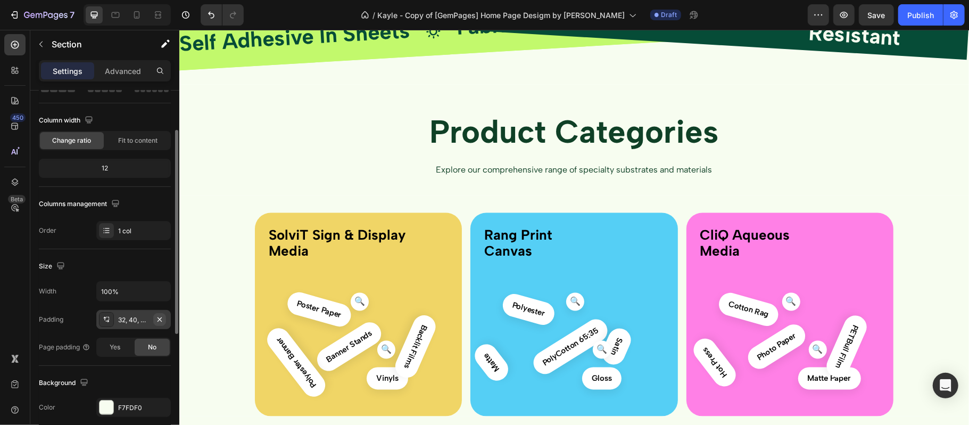
click at [157, 321] on icon "button" at bounding box center [159, 319] width 9 height 9
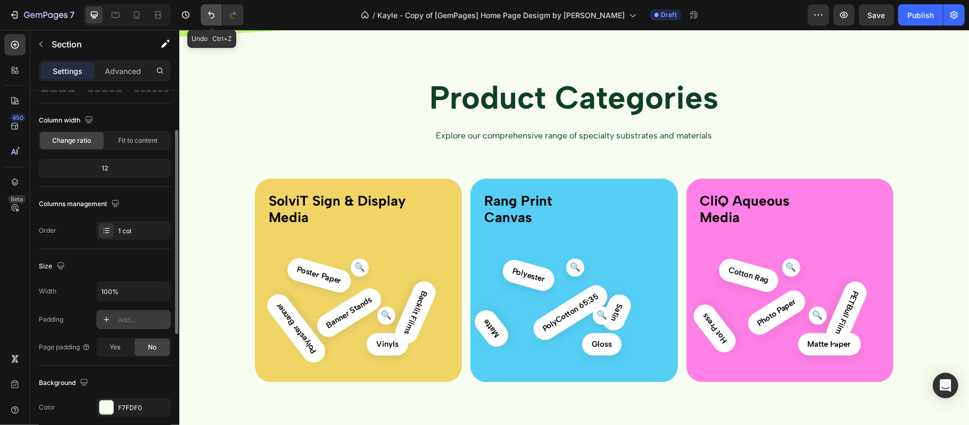
click at [206, 16] on icon "Undo/Redo" at bounding box center [211, 15] width 11 height 11
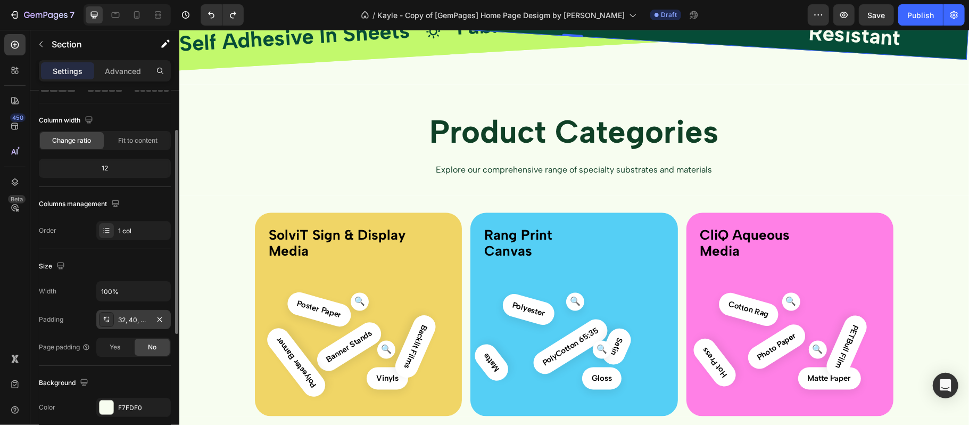
click at [669, 64] on div "Durable Paper Text Block Drop element here Durable Paper Text Block Drop elemen…" at bounding box center [489, 6] width 1277 height 118
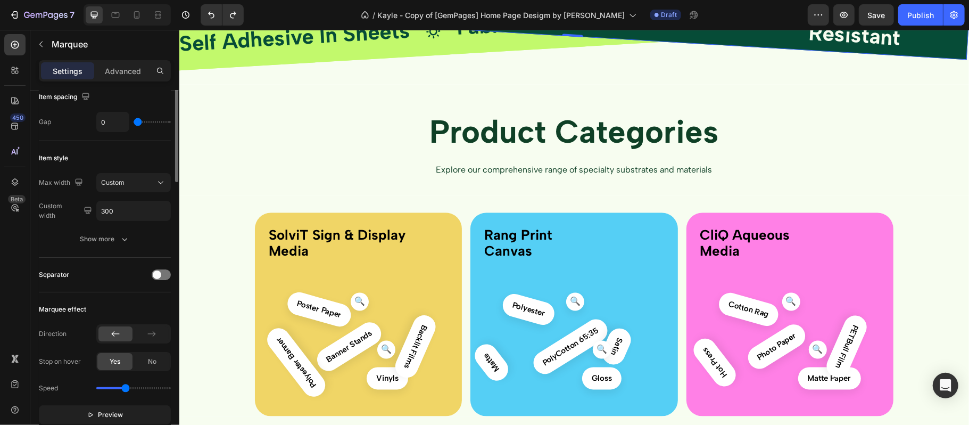
scroll to position [0, 0]
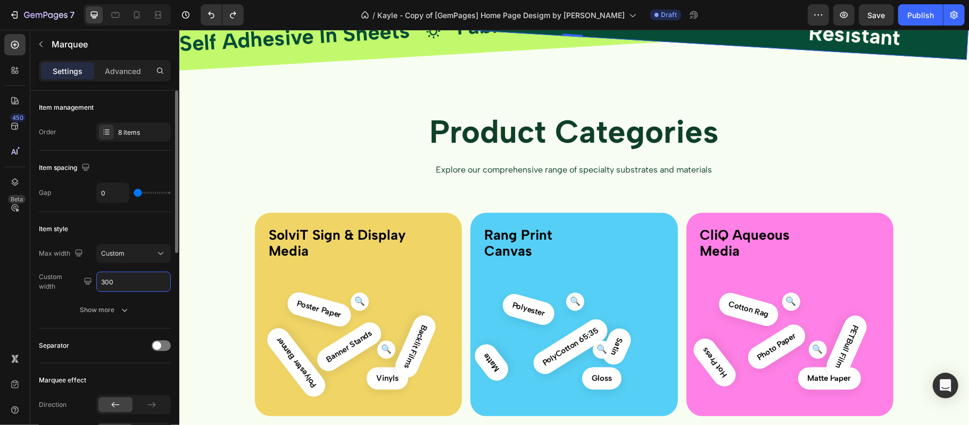
click at [145, 282] on input "300" at bounding box center [133, 281] width 73 height 19
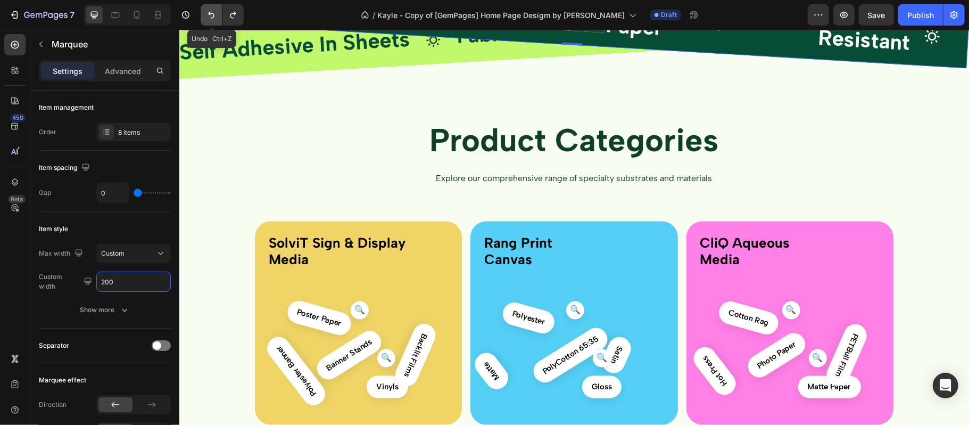
click at [214, 15] on icon "Undo/Redo" at bounding box center [211, 15] width 6 height 7
type input "300"
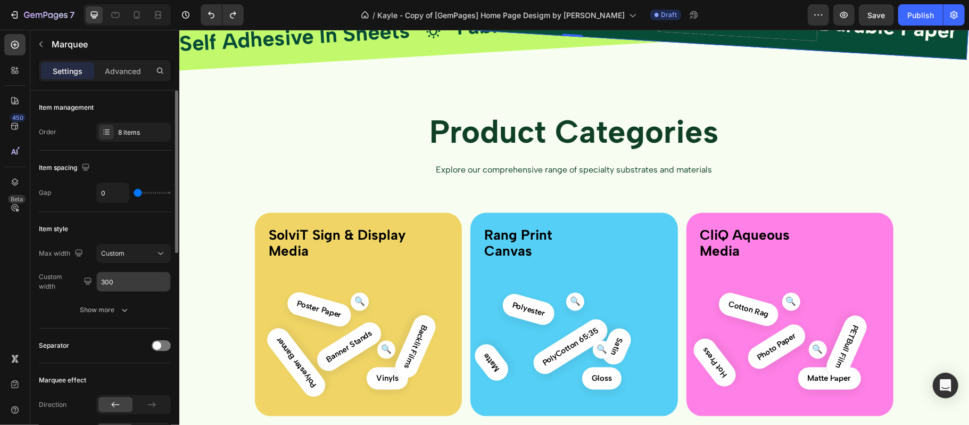
scroll to position [71, 0]
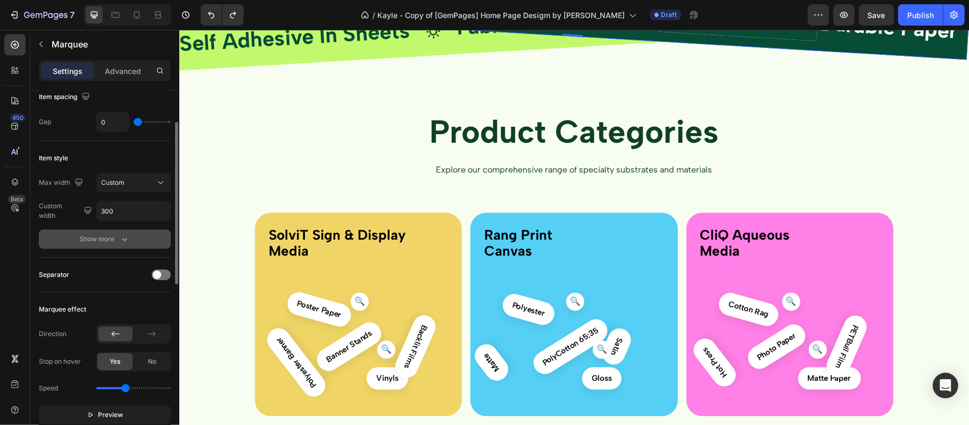
click at [120, 239] on icon "button" at bounding box center [124, 239] width 11 height 11
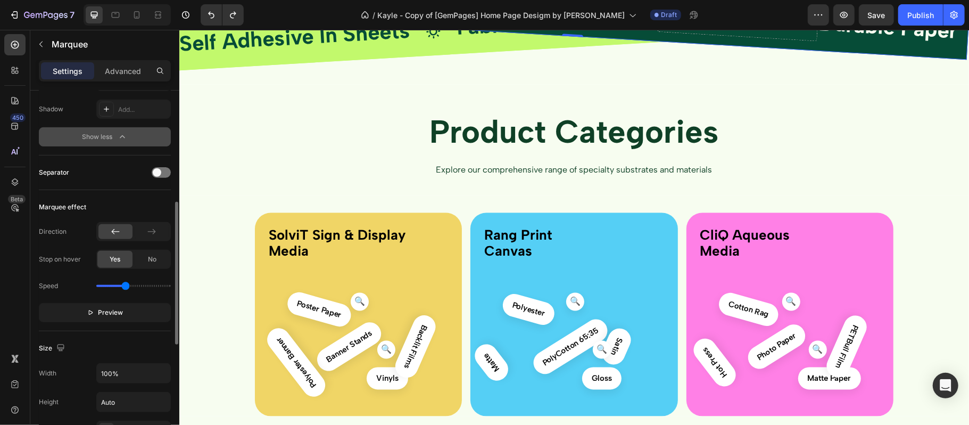
scroll to position [426, 0]
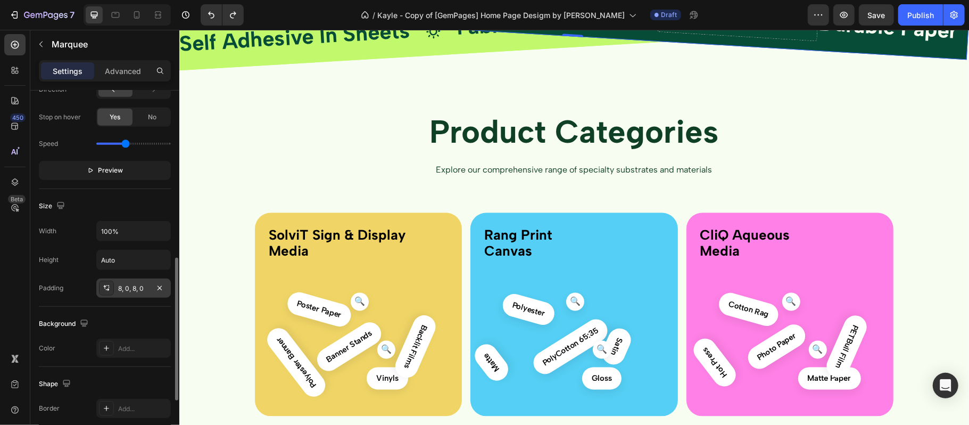
click at [137, 288] on div "8, 0, 8, 0" at bounding box center [133, 289] width 31 height 10
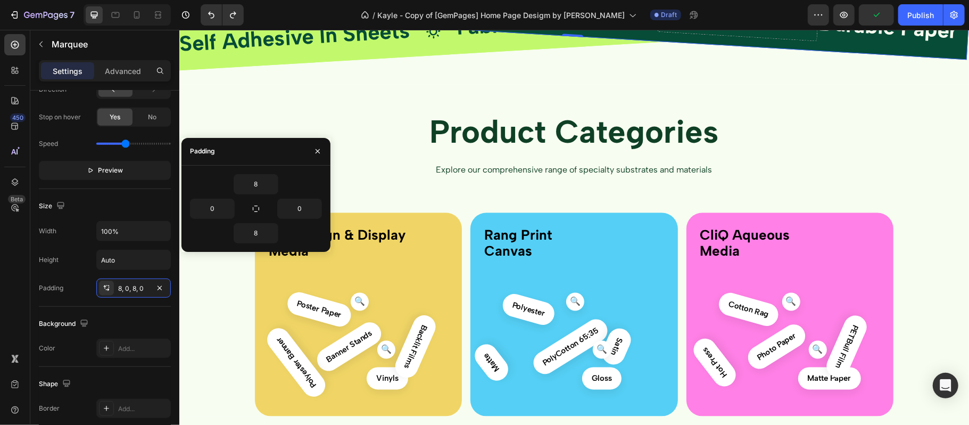
scroll to position [564, 0]
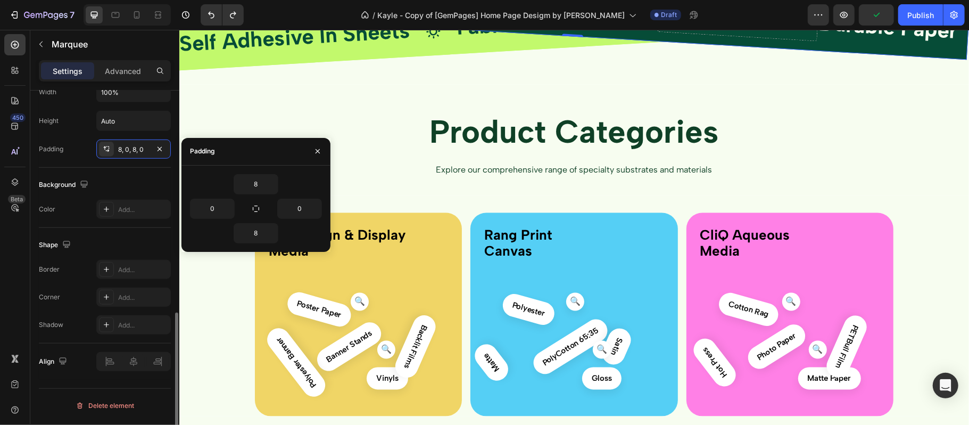
click at [122, 256] on div "Shape Border Add... Corner Add... Shadow Add..." at bounding box center [105, 285] width 132 height 115
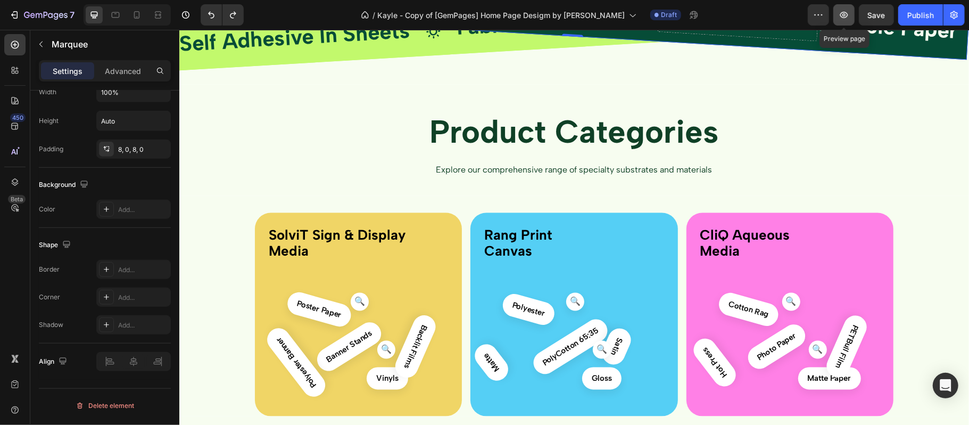
click at [850, 18] on button "button" at bounding box center [843, 14] width 21 height 21
click at [401, 84] on div "Durable Paper Text Block Drop element here Durable Paper Text Block Drop elemen…" at bounding box center [574, 34] width 790 height 98
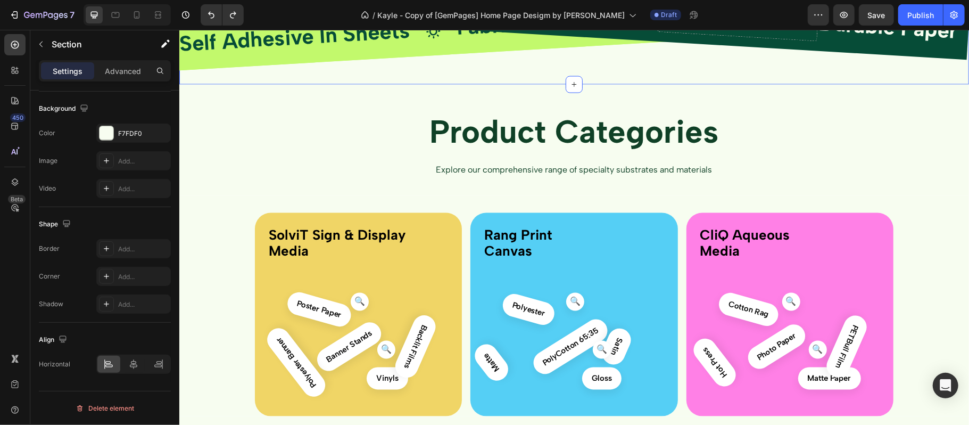
scroll to position [0, 0]
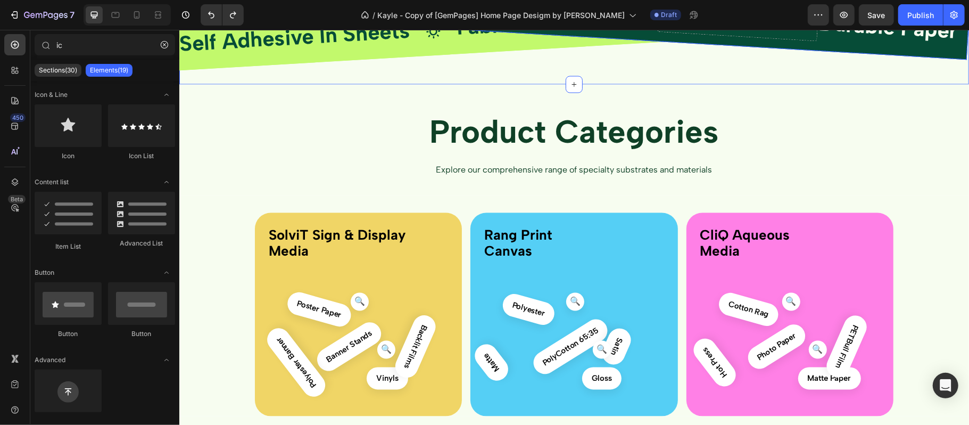
click at [415, 13] on div "Drop element here" at bounding box center [419, 1] width 87 height 22
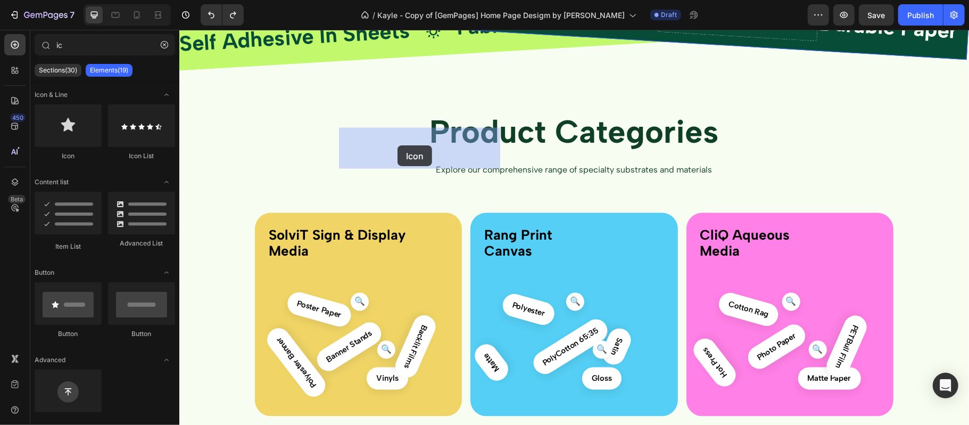
drag, startPoint x: 250, startPoint y: 168, endPoint x: 397, endPoint y: 145, distance: 149.2
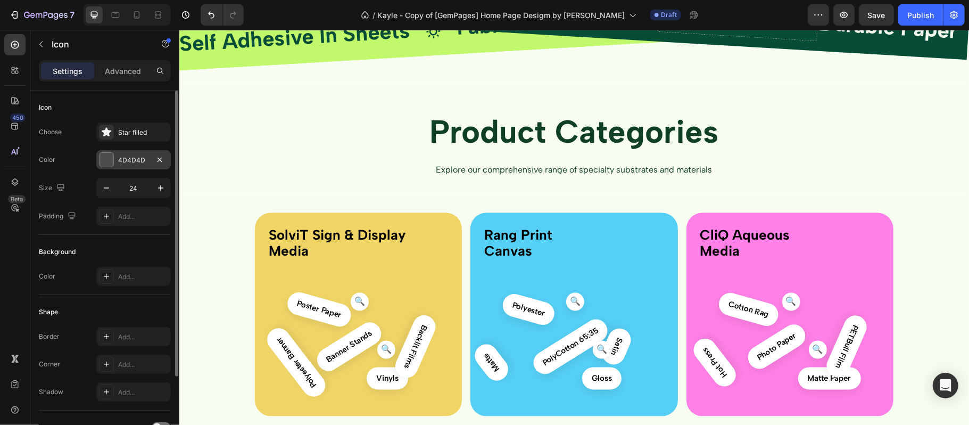
click at [120, 151] on div "4D4D4D" at bounding box center [133, 159] width 74 height 19
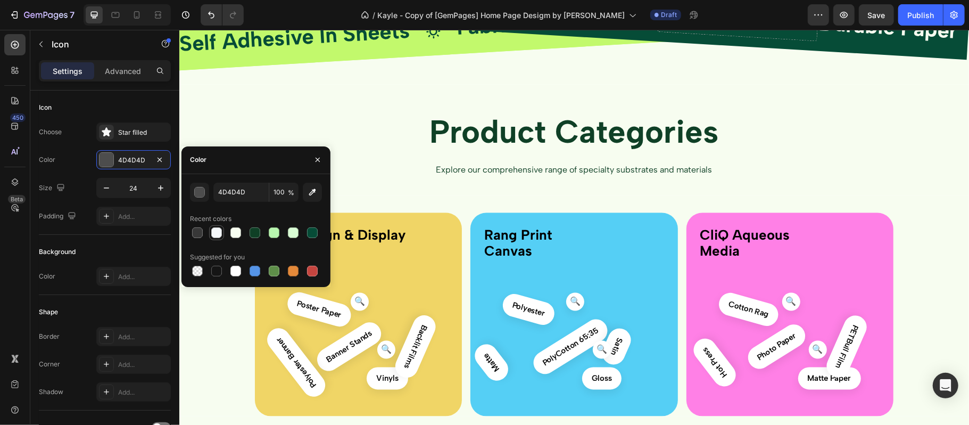
click at [221, 228] on div at bounding box center [216, 232] width 13 height 13
type input "F5F8FA"
click at [450, 84] on div "Durable Paper Text Block Icon 0 Durable Paper Text Block Drop element here Dura…" at bounding box center [574, 34] width 790 height 98
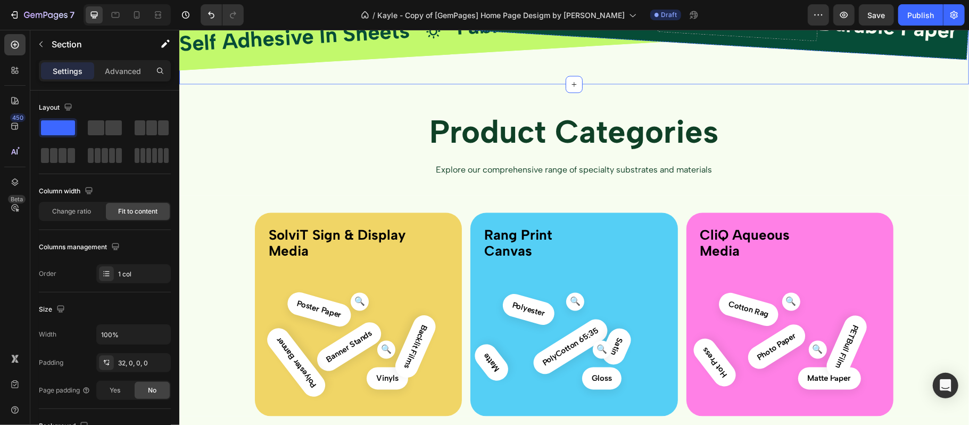
click at [416, 13] on div "Icon" at bounding box center [419, 1] width 160 height 22
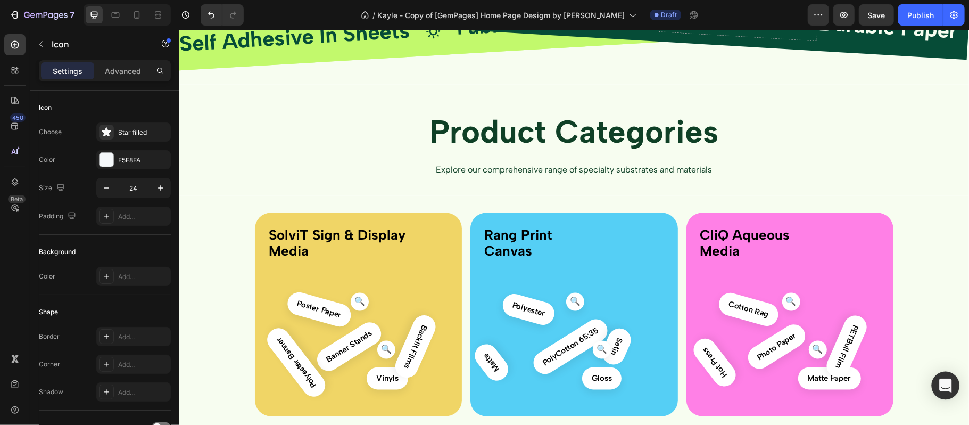
click at [945, 377] on div "Open Intercom Messenger" at bounding box center [946, 385] width 28 height 28
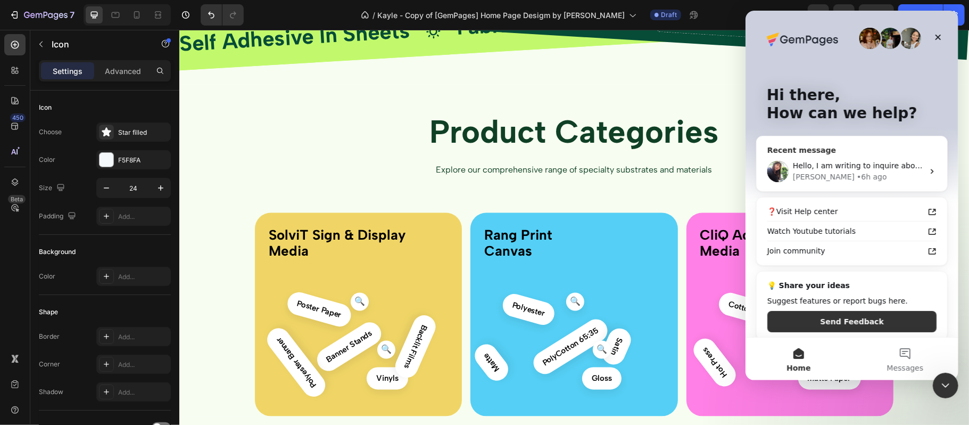
click at [884, 171] on div "[PERSON_NAME] • 6h ago" at bounding box center [857, 176] width 131 height 11
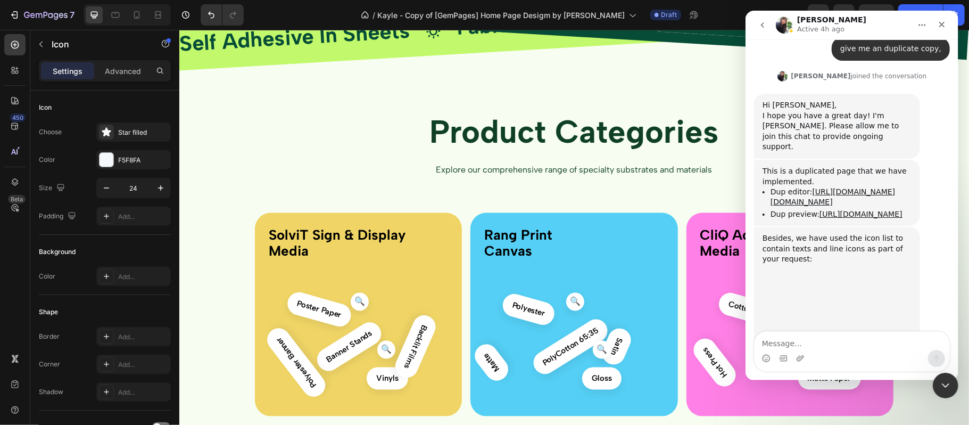
click at [833, 340] on textarea "Message…" at bounding box center [851, 340] width 195 height 18
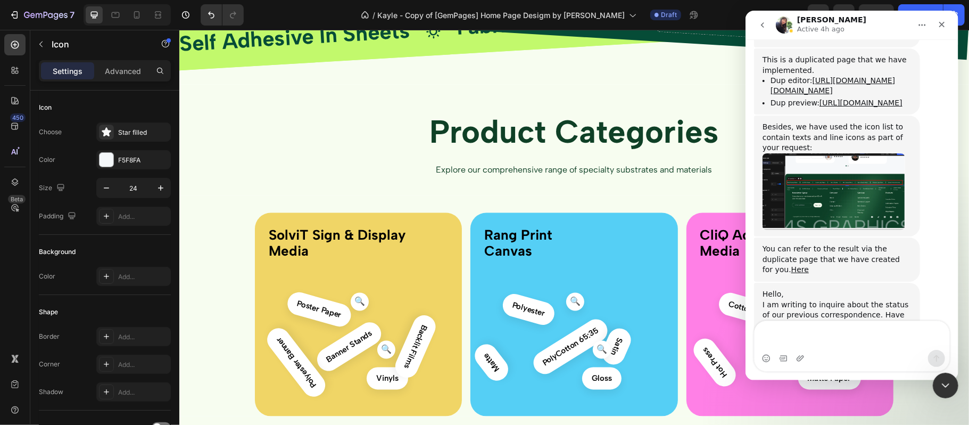
scroll to position [4291, 0]
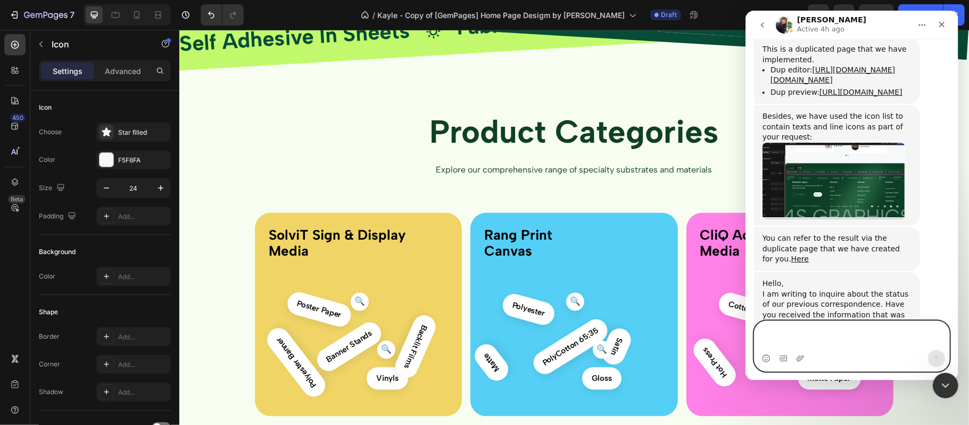
click at [818, 339] on textarea "Message…" at bounding box center [851, 335] width 195 height 29
paste textarea "Arrange the text and icons of the top one like the one below. The iPhone then g…"
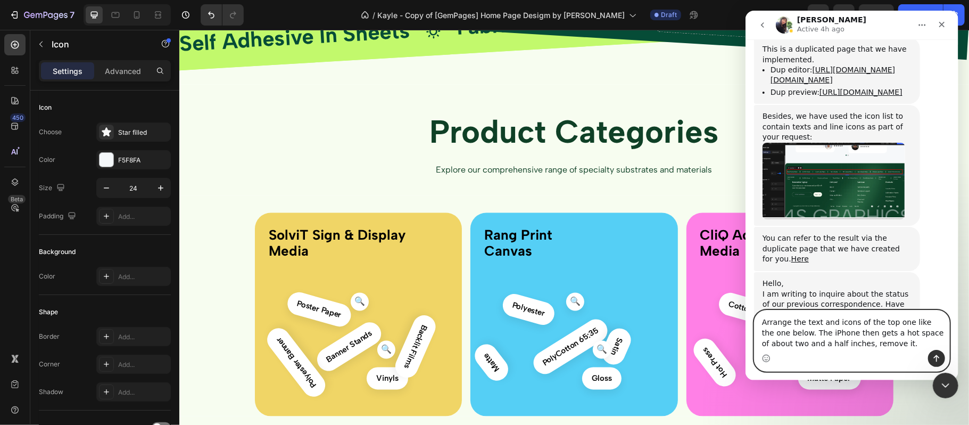
scroll to position [4312, 0]
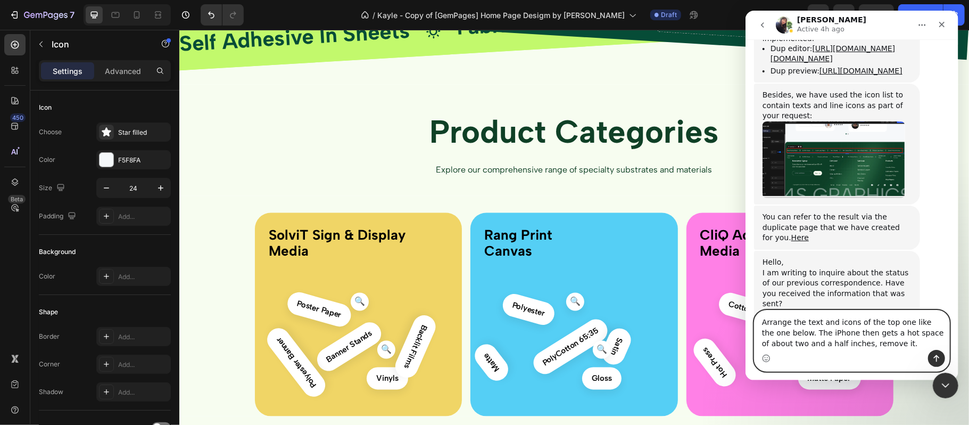
click at [760, 317] on textarea "Arrange the text and icons of the top one like the one below. The iPhone then g…" at bounding box center [851, 329] width 195 height 39
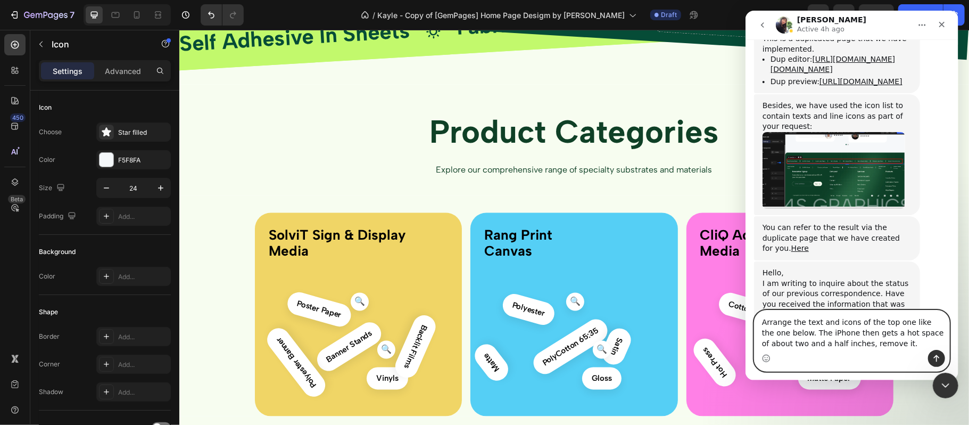
click at [819, 330] on textarea "Arrange the text and icons of the top one like the one below. The iPhone then g…" at bounding box center [851, 329] width 195 height 39
click at [891, 331] on textarea "Arrange the text and icons of the top one like the one below. The icons then ge…" at bounding box center [851, 329] width 195 height 39
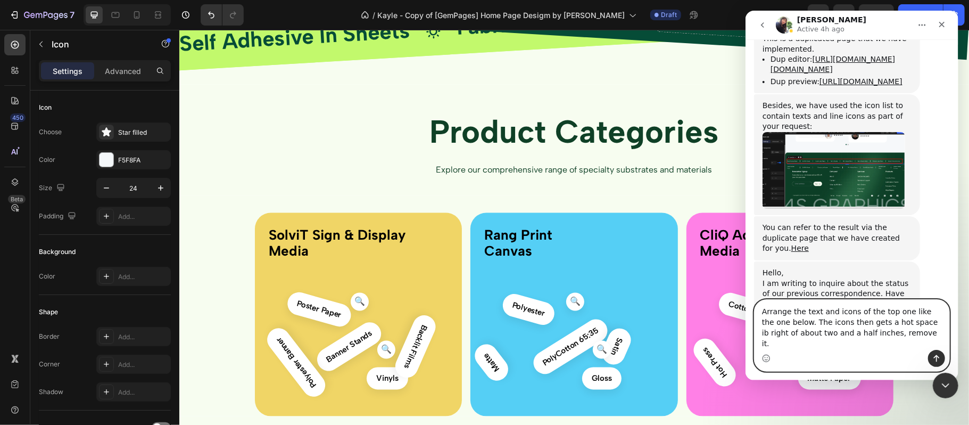
click at [896, 342] on textarea "Arrange the text and icons of the top one like the one below. The icons then ge…" at bounding box center [851, 325] width 195 height 50
drag, startPoint x: 853, startPoint y: 341, endPoint x: 762, endPoint y: 345, distance: 91.6
click at [762, 345] on textarea "Arrange the text and icons of the top one like the one below. The icons then ge…" at bounding box center [851, 325] width 195 height 50
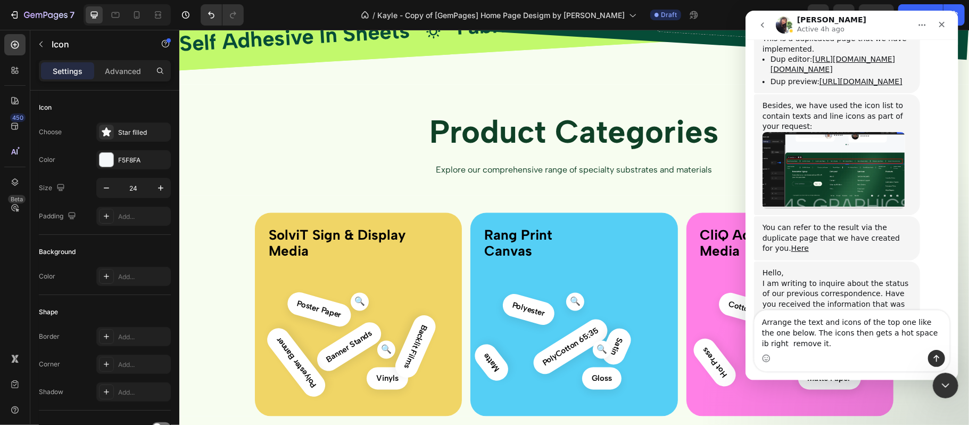
click at [831, 350] on div "Intercom messenger" at bounding box center [851, 358] width 195 height 17
click at [782, 340] on textarea "Arrange the text and icons of the top one like the one below. The icons then ge…" at bounding box center [851, 329] width 195 height 39
type textarea "Arrange the text and icons of the top one like the one below. The icons then ge…"
click at [940, 362] on button "Send a message…" at bounding box center [935, 358] width 17 height 17
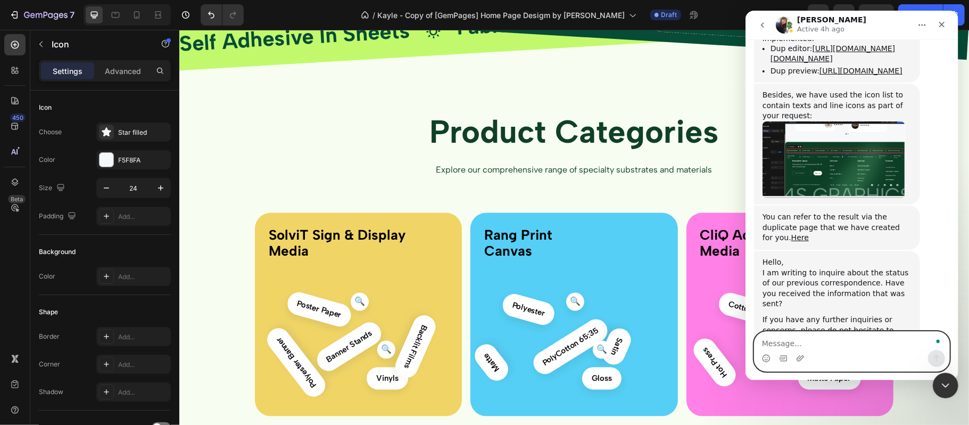
scroll to position [4325, 0]
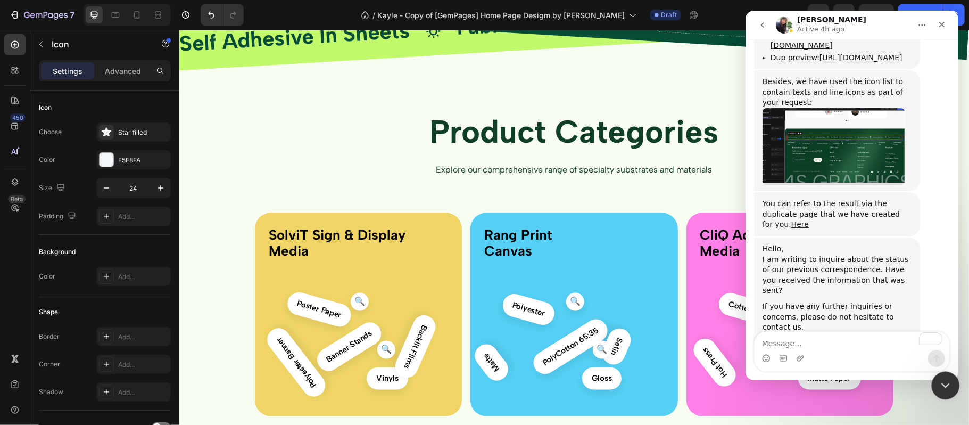
click at [949, 394] on div "Close Intercom Messenger" at bounding box center [944, 384] width 26 height 26
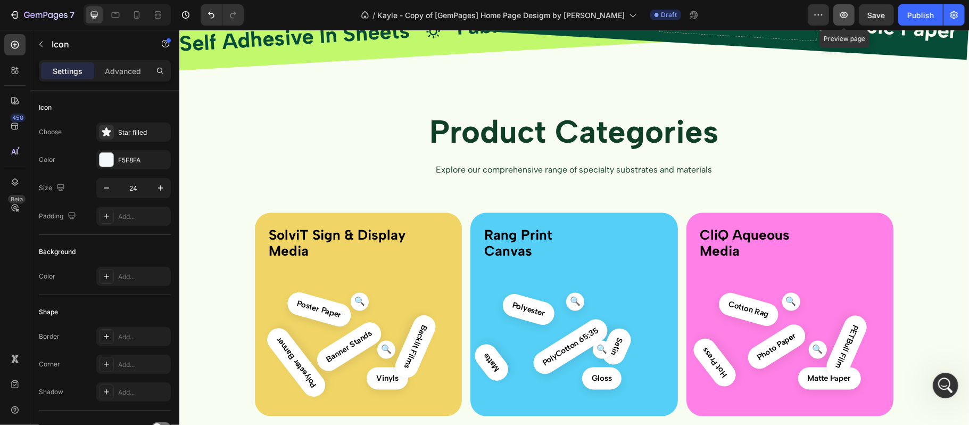
click at [850, 13] on button "button" at bounding box center [843, 14] width 21 height 21
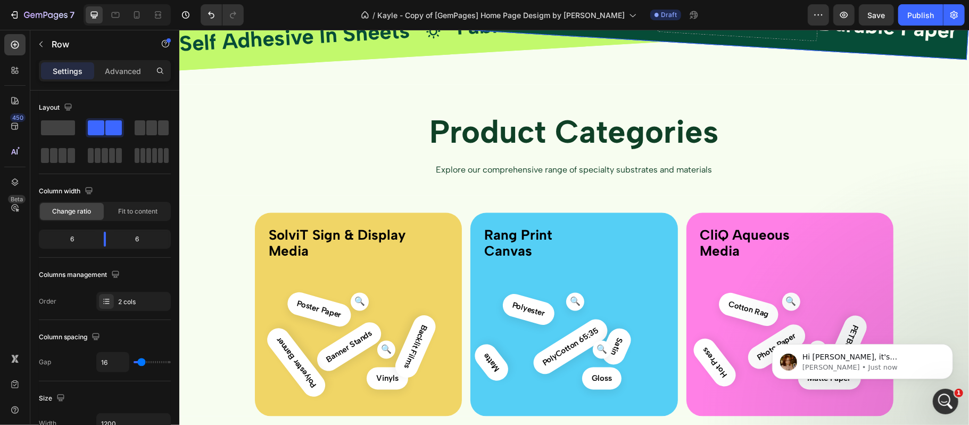
click at [245, 84] on div "Durable Paper Text Block Icon Durable Paper Text Block Drop element here Durabl…" at bounding box center [817, 25] width 1277 height 118
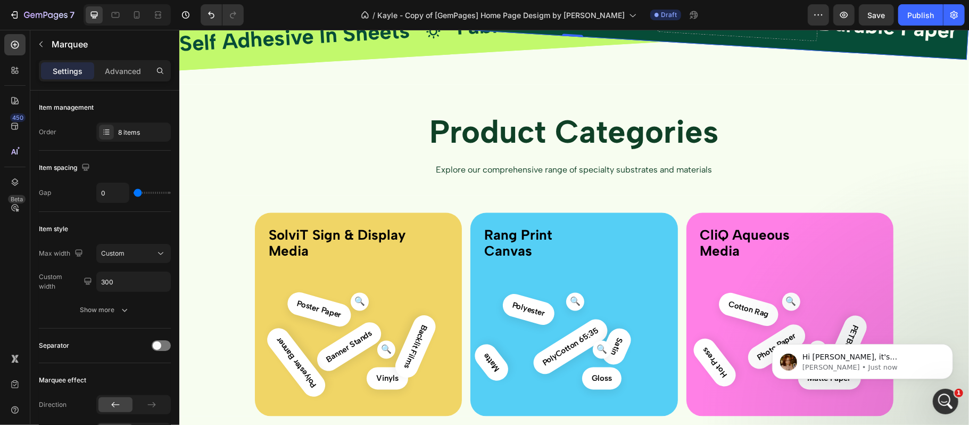
scroll to position [4412, 0]
click at [855, 358] on p "Hi [PERSON_NAME], it's [PERSON_NAME] stepping in for [PERSON_NAME] since she is…" at bounding box center [870, 356] width 137 height 11
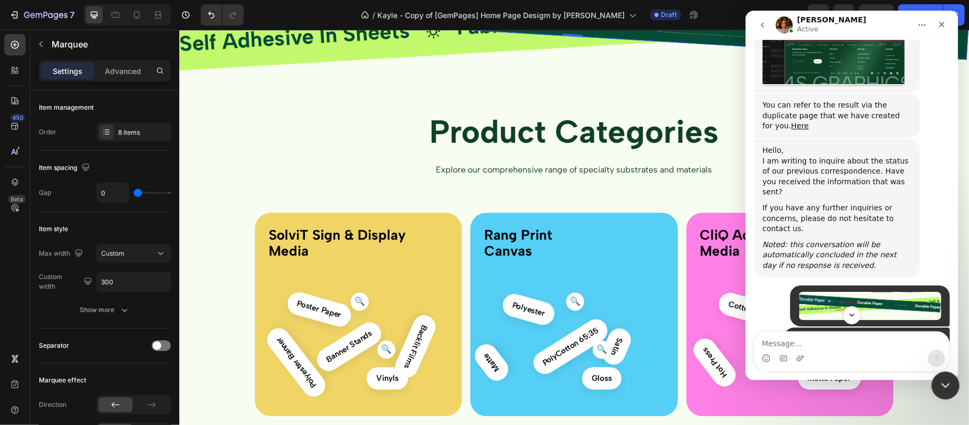
scroll to position [4431, 0]
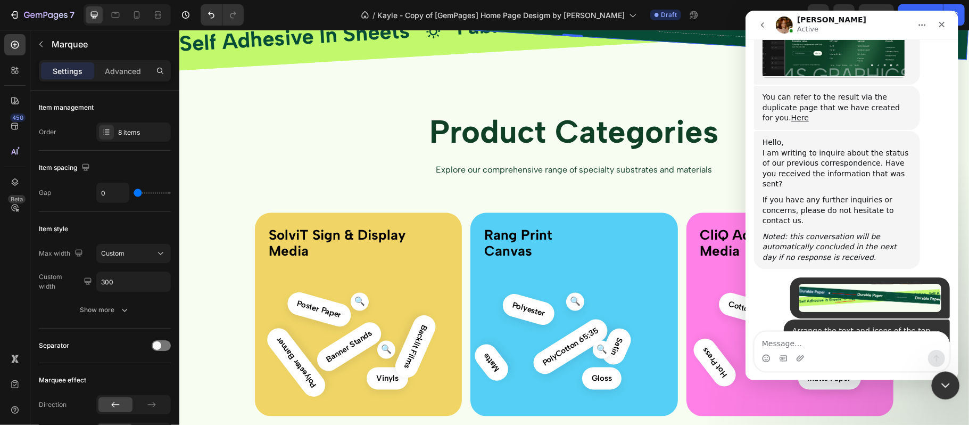
click at [952, 372] on div at bounding box center [946, 385] width 28 height 28
click at [945, 383] on icon "Close Intercom Messenger" at bounding box center [943, 383] width 13 height 13
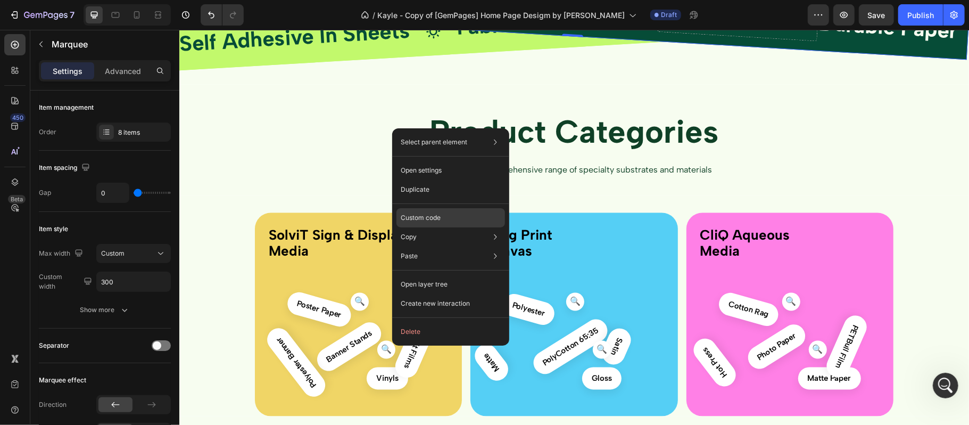
click at [439, 217] on p "Custom code" at bounding box center [421, 218] width 40 height 10
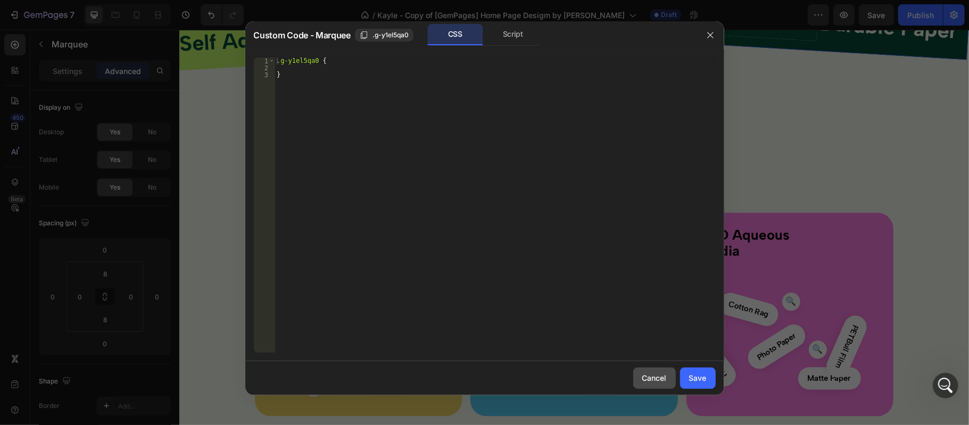
drag, startPoint x: 658, startPoint y: 381, endPoint x: 470, endPoint y: 313, distance: 199.3
click at [658, 381] on div "Cancel" at bounding box center [654, 377] width 24 height 11
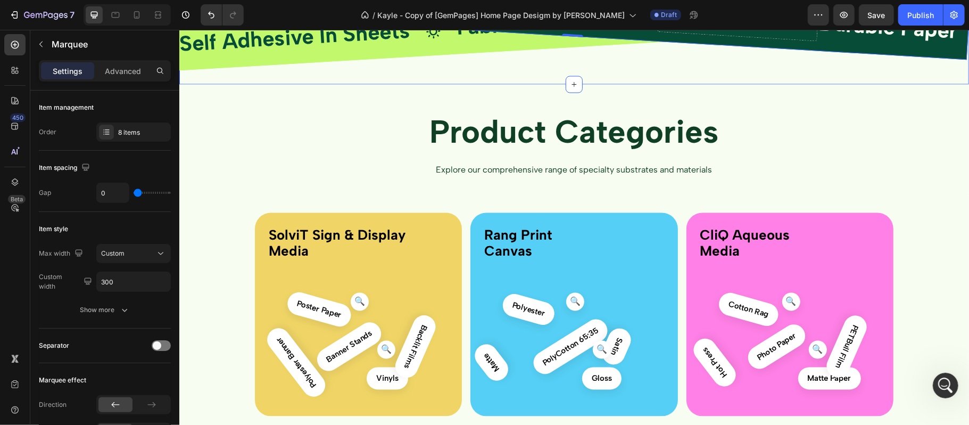
click at [913, 84] on div "Durable Paper Text Block Icon Durable Paper Text Block Drop element here Durabl…" at bounding box center [574, 25] width 790 height 115
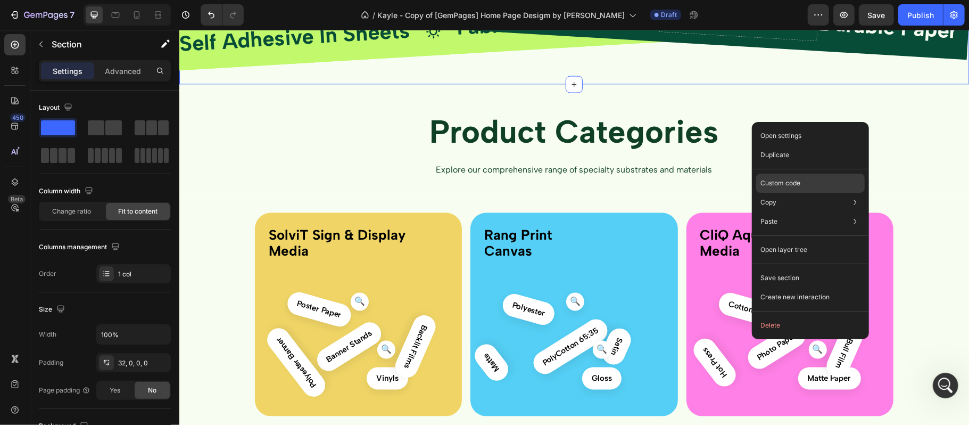
click at [786, 184] on p "Custom code" at bounding box center [780, 183] width 40 height 10
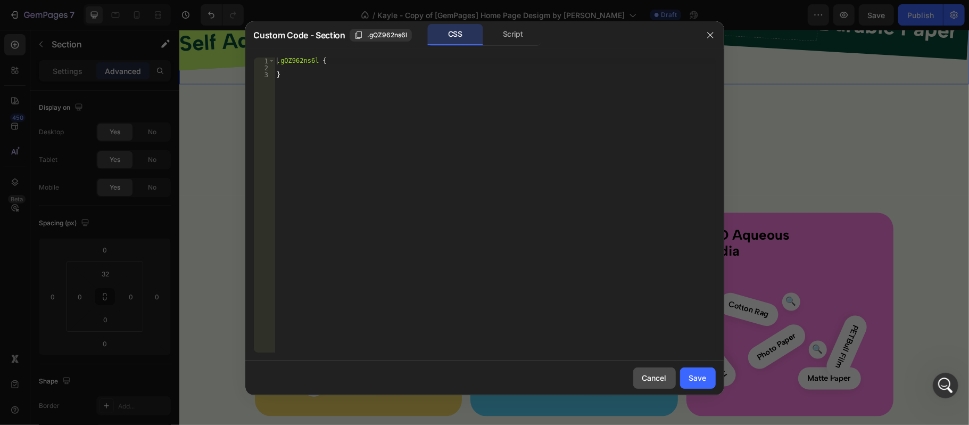
click at [654, 371] on button "Cancel" at bounding box center [654, 377] width 43 height 21
